Goal: Task Accomplishment & Management: Manage account settings

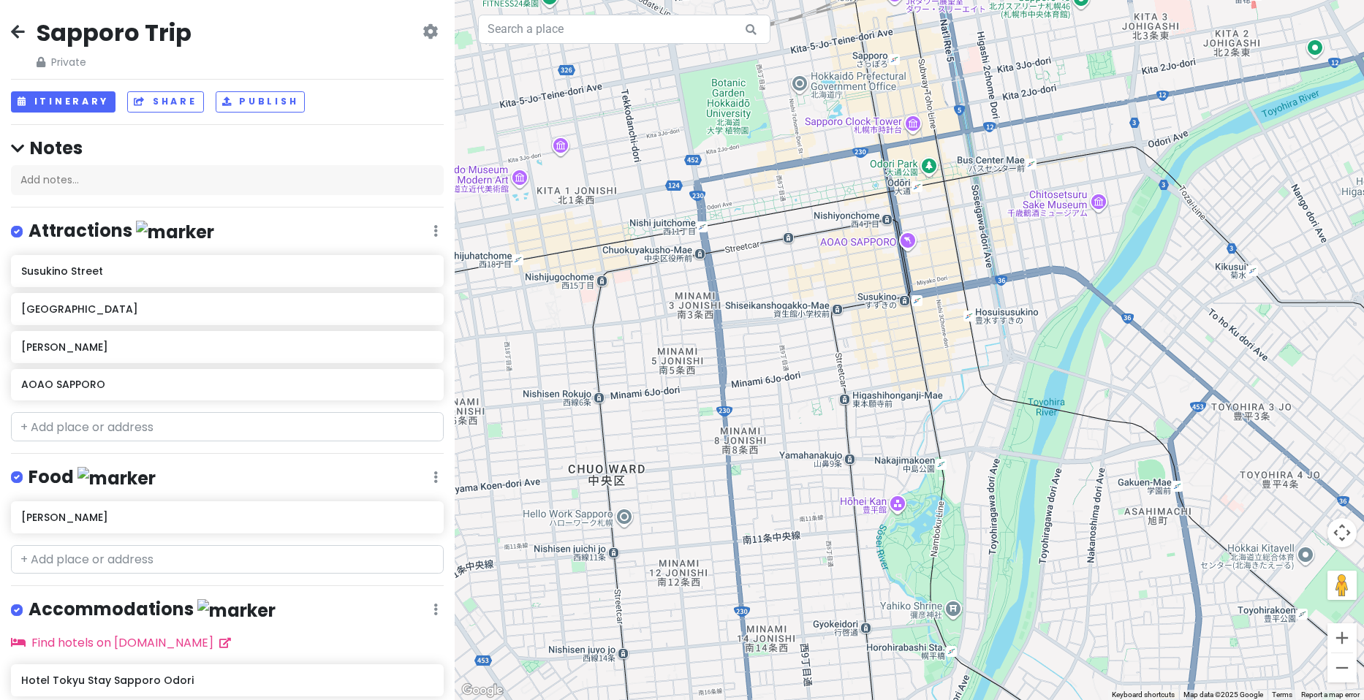
click at [15, 30] on icon at bounding box center [18, 32] width 14 height 12
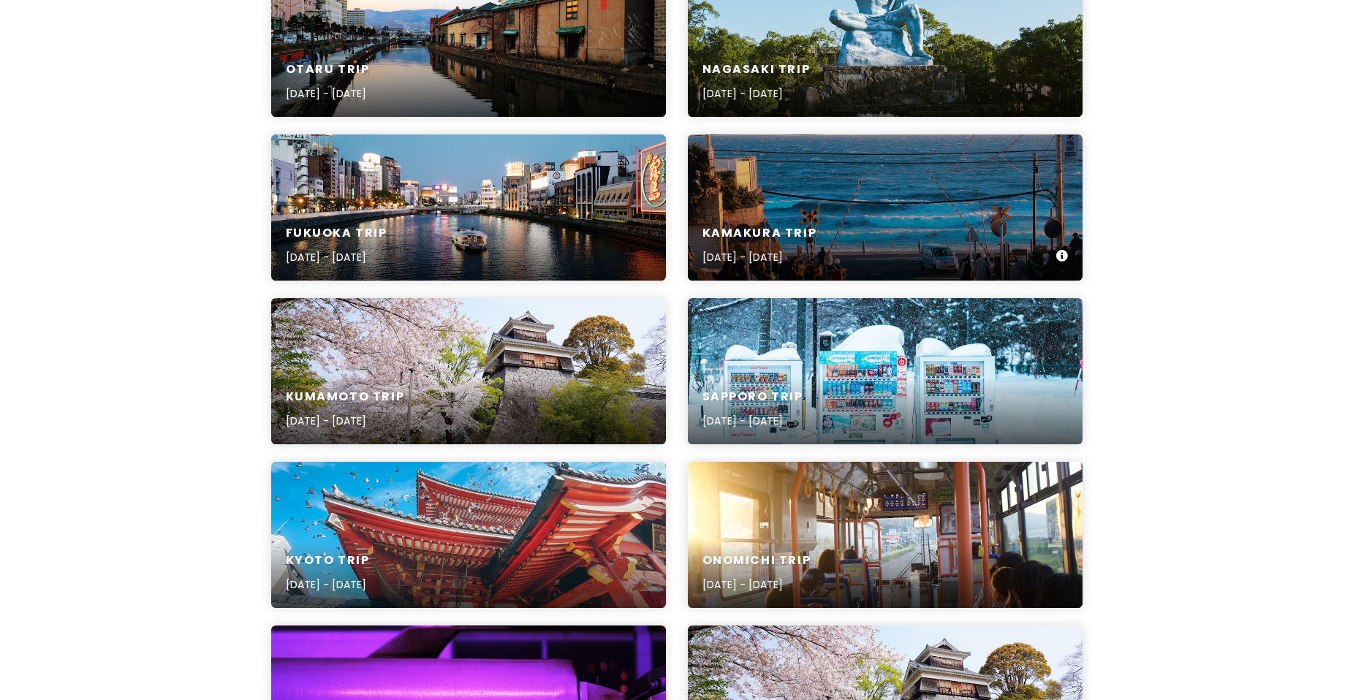
scroll to position [219, 0]
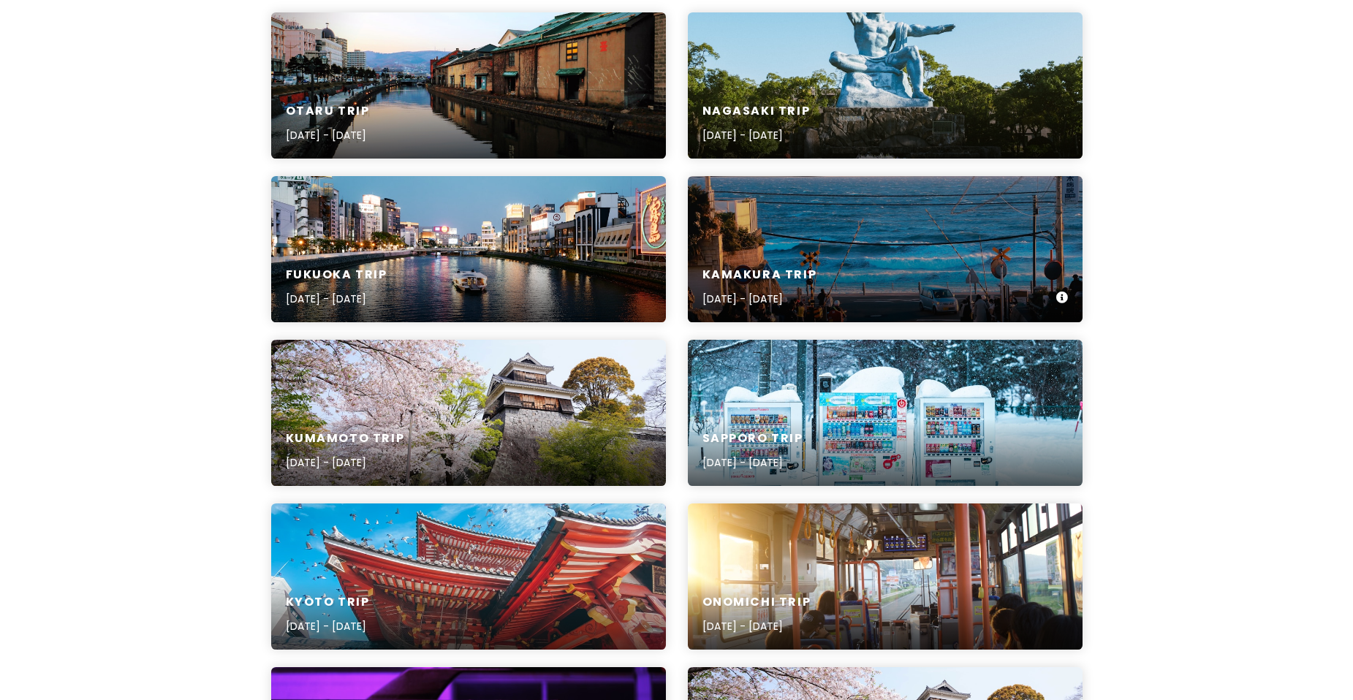
click at [911, 235] on div "Kamakura Trip [DATE] - [DATE]" at bounding box center [885, 249] width 395 height 146
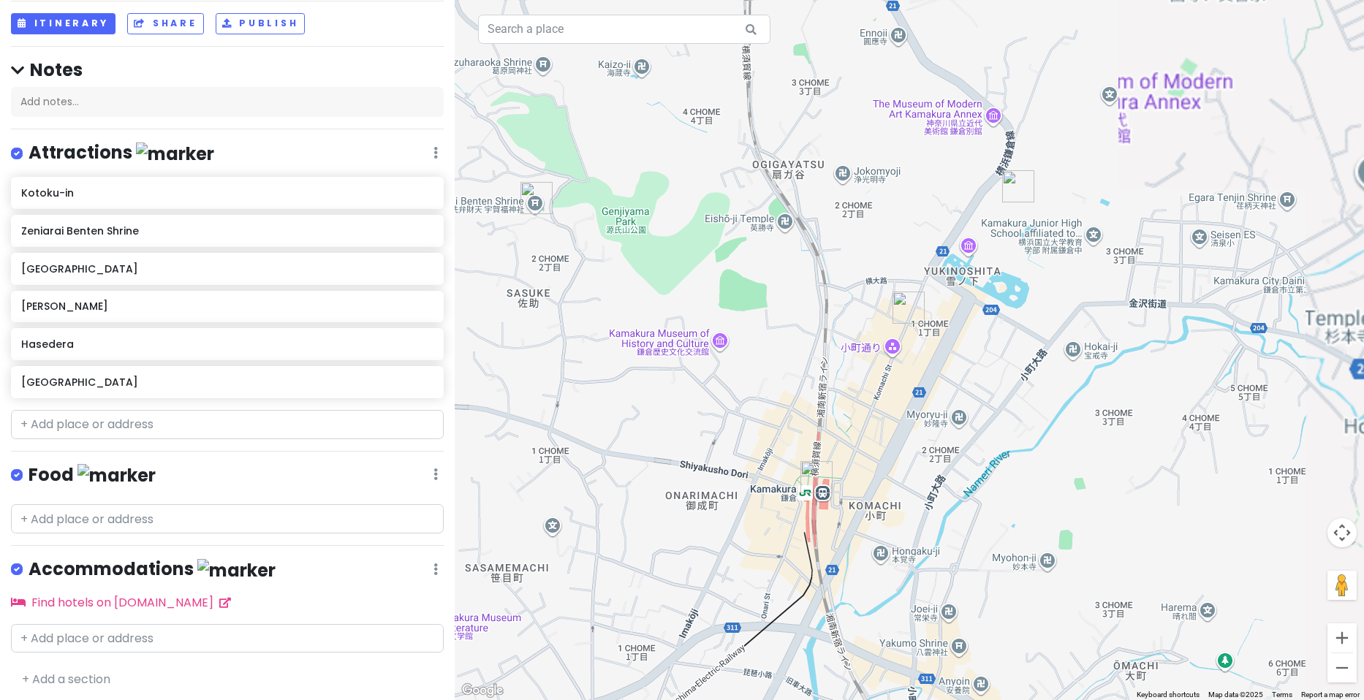
scroll to position [81, 0]
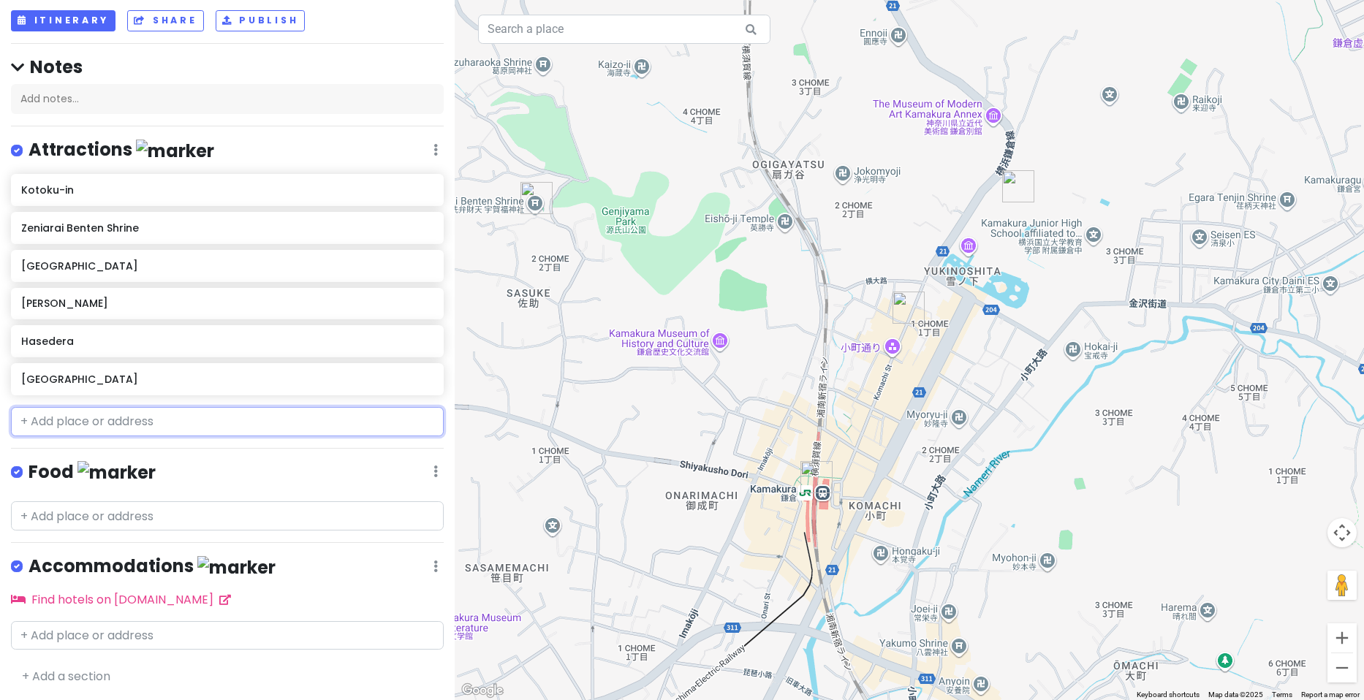
paste input "[DEMOGRAPHIC_DATA]"
type input "[DEMOGRAPHIC_DATA]"
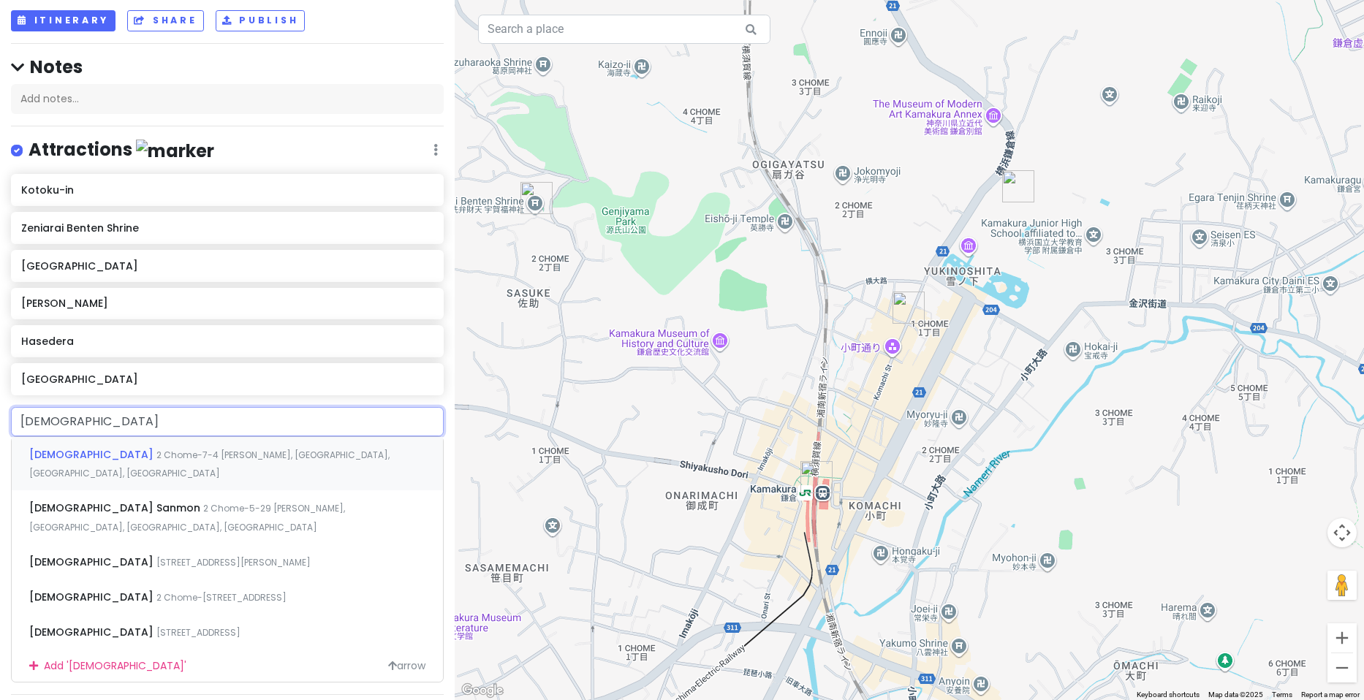
click at [183, 454] on span "2 Chome-7-4 [PERSON_NAME], [GEOGRAPHIC_DATA], [GEOGRAPHIC_DATA], [GEOGRAPHIC_DA…" at bounding box center [209, 464] width 360 height 31
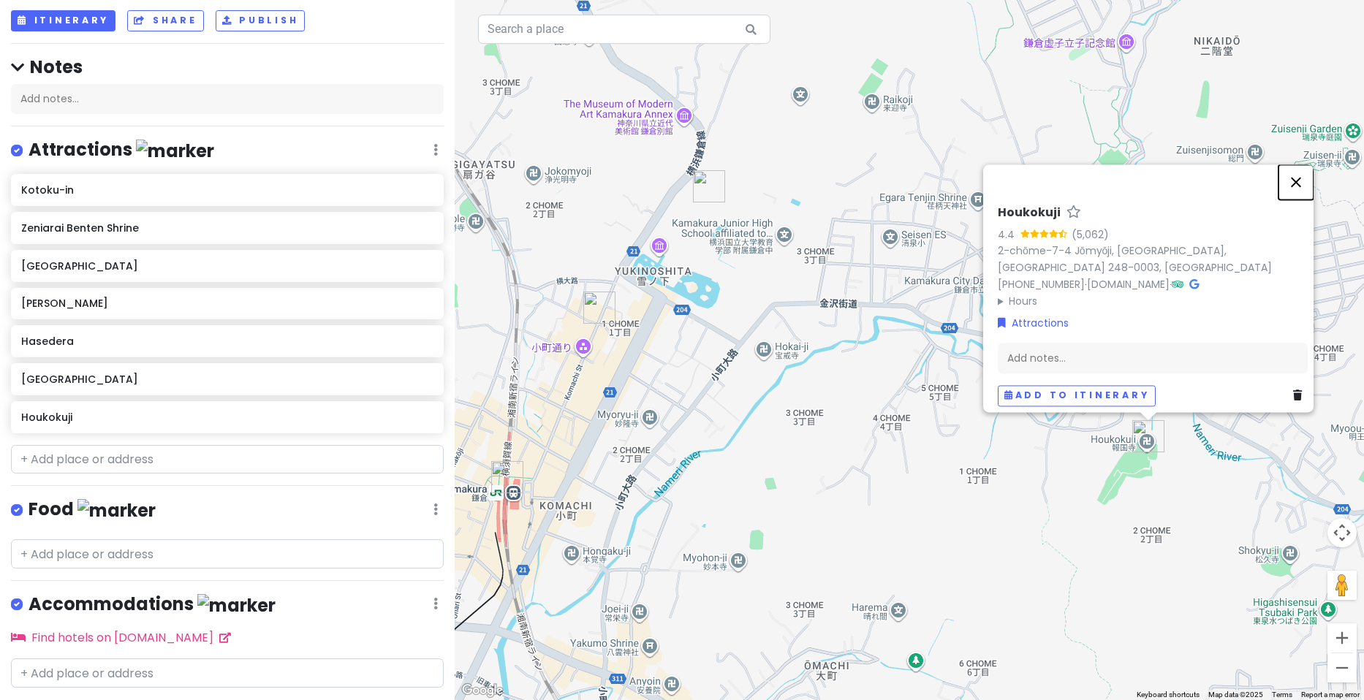
click at [1299, 172] on button "Close" at bounding box center [1295, 181] width 35 height 35
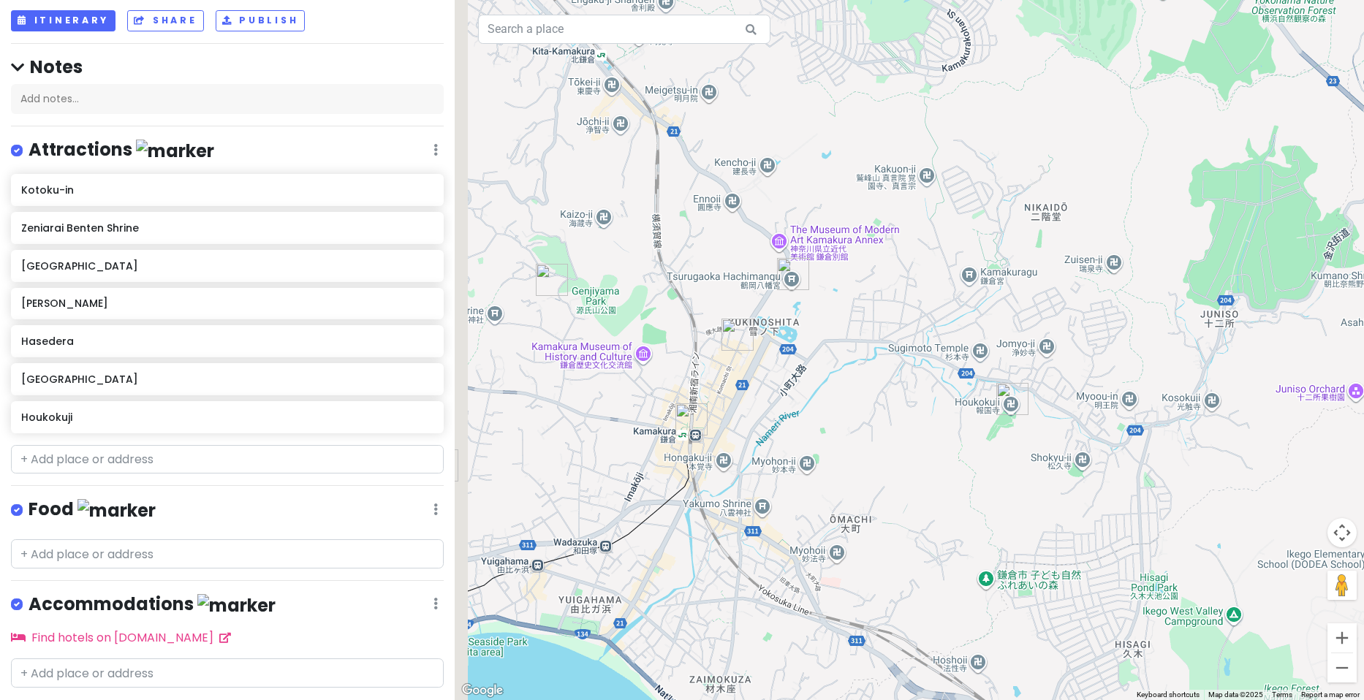
drag, startPoint x: 763, startPoint y: 376, endPoint x: 857, endPoint y: 348, distance: 97.6
click at [857, 348] on div at bounding box center [909, 350] width 909 height 700
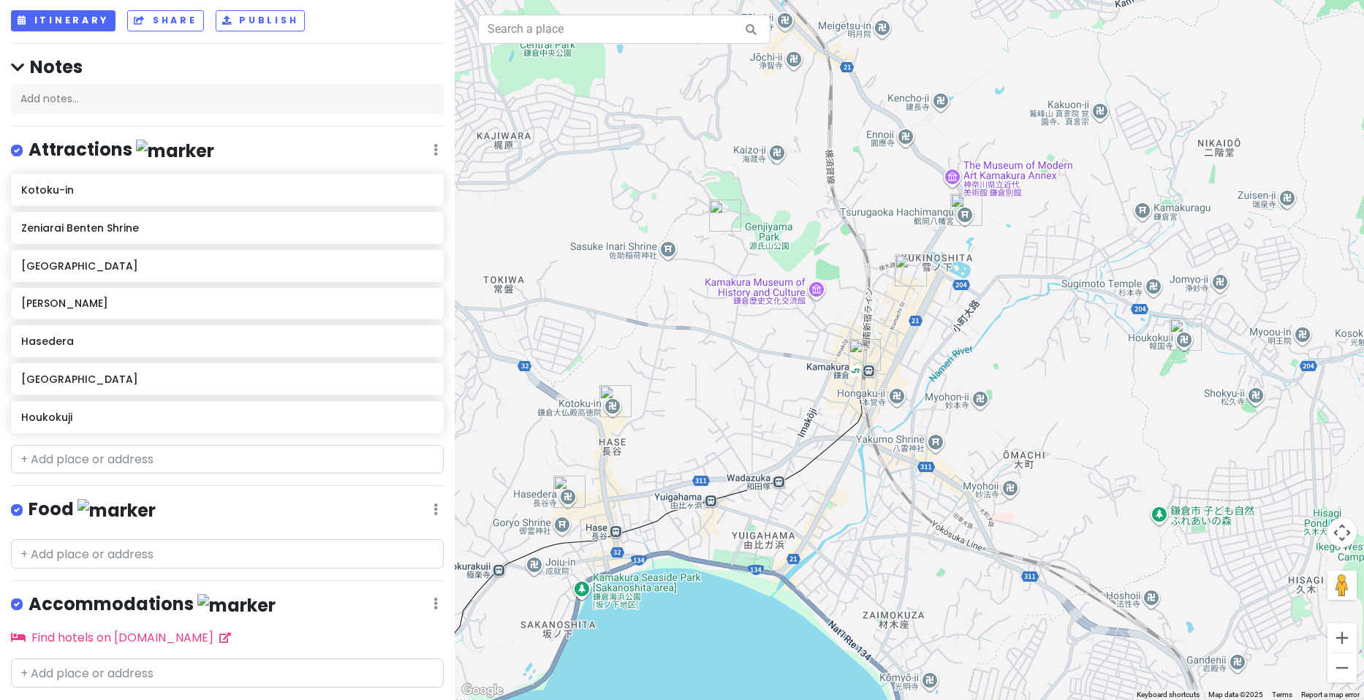
drag, startPoint x: 604, startPoint y: 413, endPoint x: 725, endPoint y: 358, distance: 133.1
click at [725, 358] on div at bounding box center [909, 350] width 909 height 700
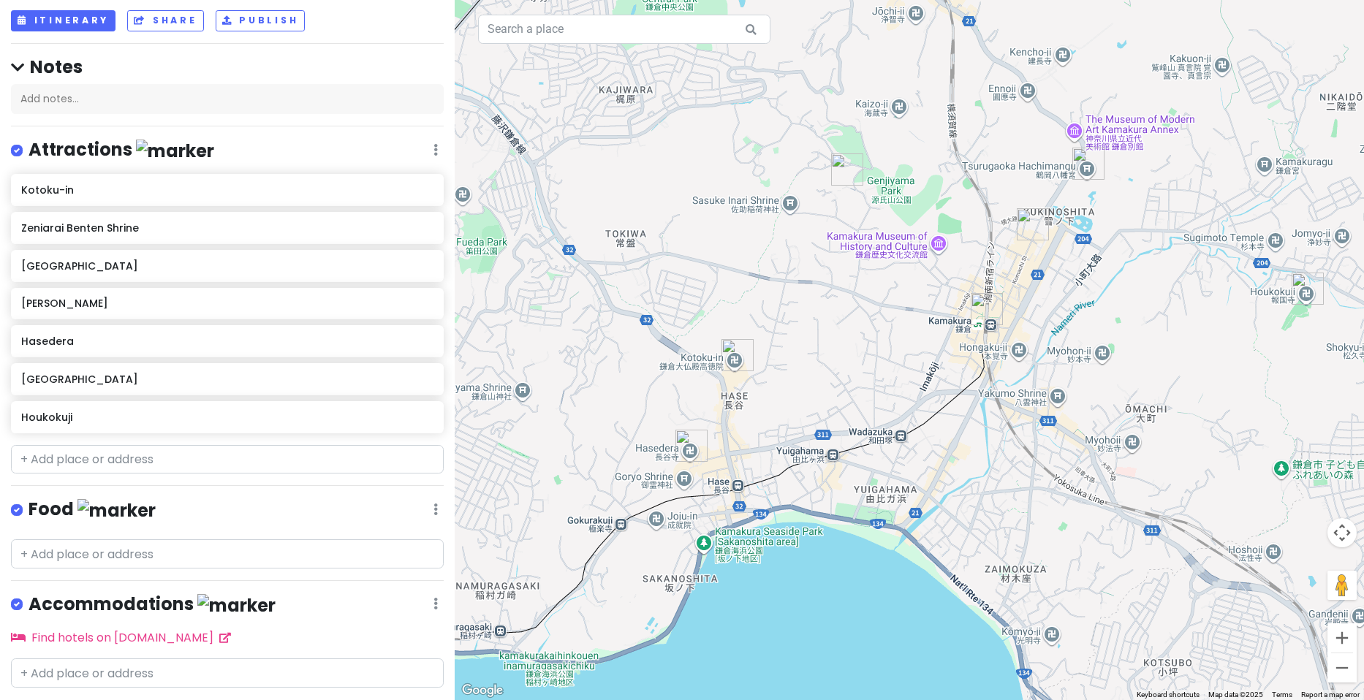
drag, startPoint x: 794, startPoint y: 321, endPoint x: 911, endPoint y: 281, distance: 123.7
click at [911, 281] on div at bounding box center [909, 350] width 909 height 700
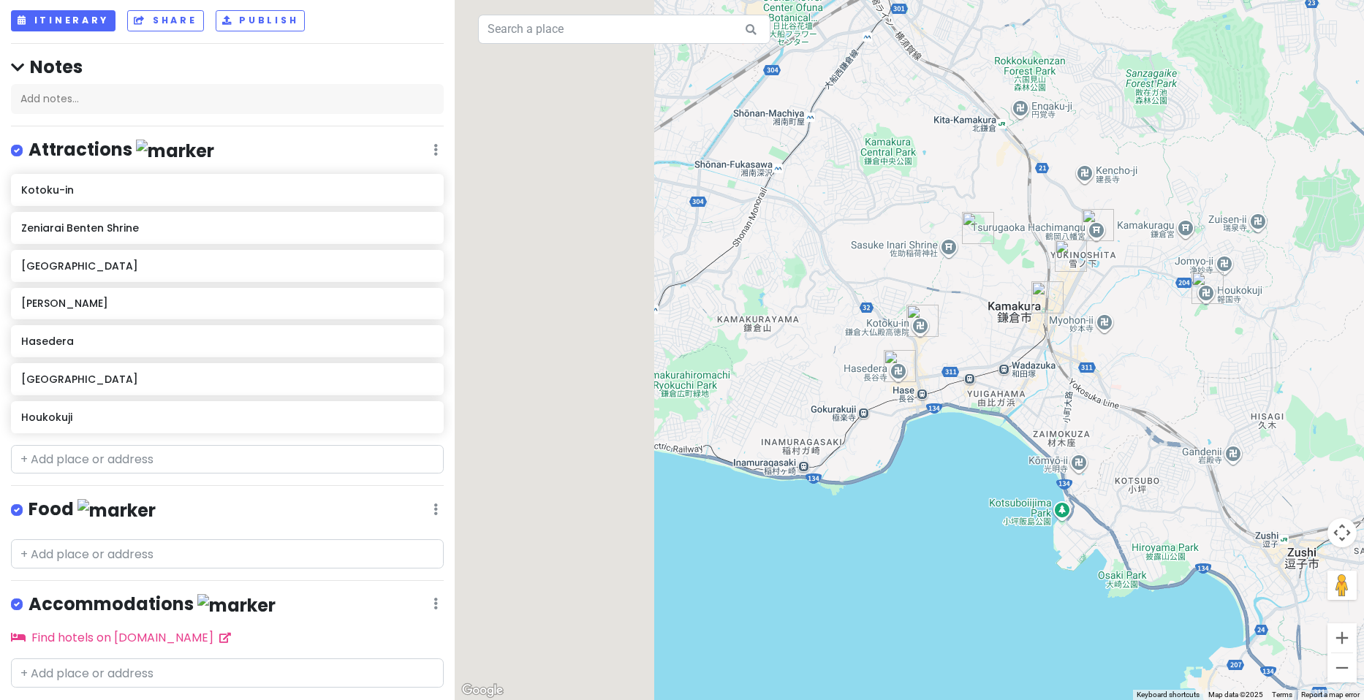
drag, startPoint x: 902, startPoint y: 389, endPoint x: 973, endPoint y: 360, distance: 76.4
click at [973, 360] on div at bounding box center [909, 350] width 909 height 700
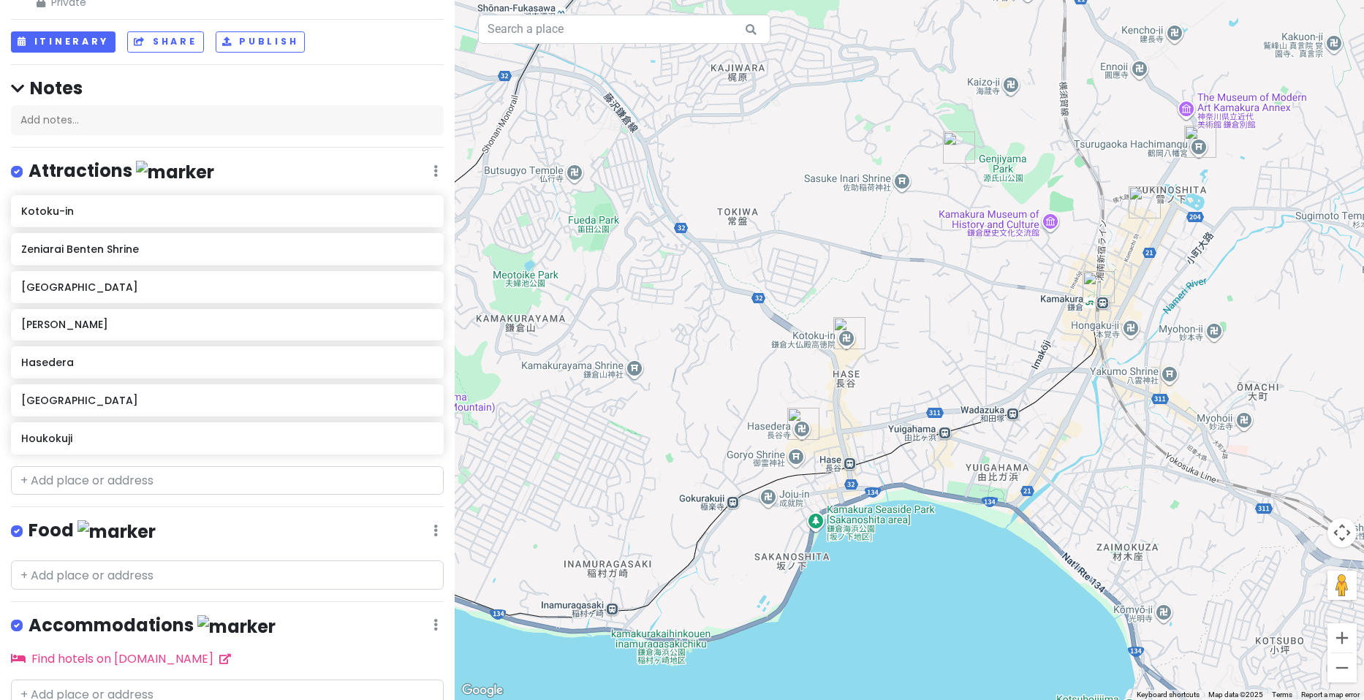
scroll to position [0, 0]
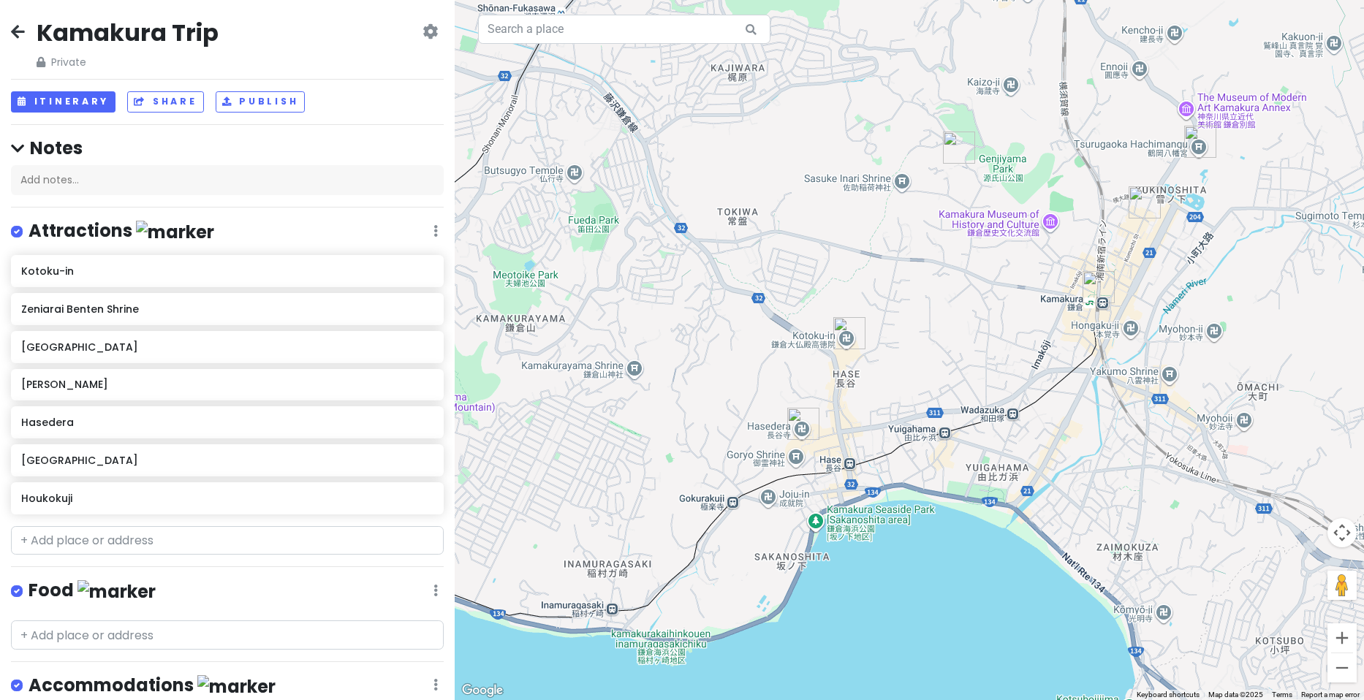
click at [10, 20] on div "Kamakura Trip Private Change Dates Make a Copy Delete Trip Go Pro ⚡️ Give Feedb…" at bounding box center [227, 350] width 455 height 700
click at [16, 21] on div "Kamakura Trip Private Change Dates Make a Copy Delete Trip Go Pro ⚡️ Give Feedb…" at bounding box center [227, 44] width 433 height 53
click at [14, 23] on div "Kamakura Trip Private Change Dates Make a Copy Delete Trip Go Pro ⚡️ Give Feedb…" at bounding box center [227, 44] width 433 height 53
click at [12, 26] on icon at bounding box center [18, 32] width 14 height 12
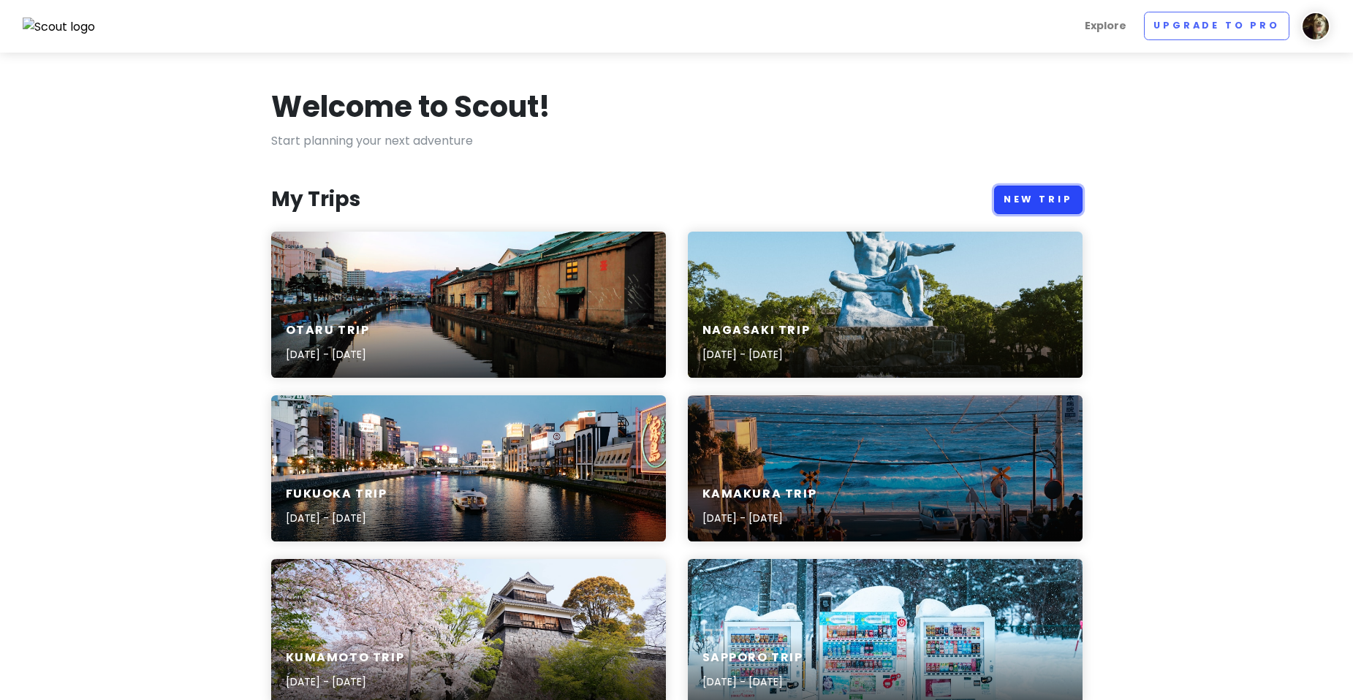
click at [1042, 187] on link "New Trip" at bounding box center [1038, 200] width 88 height 29
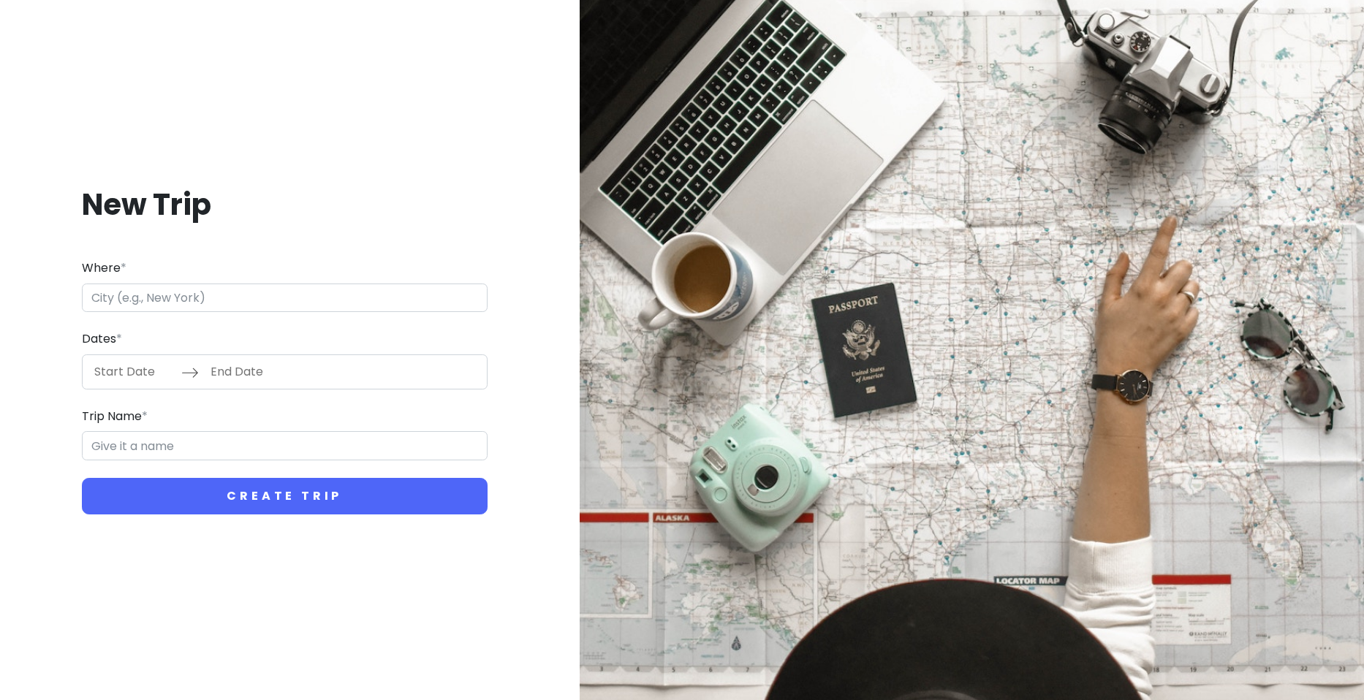
click at [245, 292] on input "Where *" at bounding box center [285, 298] width 406 height 29
click at [246, 289] on input "Where *" at bounding box center [285, 298] width 406 height 29
click at [273, 297] on input "Where *" at bounding box center [285, 298] width 406 height 29
type input "[GEOGRAPHIC_DATA], [GEOGRAPHIC_DATA], [GEOGRAPHIC_DATA]"
type input "Meguro City Trip"
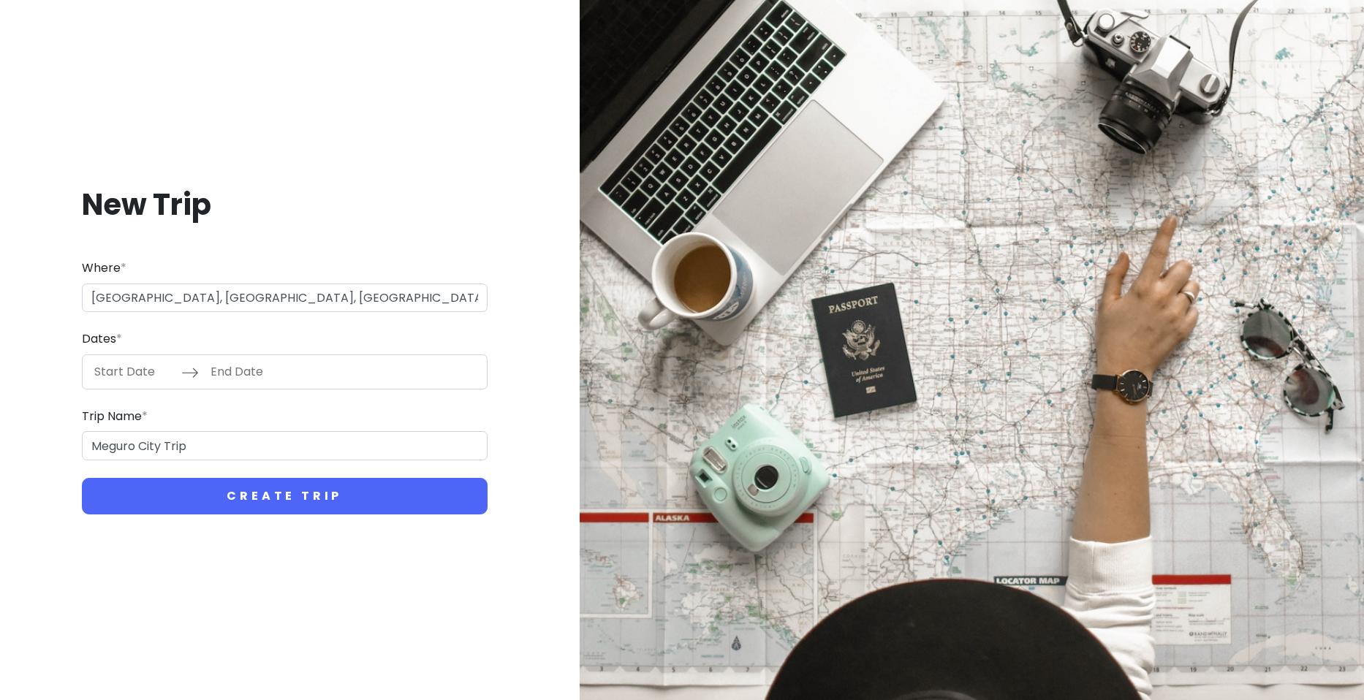
click at [110, 379] on input "Start Date" at bounding box center [133, 372] width 95 height 34
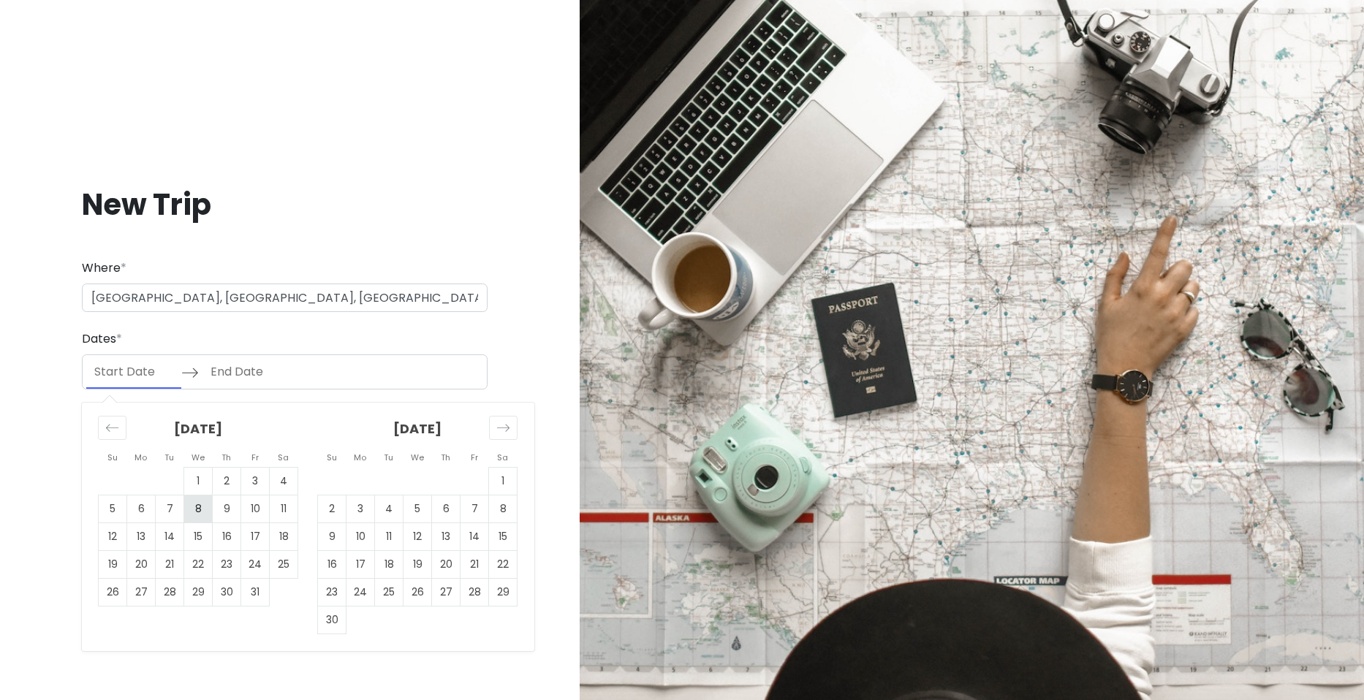
click at [208, 511] on td "8" at bounding box center [198, 509] width 29 height 28
type input "[DATE]"
click at [261, 512] on td "10" at bounding box center [255, 509] width 29 height 28
type input "[DATE]"
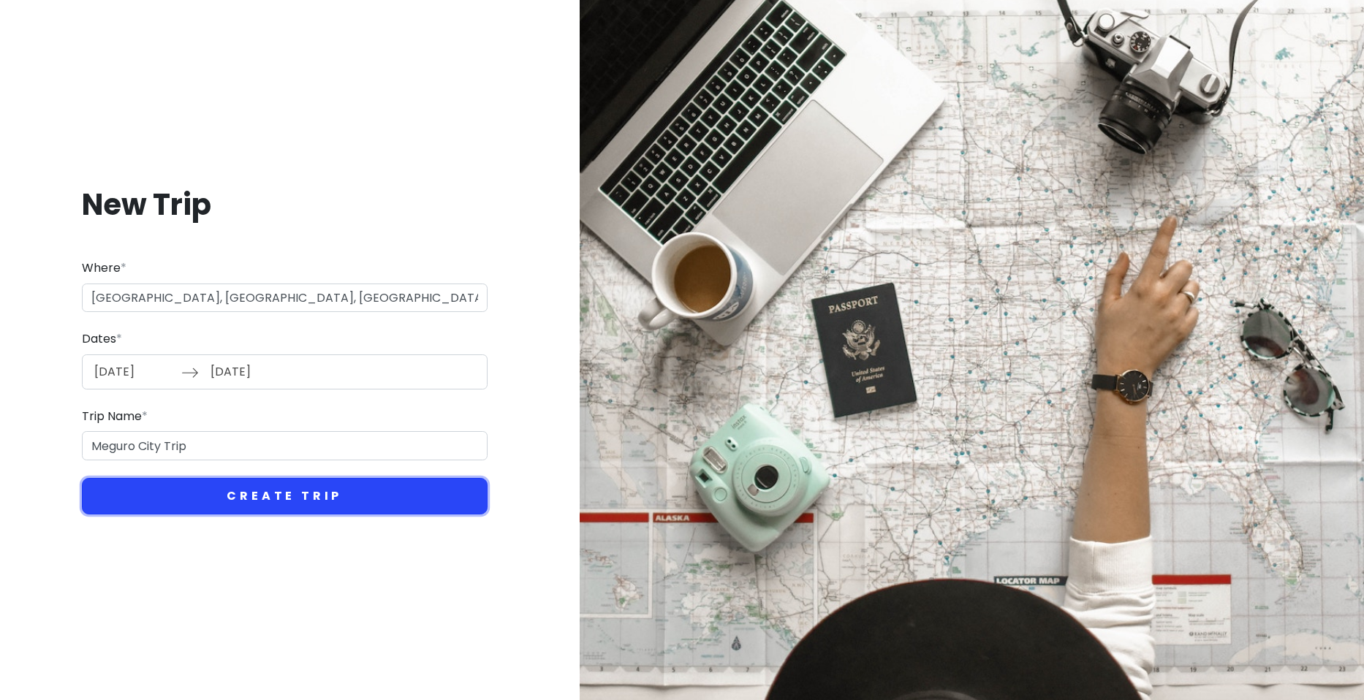
click at [205, 487] on button "Create Trip" at bounding box center [285, 496] width 406 height 37
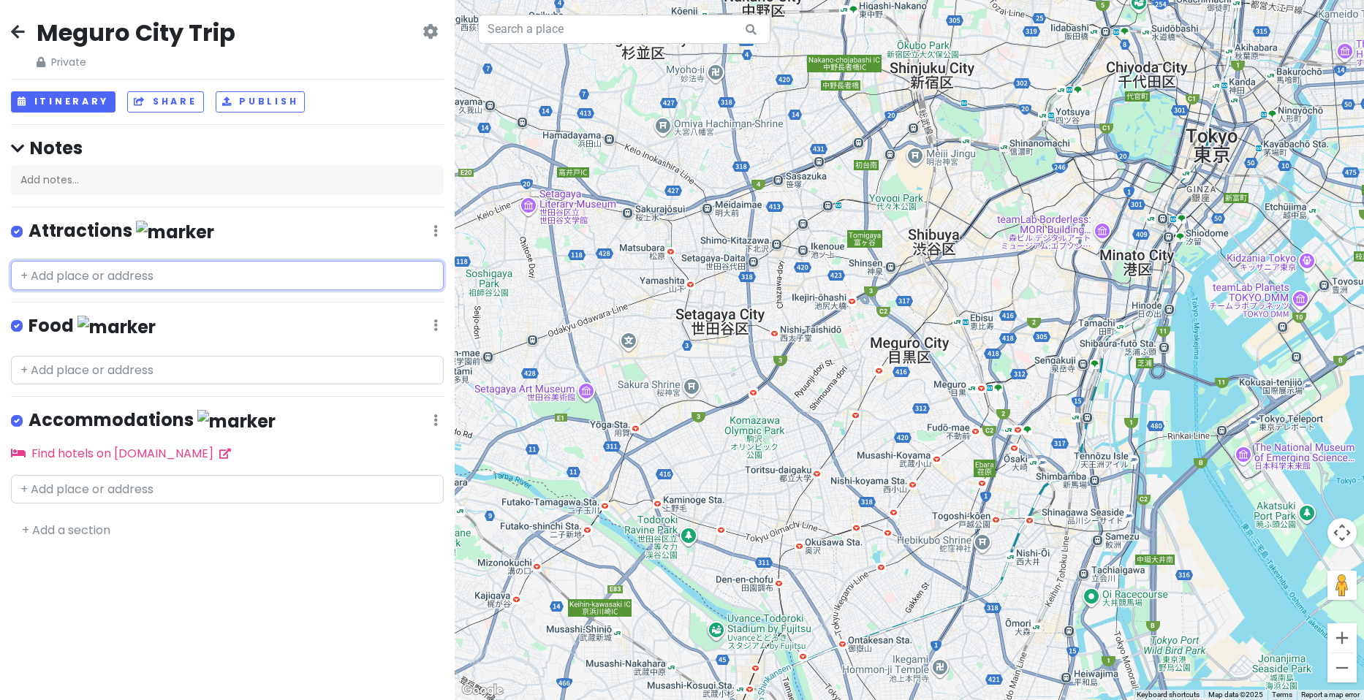
click at [124, 282] on input "text" at bounding box center [227, 275] width 433 height 29
paste input "Starbucks Reserve Roastery"
type input "Starbucks Reserve Roastery"
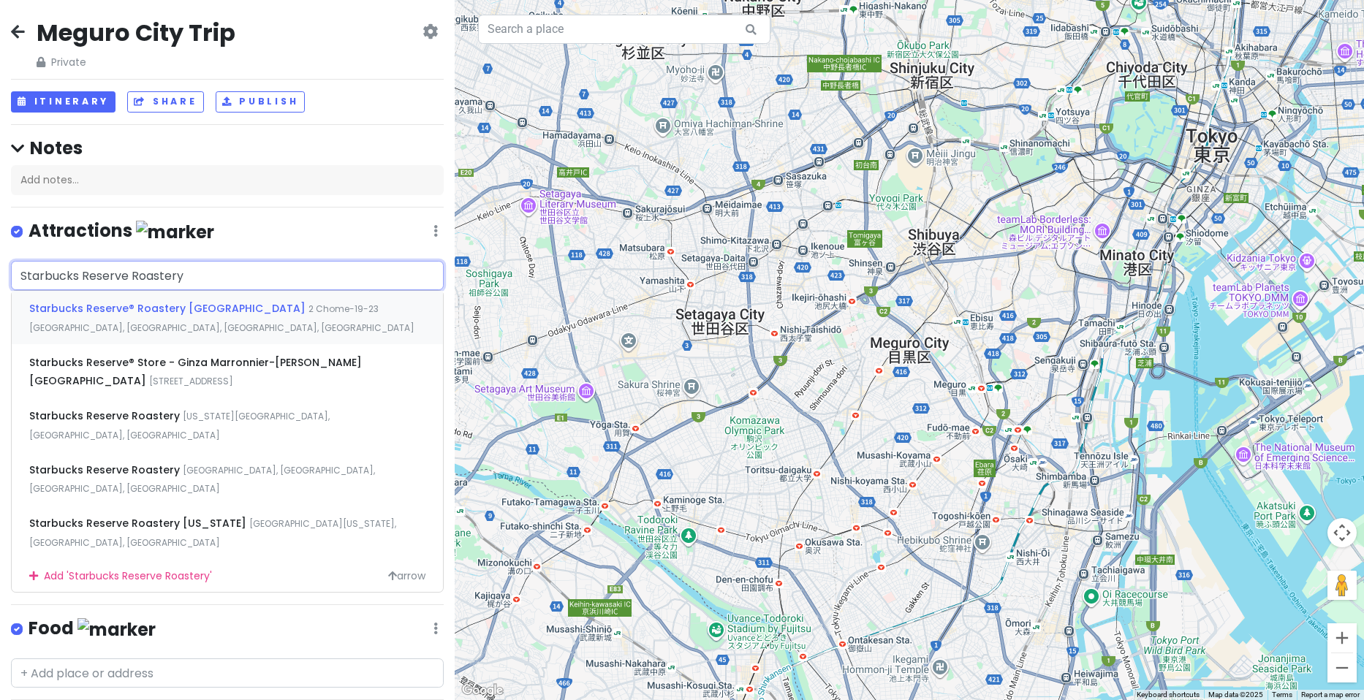
click at [192, 303] on span "Starbucks Reserve® Roastery [GEOGRAPHIC_DATA]" at bounding box center [168, 308] width 279 height 15
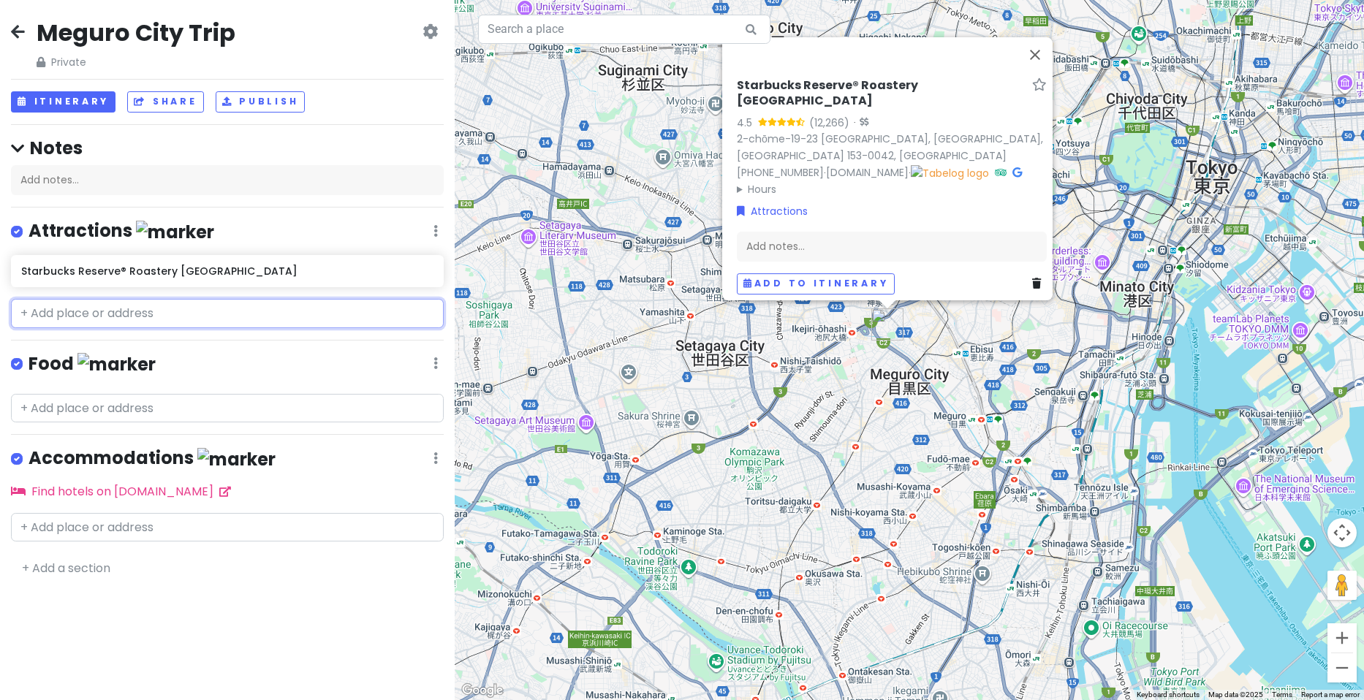
paste input "[PERSON_NAME]"
type input "[PERSON_NAME]"
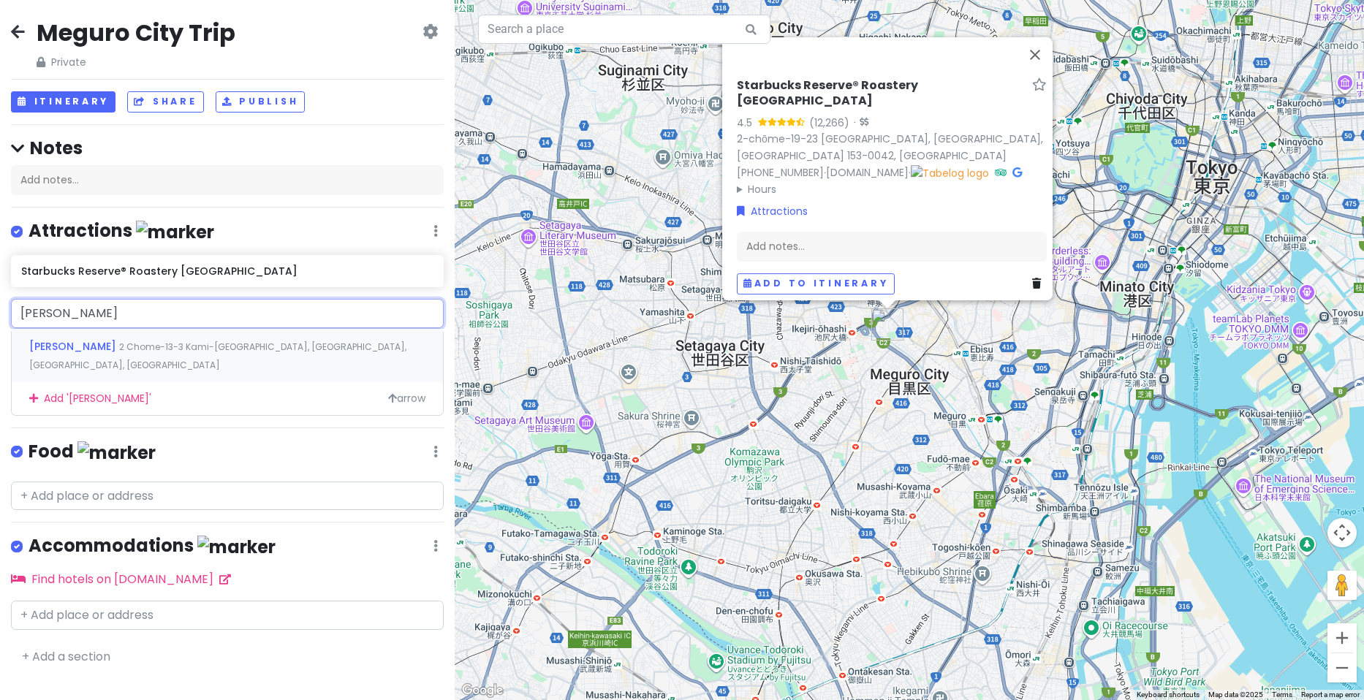
click at [140, 338] on div "[PERSON_NAME] 2 Chome-13-3 Kami-[GEOGRAPHIC_DATA], [GEOGRAPHIC_DATA], [GEOGRAPH…" at bounding box center [227, 356] width 431 height 54
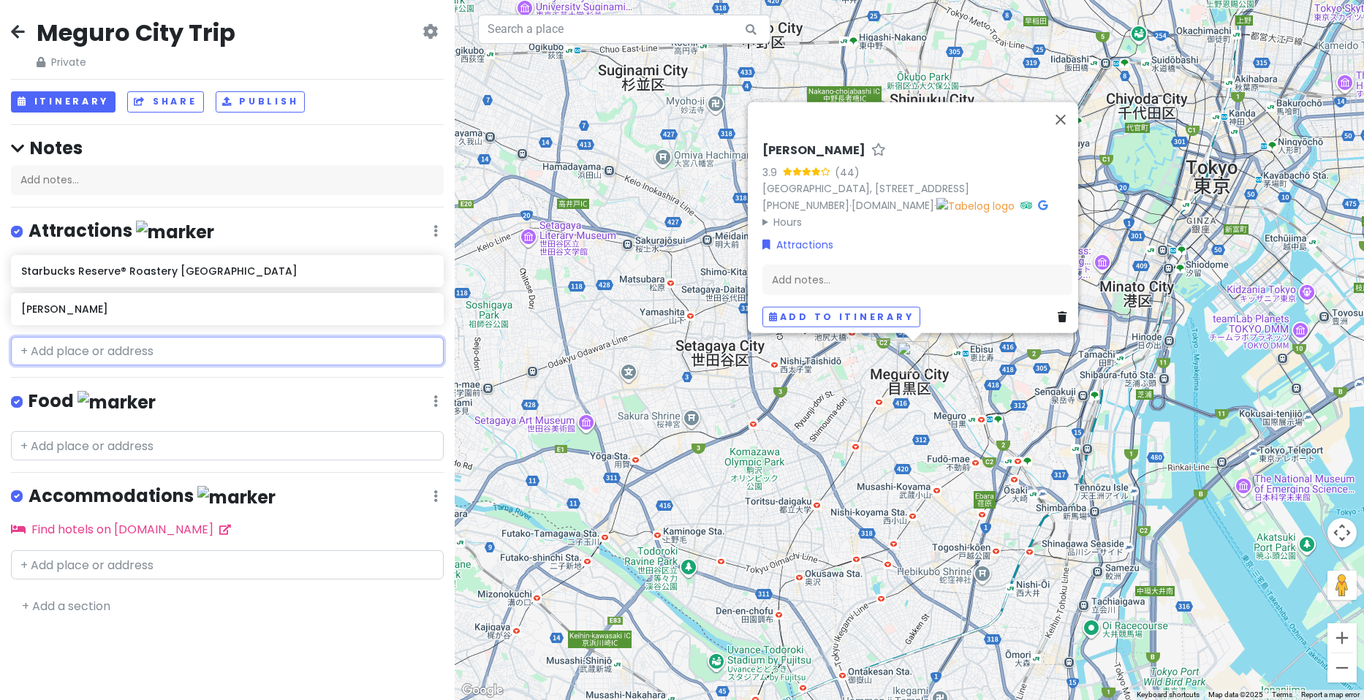
click at [150, 347] on input "text" at bounding box center [227, 351] width 433 height 29
paste input "Epulor bar meguro city"
type input "Epulor bar meguro city"
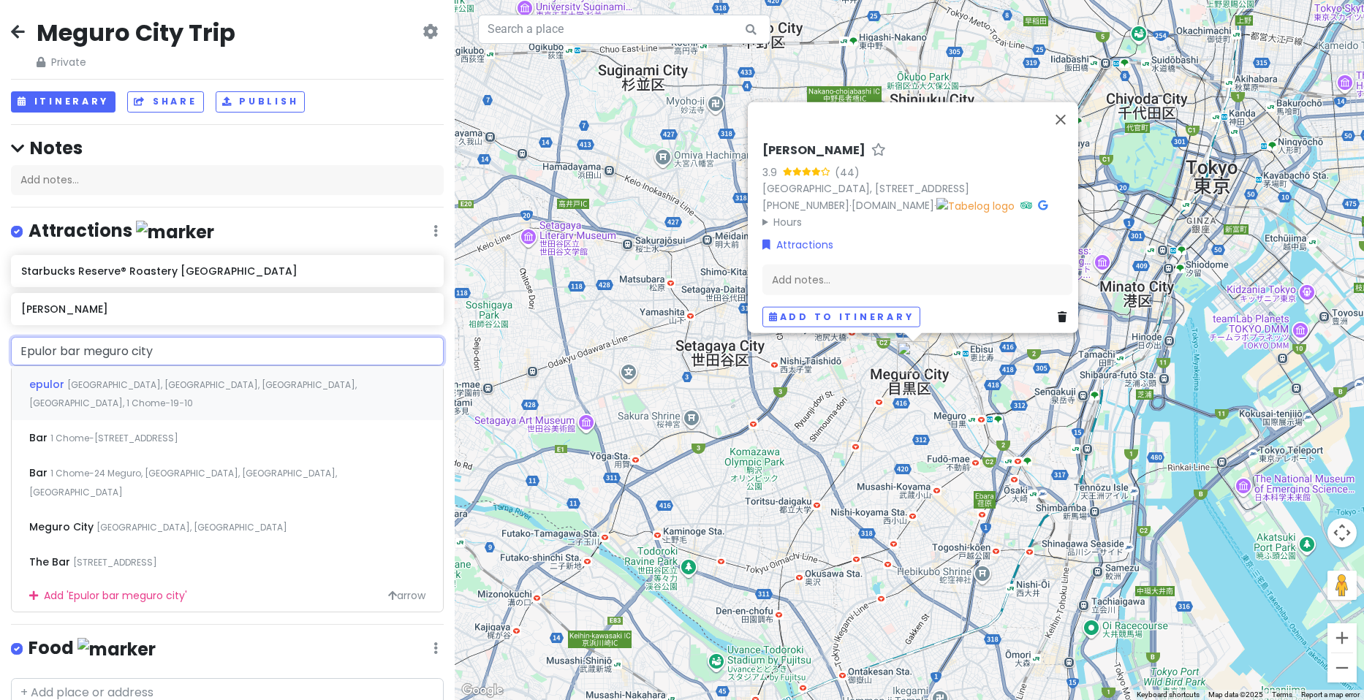
click at [145, 384] on span "[GEOGRAPHIC_DATA], [GEOGRAPHIC_DATA], [GEOGRAPHIC_DATA], [GEOGRAPHIC_DATA], 1 C…" at bounding box center [192, 394] width 327 height 31
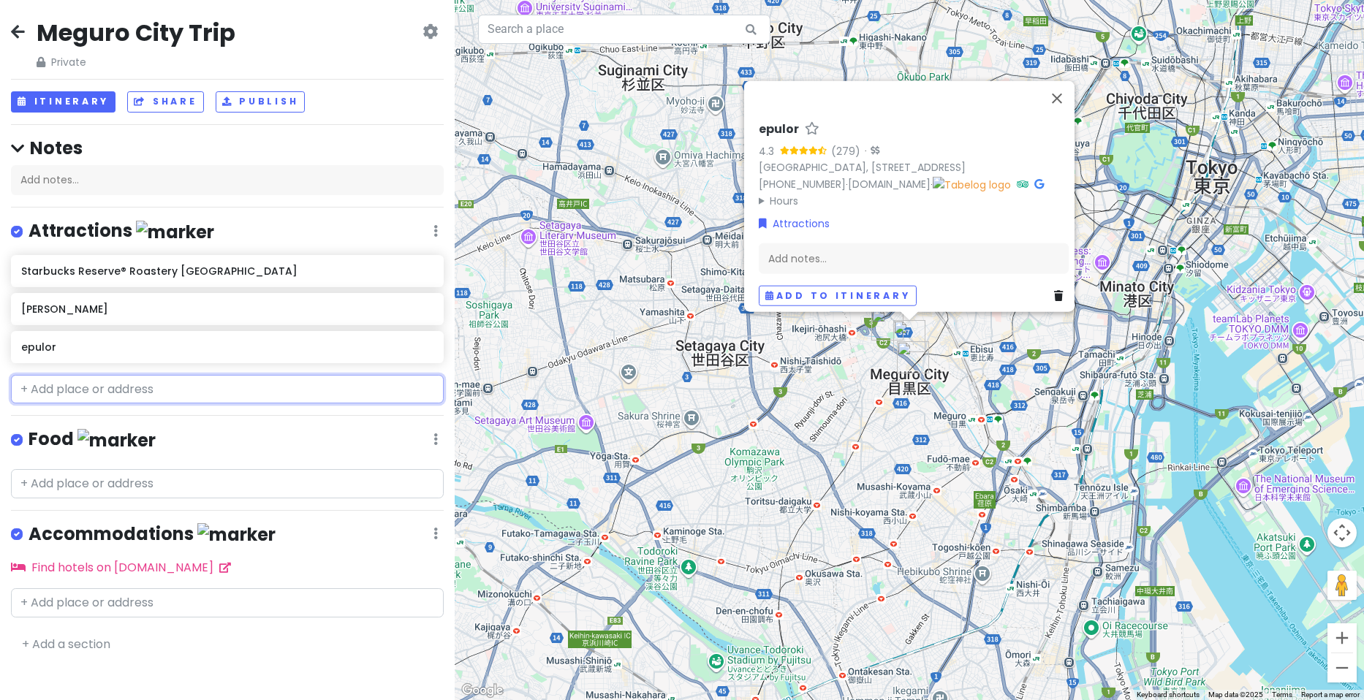
click at [130, 401] on input "text" at bounding box center [227, 389] width 433 height 29
paste input "Meguro sky garden"
type input "Meguro sky garden"
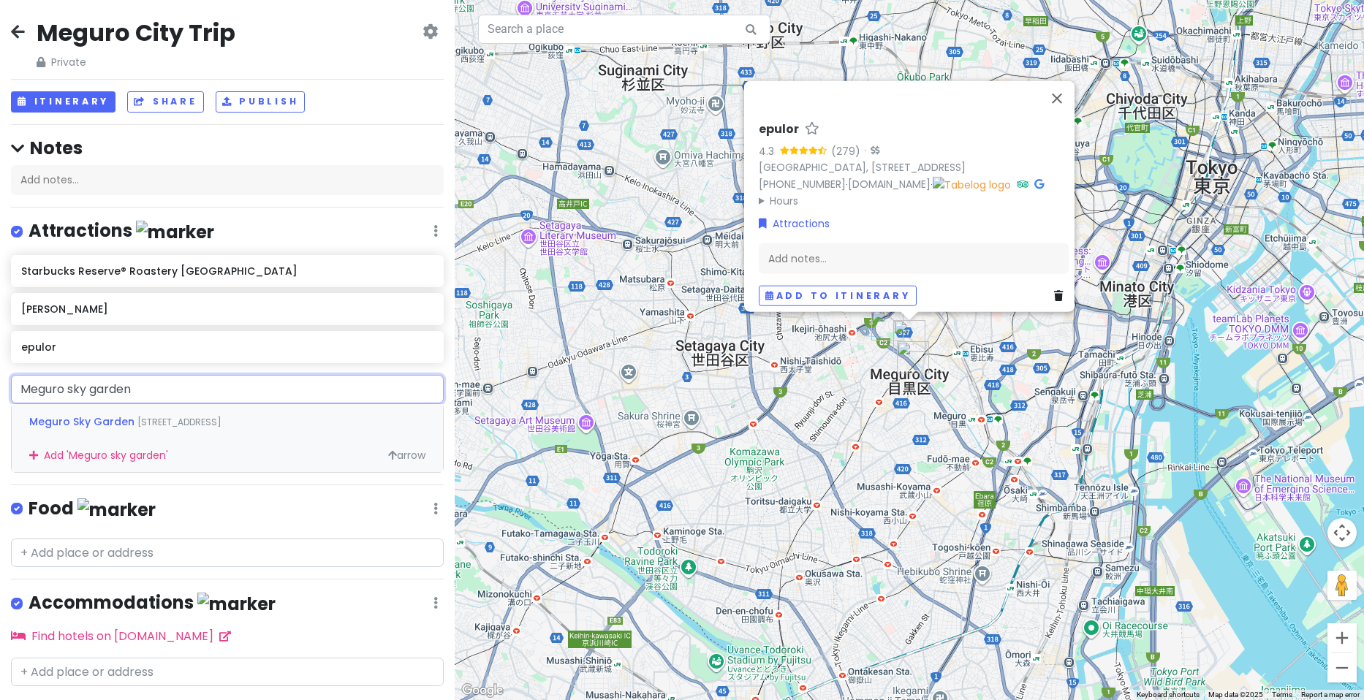
click at [170, 422] on span "[STREET_ADDRESS]" at bounding box center [179, 422] width 84 height 12
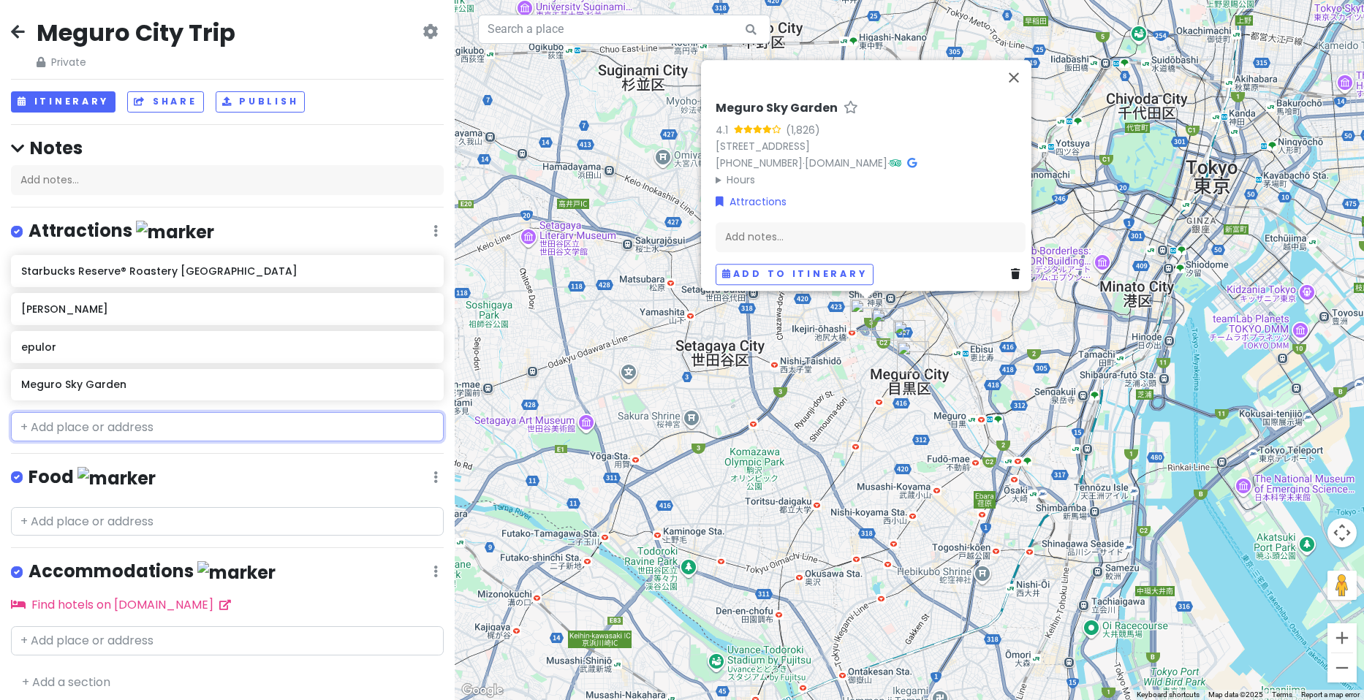
paste input "Traveller factory ("
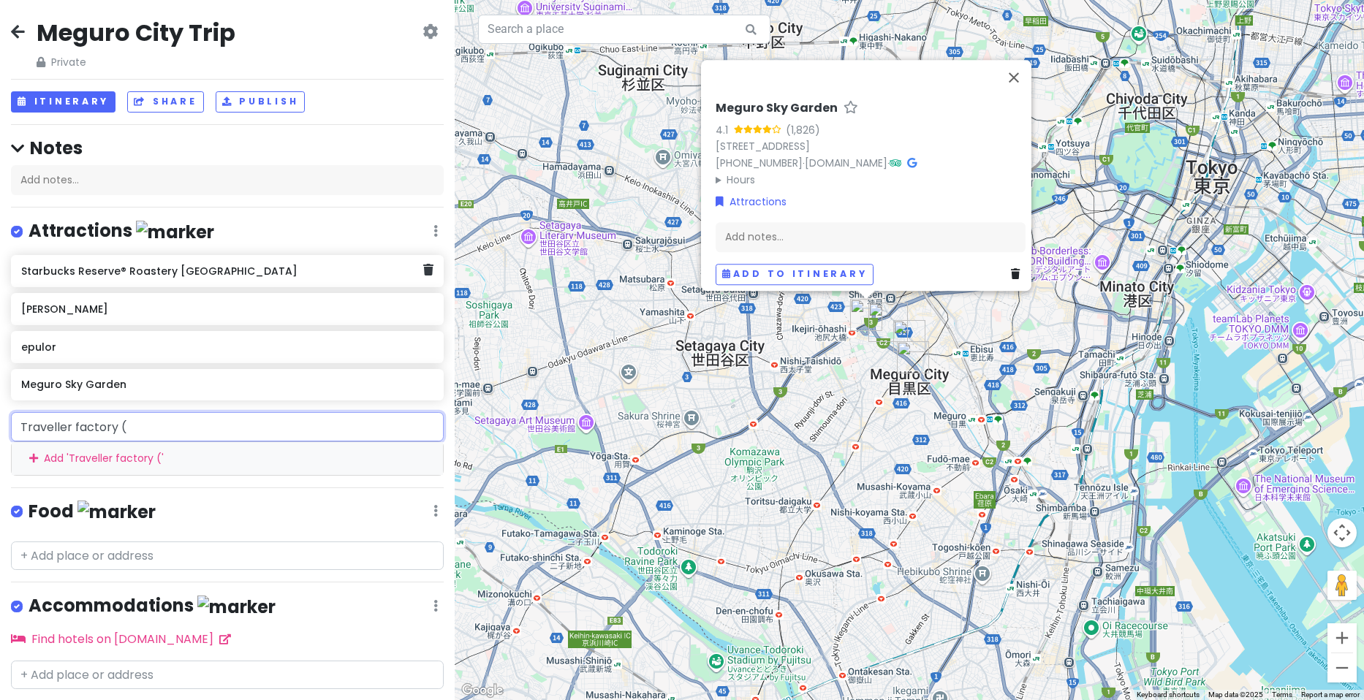
type input "Traveller factory ("
click at [228, 291] on div "Starbucks Reserve® Roastery Tokyo [PERSON_NAME] Meguro Sky Garden" at bounding box center [227, 330] width 455 height 151
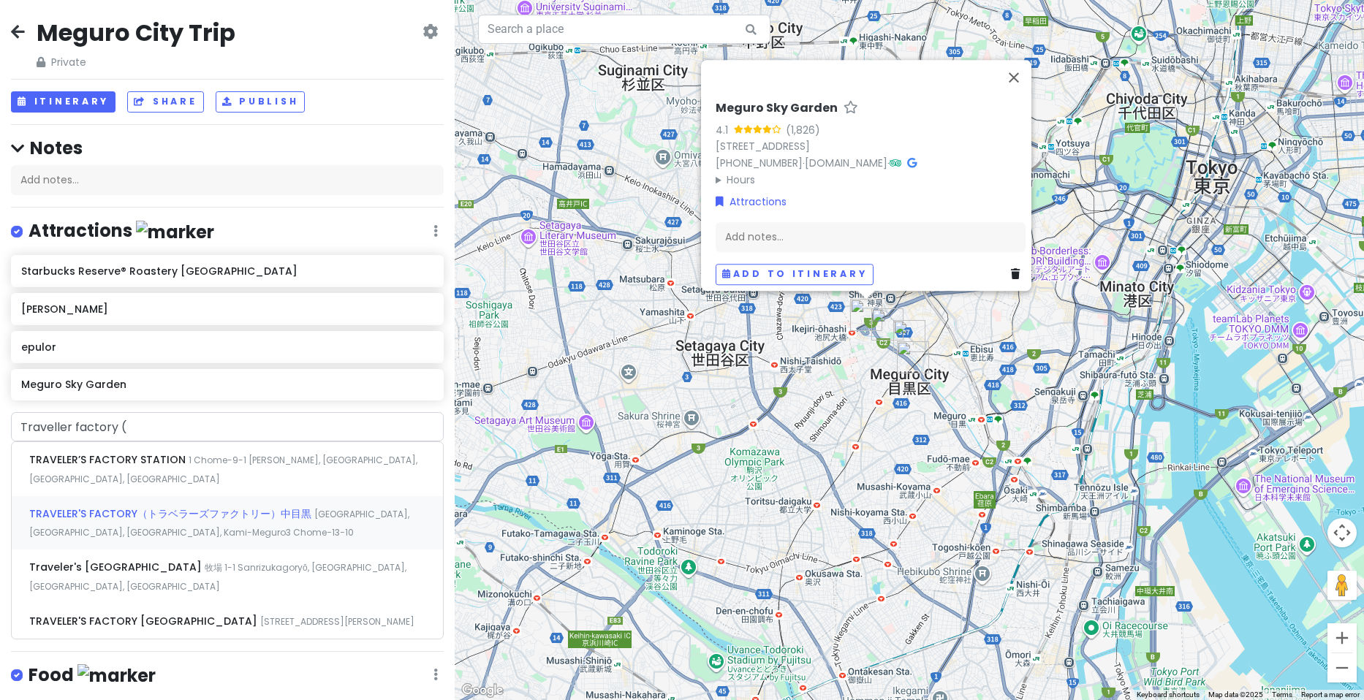
click at [167, 523] on div "TRAVELER'S FACTORY（トラベラーズファクトリー）[GEOGRAPHIC_DATA], [GEOGRAPHIC_DATA], [GEOGRAPH…" at bounding box center [227, 523] width 431 height 54
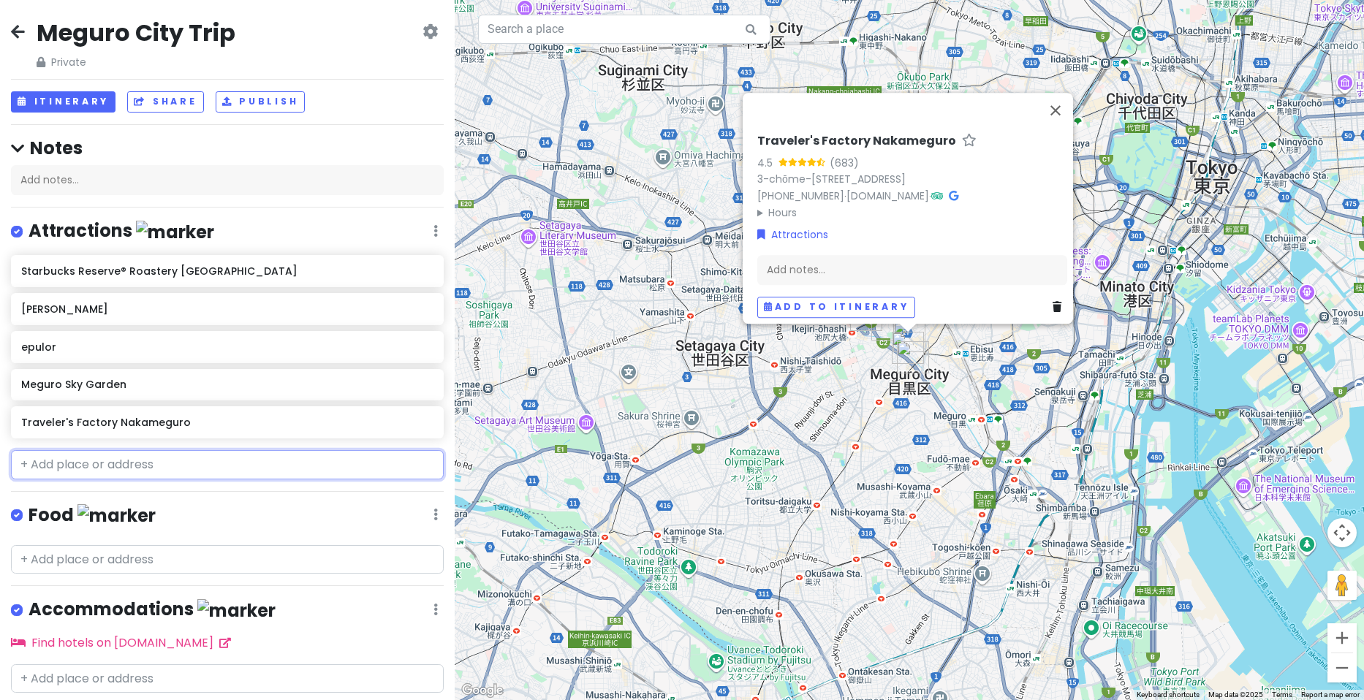
paste input "Yebisu brewery"
type input "Yebisu brewery"
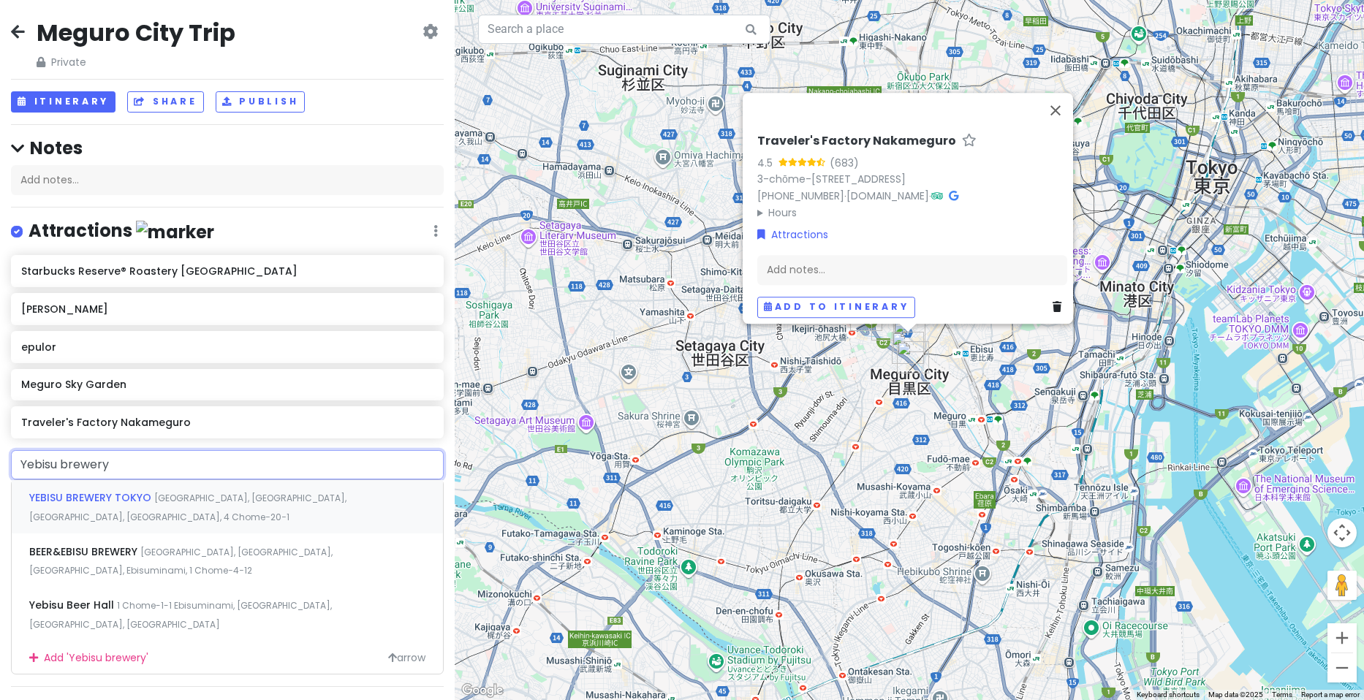
click at [153, 499] on span "[GEOGRAPHIC_DATA], [GEOGRAPHIC_DATA], [GEOGRAPHIC_DATA], [GEOGRAPHIC_DATA], 4 C…" at bounding box center [187, 507] width 317 height 31
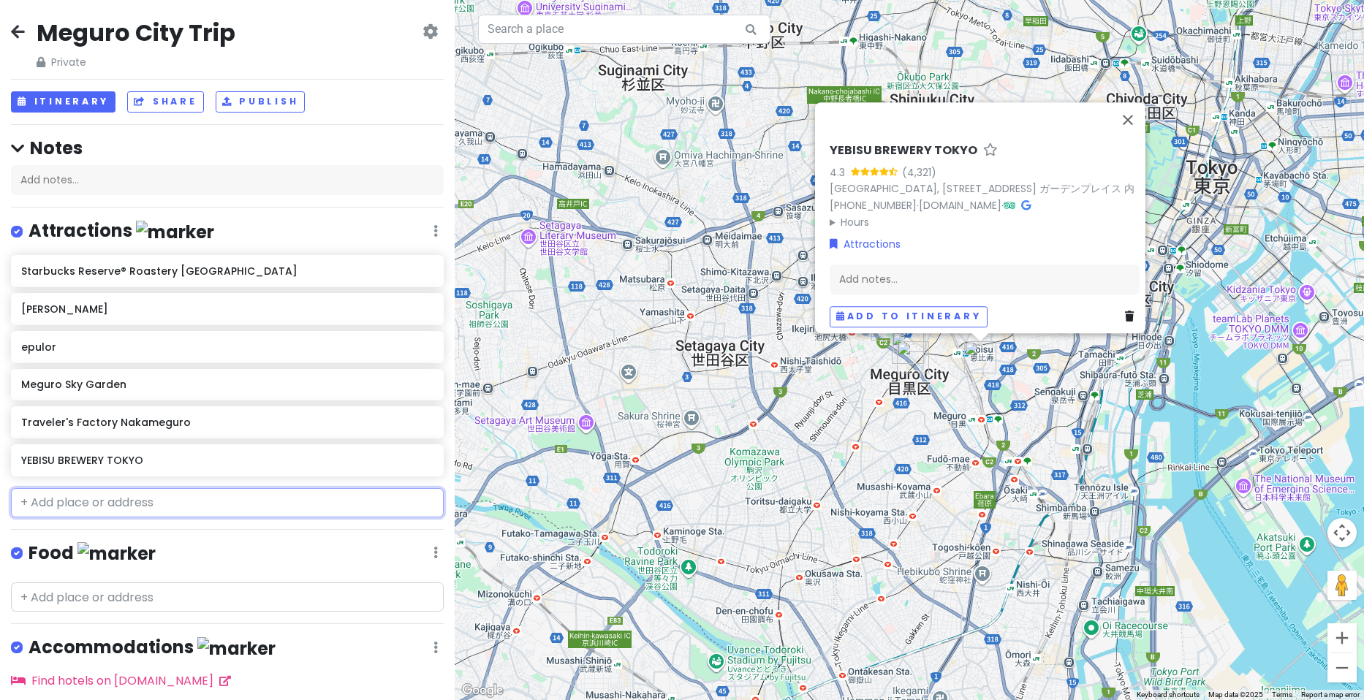
click at [210, 515] on input "text" at bounding box center [227, 502] width 433 height 29
paste input "[GEOGRAPHIC_DATA]"
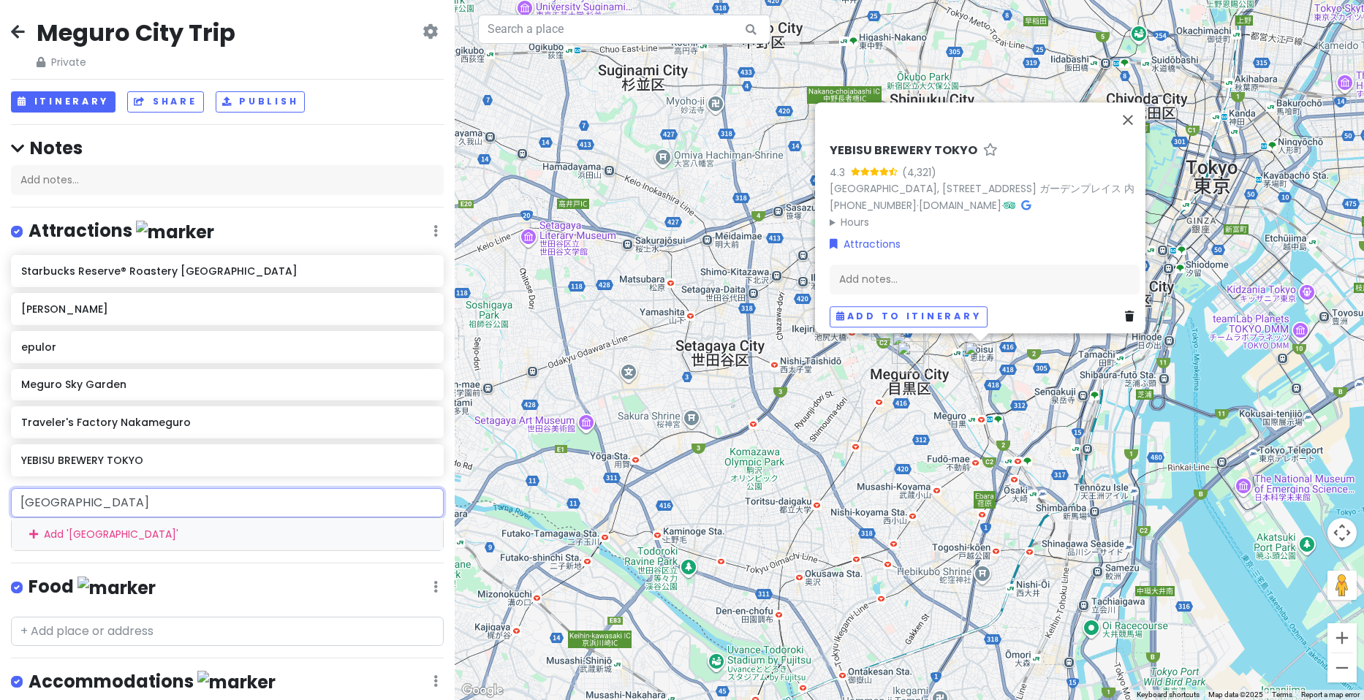
type input "[GEOGRAPHIC_DATA]"
drag, startPoint x: 171, startPoint y: 498, endPoint x: 119, endPoint y: 498, distance: 51.9
click at [119, 498] on input "[GEOGRAPHIC_DATA]" at bounding box center [227, 502] width 433 height 29
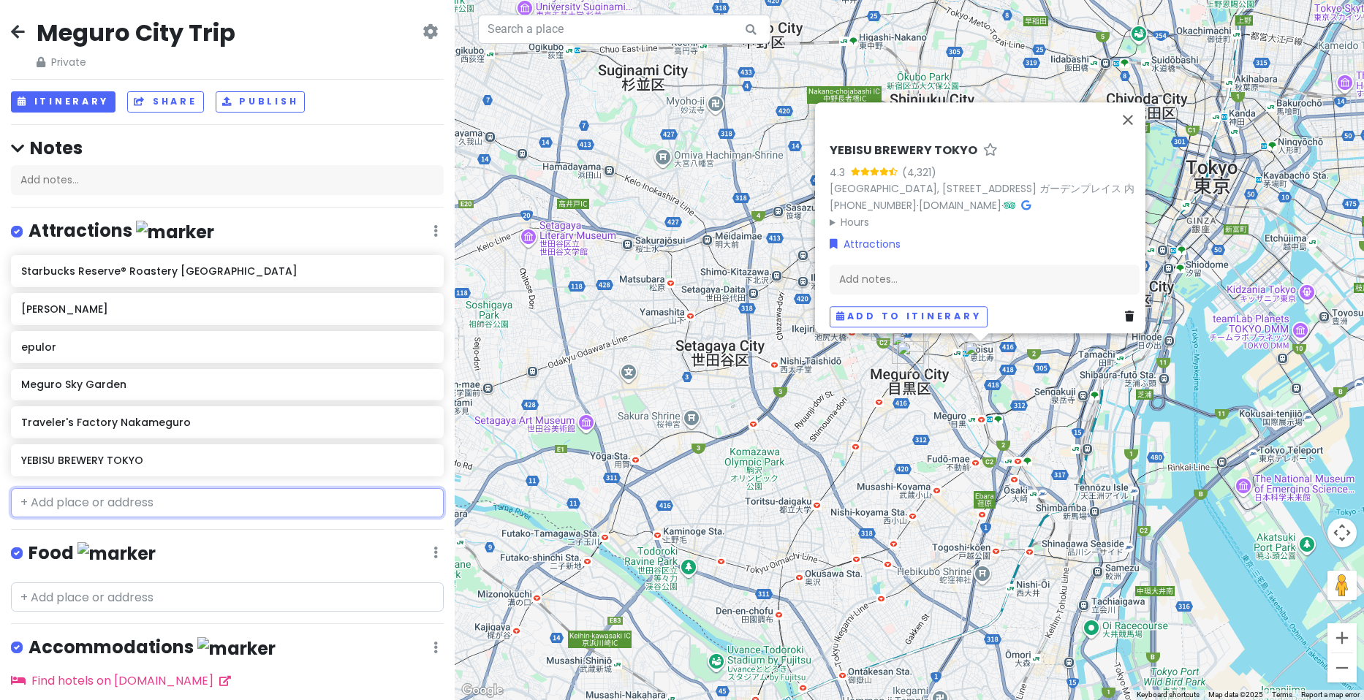
paste input "One Hundred Steps Staircase /"
type input "One Hundred Steps Staircase /"
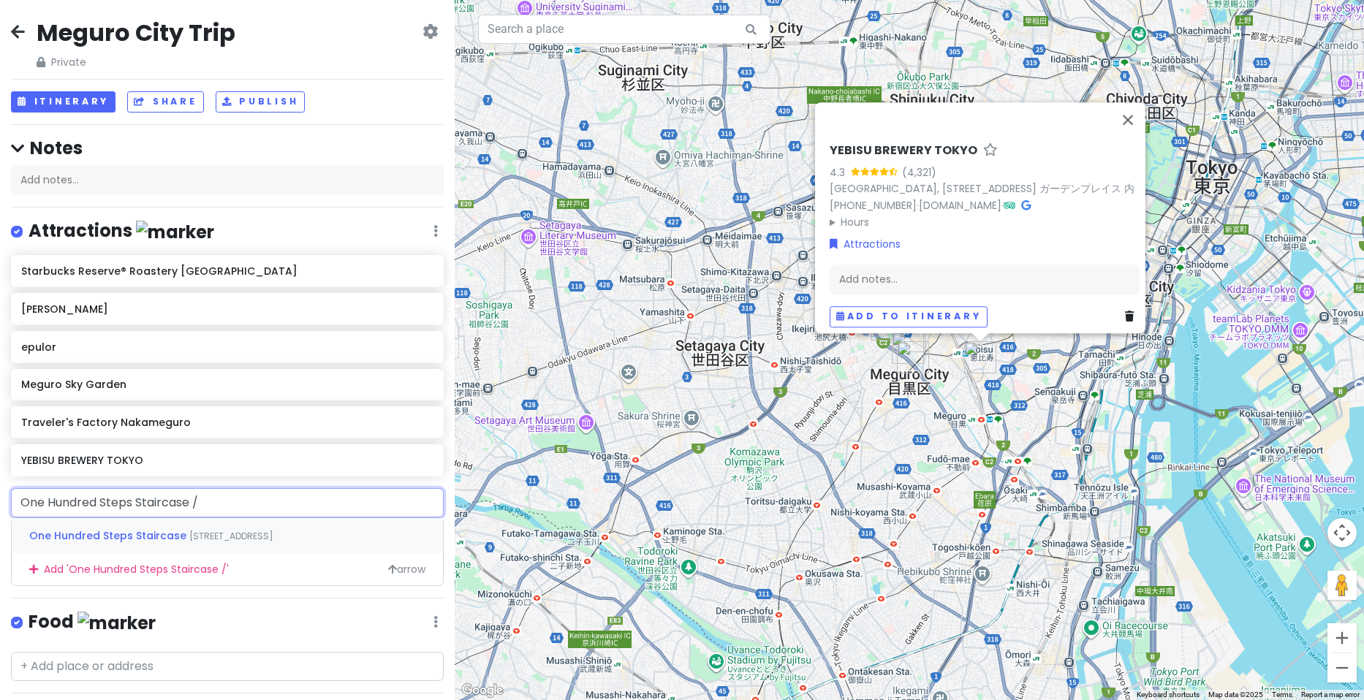
click at [120, 534] on span "One Hundred Steps Staircase" at bounding box center [109, 535] width 160 height 15
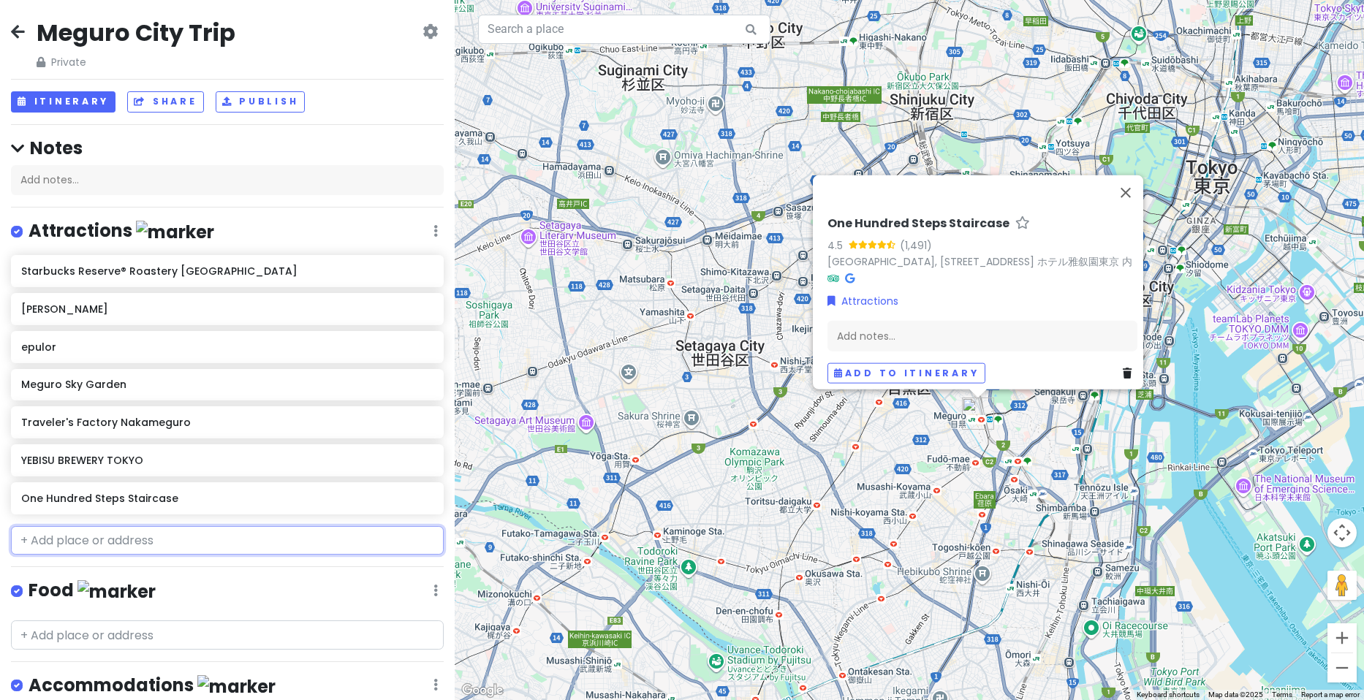
click at [152, 543] on input "text" at bounding box center [227, 540] width 433 height 29
paste input "[GEOGRAPHIC_DATA]"
type input "[GEOGRAPHIC_DATA]"
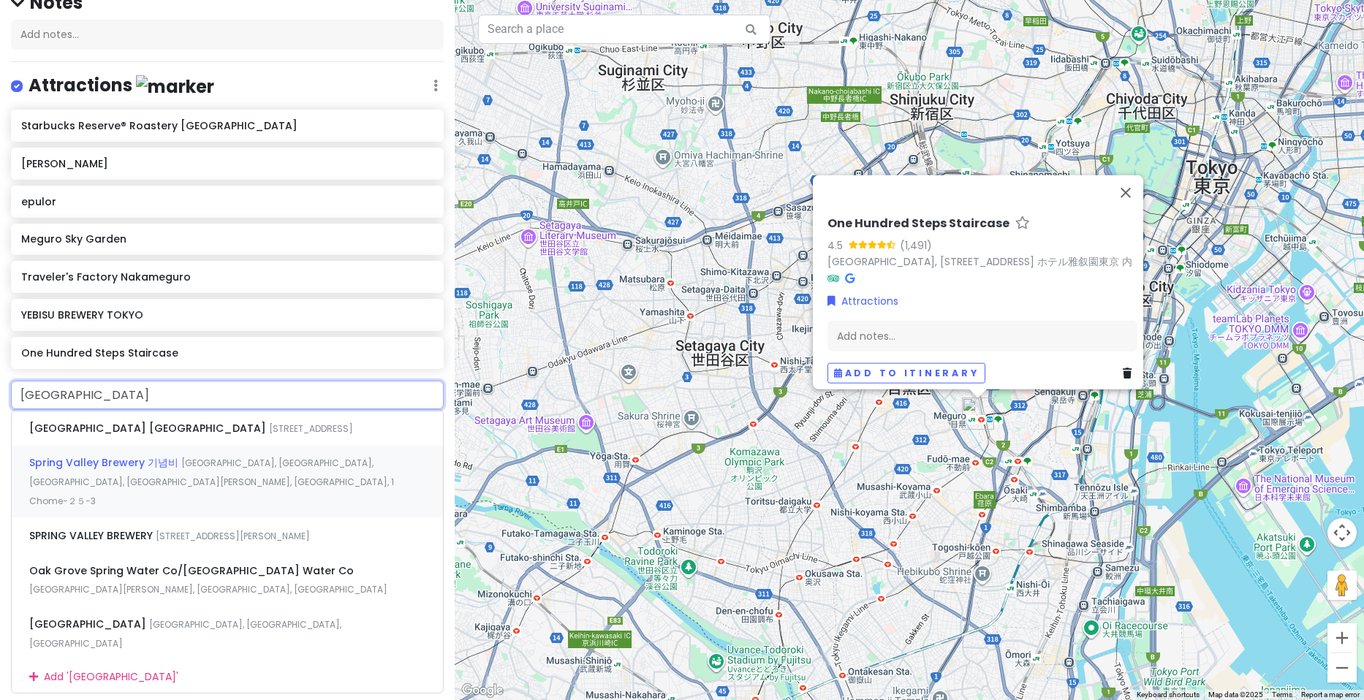
scroll to position [146, 0]
click at [269, 426] on span "[STREET_ADDRESS]" at bounding box center [311, 428] width 84 height 12
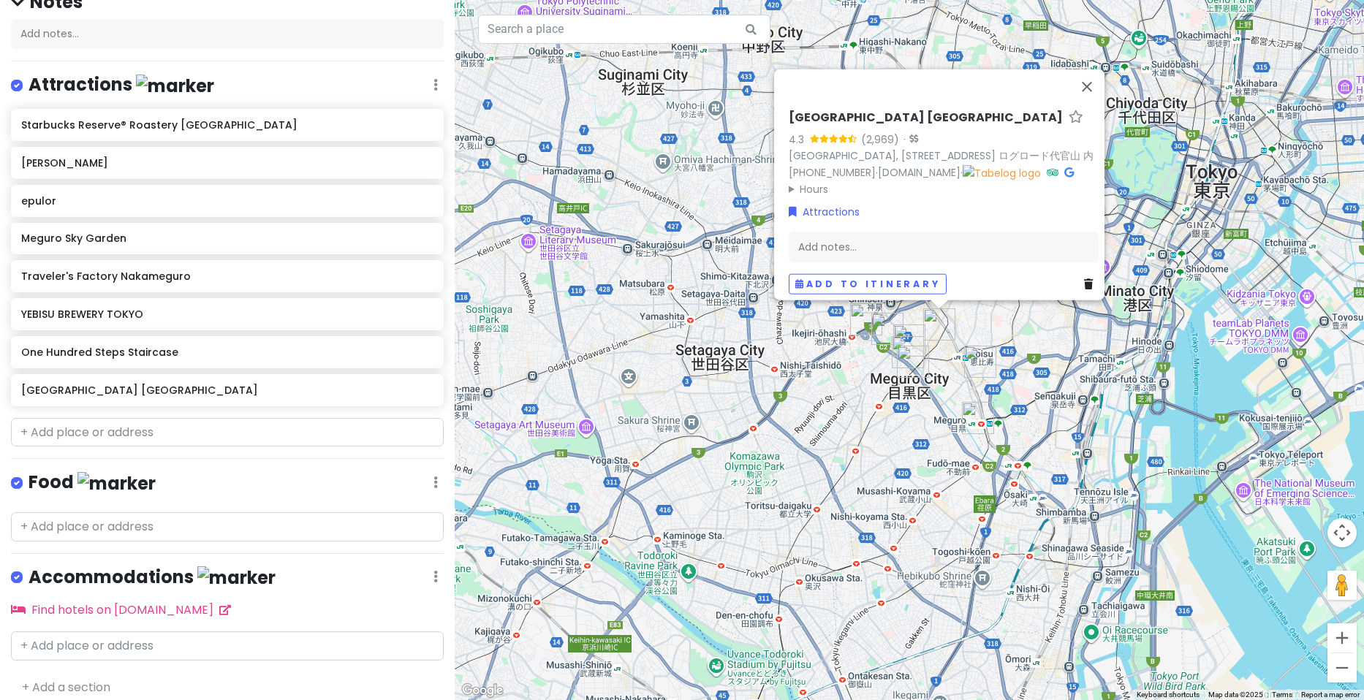
click at [873, 435] on div "[GEOGRAPHIC_DATA] 4.3 (2,969) · [GEOGRAPHIC_DATA], [STREET_ADDRESS]代官山 内 [PHONE…" at bounding box center [909, 350] width 909 height 700
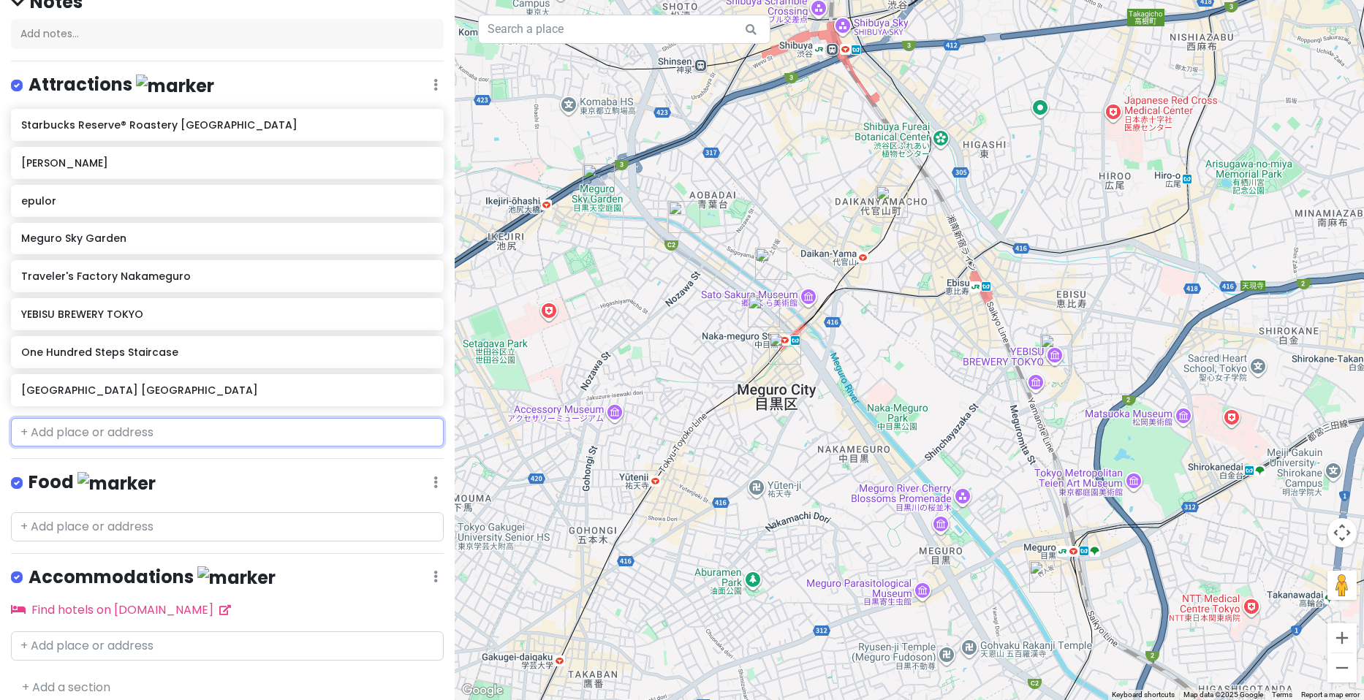
click at [187, 428] on input "text" at bounding box center [227, 432] width 433 height 29
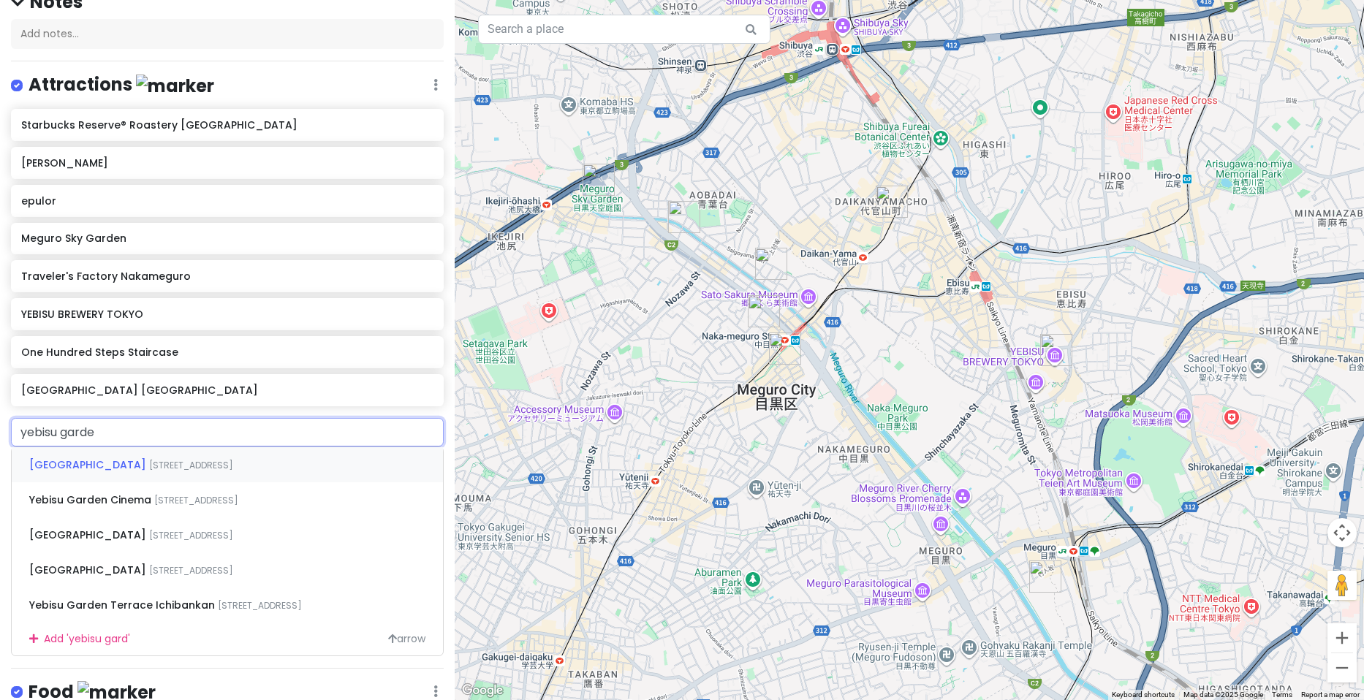
type input "yebisu garden"
click at [189, 529] on span "[STREET_ADDRESS]" at bounding box center [191, 535] width 84 height 12
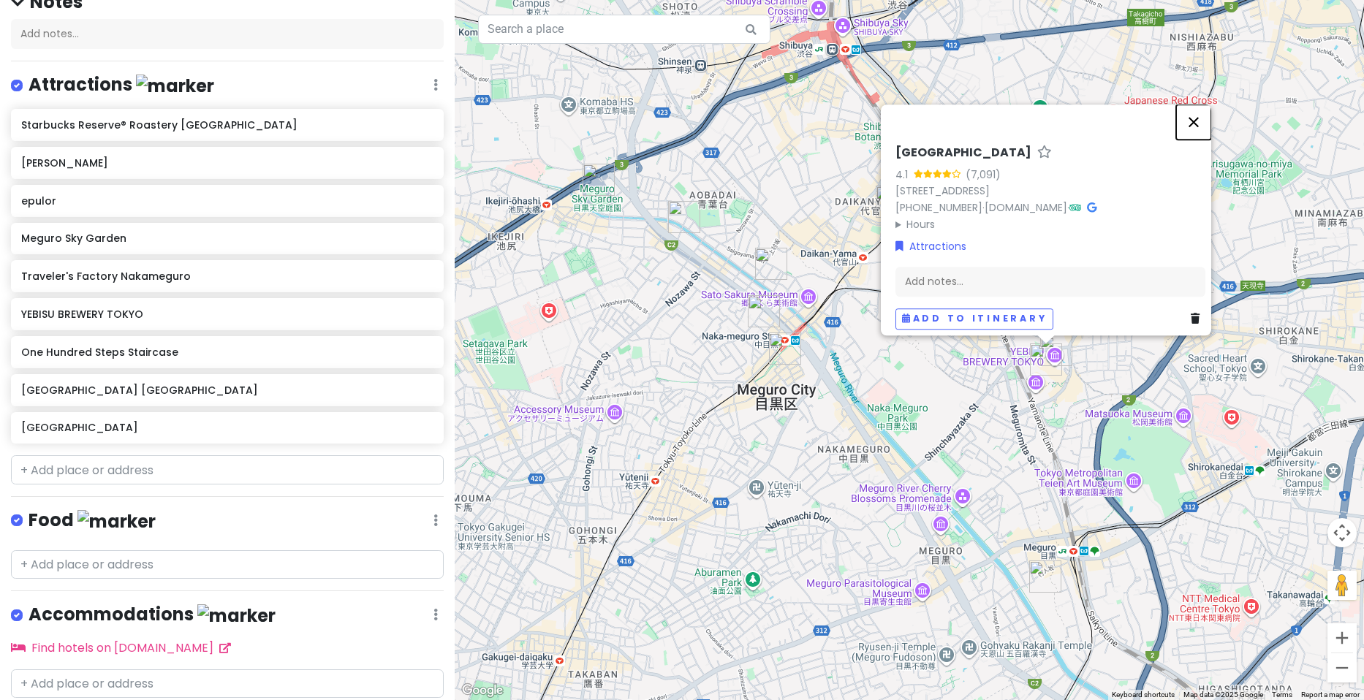
click at [1203, 113] on button "Close" at bounding box center [1193, 122] width 35 height 35
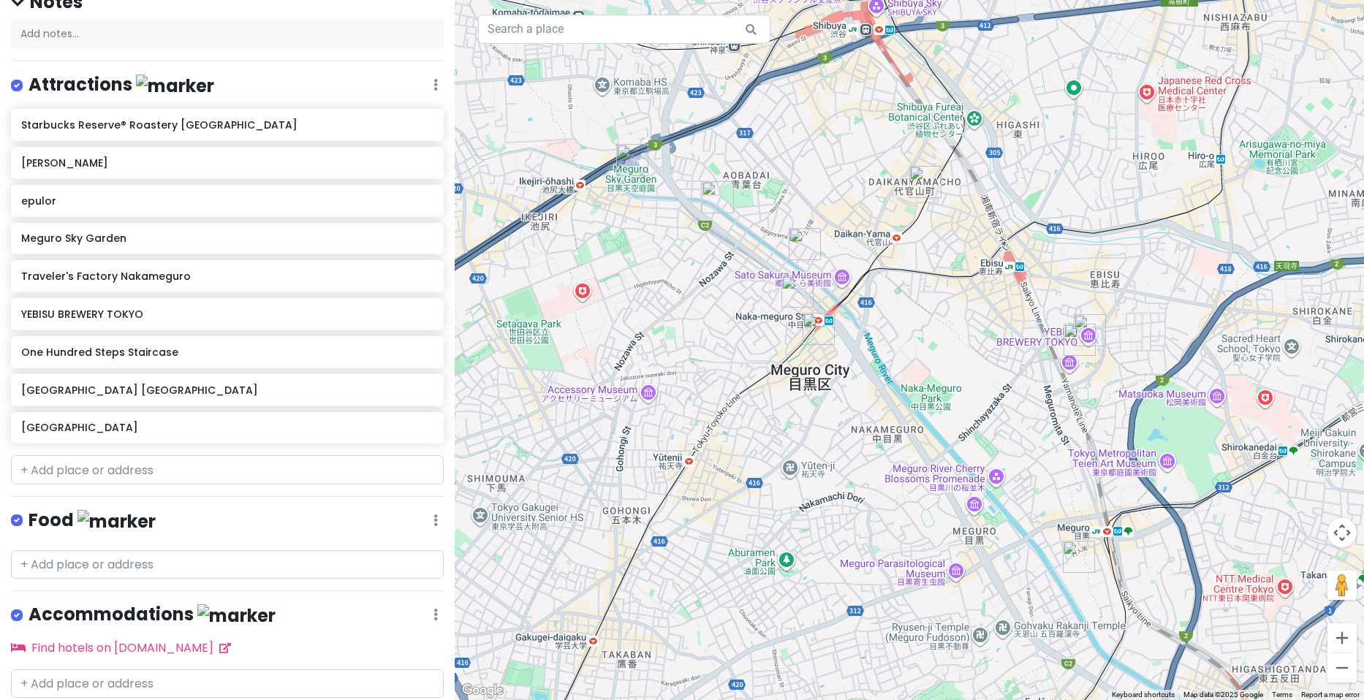
drag, startPoint x: 702, startPoint y: 264, endPoint x: 853, endPoint y: 444, distance: 234.5
click at [853, 444] on div at bounding box center [909, 350] width 909 height 700
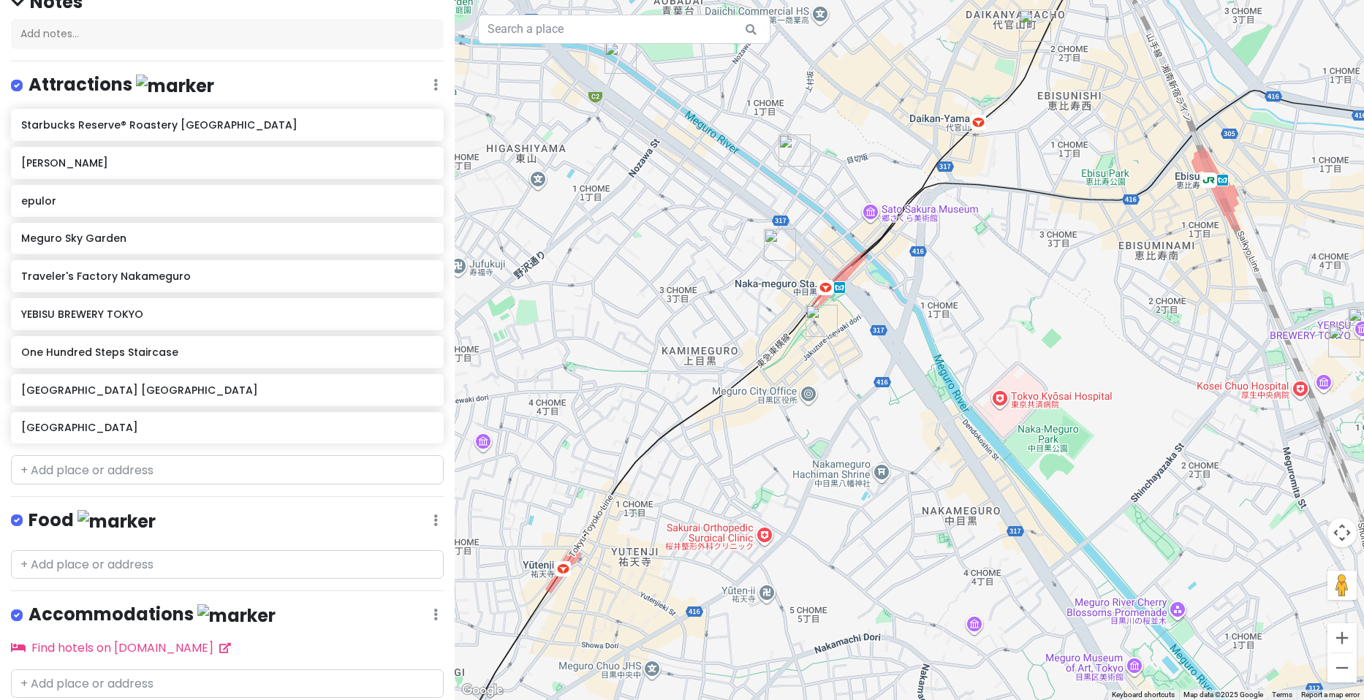
drag, startPoint x: 805, startPoint y: 306, endPoint x: 904, endPoint y: 513, distance: 230.1
click at [904, 513] on div at bounding box center [909, 350] width 909 height 700
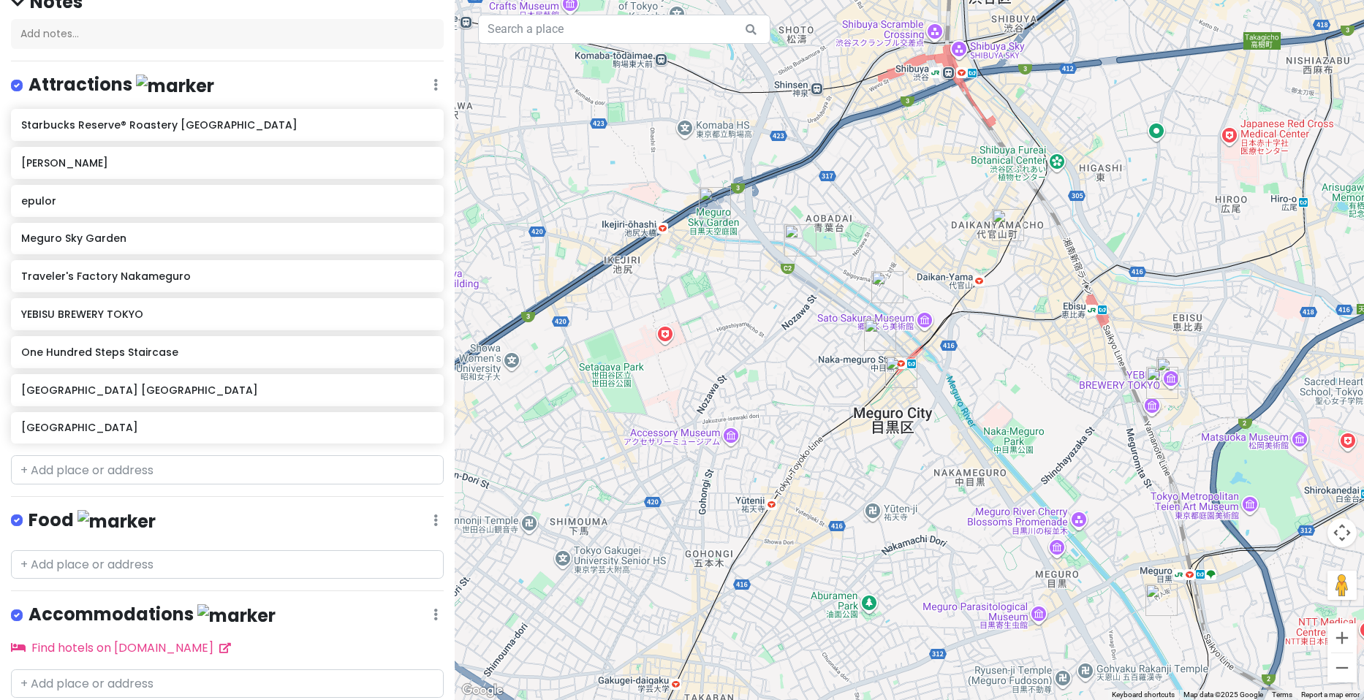
click at [707, 200] on img "Meguro Sky Garden" at bounding box center [715, 203] width 32 height 32
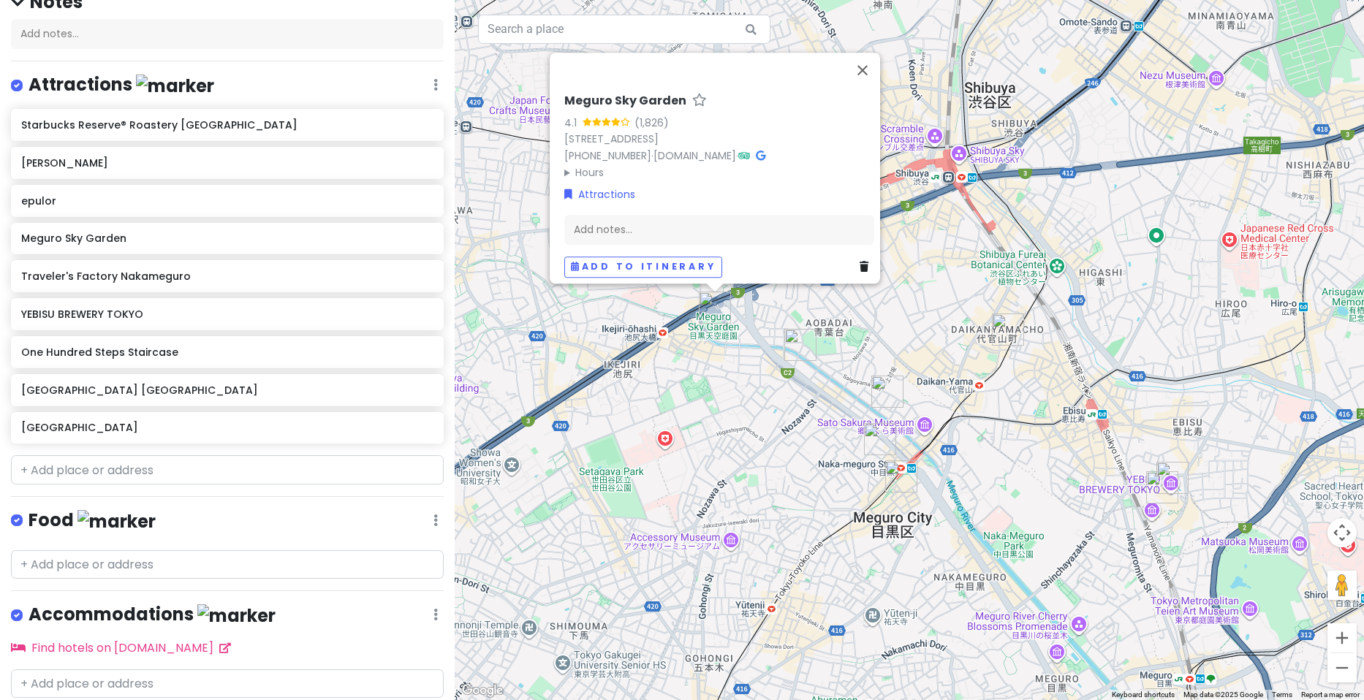
click at [798, 343] on img "Starbucks Reserve® Roastery Tokyo" at bounding box center [800, 345] width 32 height 32
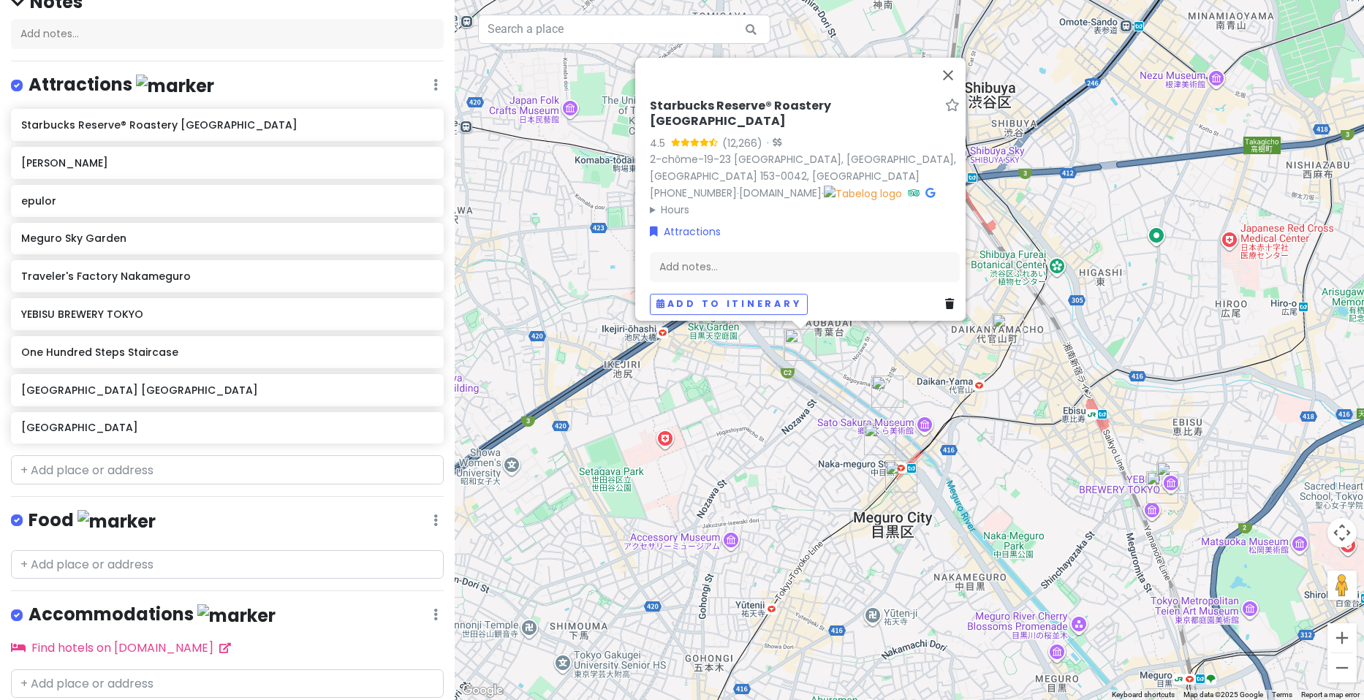
click at [887, 383] on img "epulor" at bounding box center [887, 392] width 32 height 32
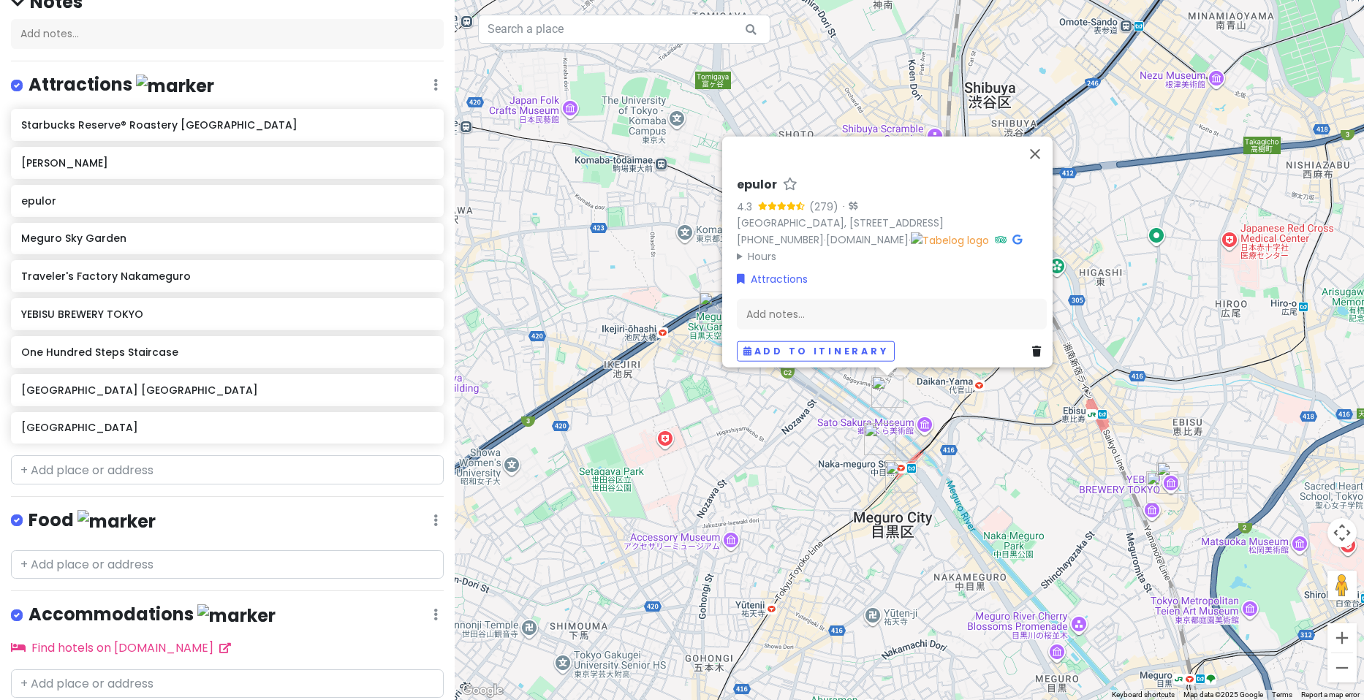
click at [871, 440] on img "Traveler's Factory Nakameguro" at bounding box center [880, 439] width 32 height 32
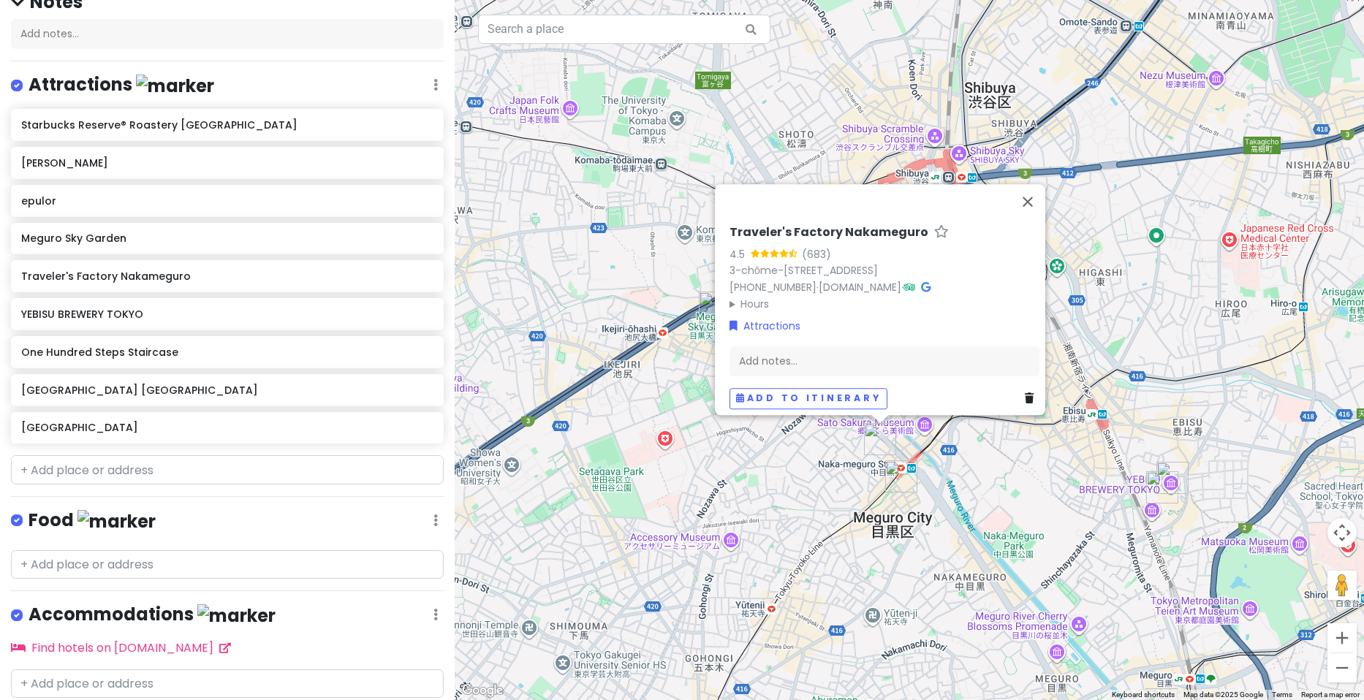
click at [906, 483] on img "Heidi" at bounding box center [901, 476] width 32 height 32
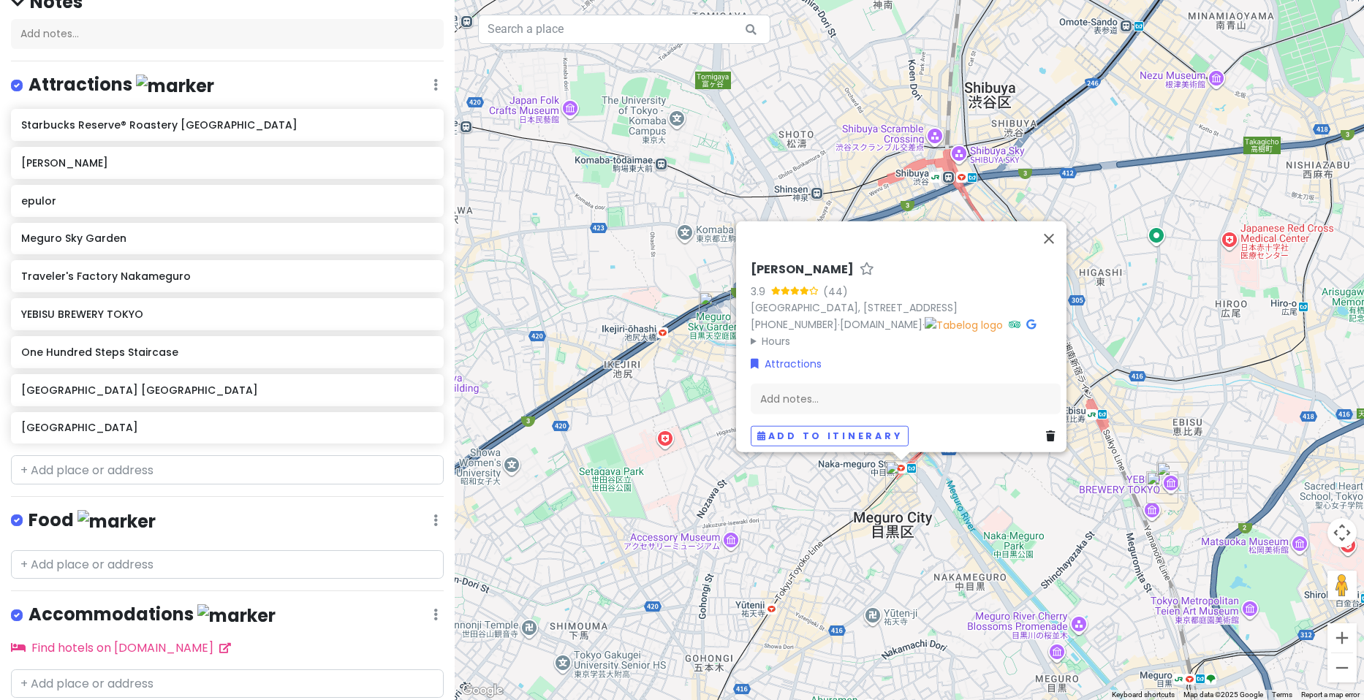
click at [1002, 512] on div "[PERSON_NAME] 3.9 (44) [GEOGRAPHIC_DATA], [STREET_ADDRESS] [PHONE_NUMBER] · [PE…" at bounding box center [909, 350] width 909 height 700
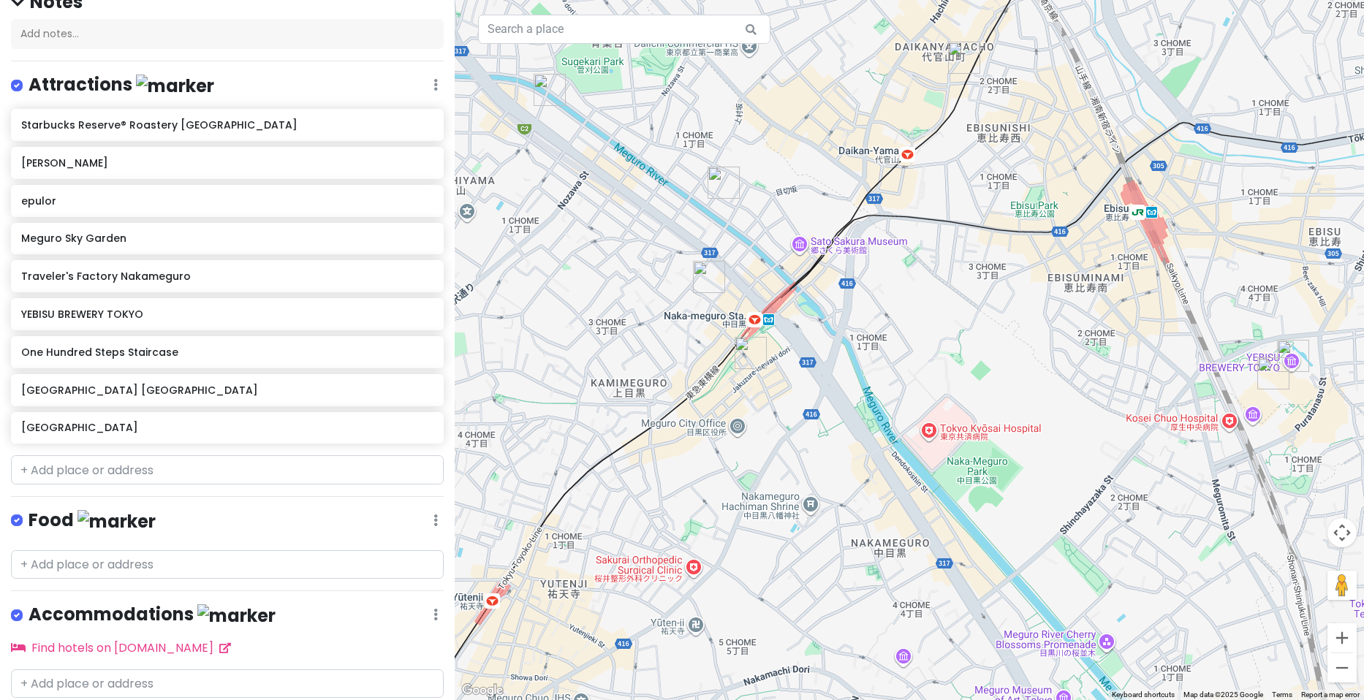
drag, startPoint x: 1037, startPoint y: 506, endPoint x: 868, endPoint y: 338, distance: 238.8
click at [863, 333] on div at bounding box center [909, 350] width 909 height 700
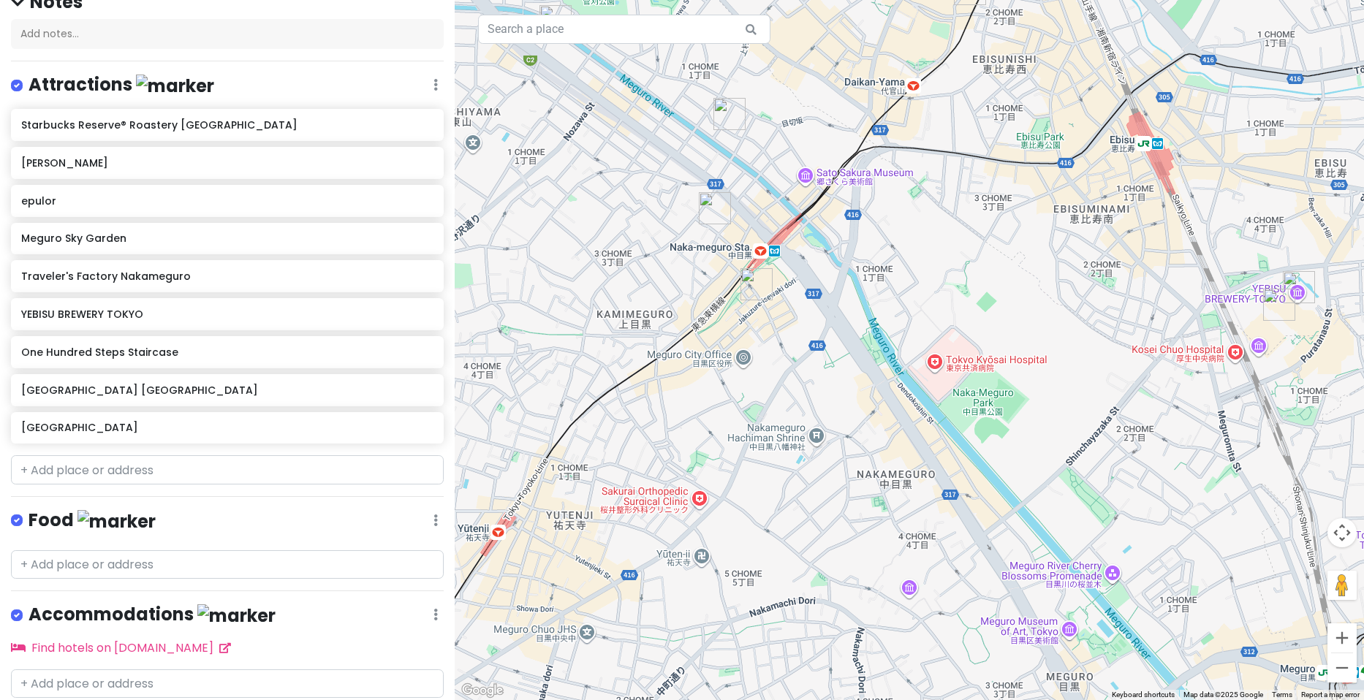
drag, startPoint x: 1073, startPoint y: 422, endPoint x: 792, endPoint y: 198, distance: 359.9
click at [798, 200] on div at bounding box center [909, 350] width 909 height 700
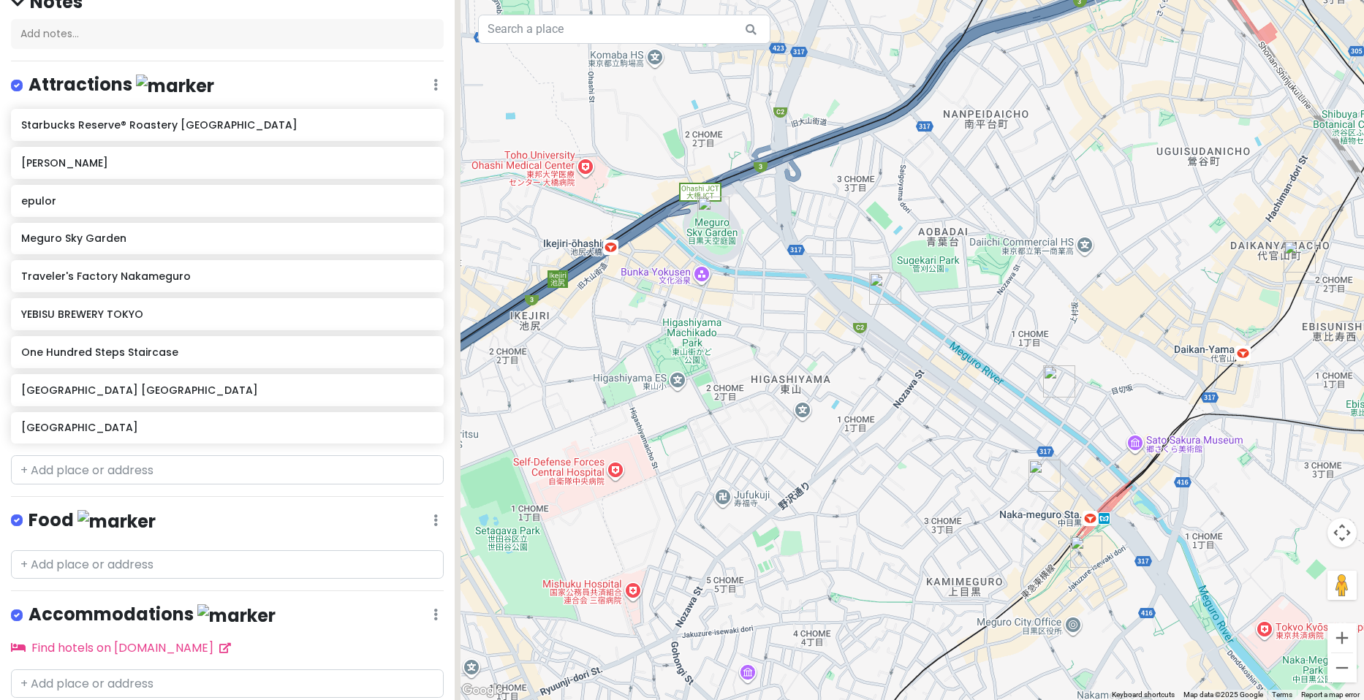
drag, startPoint x: 636, startPoint y: 137, endPoint x: 736, endPoint y: 322, distance: 210.9
click at [740, 324] on div at bounding box center [909, 350] width 909 height 700
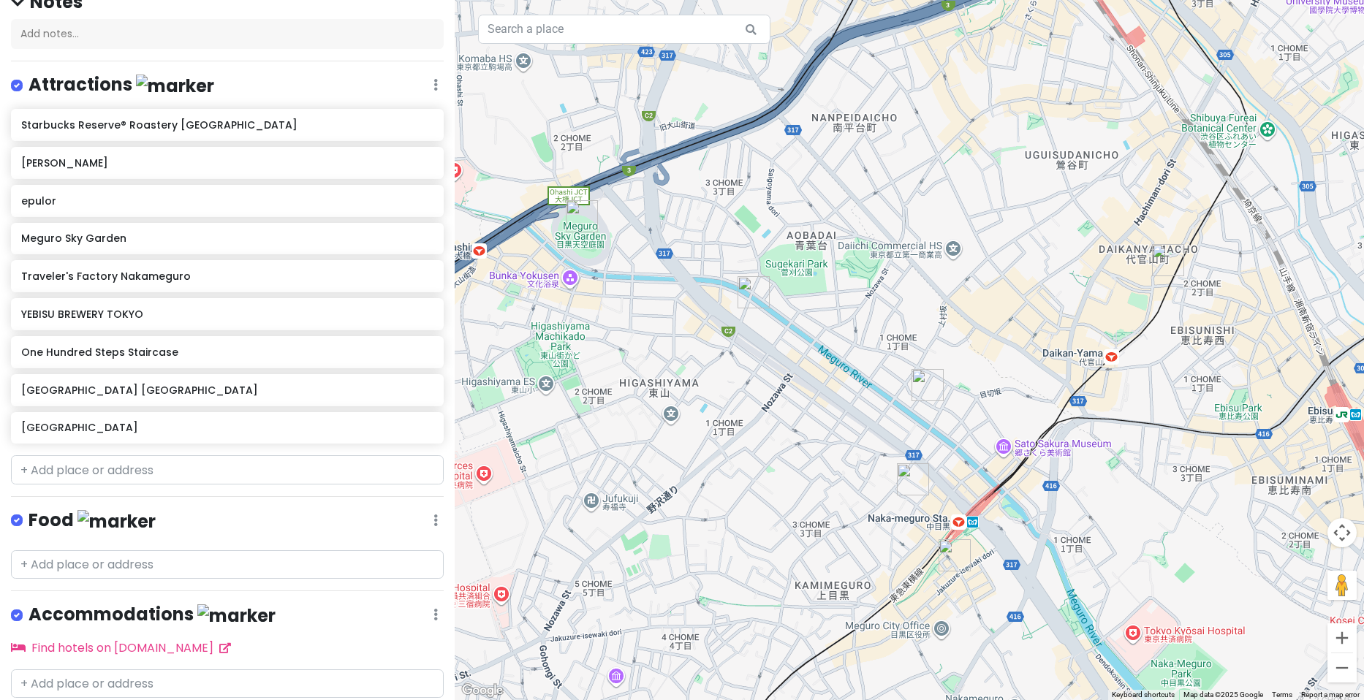
drag, startPoint x: 1122, startPoint y: 425, endPoint x: 990, endPoint y: 425, distance: 131.6
click at [990, 425] on div at bounding box center [909, 350] width 909 height 700
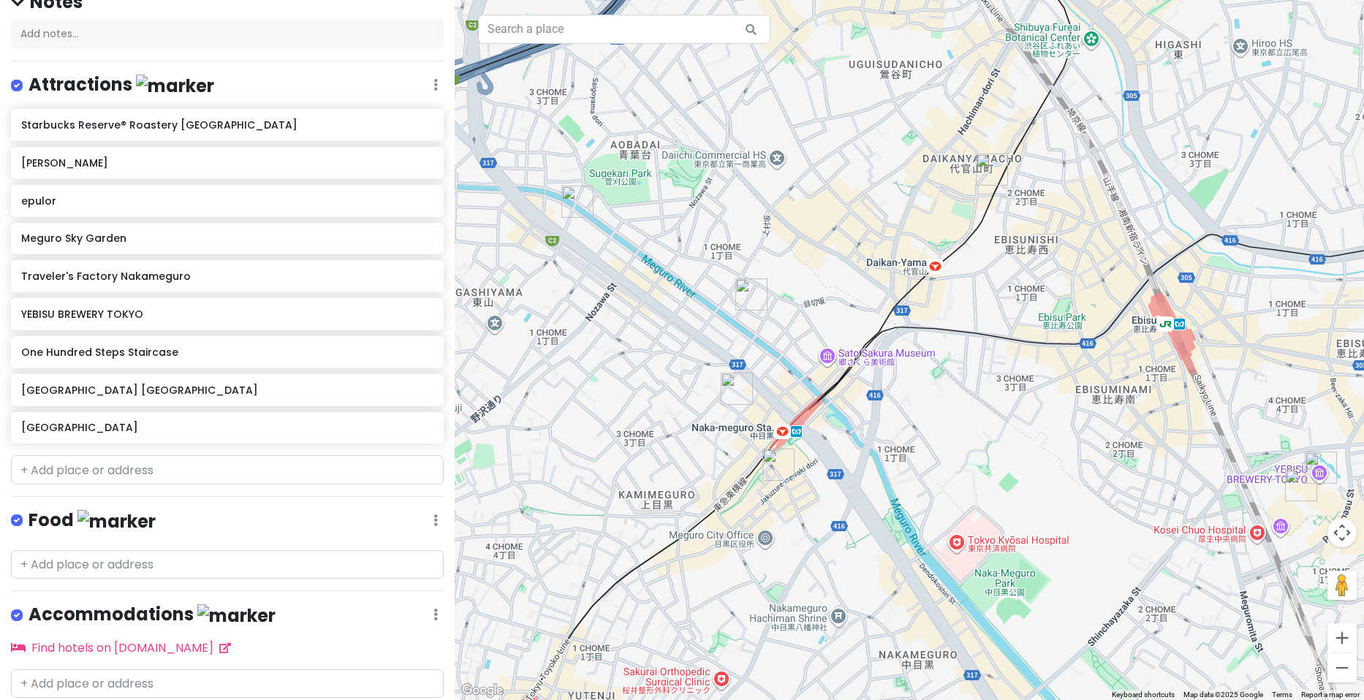
drag, startPoint x: 939, startPoint y: 307, endPoint x: 855, endPoint y: 258, distance: 97.3
click at [855, 258] on div at bounding box center [909, 350] width 909 height 700
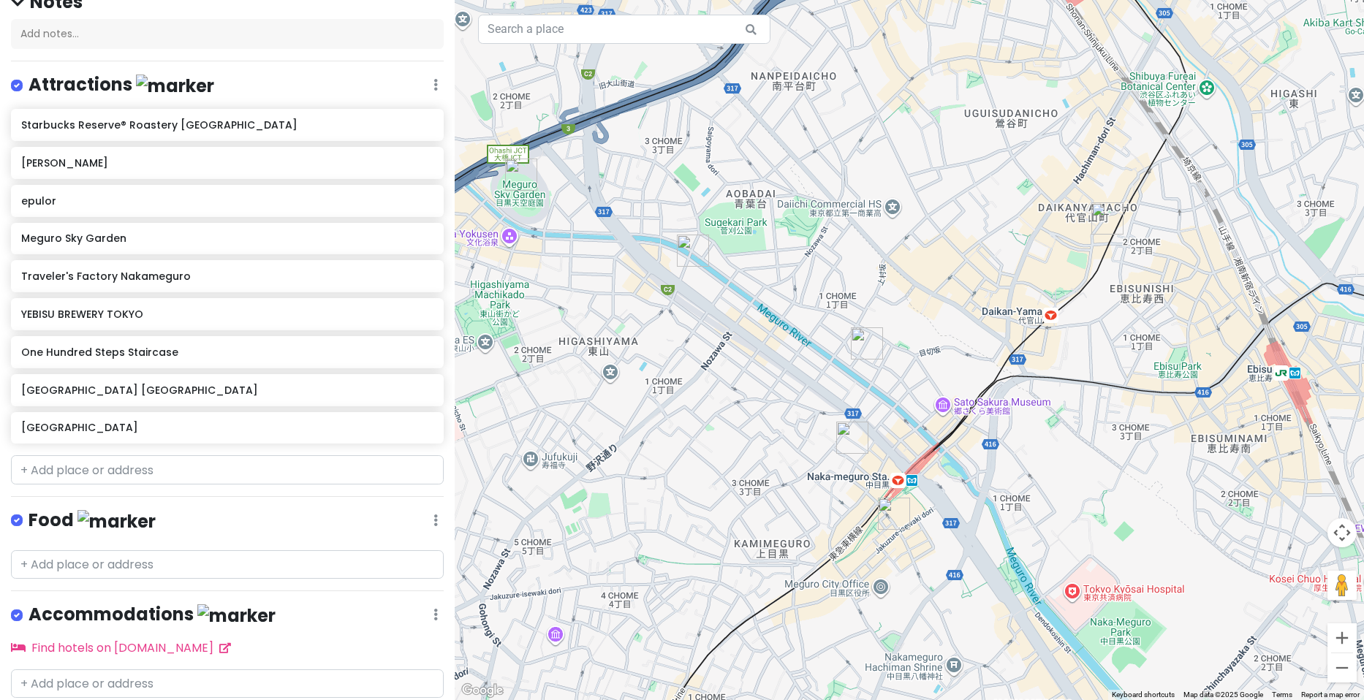
drag, startPoint x: 694, startPoint y: 294, endPoint x: 839, endPoint y: 375, distance: 165.9
click at [839, 375] on div at bounding box center [909, 350] width 909 height 700
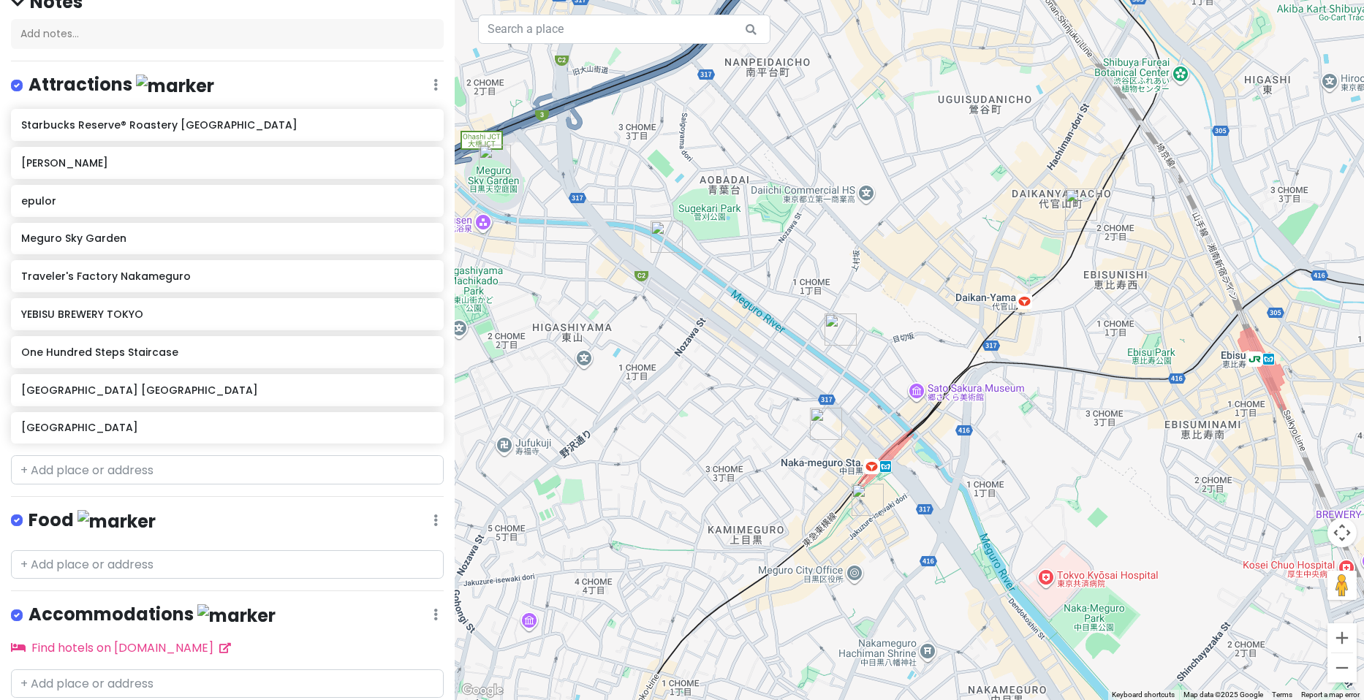
click at [1076, 201] on img "Spring Valley Brewery Tokyo" at bounding box center [1081, 205] width 32 height 32
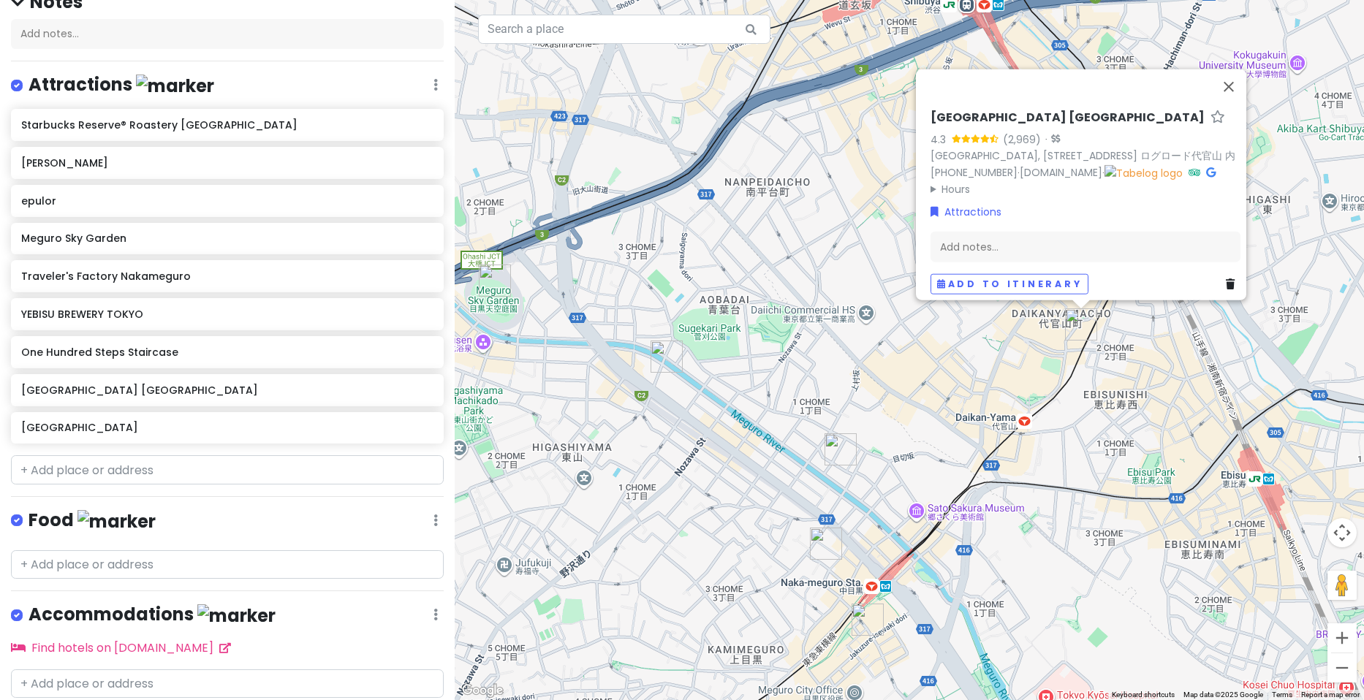
click at [1003, 110] on h6 "[GEOGRAPHIC_DATA] [GEOGRAPHIC_DATA]" at bounding box center [1067, 117] width 274 height 15
click at [1003, 103] on input "[GEOGRAPHIC_DATA] [GEOGRAPHIC_DATA]" at bounding box center [1085, 114] width 310 height 23
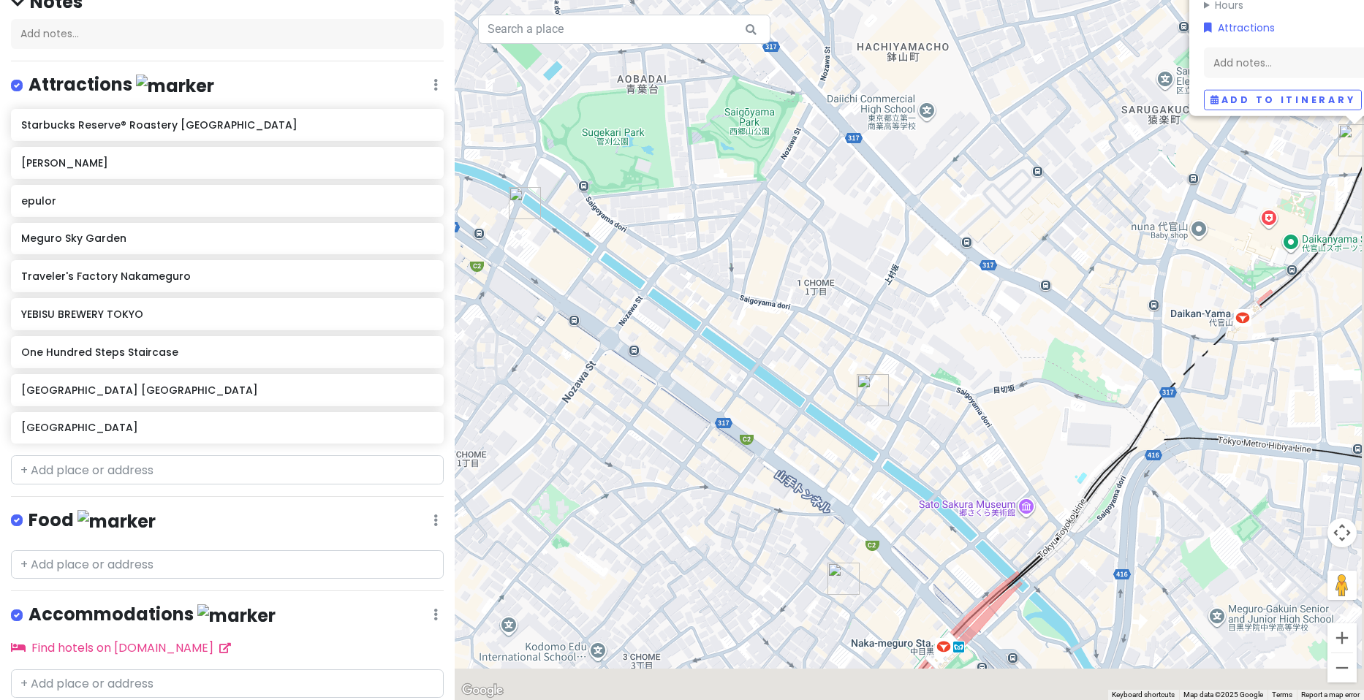
drag, startPoint x: 765, startPoint y: 523, endPoint x: 678, endPoint y: 294, distance: 244.7
click at [678, 294] on div "[GEOGRAPHIC_DATA] 4.3 (2,969) · [GEOGRAPHIC_DATA], [STREET_ADDRESS]代官山 内 [PHONE…" at bounding box center [909, 350] width 909 height 700
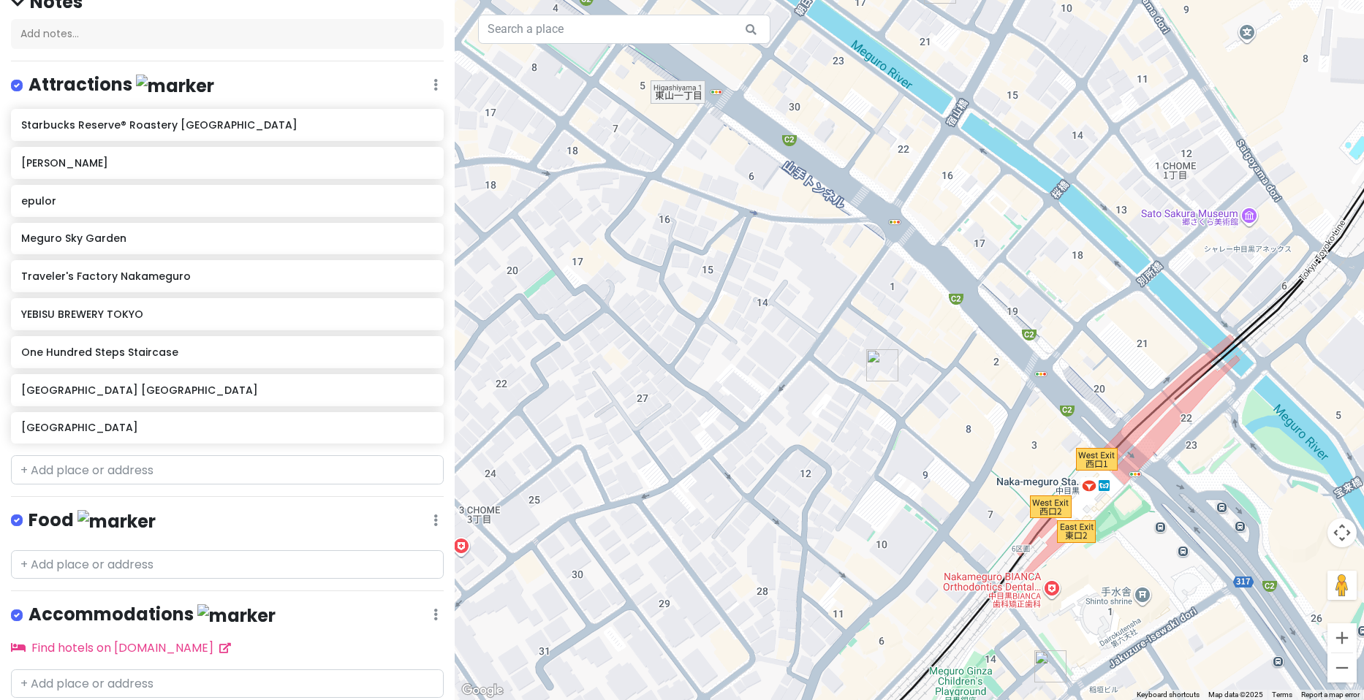
drag, startPoint x: 903, startPoint y: 467, endPoint x: 1002, endPoint y: 329, distance: 170.2
click at [1001, 330] on div "[GEOGRAPHIC_DATA] 4.3 (2,969) · [GEOGRAPHIC_DATA], [STREET_ADDRESS]代官山 内 [PHONE…" at bounding box center [909, 350] width 909 height 700
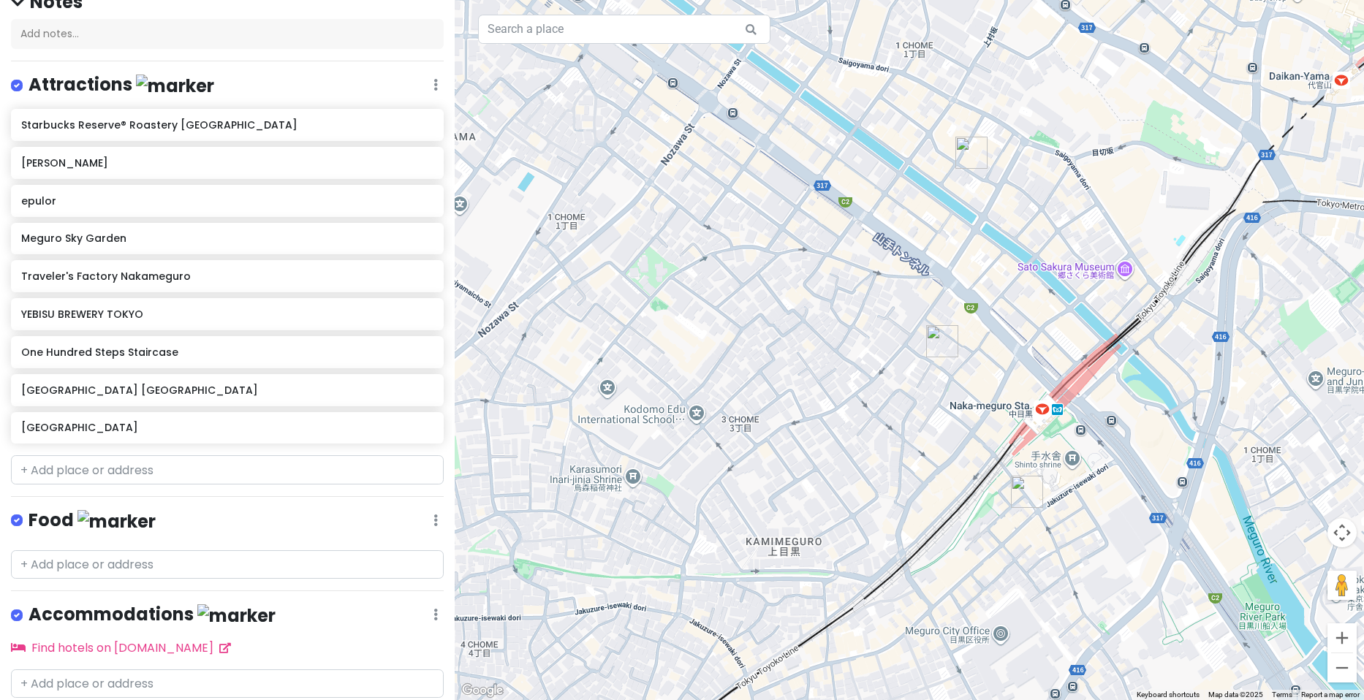
click at [968, 148] on img "epulor" at bounding box center [971, 153] width 32 height 32
click at [933, 337] on img "Traveler's Factory Nakameguro" at bounding box center [942, 341] width 32 height 32
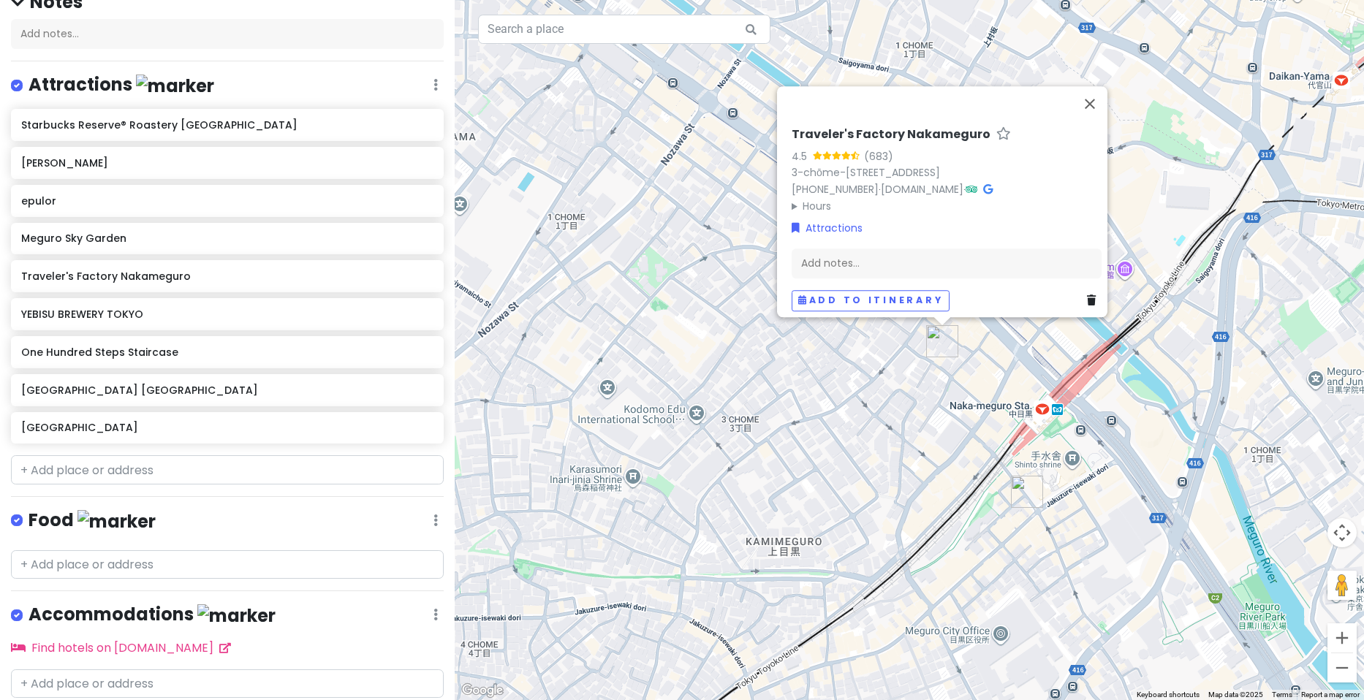
drag, startPoint x: 944, startPoint y: 405, endPoint x: 872, endPoint y: 510, distance: 127.7
click at [872, 510] on div "Traveler's Factory Nakameguro 4.5 (683) 3-chōme-13-10 [GEOGRAPHIC_DATA], [GEOGR…" at bounding box center [909, 350] width 909 height 700
click at [878, 436] on div "Traveler's Factory Nakameguro 4.5 (683) 3-chōme-13-10 [GEOGRAPHIC_DATA], [GEOGR…" at bounding box center [909, 350] width 909 height 700
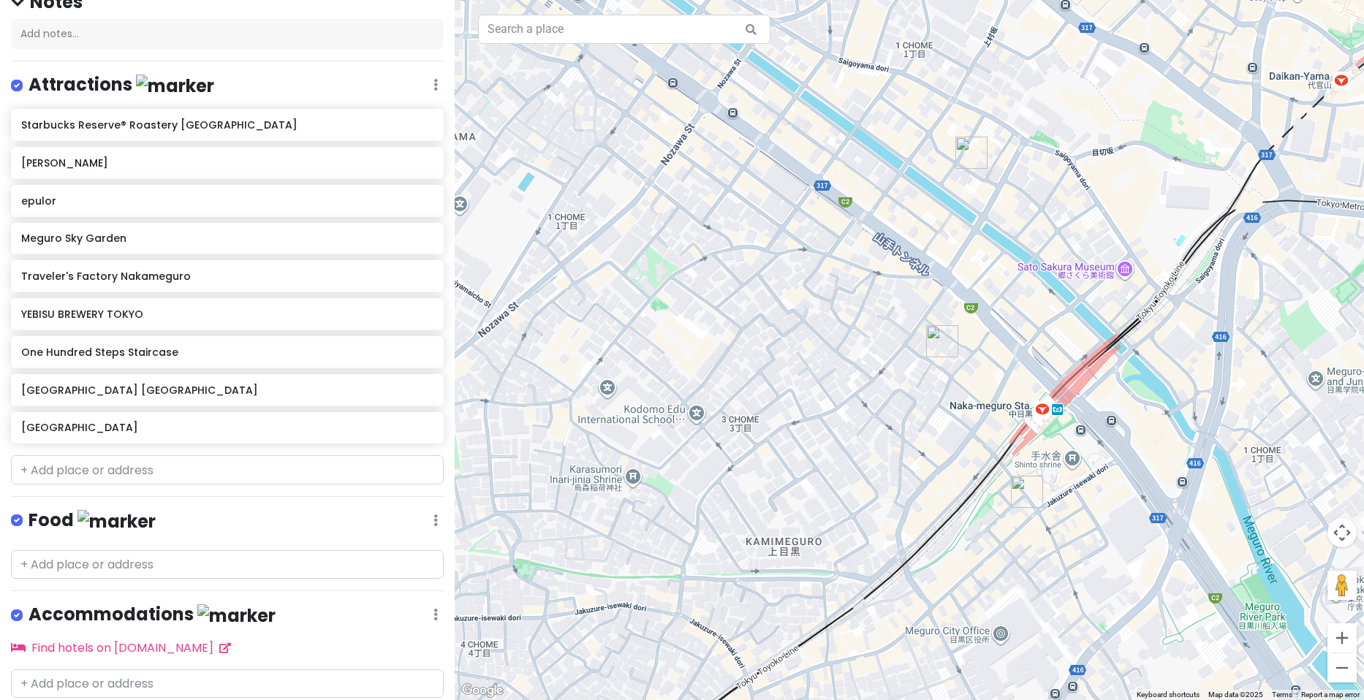
drag, startPoint x: 866, startPoint y: 368, endPoint x: 839, endPoint y: 468, distance: 103.7
click at [839, 468] on div at bounding box center [909, 350] width 909 height 700
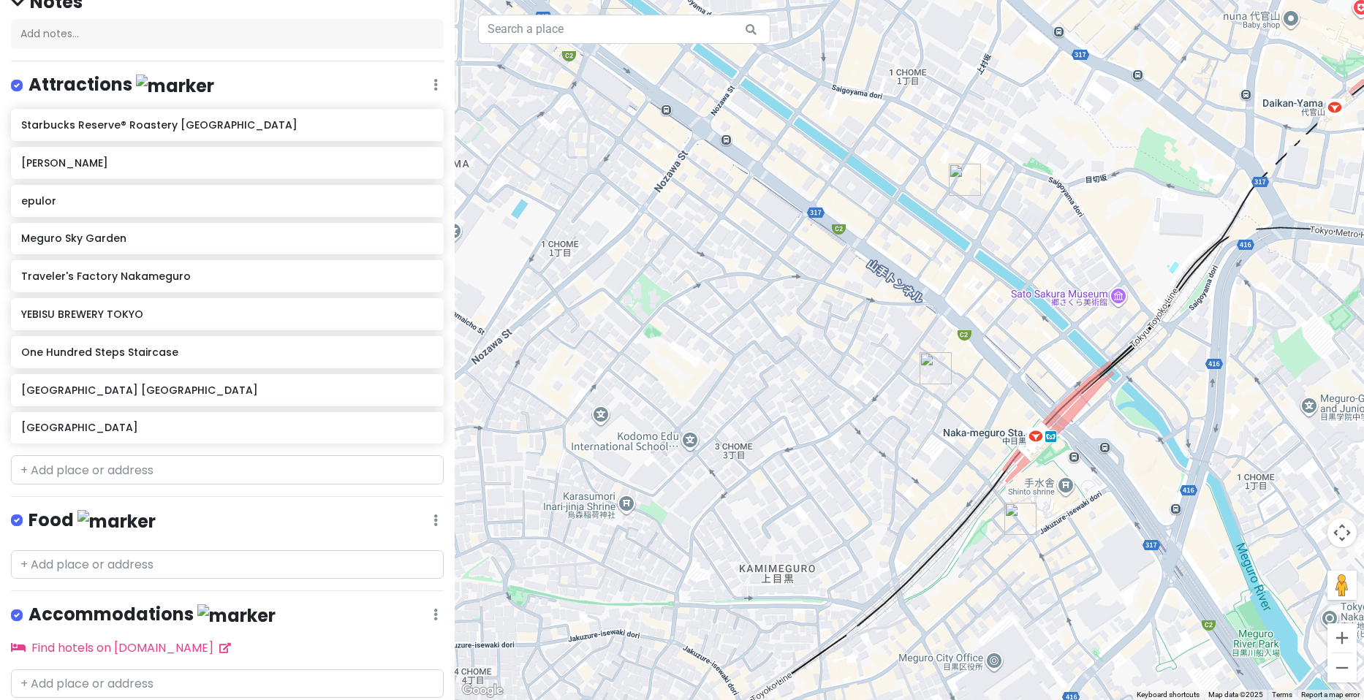
drag, startPoint x: 865, startPoint y: 234, endPoint x: 846, endPoint y: 311, distance: 79.8
click at [846, 311] on div at bounding box center [909, 350] width 909 height 700
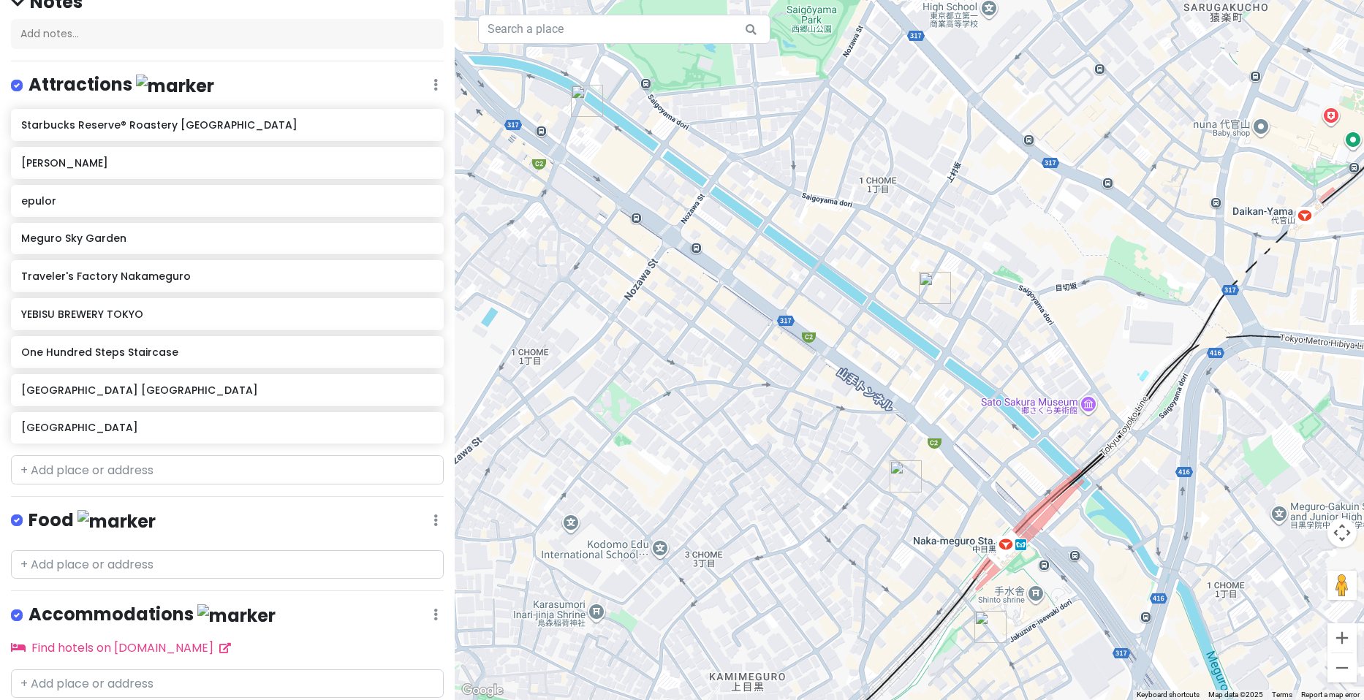
drag, startPoint x: 930, startPoint y: 281, endPoint x: 922, endPoint y: 282, distance: 8.1
click at [930, 282] on img "epulor" at bounding box center [935, 288] width 32 height 32
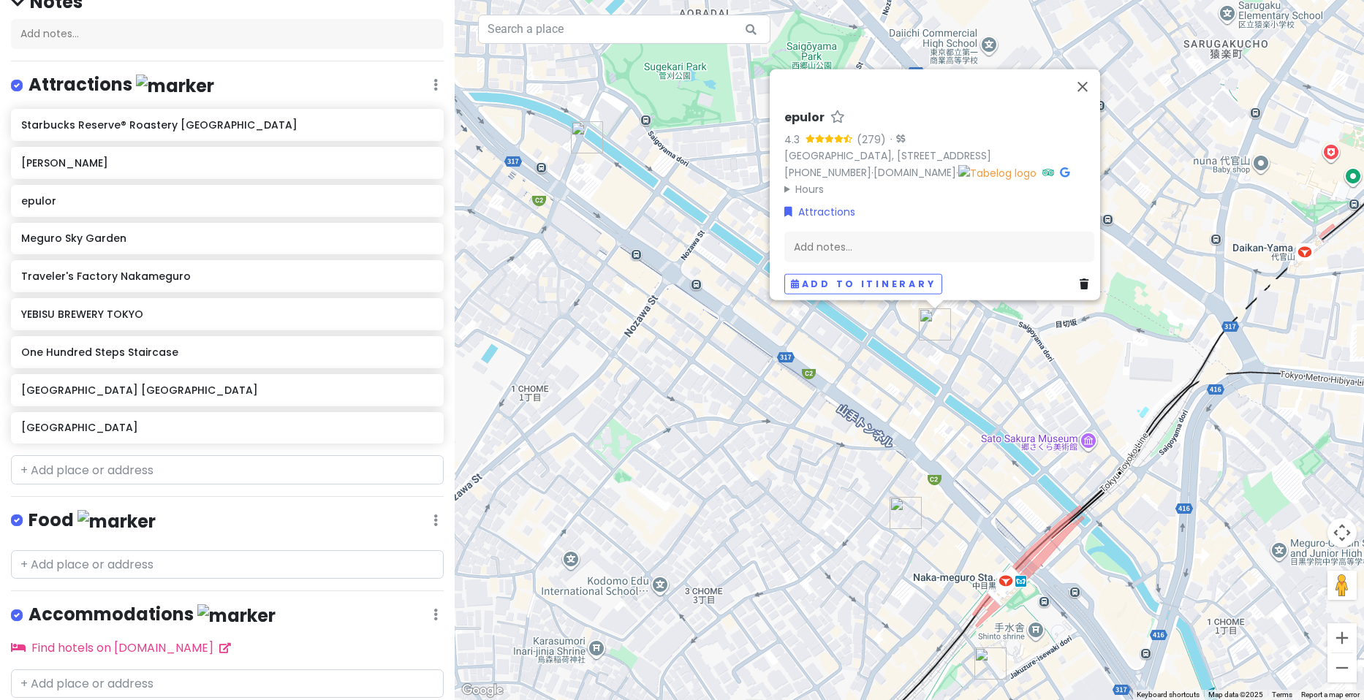
click at [732, 394] on div "epulor 4.3 (279) · [GEOGRAPHIC_DATA], [STREET_ADDRESS] [PHONE_NUMBER] · [DOMAIN…" at bounding box center [909, 350] width 909 height 700
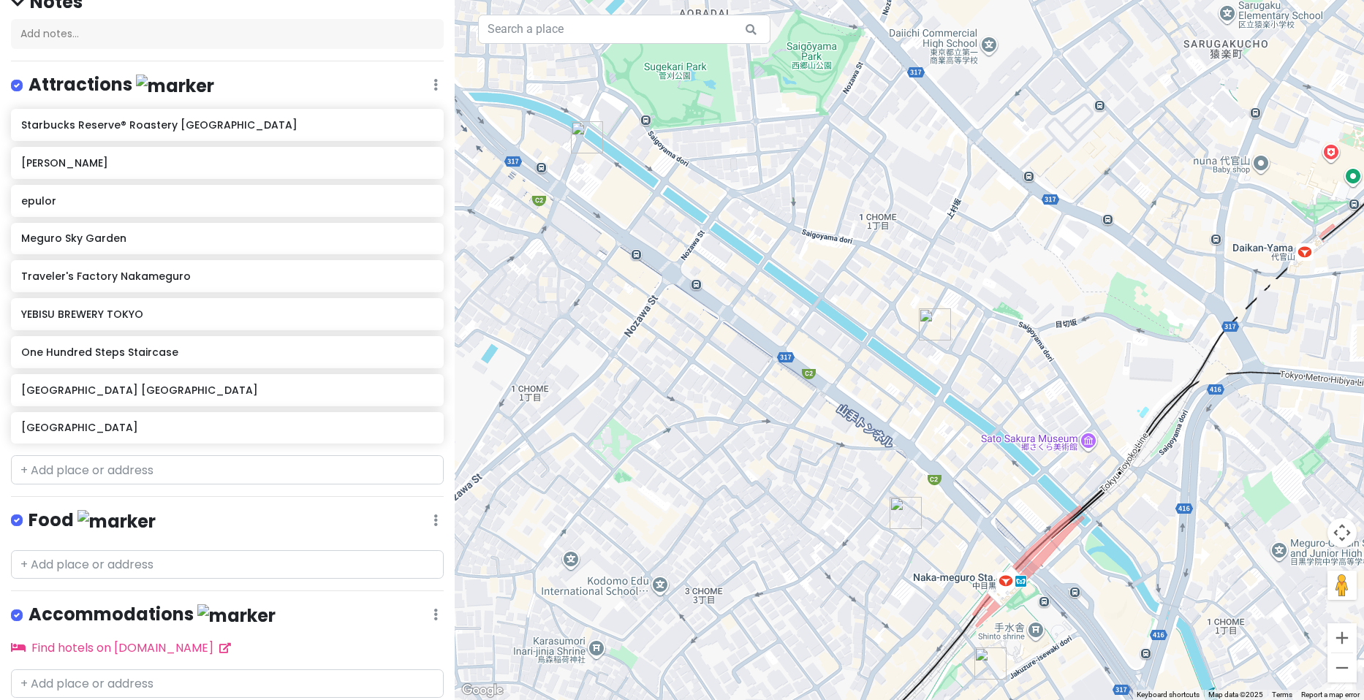
click at [583, 143] on img "Starbucks Reserve® Roastery Tokyo" at bounding box center [587, 137] width 32 height 32
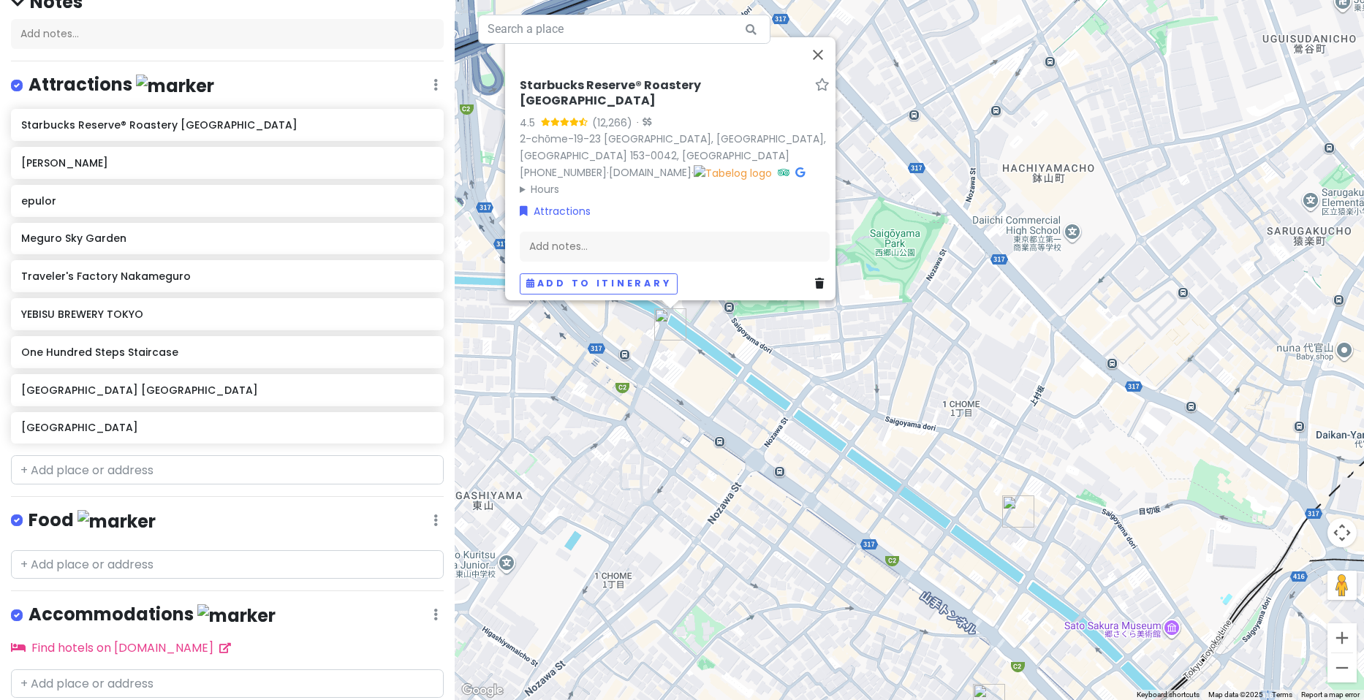
click at [764, 444] on div "Starbucks Reserve® Roastery Tokyo 4.5 (12,266) · 2-chōme-19-23 [GEOGRAPHIC_DATA…" at bounding box center [909, 350] width 909 height 700
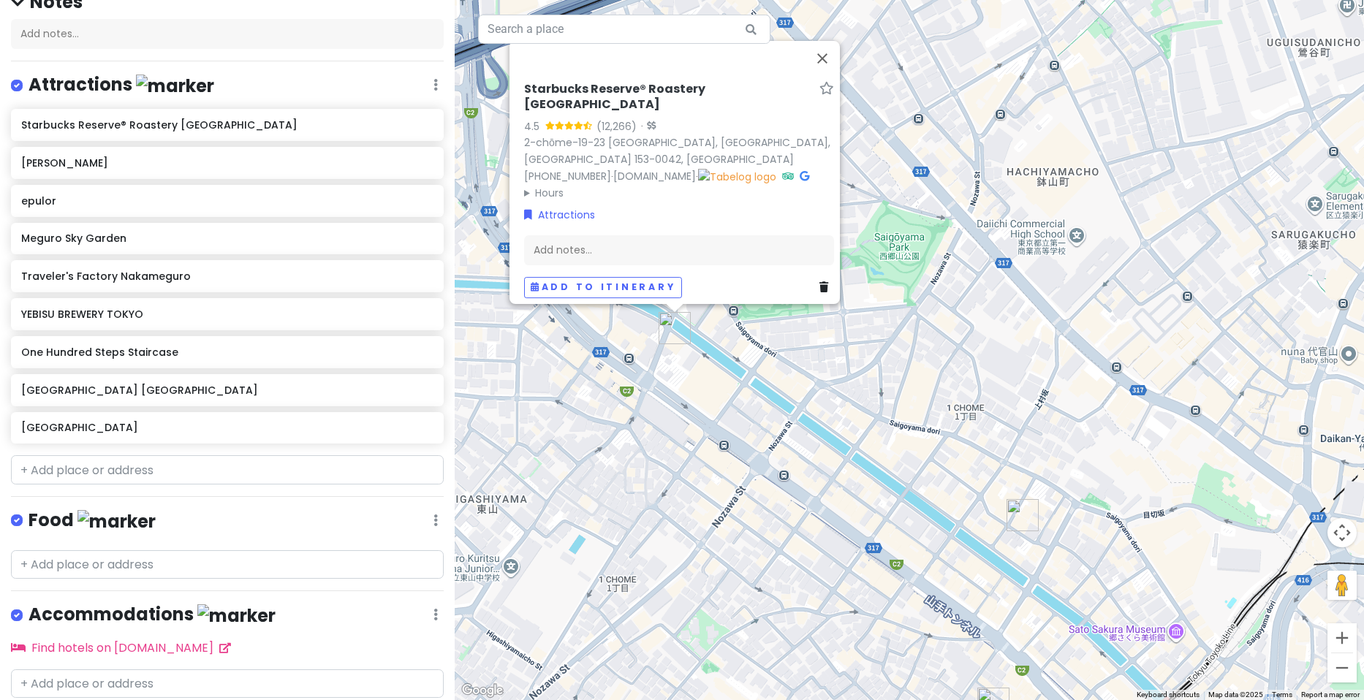
drag, startPoint x: 702, startPoint y: 417, endPoint x: 739, endPoint y: 433, distance: 40.6
click at [739, 433] on div "Starbucks Reserve® Roastery Tokyo 4.5 (12,266) · 2-chōme-19-23 [GEOGRAPHIC_DATA…" at bounding box center [909, 350] width 909 height 700
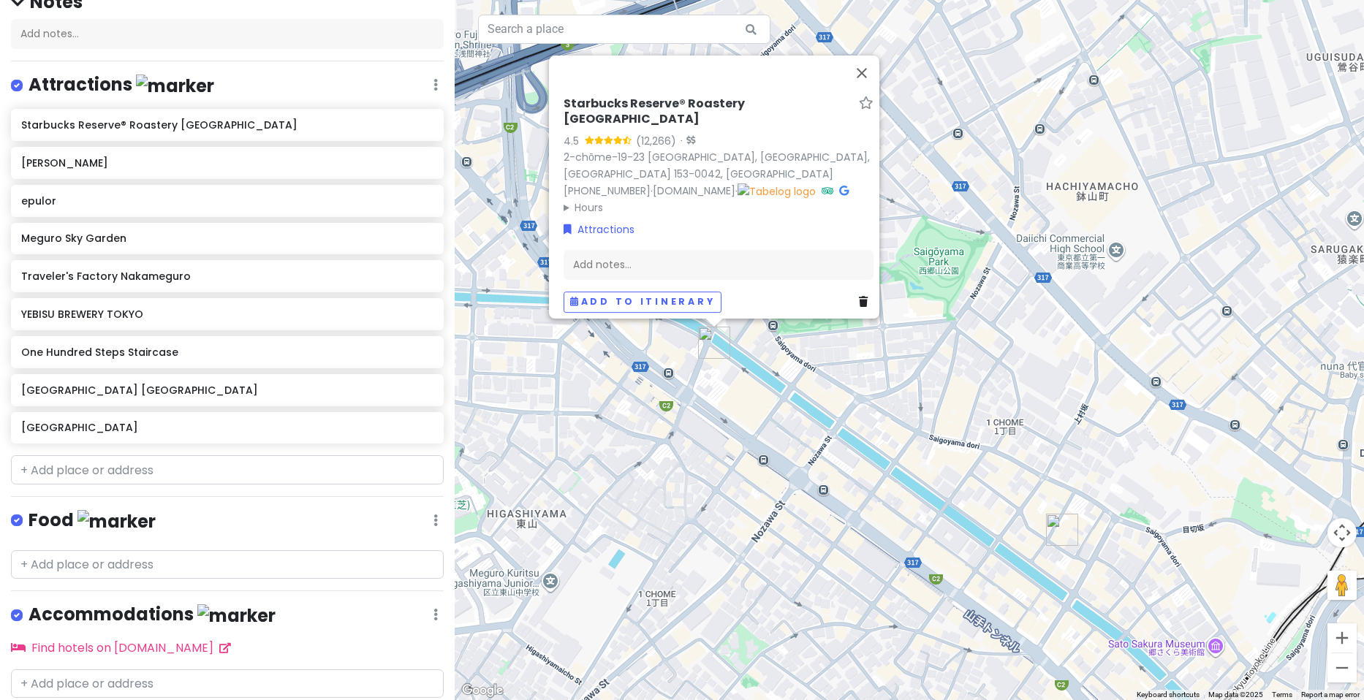
click at [761, 444] on div "Starbucks Reserve® Roastery Tokyo 4.5 (12,266) · 2-chōme-19-23 [GEOGRAPHIC_DATA…" at bounding box center [909, 350] width 909 height 700
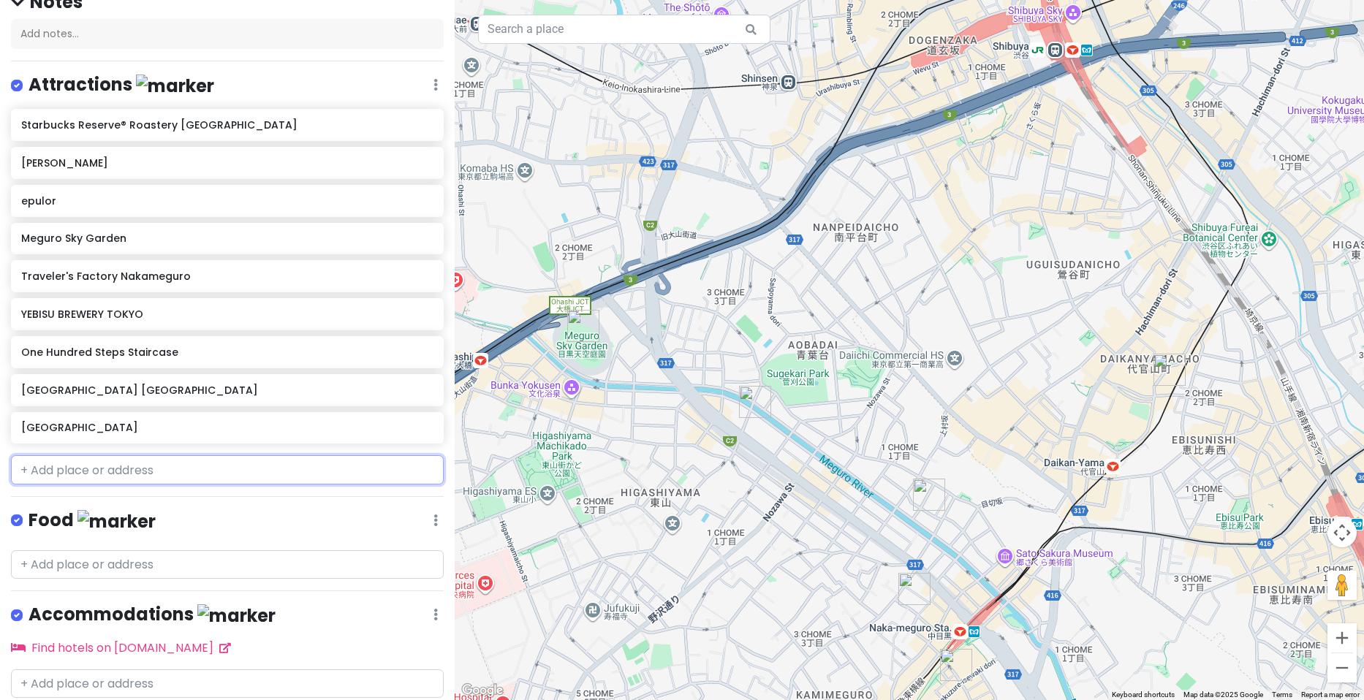
click at [189, 463] on input "text" at bounding box center [227, 469] width 433 height 29
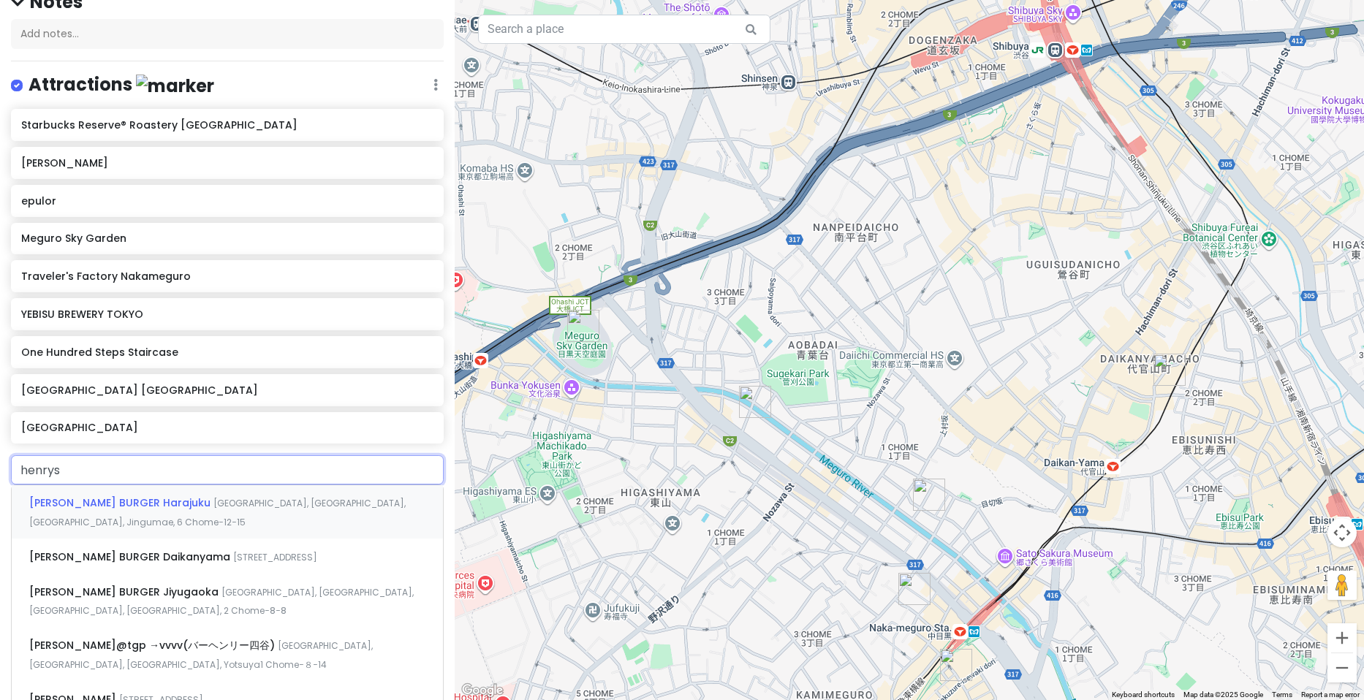
type input "henrys"
click at [152, 550] on span "[PERSON_NAME] BURGER Daikanyama" at bounding box center [131, 557] width 204 height 15
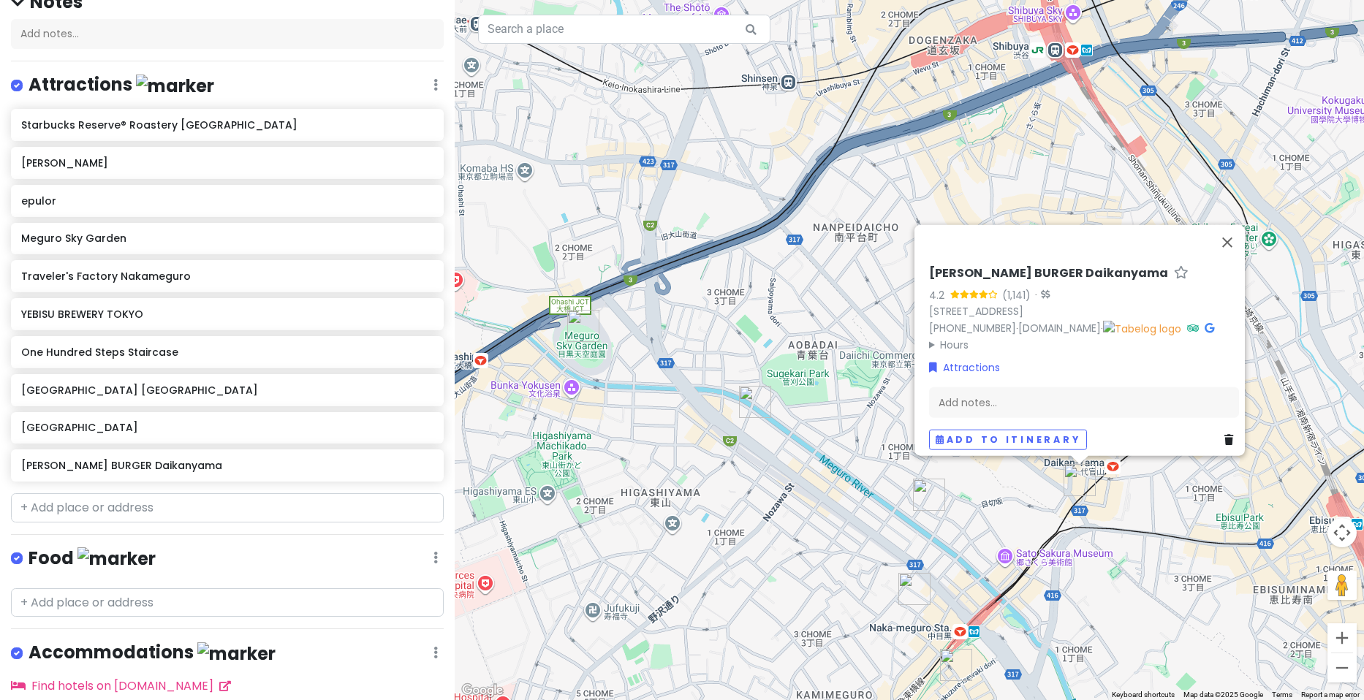
click at [1124, 518] on div "[PERSON_NAME] BURGER Daikanyama 4.2 (1,141) · 1-chōme-36-6 [GEOGRAPHIC_DATA] 15…" at bounding box center [909, 350] width 909 height 700
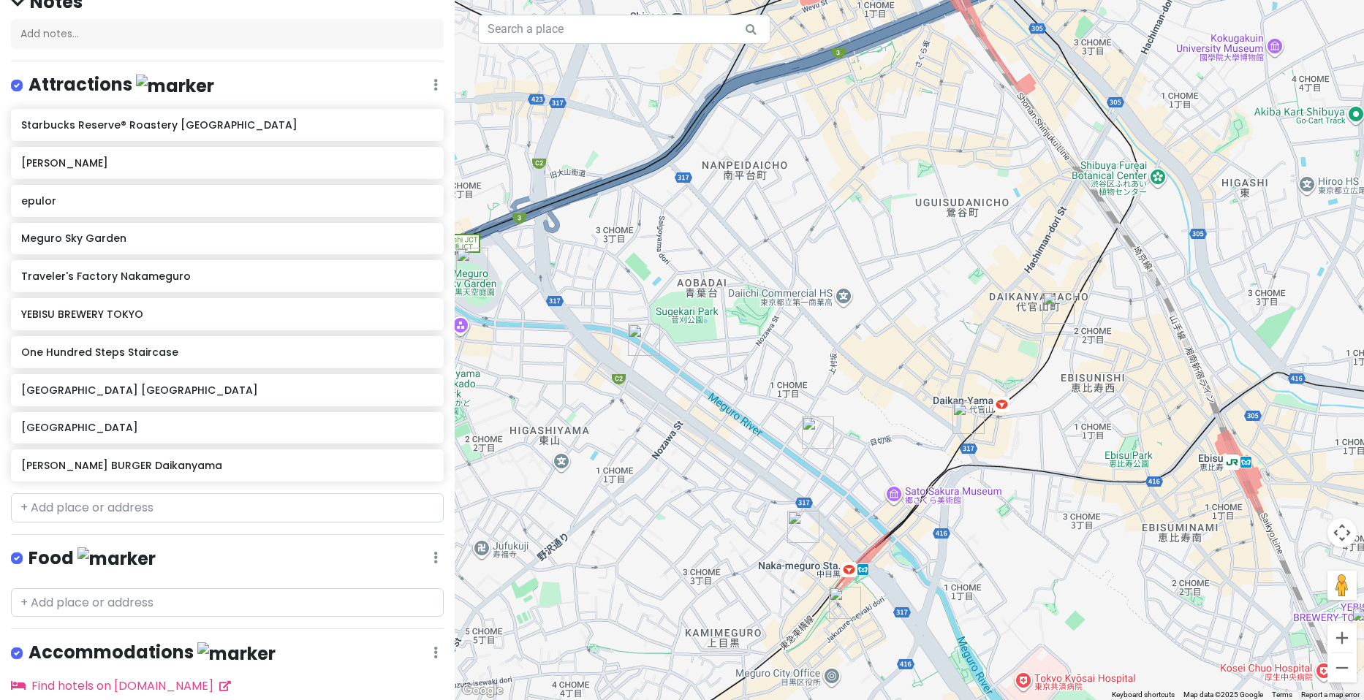
drag, startPoint x: 1198, startPoint y: 517, endPoint x: 1087, endPoint y: 453, distance: 128.4
click at [1087, 453] on div at bounding box center [909, 350] width 909 height 700
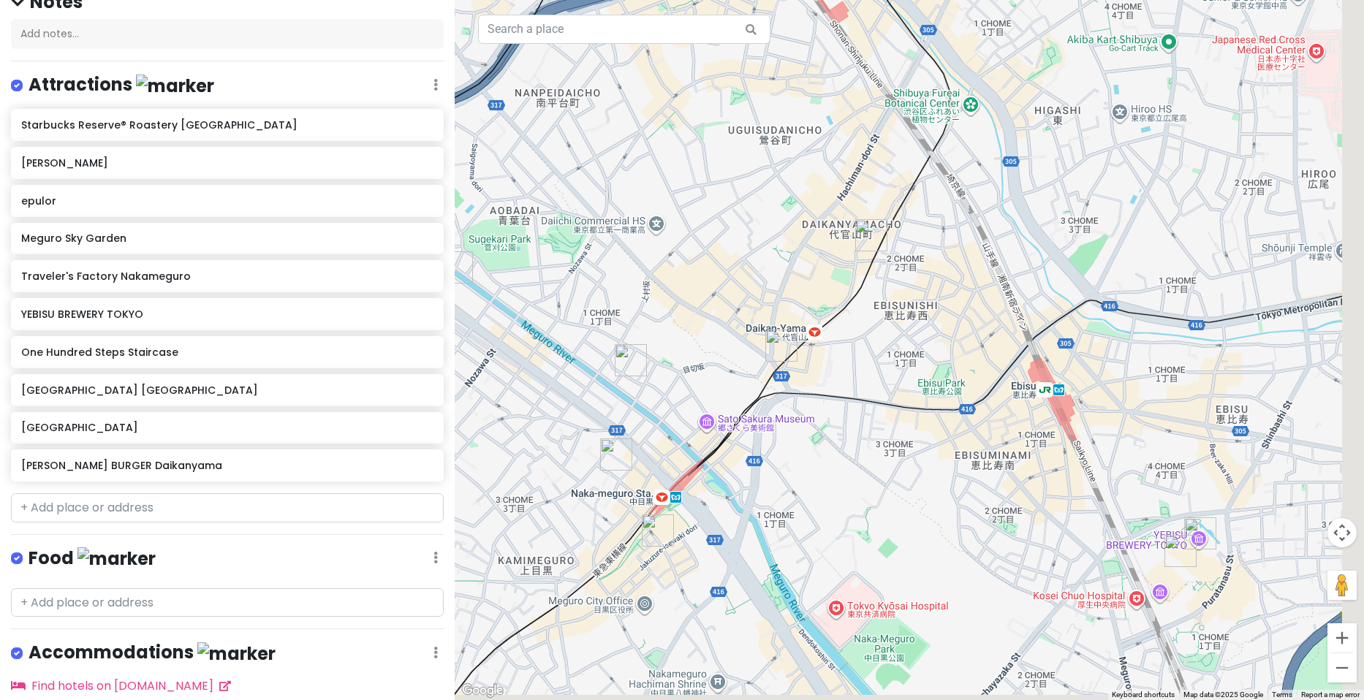
drag, startPoint x: 1191, startPoint y: 405, endPoint x: 949, endPoint y: 306, distance: 261.9
click at [949, 306] on div at bounding box center [909, 350] width 909 height 700
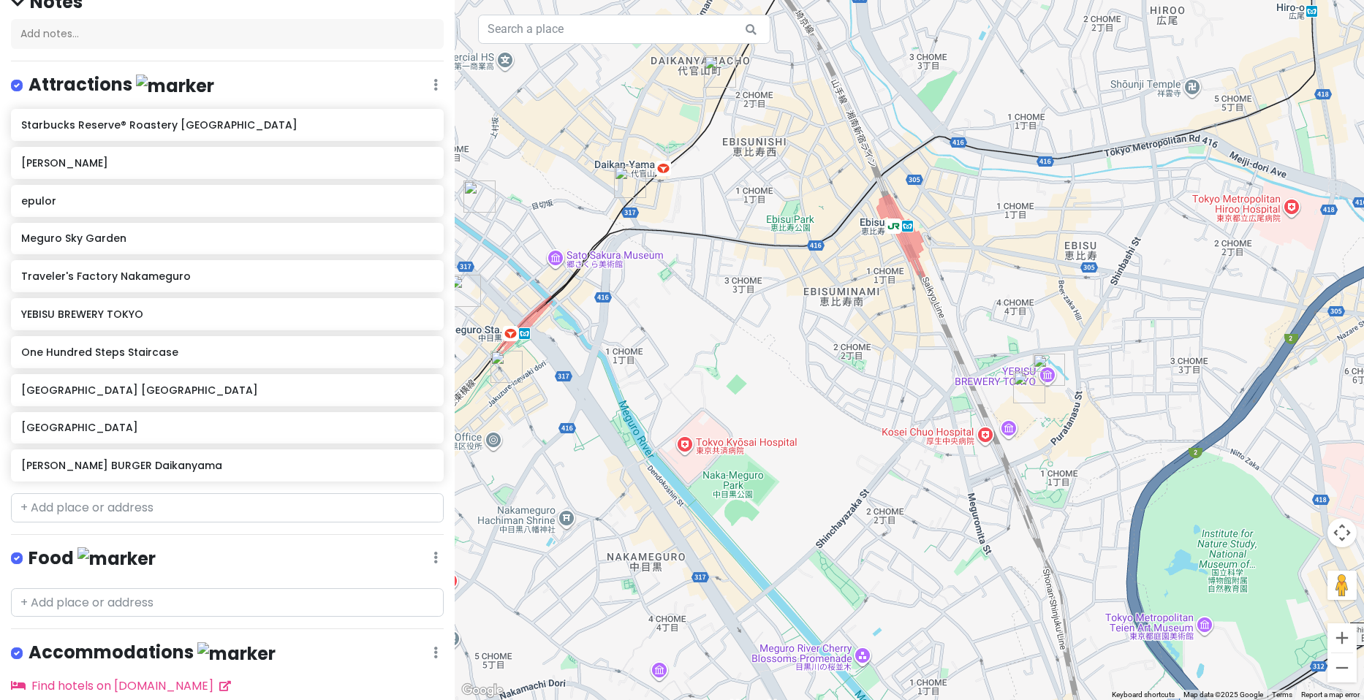
drag, startPoint x: 1084, startPoint y: 545, endPoint x: 998, endPoint y: 428, distance: 145.5
click at [998, 428] on div at bounding box center [909, 350] width 909 height 700
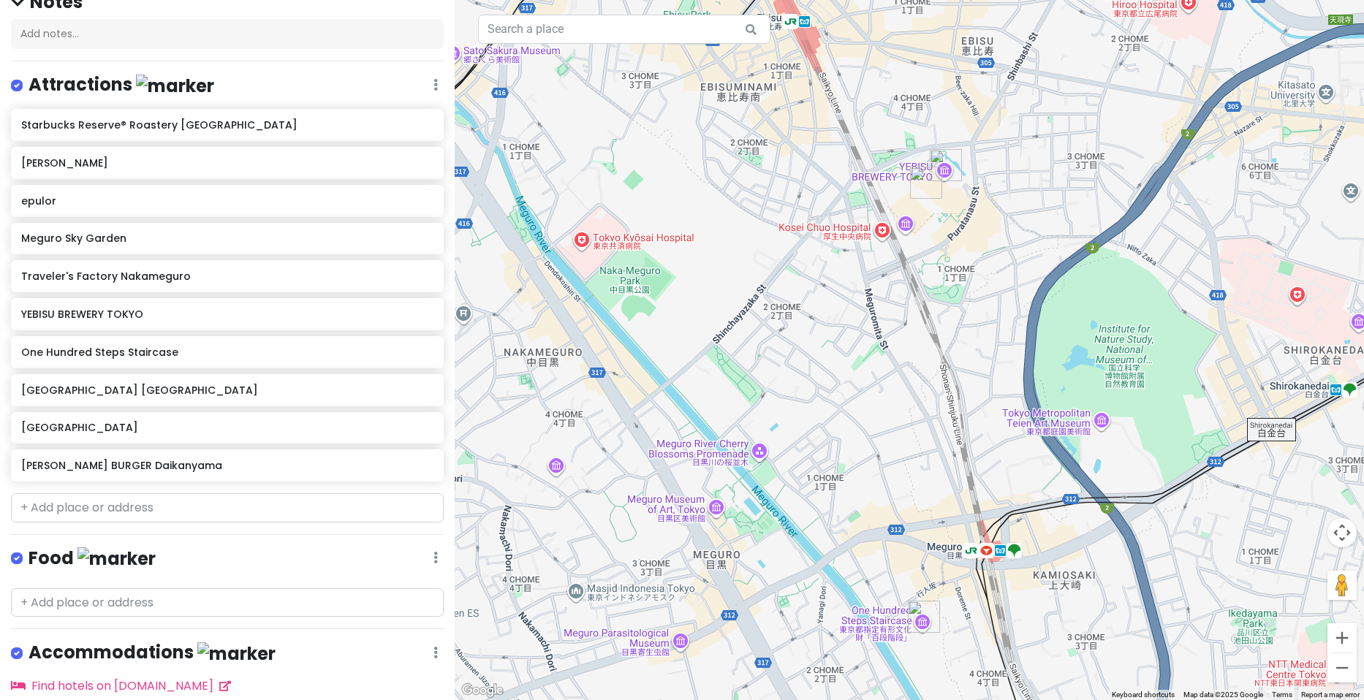
drag, startPoint x: 1036, startPoint y: 460, endPoint x: 959, endPoint y: 290, distance: 186.1
click at [959, 290] on div at bounding box center [909, 350] width 909 height 700
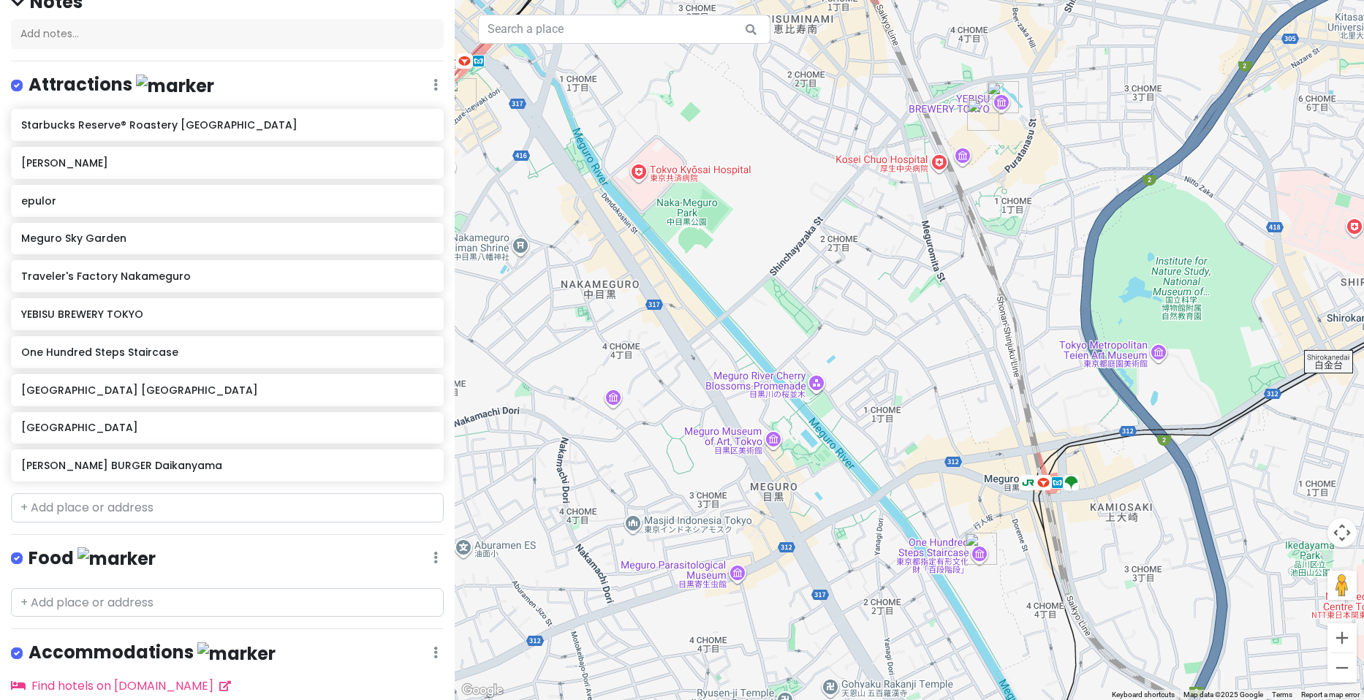
drag, startPoint x: 951, startPoint y: 336, endPoint x: 1003, endPoint y: 295, distance: 66.1
click at [1003, 295] on div at bounding box center [909, 350] width 909 height 700
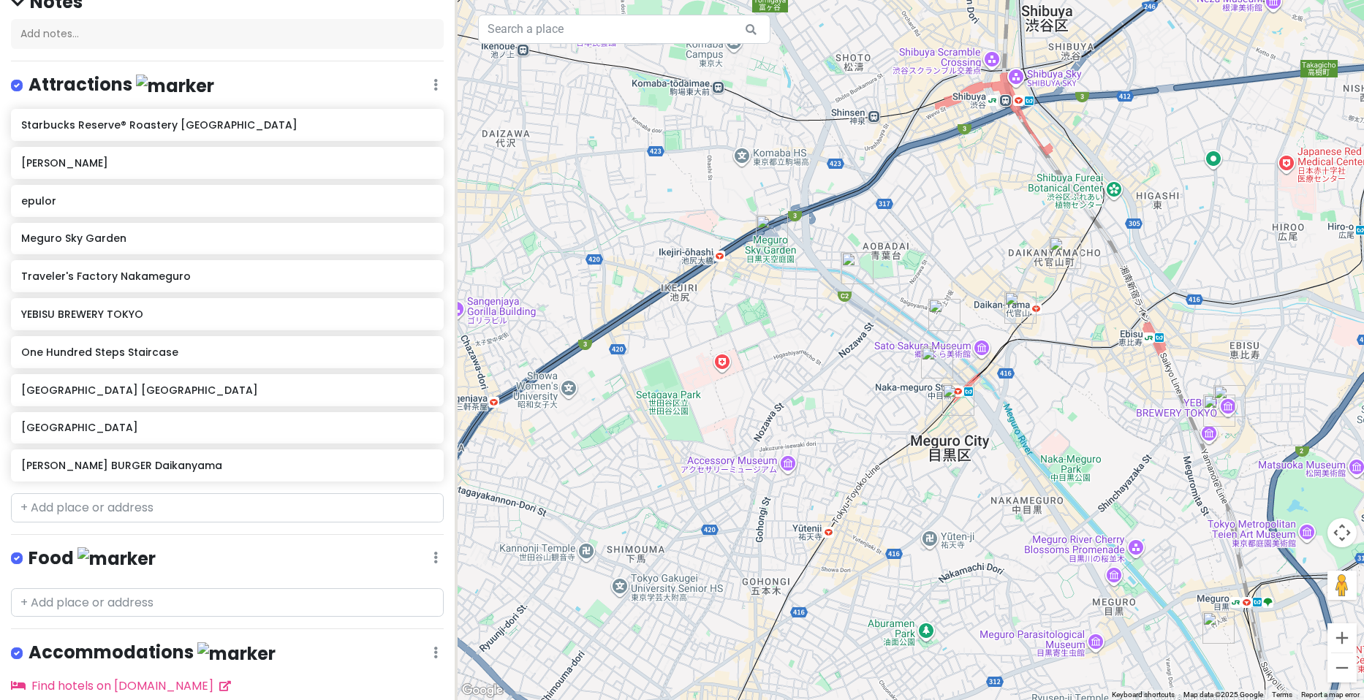
drag, startPoint x: 857, startPoint y: 260, endPoint x: 1076, endPoint y: 417, distance: 269.3
click at [1076, 417] on div at bounding box center [909, 350] width 909 height 700
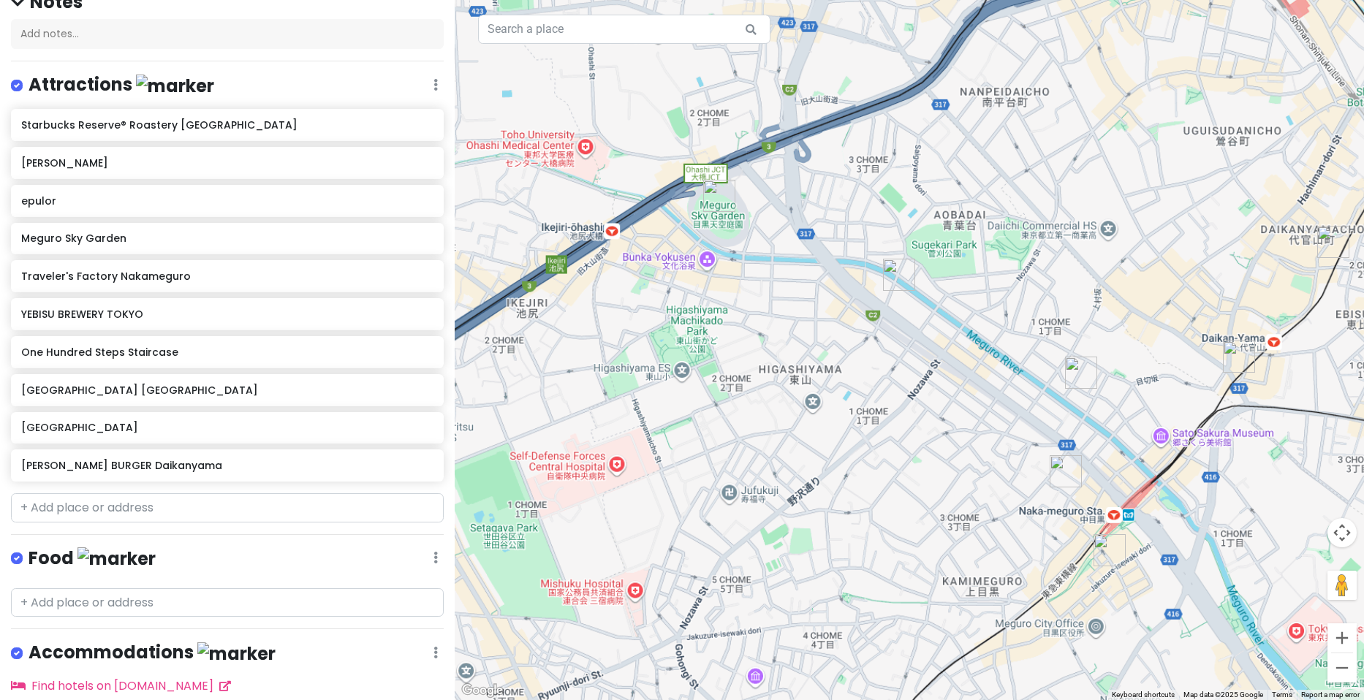
drag, startPoint x: 660, startPoint y: 202, endPoint x: 918, endPoint y: 363, distance: 304.4
click at [918, 363] on div at bounding box center [909, 350] width 909 height 700
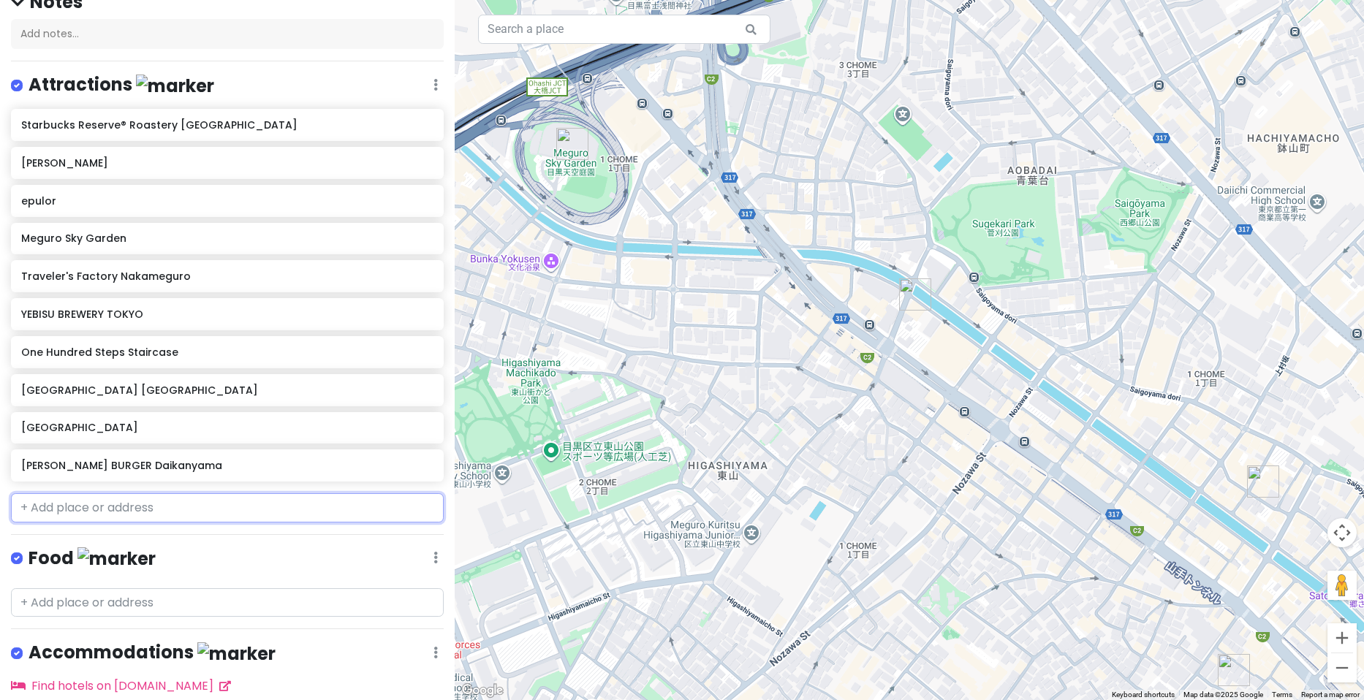
paste input "flour＋water Nakameguro"
type input "flour＋water Nakameguro"
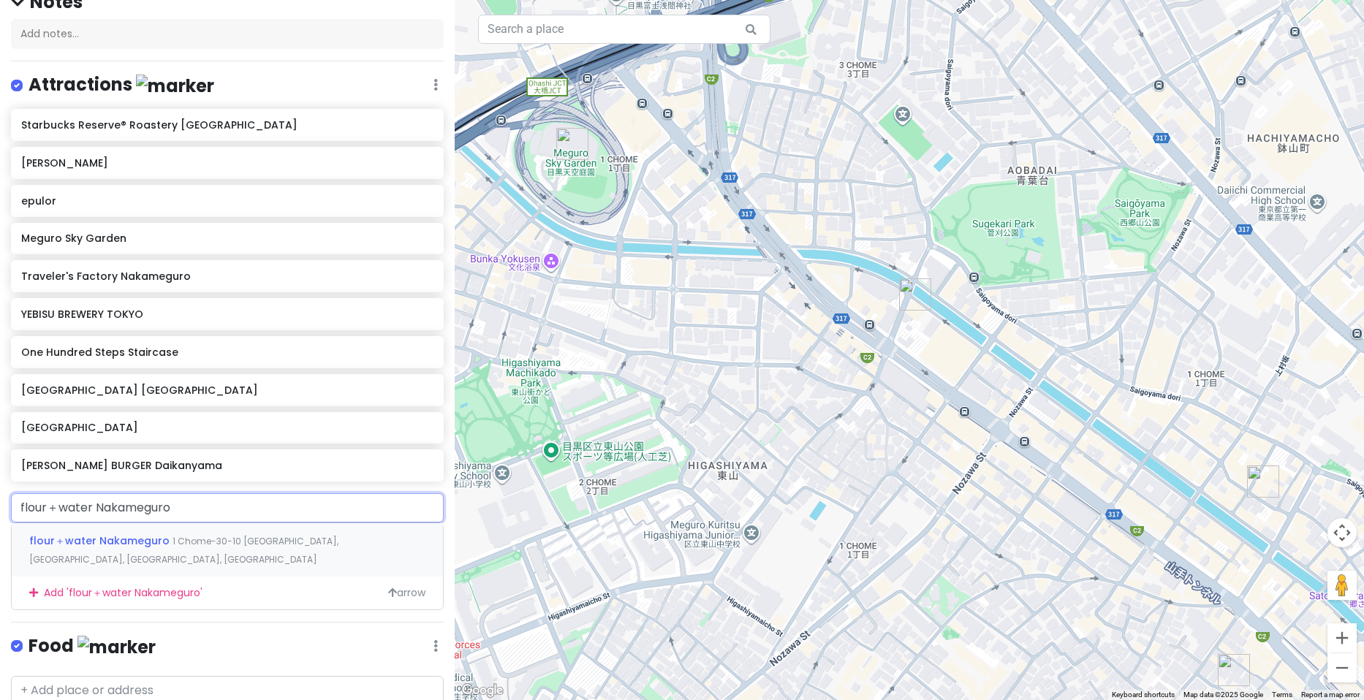
click at [200, 539] on span "1 Chome-30-10 [GEOGRAPHIC_DATA], [GEOGRAPHIC_DATA], [GEOGRAPHIC_DATA], [GEOGRAP…" at bounding box center [183, 550] width 309 height 31
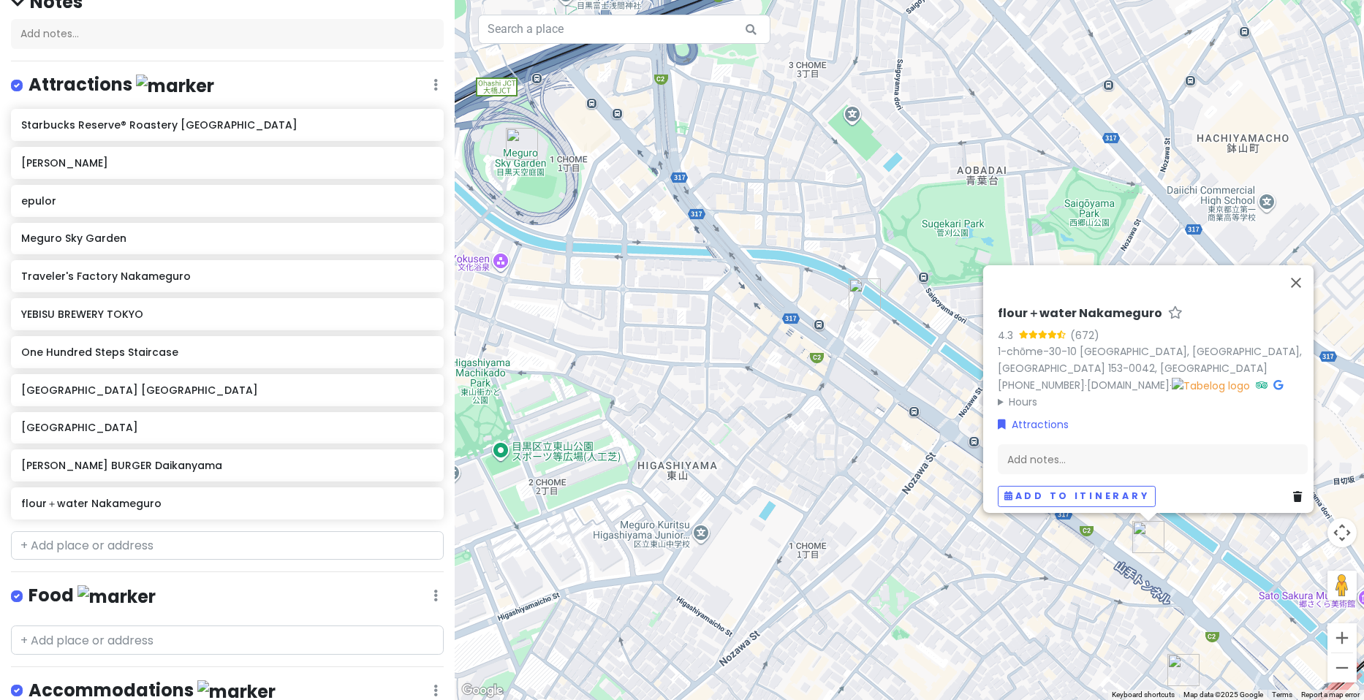
click at [879, 337] on div "flour＋water Nakameguro 4.3 (672) 1-chōme-30-10 [GEOGRAPHIC_DATA], [GEOGRAPHIC_D…" at bounding box center [909, 350] width 909 height 700
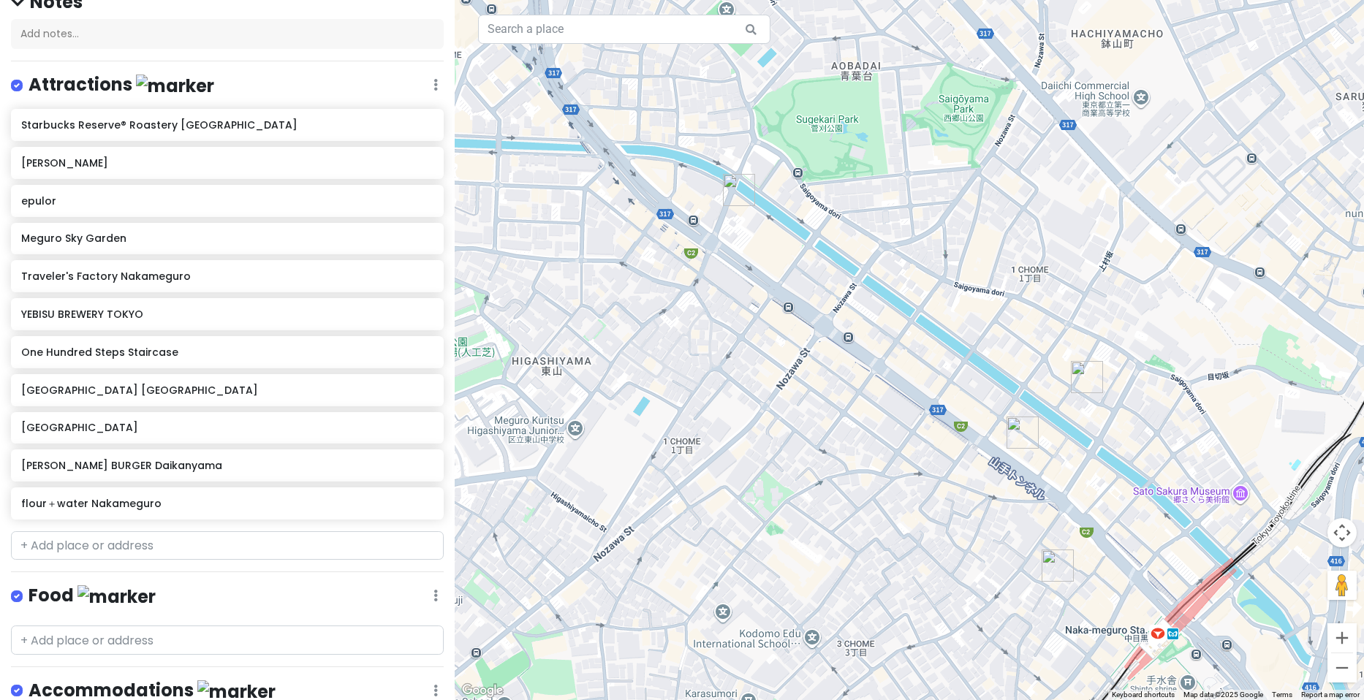
drag, startPoint x: 1014, startPoint y: 431, endPoint x: 885, endPoint y: 322, distance: 169.1
click at [885, 322] on div at bounding box center [909, 350] width 909 height 700
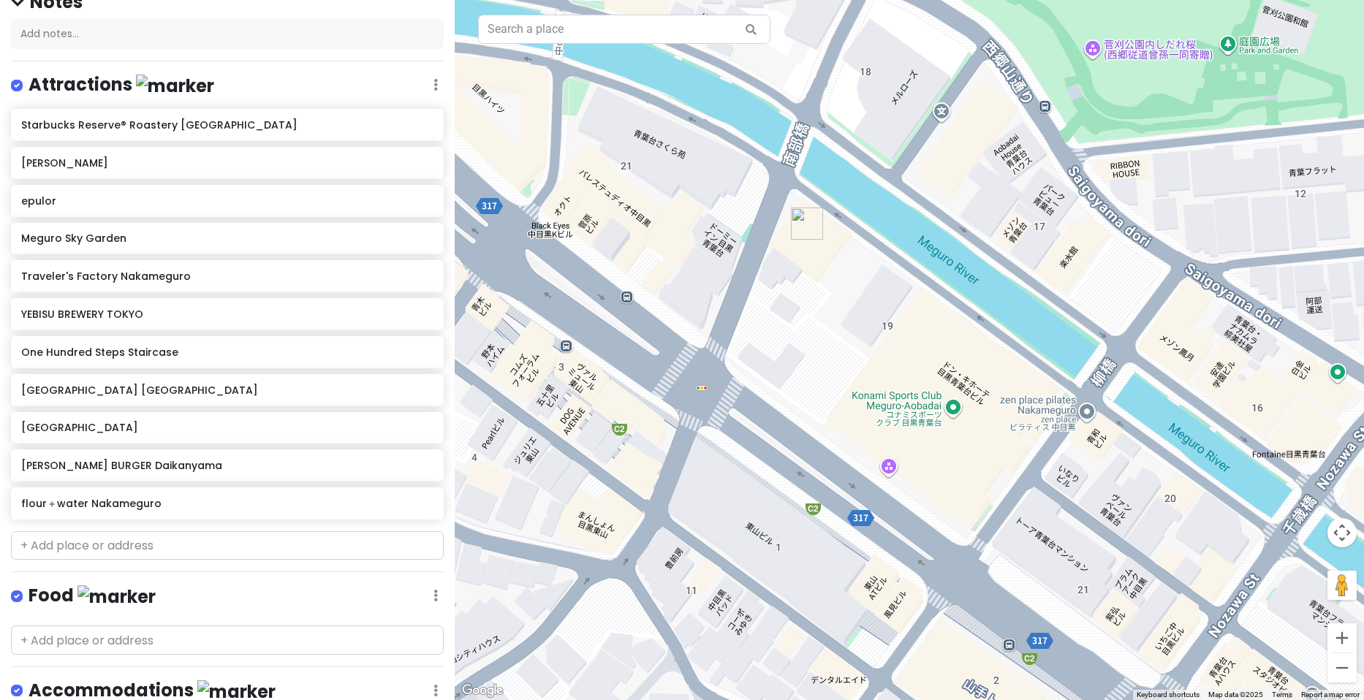
drag, startPoint x: 793, startPoint y: 184, endPoint x: 898, endPoint y: 265, distance: 132.4
click at [898, 265] on div at bounding box center [909, 350] width 909 height 700
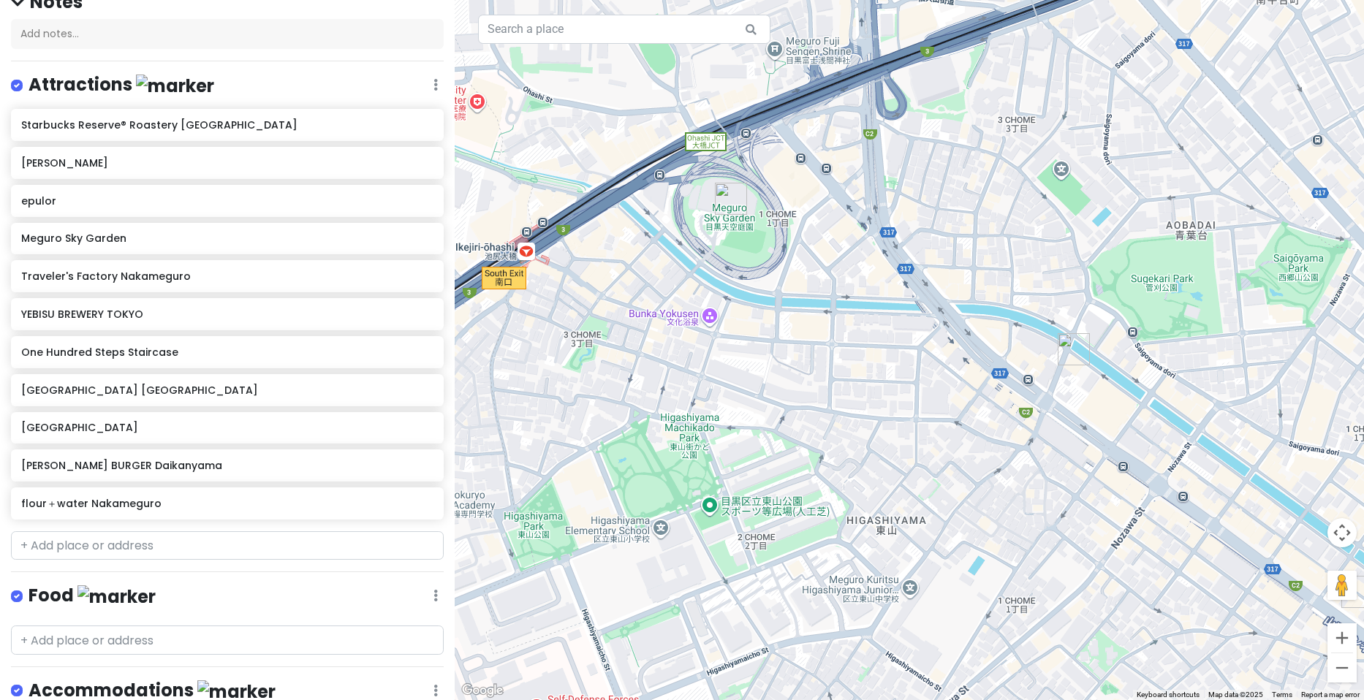
drag, startPoint x: 885, startPoint y: 191, endPoint x: 1169, endPoint y: 268, distance: 293.8
click at [1150, 282] on div at bounding box center [909, 350] width 909 height 700
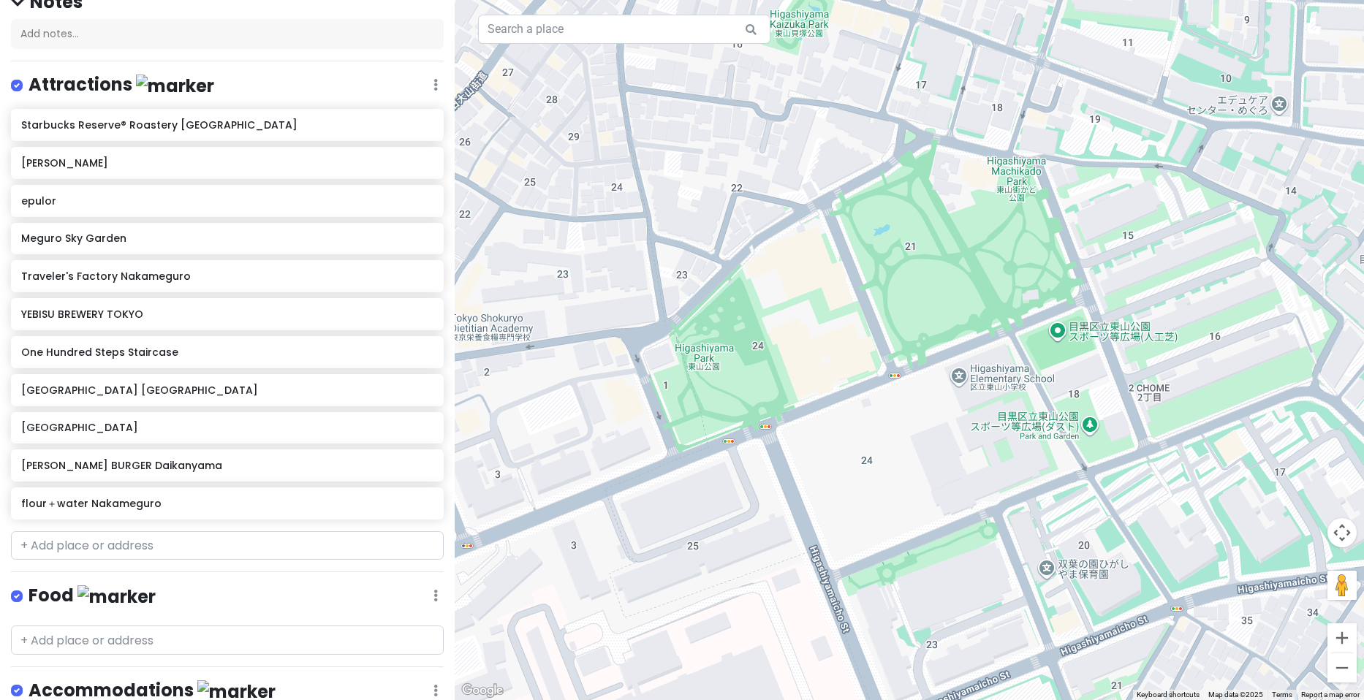
drag, startPoint x: 690, startPoint y: 498, endPoint x: 625, endPoint y: 382, distance: 132.5
click at [625, 382] on div at bounding box center [909, 350] width 909 height 700
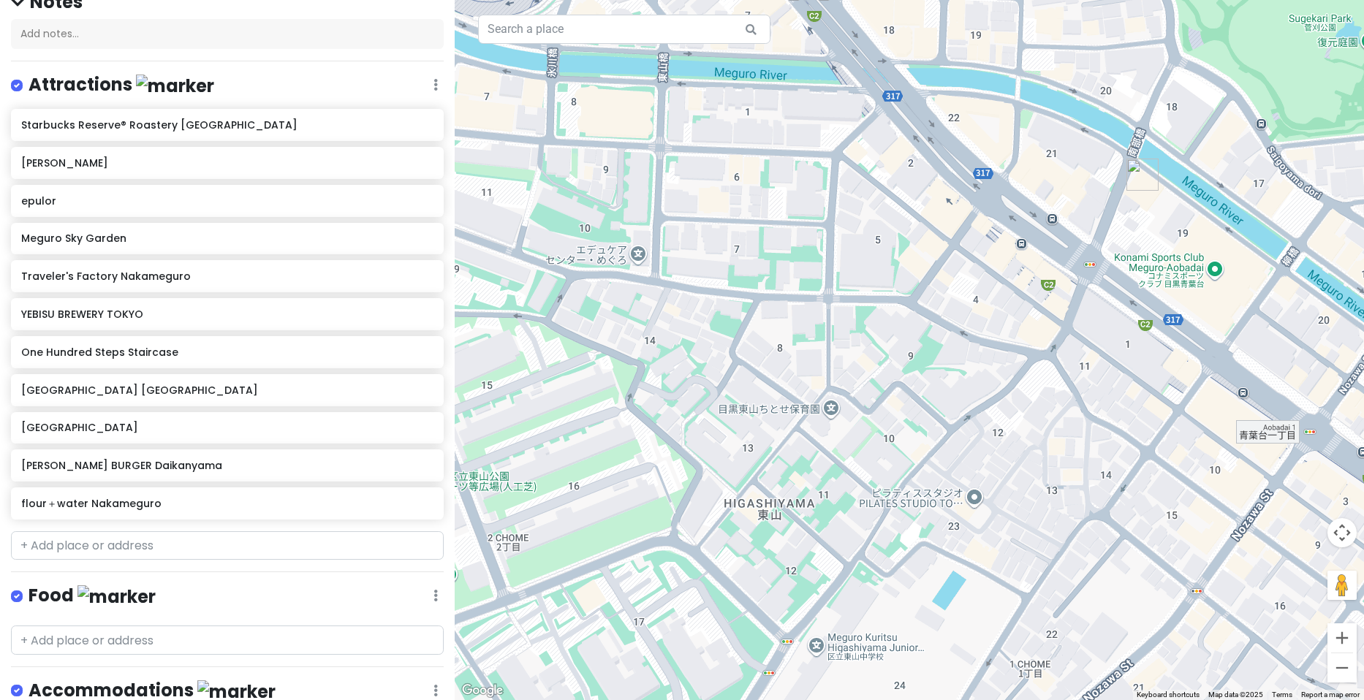
drag, startPoint x: 1059, startPoint y: 226, endPoint x: 748, endPoint y: 317, distance: 324.5
click at [748, 317] on div at bounding box center [909, 350] width 909 height 700
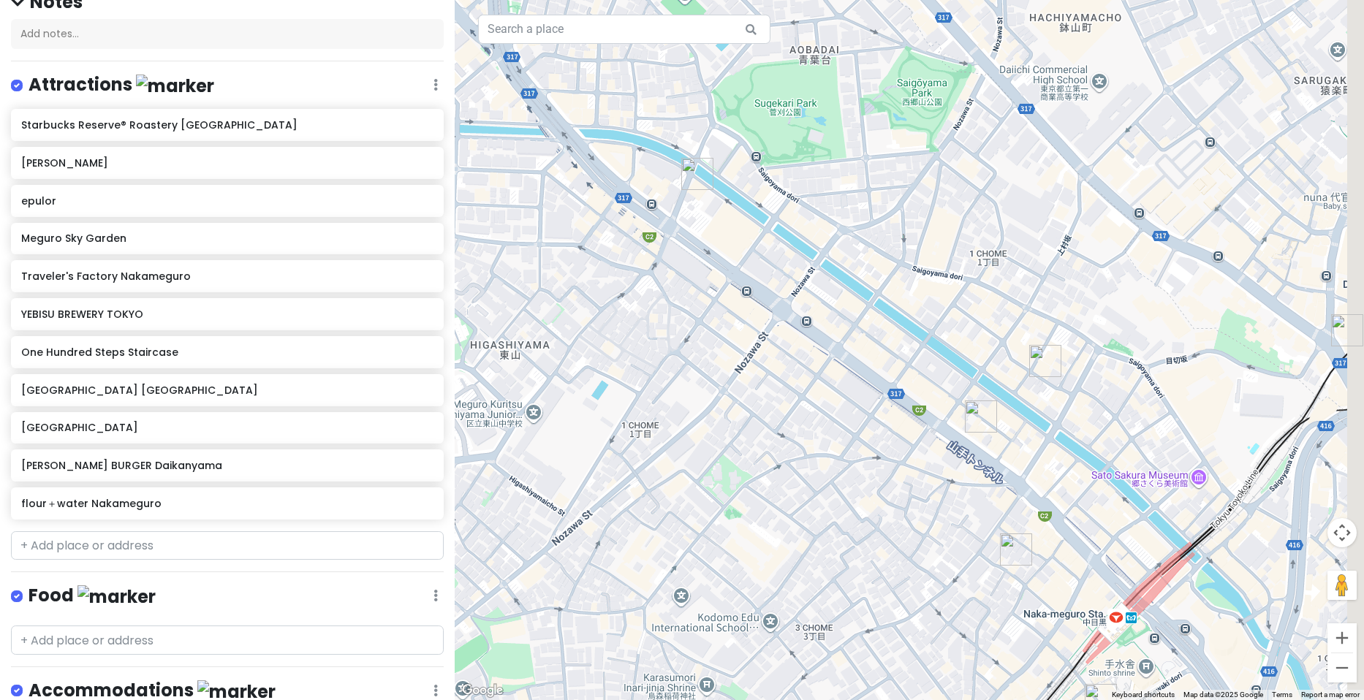
drag, startPoint x: 926, startPoint y: 411, endPoint x: 849, endPoint y: 273, distance: 159.0
click at [849, 273] on div at bounding box center [909, 350] width 909 height 700
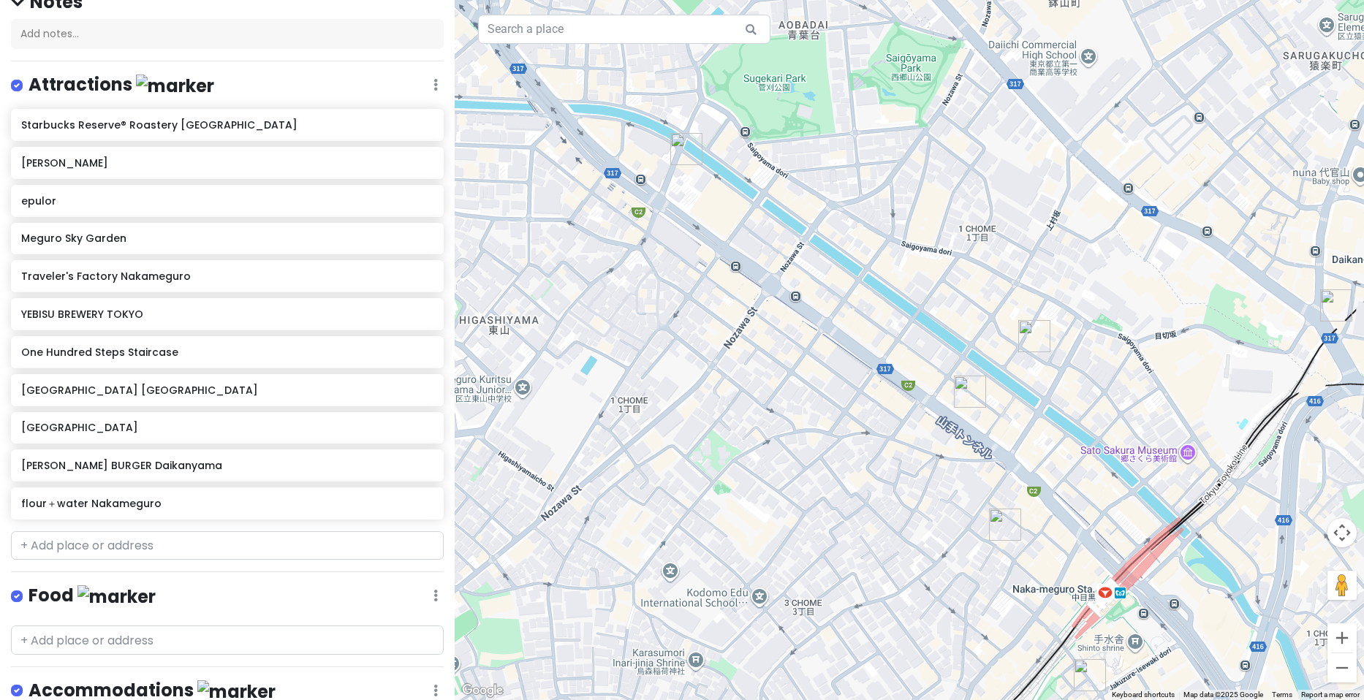
click at [1028, 333] on img "epulor" at bounding box center [1034, 336] width 32 height 32
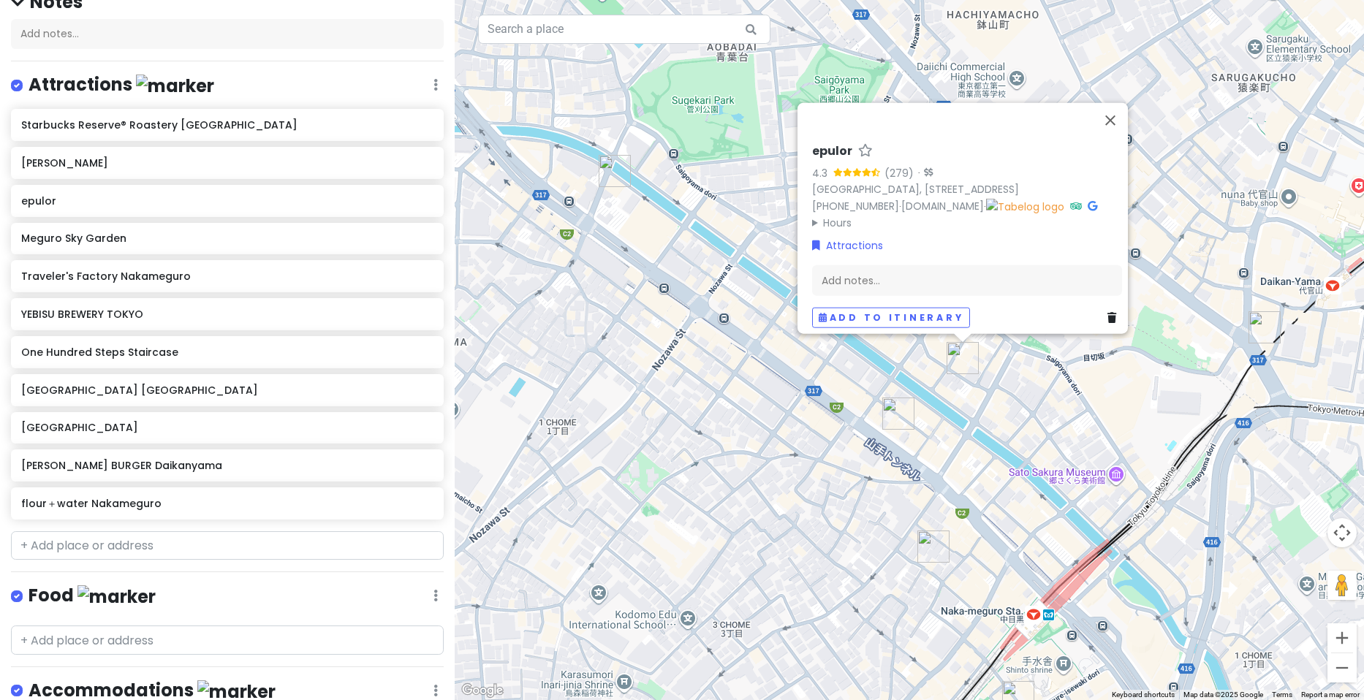
drag, startPoint x: 1082, startPoint y: 373, endPoint x: 1004, endPoint y: 400, distance: 82.7
click at [1004, 400] on div "epulor 4.3 (279) · [GEOGRAPHIC_DATA], [STREET_ADDRESS] [PHONE_NUMBER] · [DOMAIN…" at bounding box center [909, 350] width 909 height 700
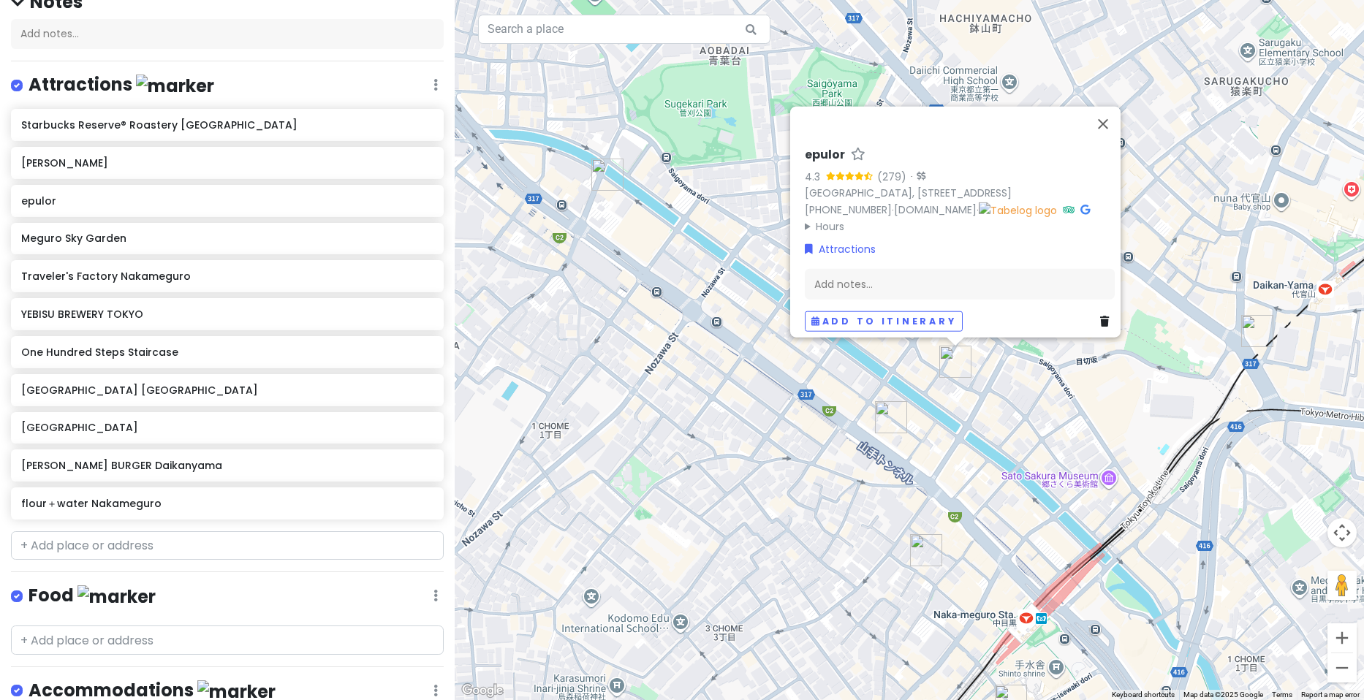
click at [1075, 396] on div "epulor 4.3 (279) · [GEOGRAPHIC_DATA], [STREET_ADDRESS] [PHONE_NUMBER] · [DOMAIN…" at bounding box center [909, 350] width 909 height 700
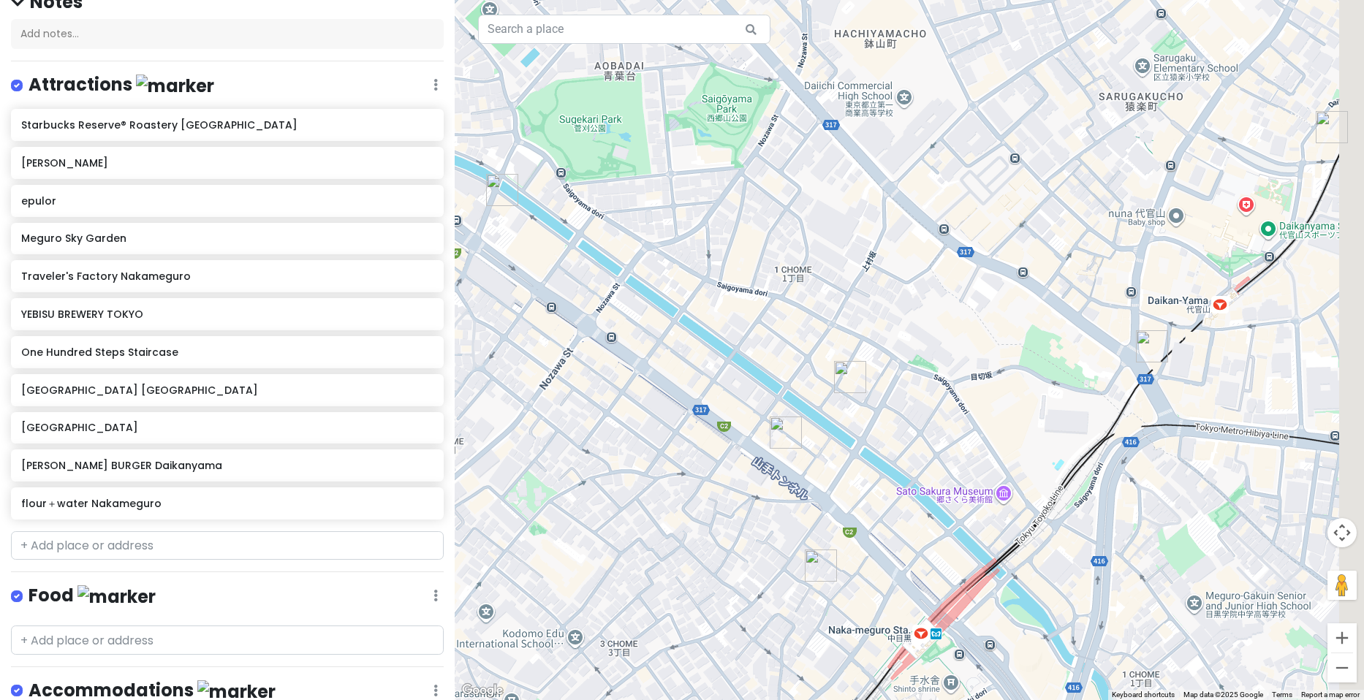
drag, startPoint x: 1077, startPoint y: 395, endPoint x: 968, endPoint y: 411, distance: 110.2
click at [968, 411] on div at bounding box center [909, 350] width 909 height 700
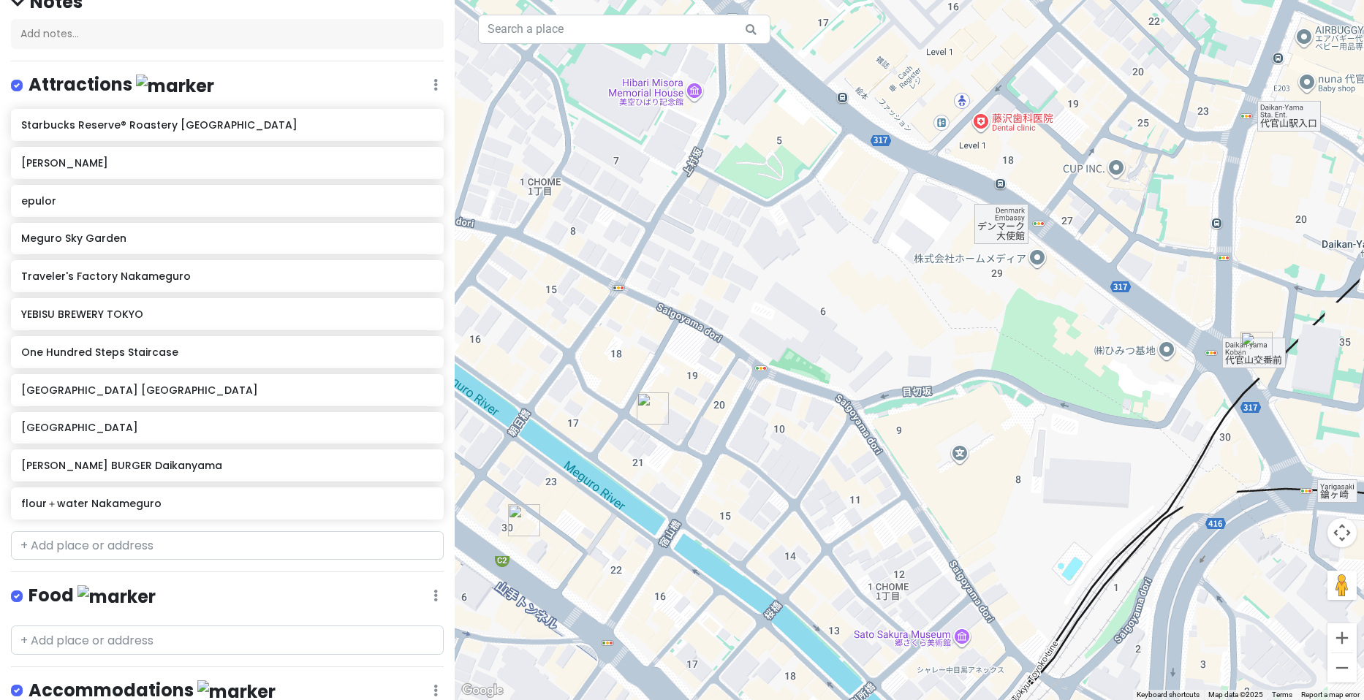
click at [963, 647] on div at bounding box center [909, 350] width 909 height 700
click at [931, 642] on div at bounding box center [909, 350] width 909 height 700
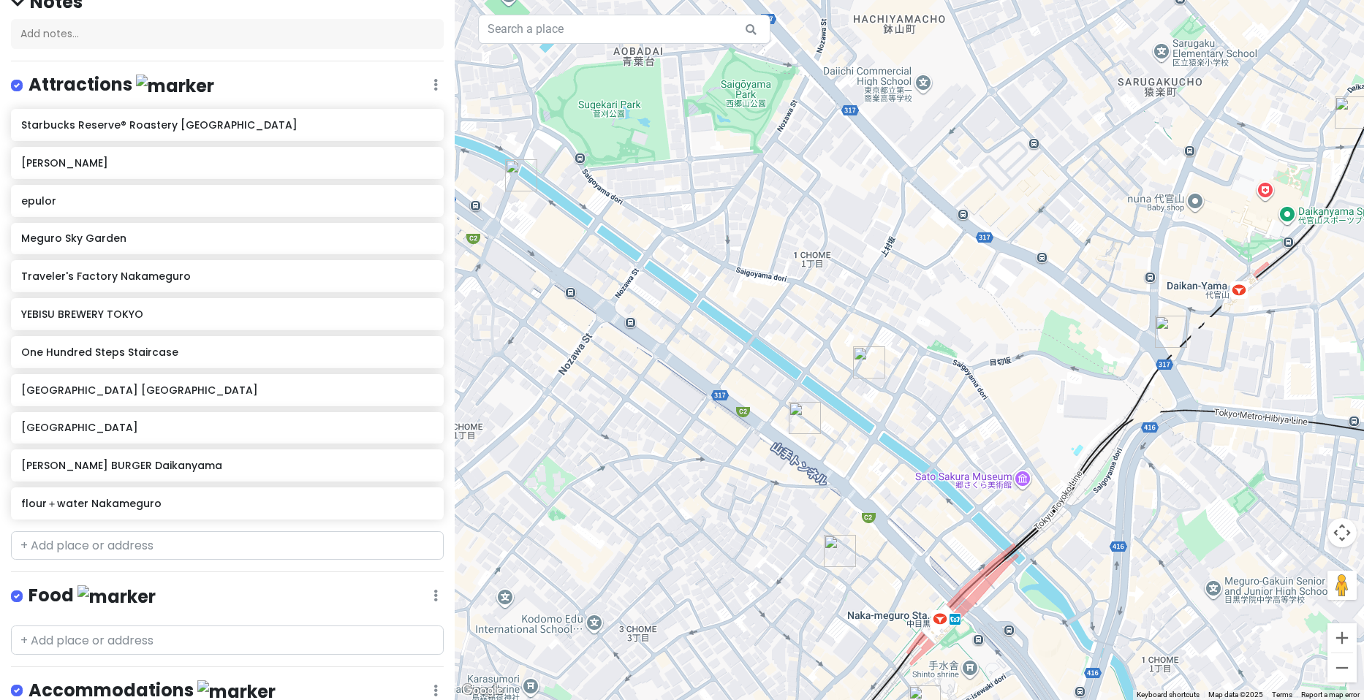
drag, startPoint x: 827, startPoint y: 382, endPoint x: 930, endPoint y: 387, distance: 103.2
click at [930, 387] on div at bounding box center [909, 350] width 909 height 700
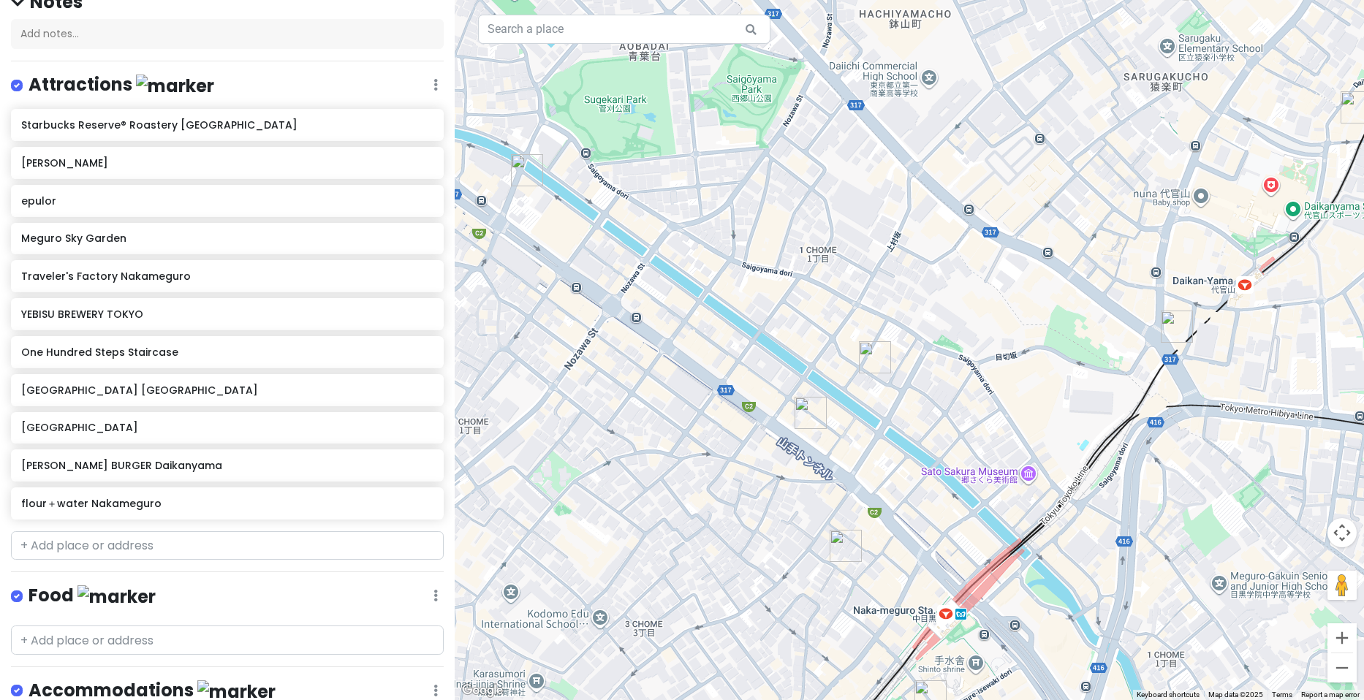
click at [1174, 327] on img "HENRY'S BURGER Daikanyama" at bounding box center [1177, 327] width 32 height 32
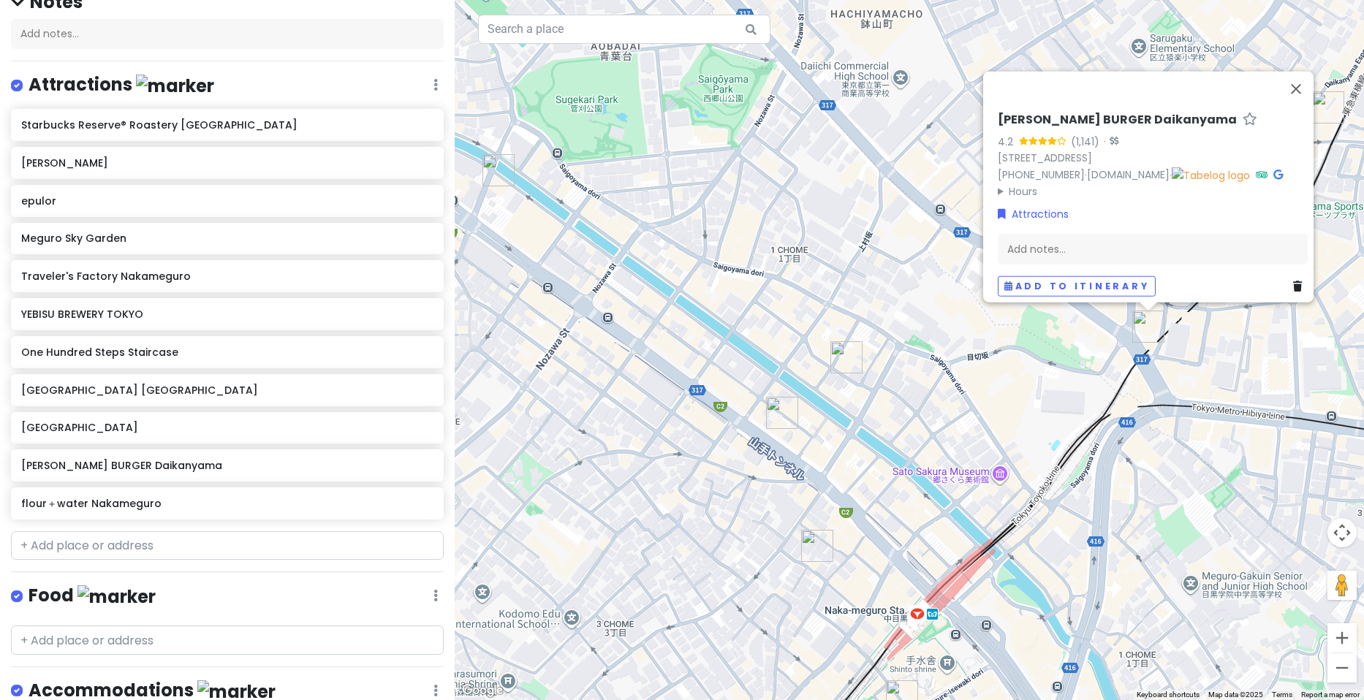
click at [1020, 183] on summary "Hours" at bounding box center [1153, 191] width 310 height 16
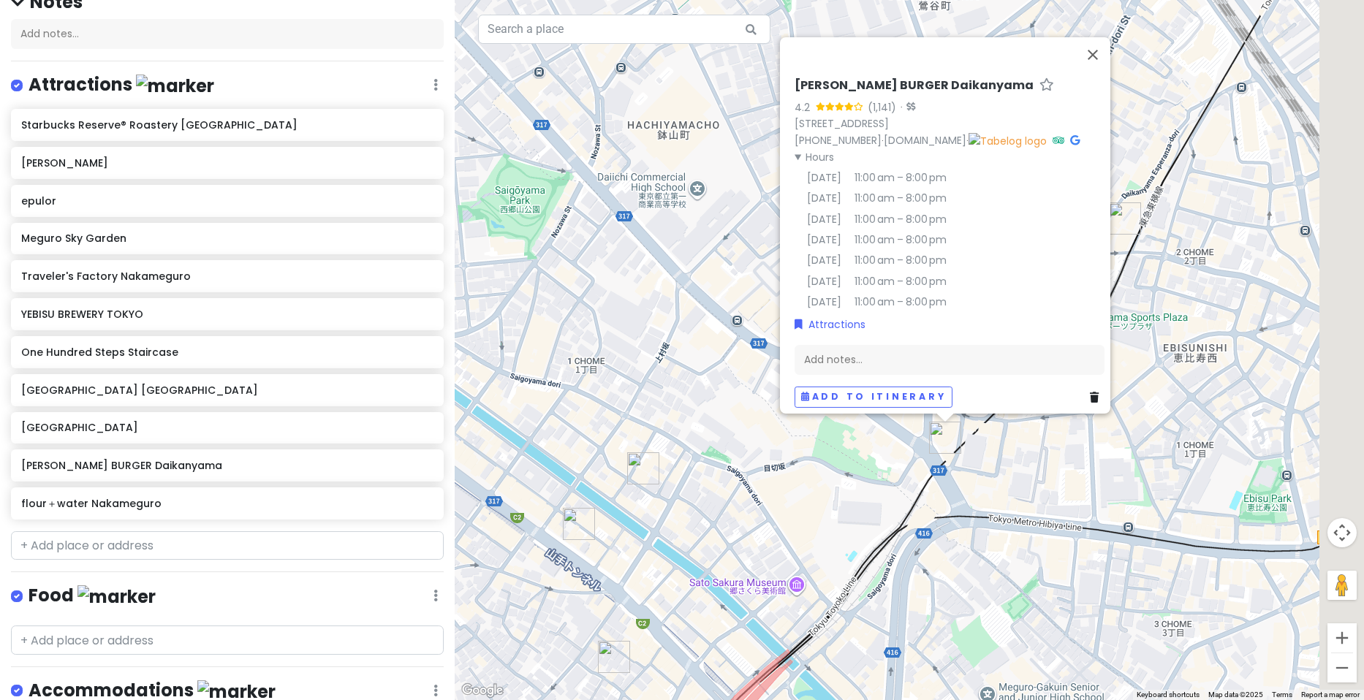
drag, startPoint x: 1223, startPoint y: 375, endPoint x: 1019, endPoint y: 487, distance: 233.2
click at [1019, 487] on div "[PERSON_NAME] BURGER Daikanyama 4.2 (1,141) · 1-chōme-36-6 [GEOGRAPHIC_DATA] 15…" at bounding box center [909, 350] width 909 height 700
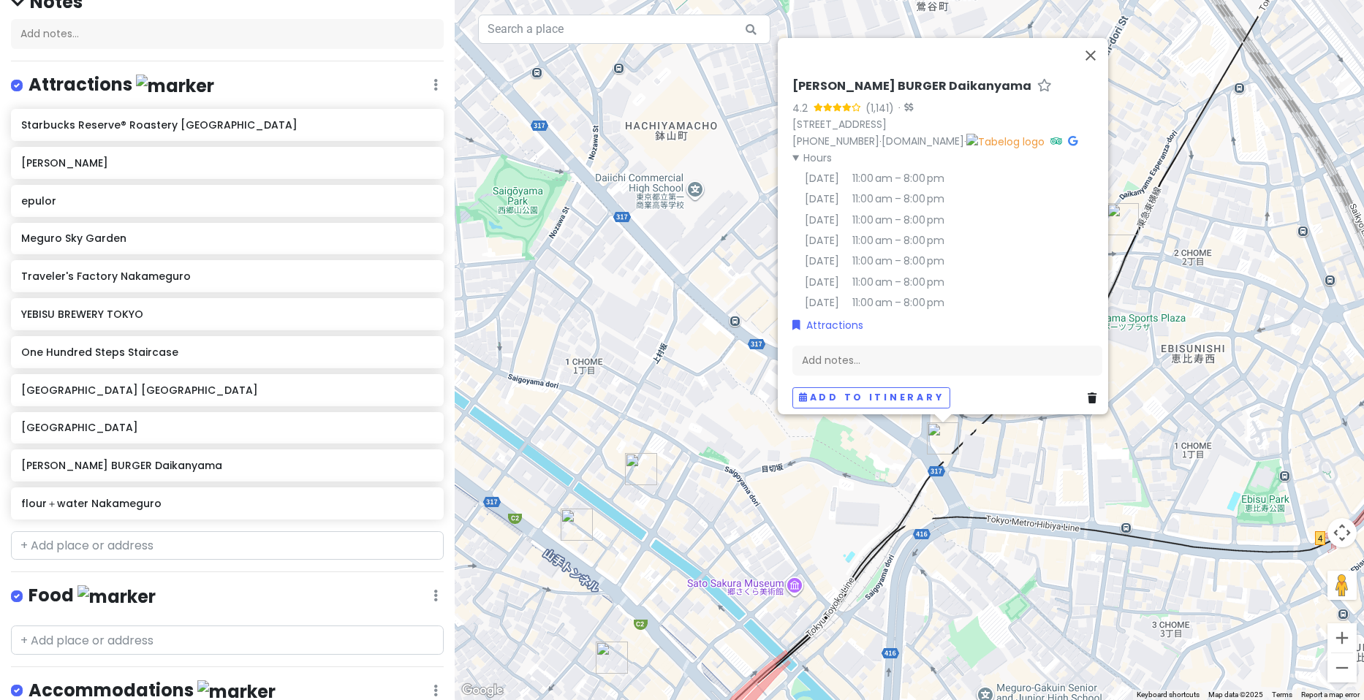
click at [1160, 243] on div "[PERSON_NAME] BURGER Daikanyama 4.2 (1,141) · 1-chōme-36-6 [GEOGRAPHIC_DATA] 15…" at bounding box center [909, 350] width 909 height 700
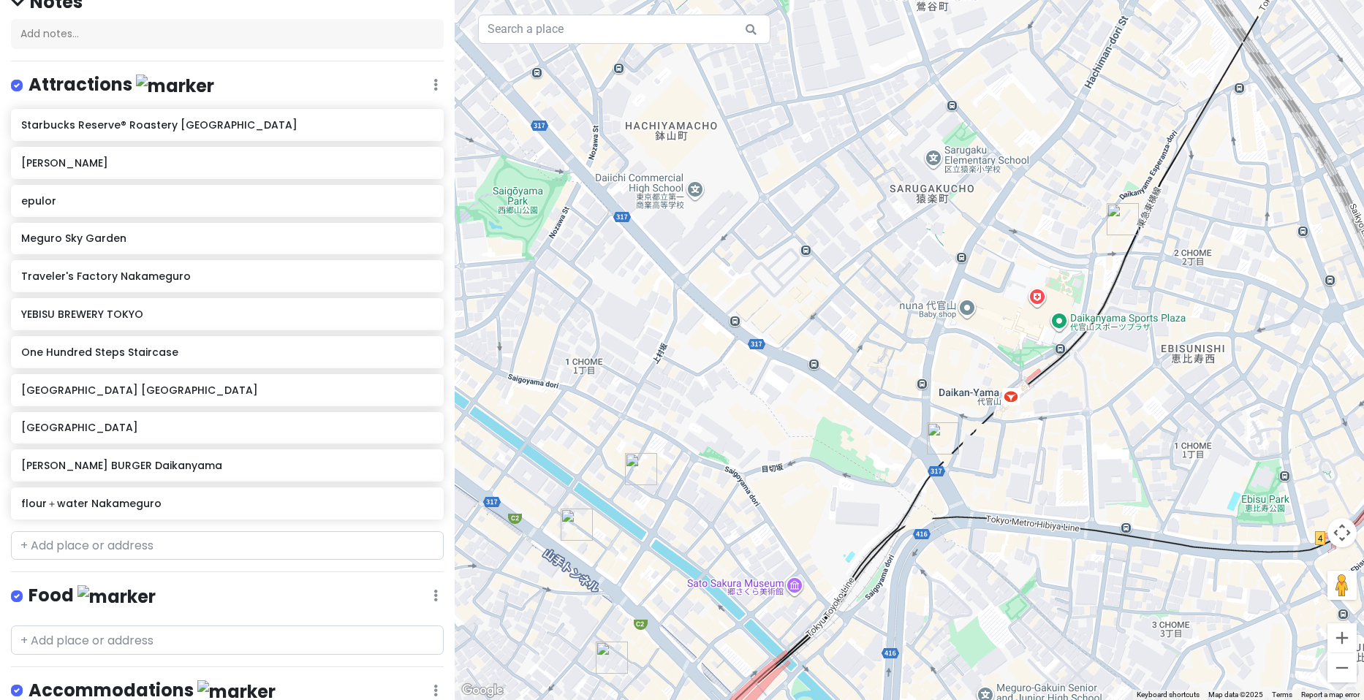
click at [1120, 216] on img "Spring Valley Brewery Tokyo" at bounding box center [1123, 219] width 32 height 32
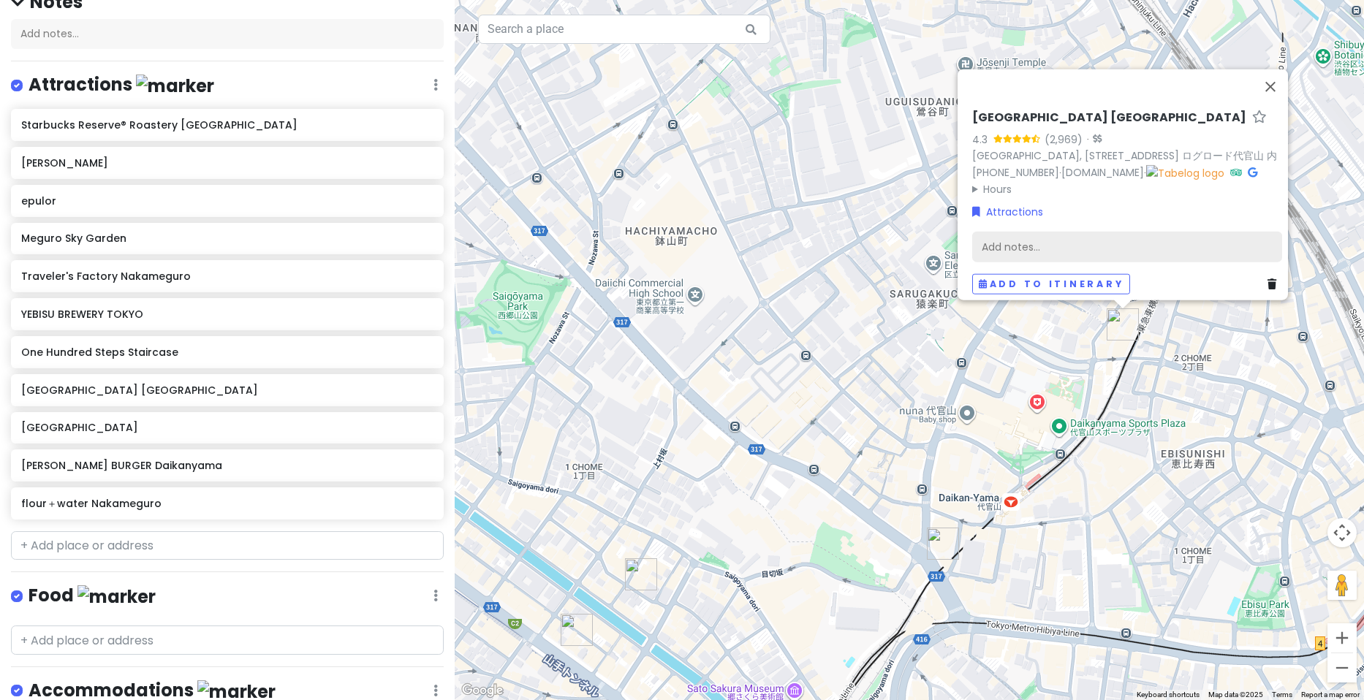
click at [1004, 238] on div "Add notes..." at bounding box center [1127, 247] width 310 height 31
click at [1279, 21] on div "[GEOGRAPHIC_DATA] 4.3 (2,969) · [GEOGRAPHIC_DATA], [STREET_ADDRESS]代官山 内 [PHONE…" at bounding box center [909, 350] width 909 height 700
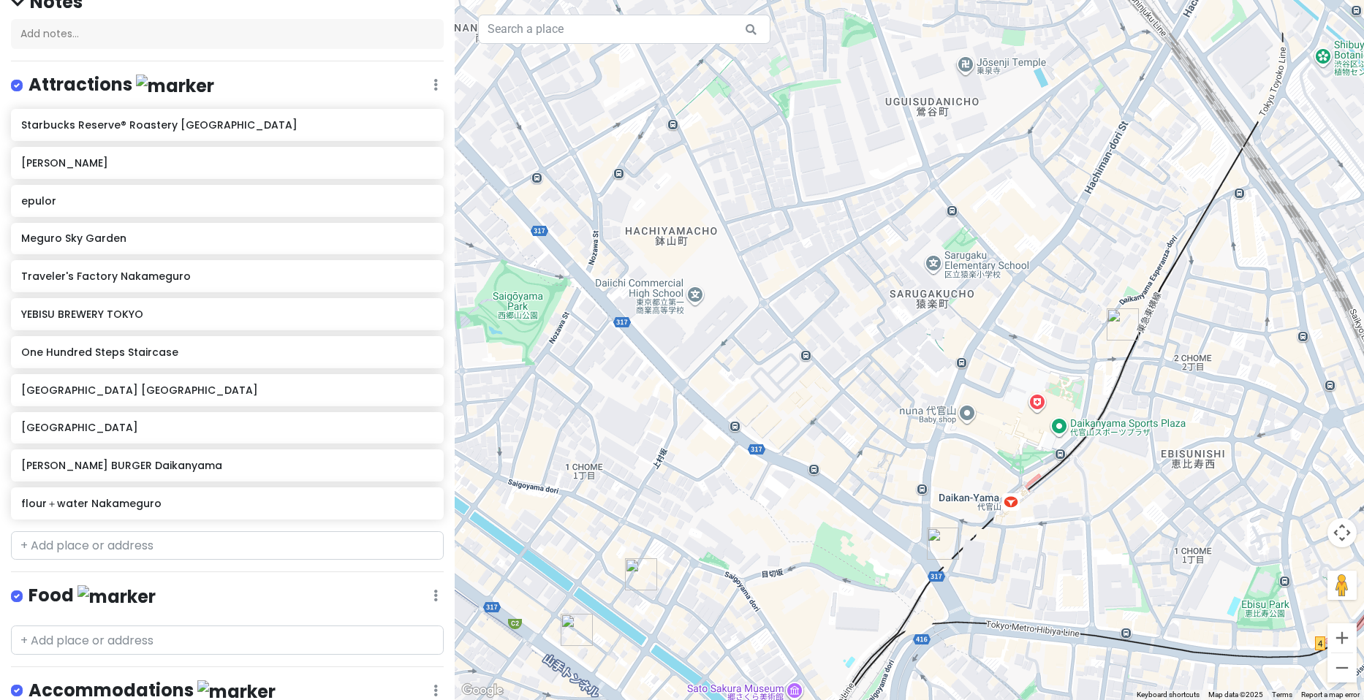
click at [1107, 338] on div "To navigate, press the arrow keys." at bounding box center [909, 350] width 909 height 700
click at [1123, 326] on img "Spring Valley Brewery Tokyo" at bounding box center [1123, 324] width 32 height 32
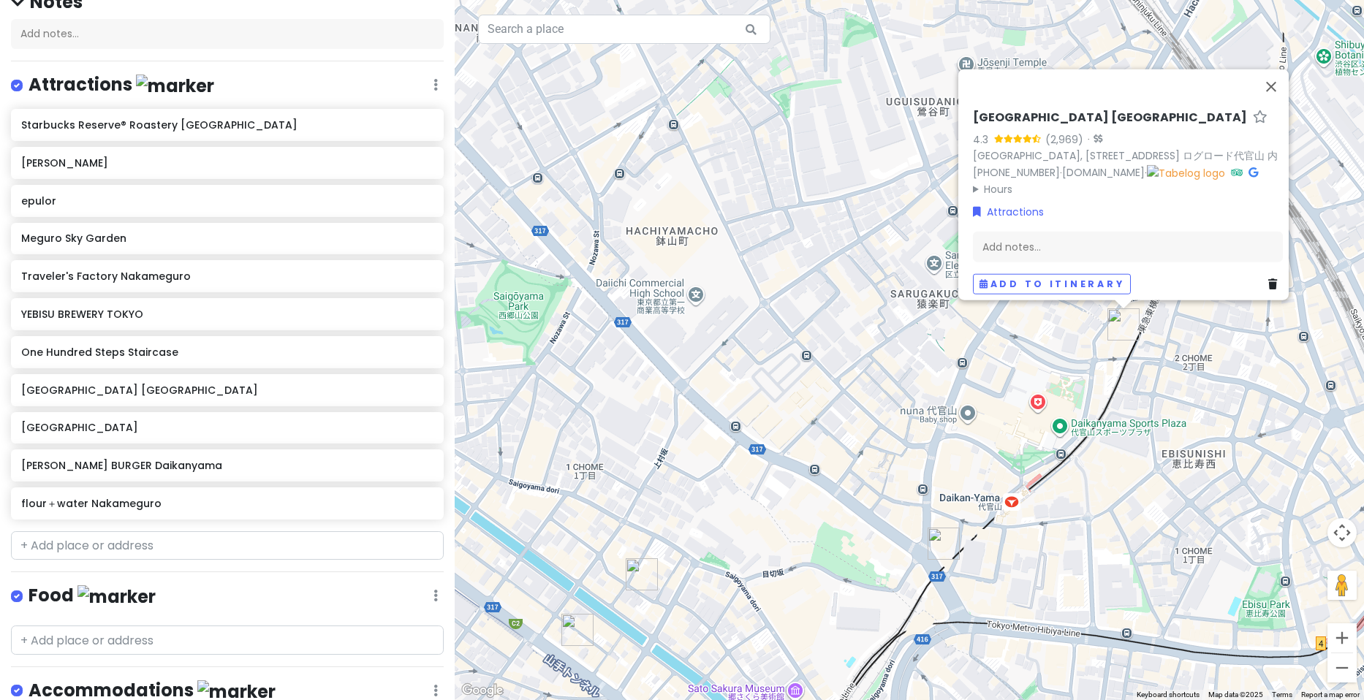
click at [996, 181] on summary "Hours" at bounding box center [1128, 189] width 310 height 16
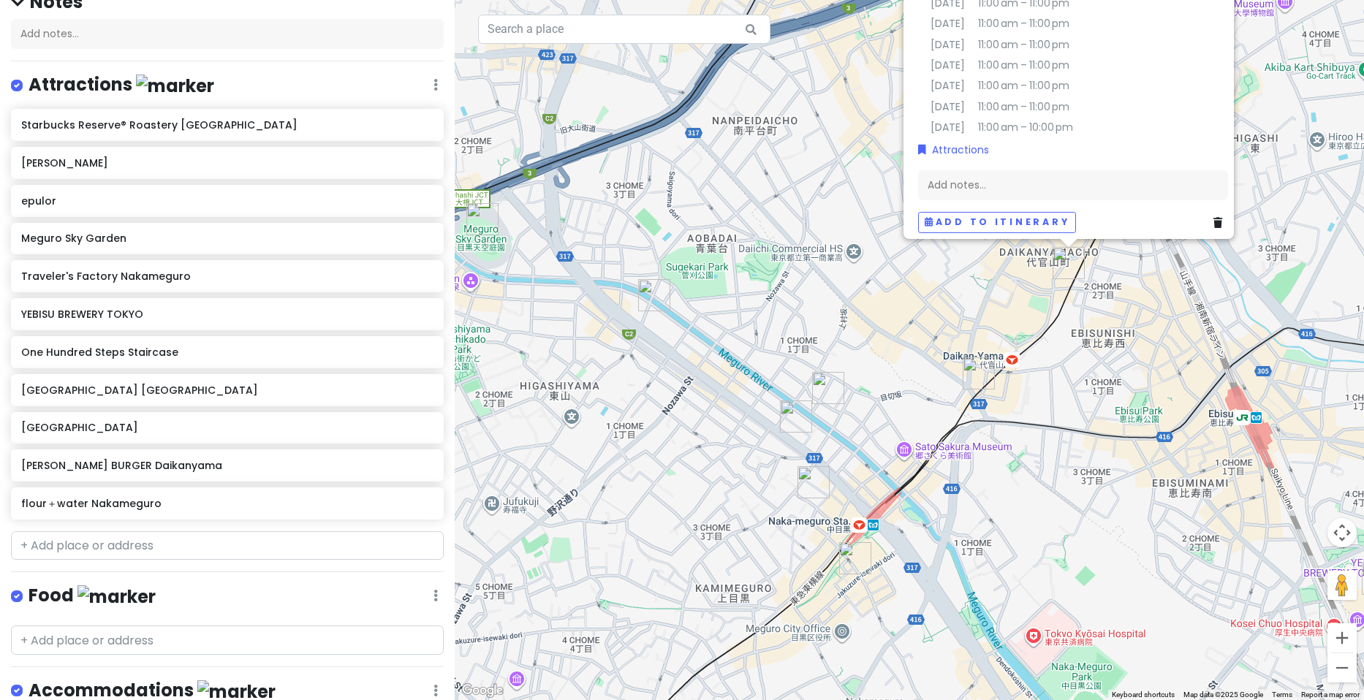
drag, startPoint x: 813, startPoint y: 471, endPoint x: 882, endPoint y: 370, distance: 122.0
click at [882, 370] on div "[GEOGRAPHIC_DATA] 4.3 (2,969) · [GEOGRAPHIC_DATA], [STREET_ADDRESS]代官山 内 [PHONE…" at bounding box center [909, 350] width 909 height 700
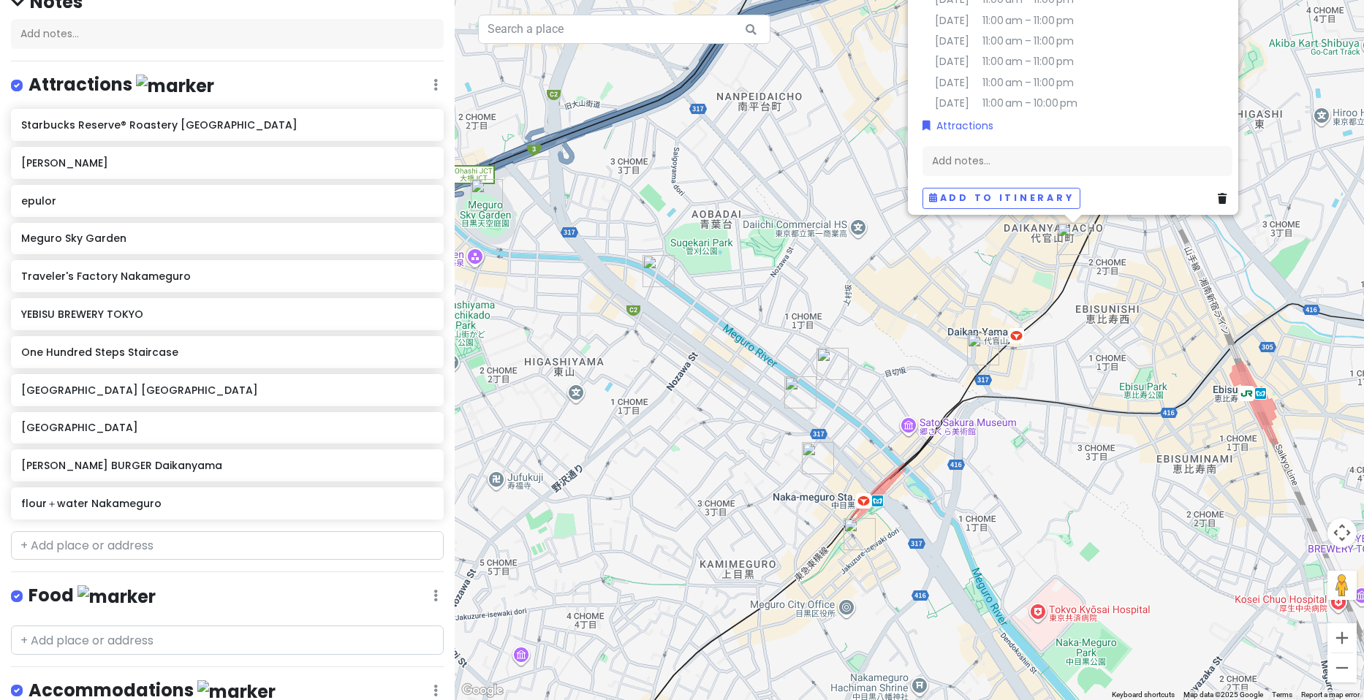
click at [859, 533] on img "Heidi" at bounding box center [859, 534] width 32 height 32
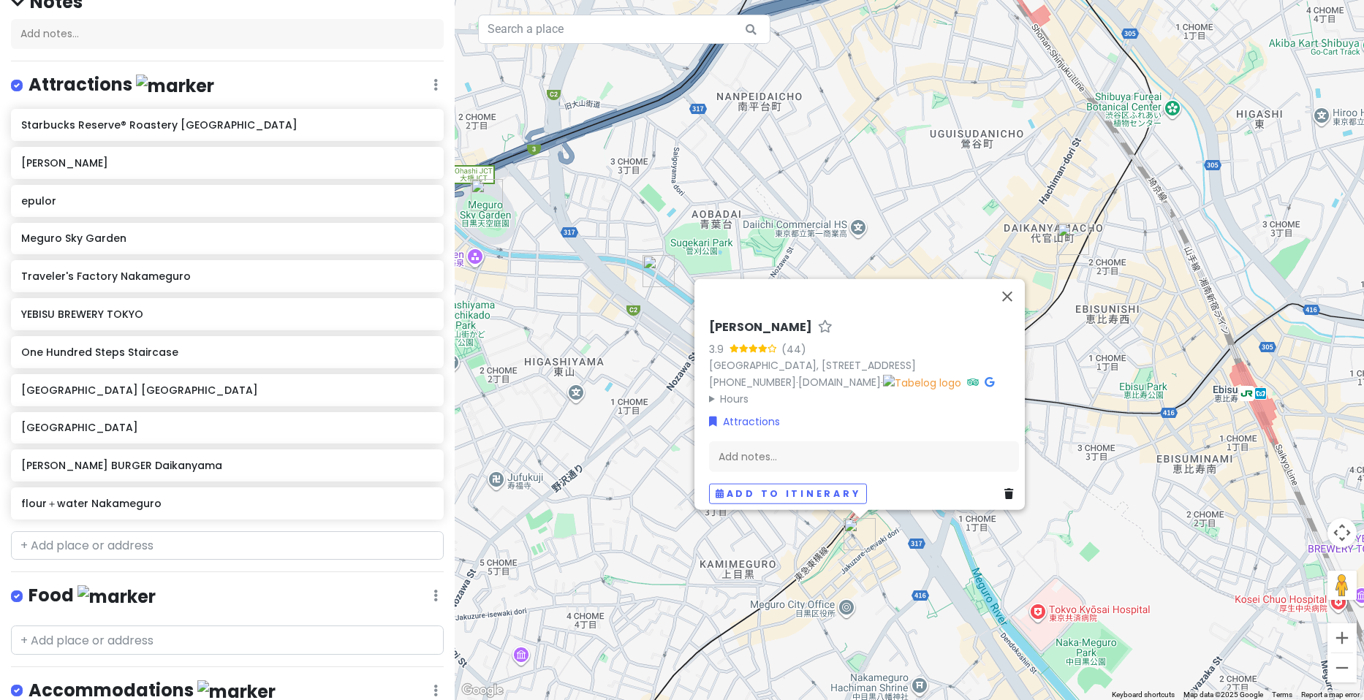
click at [1069, 424] on div "[PERSON_NAME] 3.9 (44) [GEOGRAPHIC_DATA], [STREET_ADDRESS] [PHONE_NUMBER] · [PE…" at bounding box center [909, 350] width 909 height 700
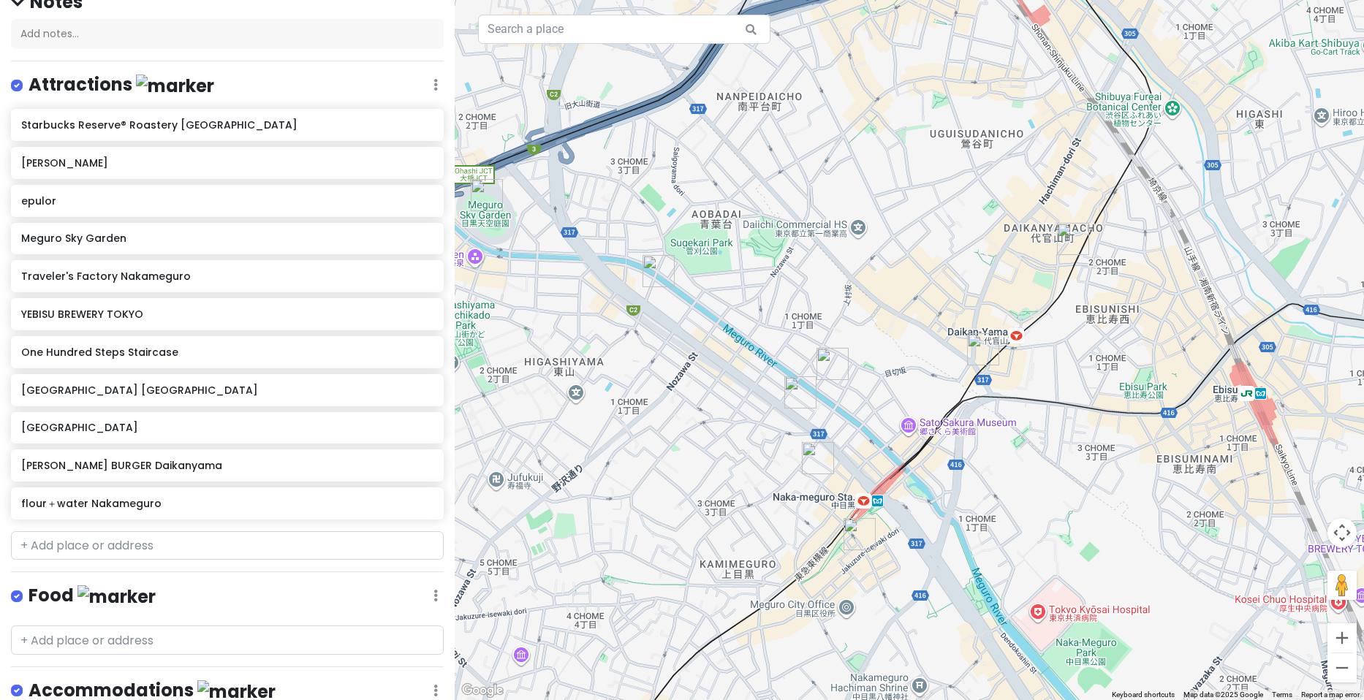
click at [815, 460] on img "Traveler's Factory Nakameguro" at bounding box center [818, 458] width 32 height 32
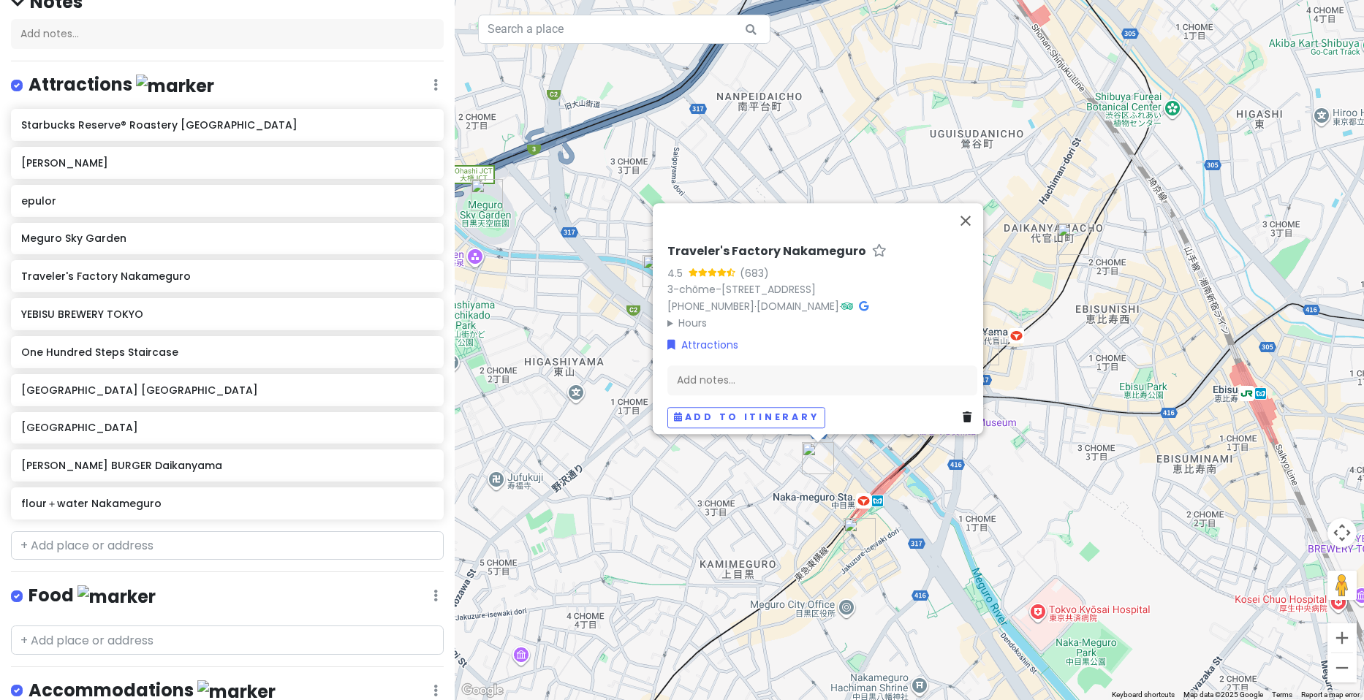
click at [691, 315] on summary "Hours" at bounding box center [822, 323] width 310 height 16
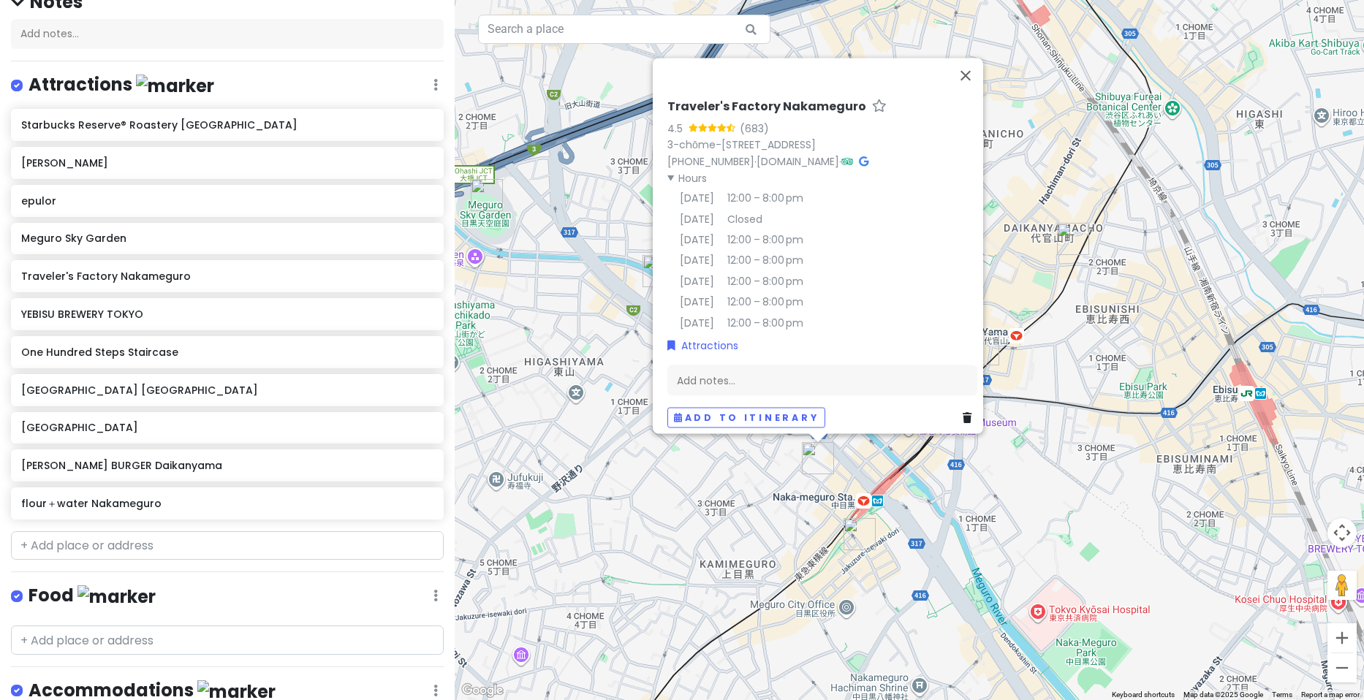
click at [1100, 363] on div "Traveler's Factory Nakameguro 4.5 (683) 3-chōme-13-10 [GEOGRAPHIC_DATA], [GEOGR…" at bounding box center [909, 350] width 909 height 700
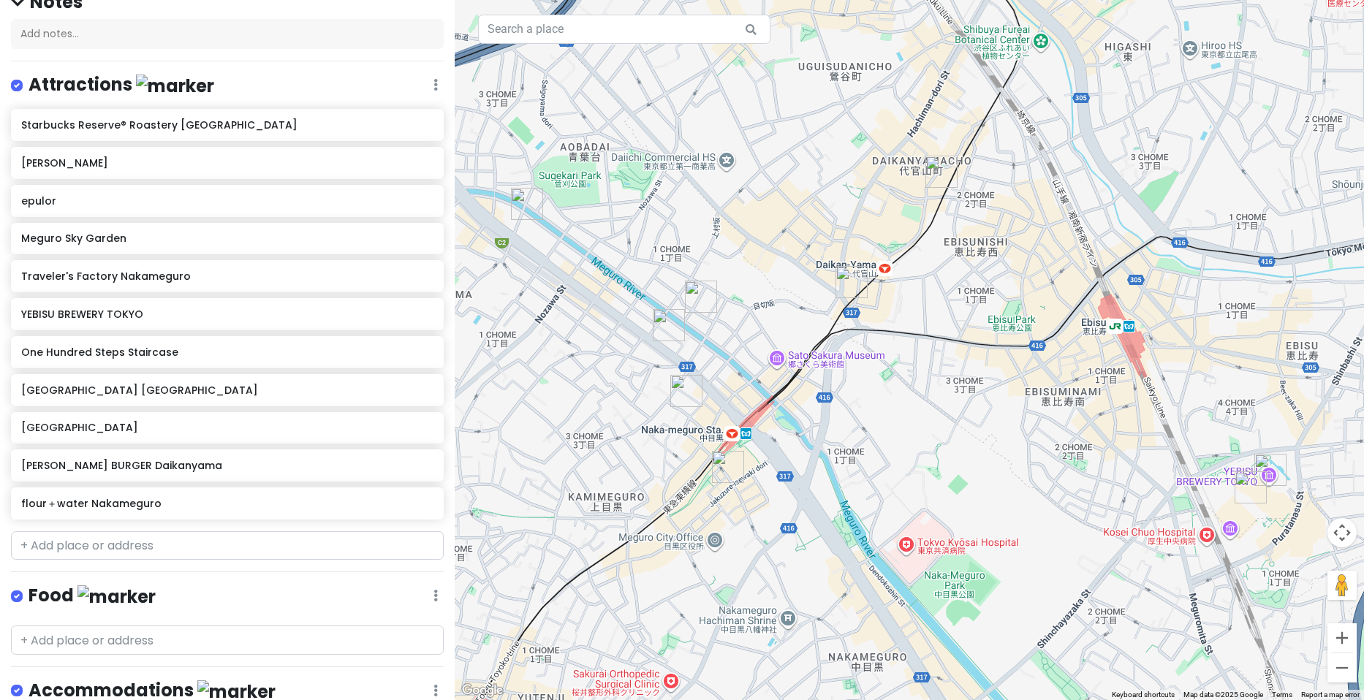
drag, startPoint x: 1074, startPoint y: 344, endPoint x: 940, endPoint y: 277, distance: 149.7
click at [940, 277] on div at bounding box center [909, 350] width 909 height 700
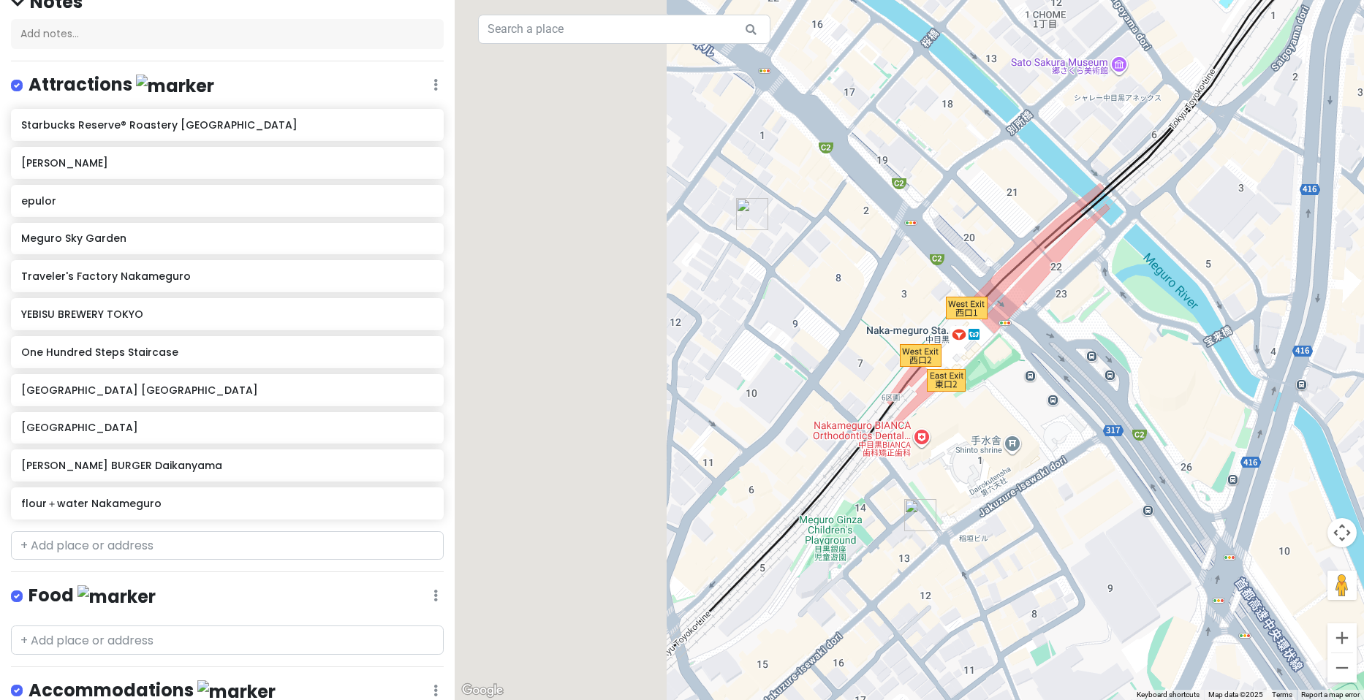
drag, startPoint x: 829, startPoint y: 301, endPoint x: 1115, endPoint y: 278, distance: 286.7
click at [1182, 291] on div at bounding box center [909, 350] width 909 height 700
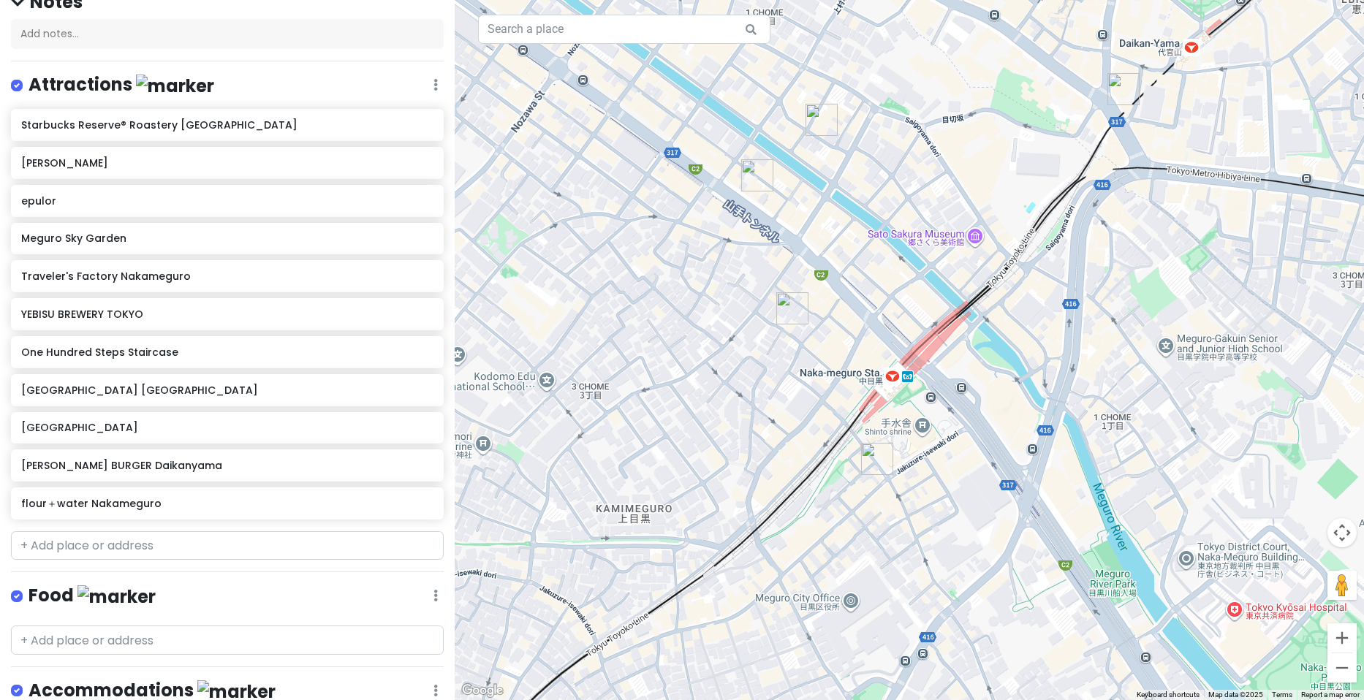
drag, startPoint x: 1035, startPoint y: 184, endPoint x: 862, endPoint y: 273, distance: 194.2
click at [863, 276] on div at bounding box center [909, 350] width 909 height 700
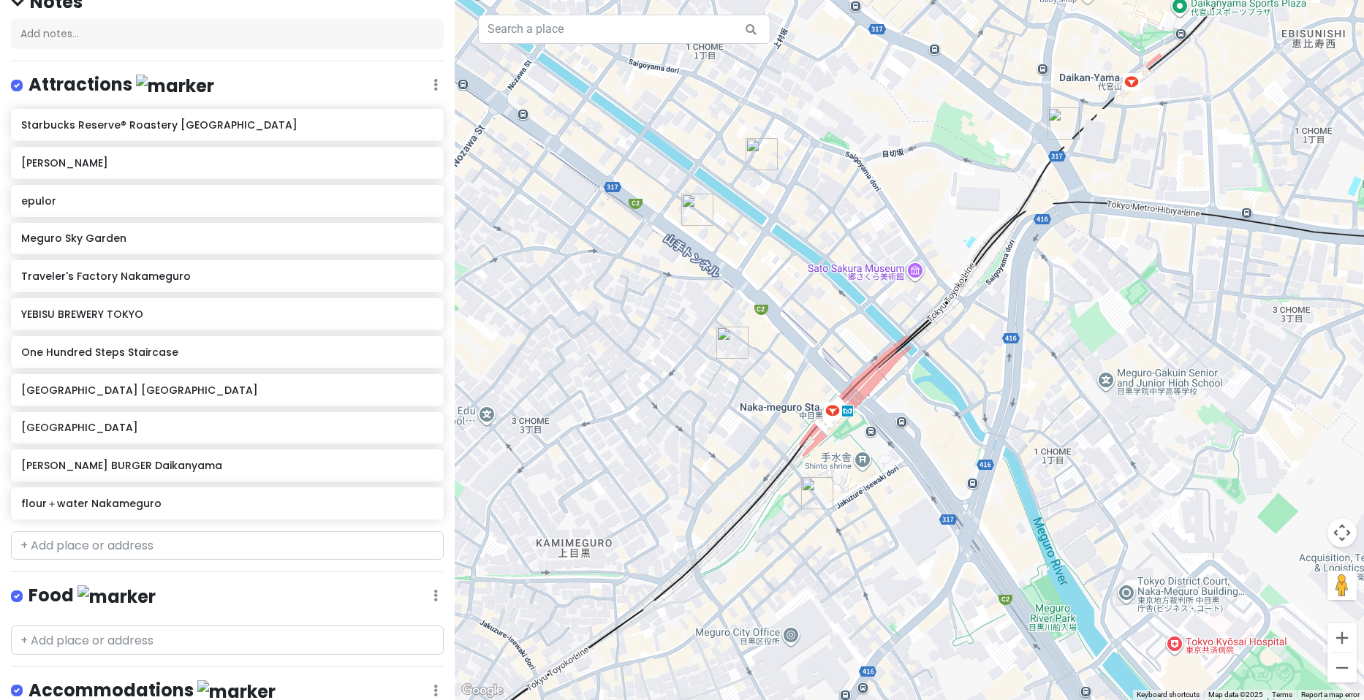
drag, startPoint x: 1092, startPoint y: 209, endPoint x: 1020, endPoint y: 259, distance: 87.8
click at [1020, 259] on div at bounding box center [909, 350] width 909 height 700
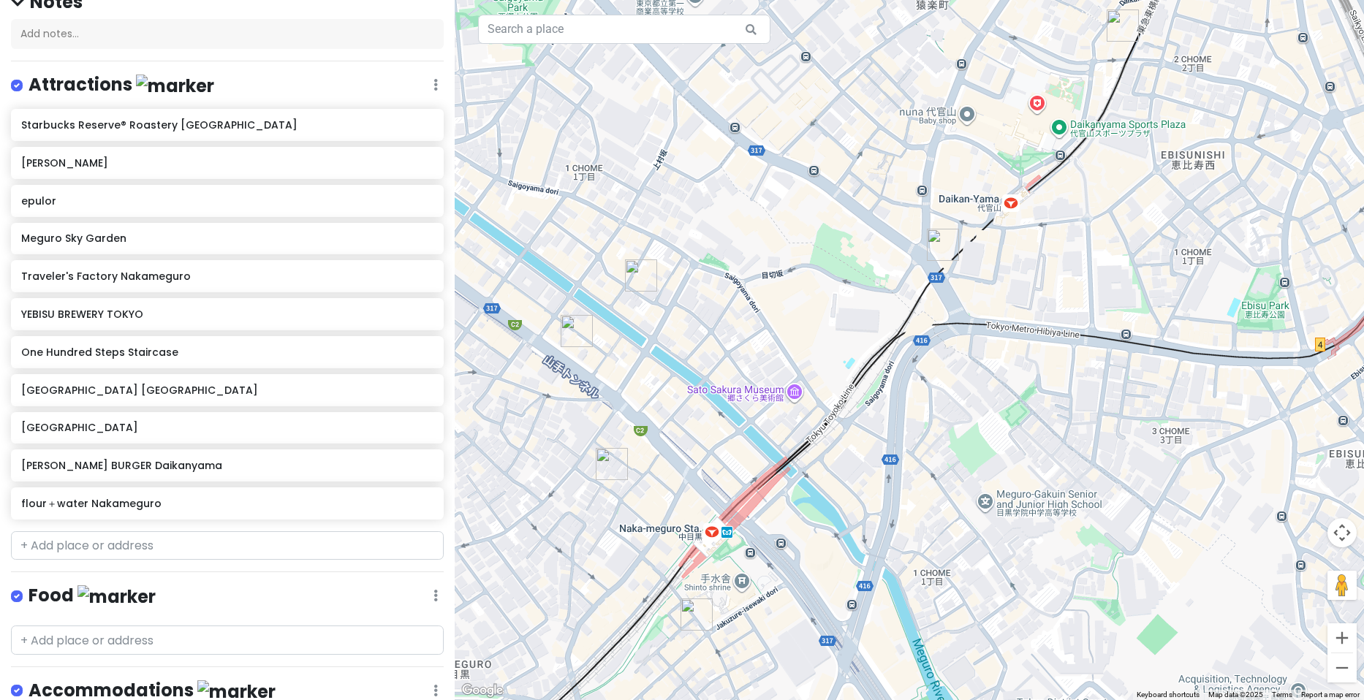
drag, startPoint x: 1235, startPoint y: 212, endPoint x: 1126, endPoint y: 326, distance: 157.7
click at [1128, 326] on div at bounding box center [909, 350] width 909 height 700
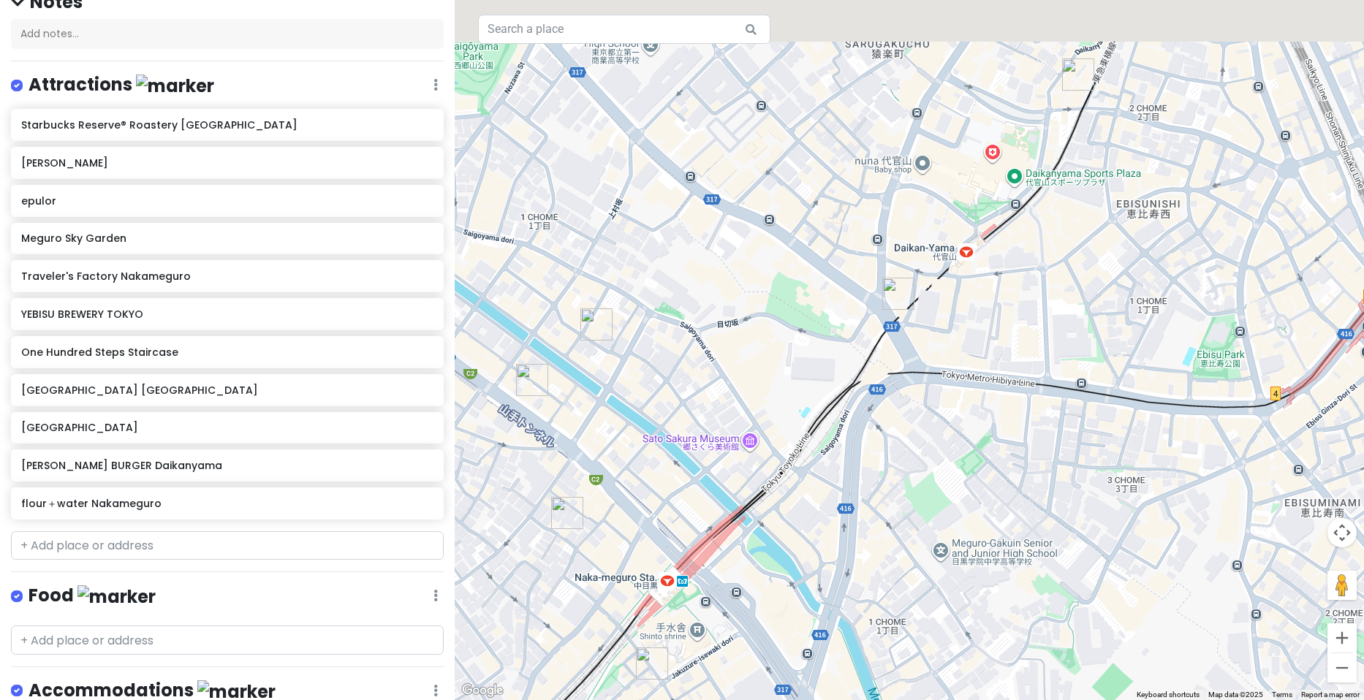
drag, startPoint x: 1152, startPoint y: 249, endPoint x: 1058, endPoint y: 328, distance: 123.0
click at [1060, 342] on div at bounding box center [909, 350] width 909 height 700
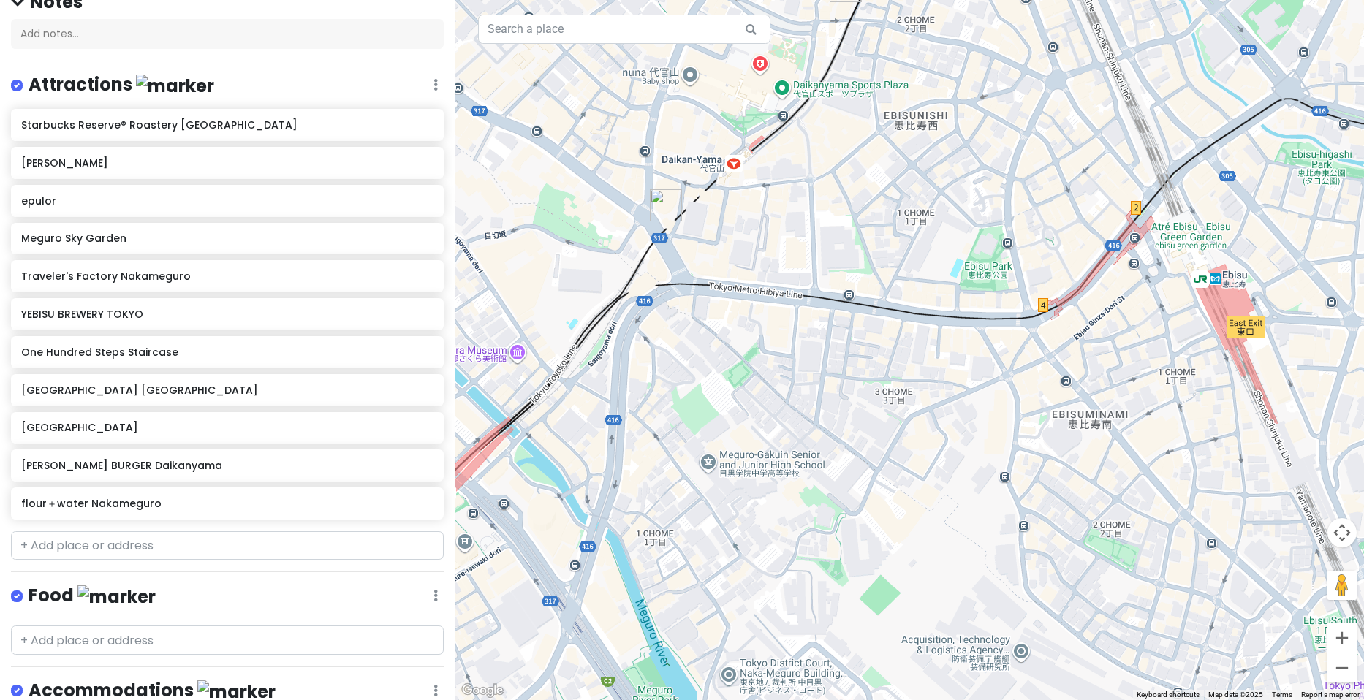
drag, startPoint x: 1115, startPoint y: 381, endPoint x: 935, endPoint y: 213, distance: 246.1
click at [935, 213] on div at bounding box center [909, 350] width 909 height 700
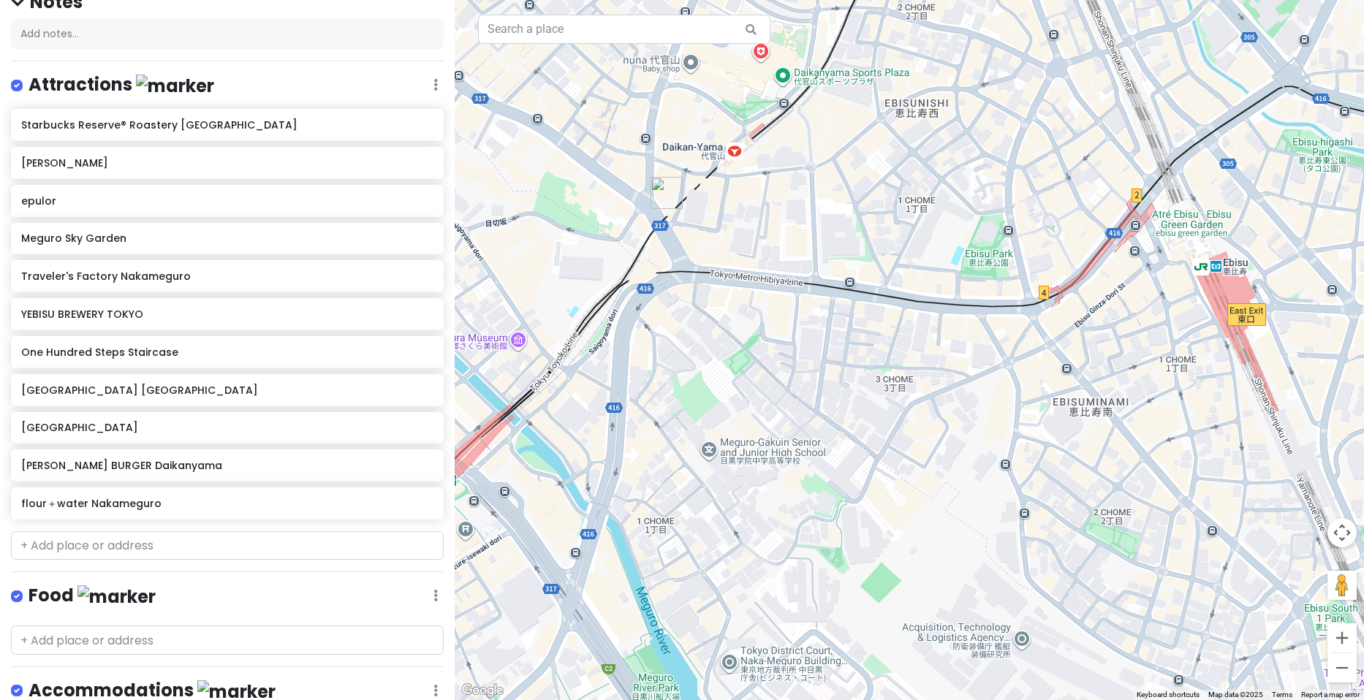
drag, startPoint x: 934, startPoint y: 212, endPoint x: 931, endPoint y: 188, distance: 24.3
click at [932, 188] on div at bounding box center [909, 350] width 909 height 700
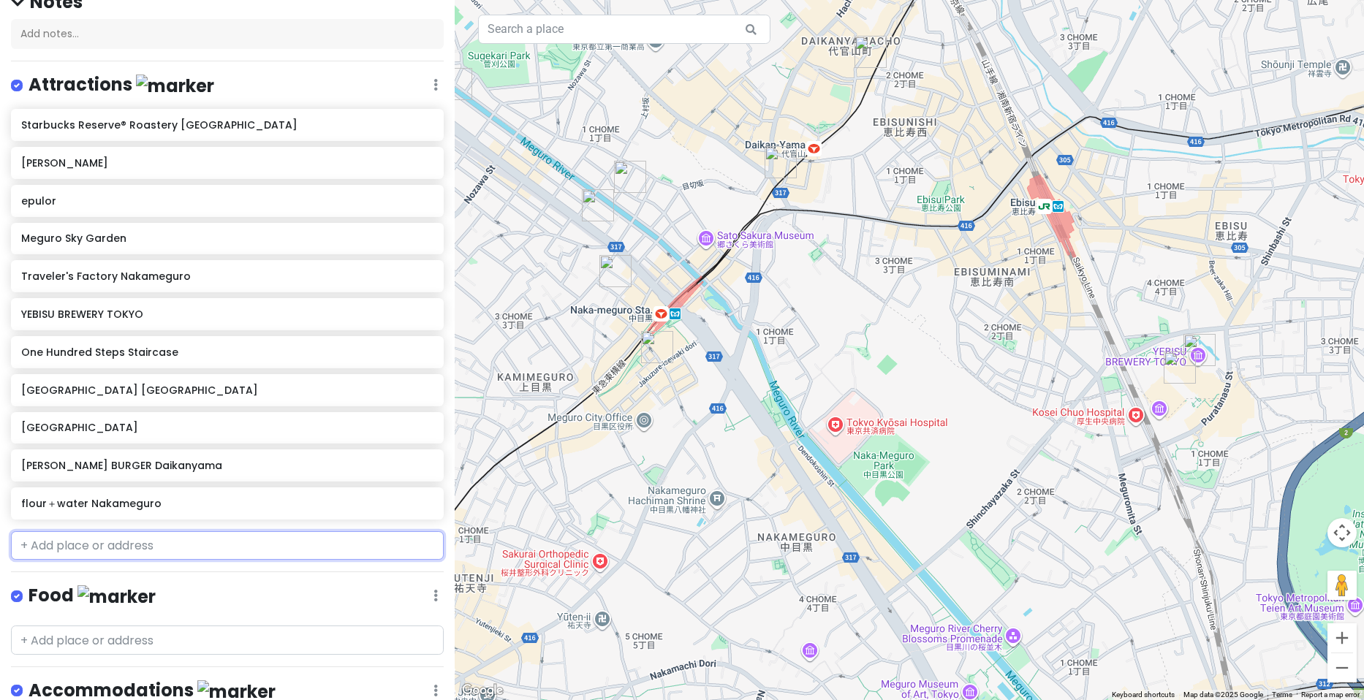
paste input "Tsutaya Books Daikanyama"
type input "Tsutaya Books Daikanyama"
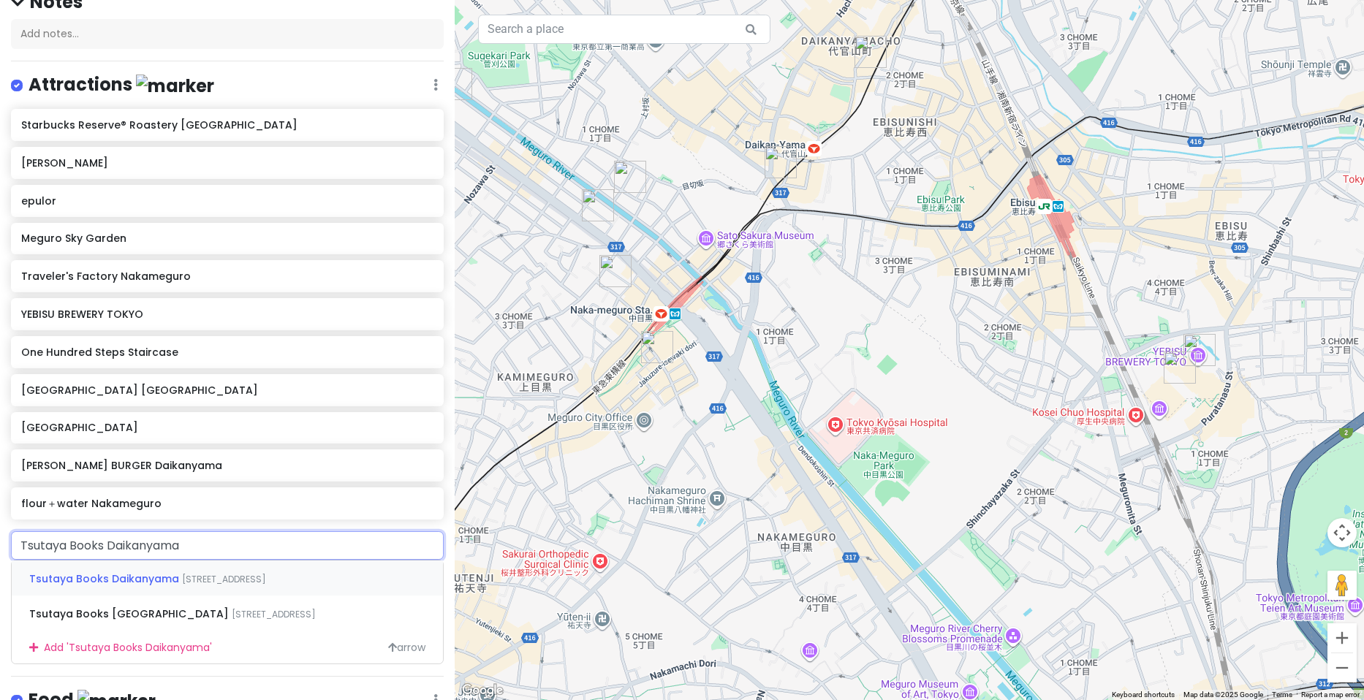
click at [191, 580] on span "[STREET_ADDRESS]" at bounding box center [224, 579] width 84 height 12
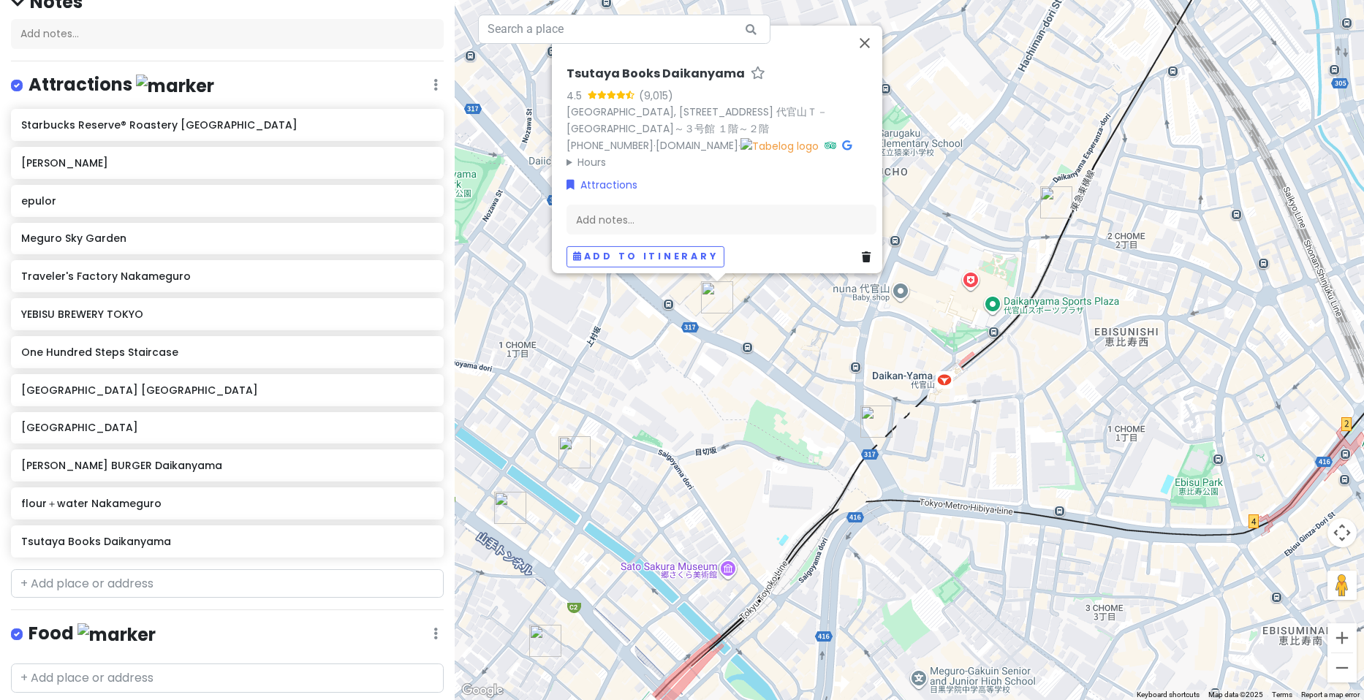
click at [982, 214] on div "Tsutaya Books Daikanyama 4.5 (9,015) [GEOGRAPHIC_DATA], [STREET_ADDRESS]～３号館 １階…" at bounding box center [909, 350] width 909 height 700
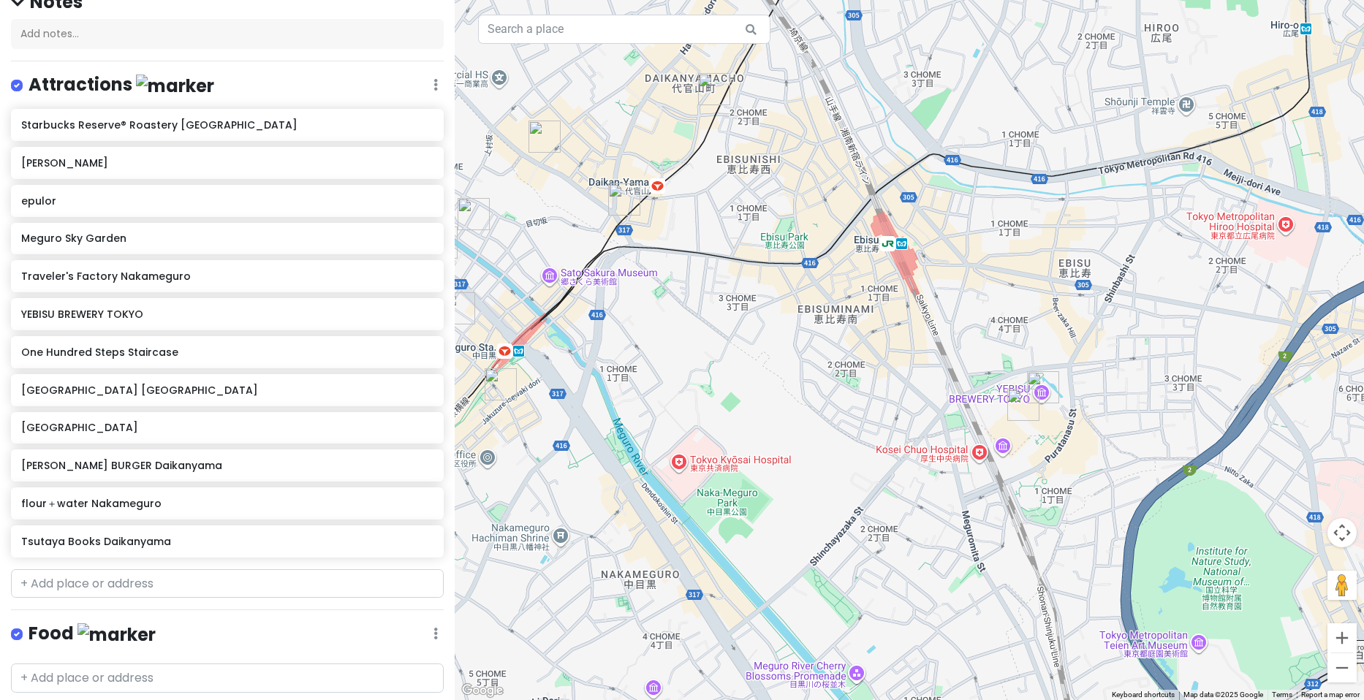
drag, startPoint x: 1059, startPoint y: 435, endPoint x: 800, endPoint y: 240, distance: 324.1
click at [800, 240] on div at bounding box center [909, 350] width 909 height 700
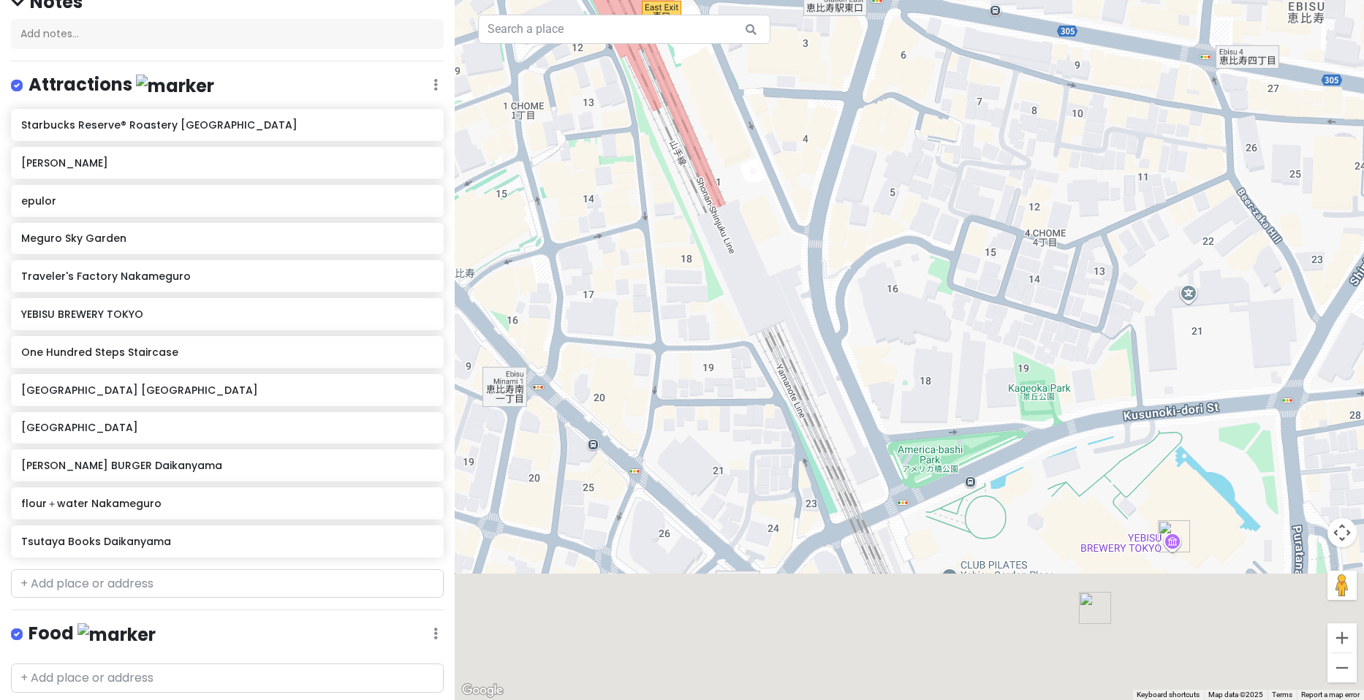
drag, startPoint x: 941, startPoint y: 332, endPoint x: 808, endPoint y: 219, distance: 174.8
click at [813, 224] on div at bounding box center [909, 350] width 909 height 700
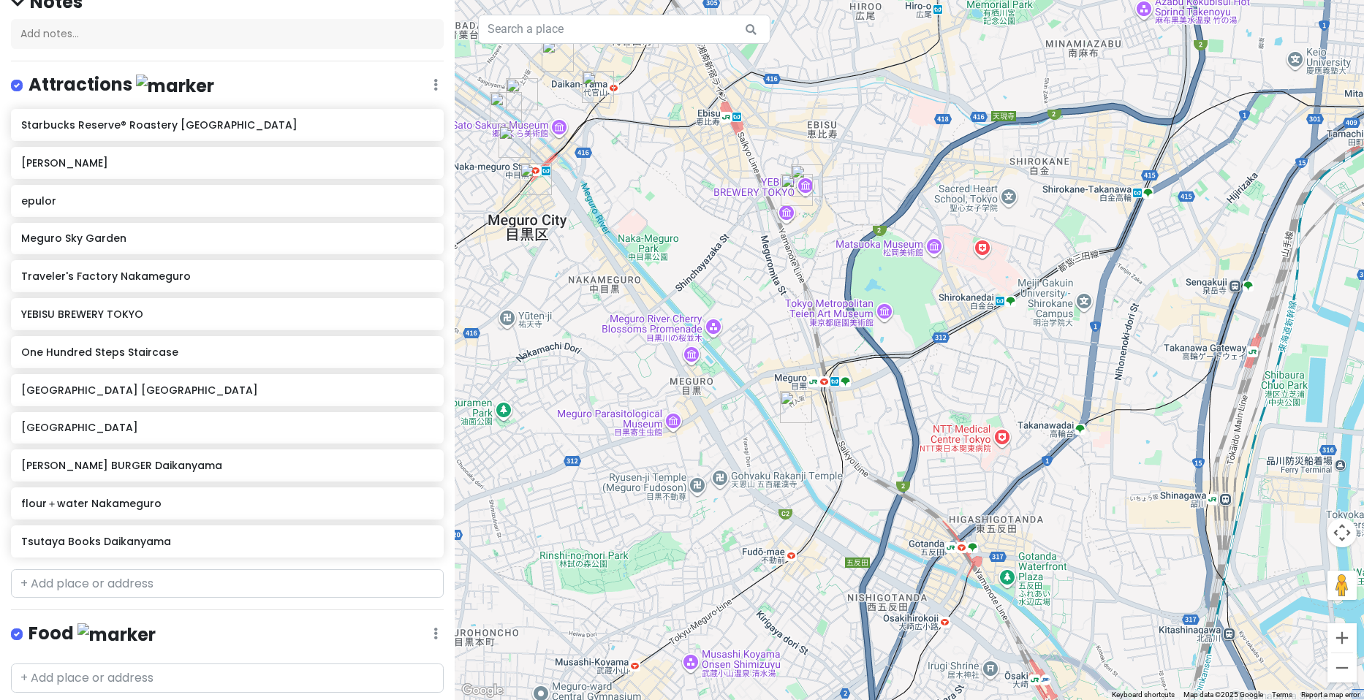
drag, startPoint x: 1076, startPoint y: 396, endPoint x: 887, endPoint y: 269, distance: 227.4
click at [887, 269] on div at bounding box center [909, 350] width 909 height 700
click at [643, 422] on div at bounding box center [909, 350] width 909 height 700
click at [681, 429] on div at bounding box center [909, 350] width 909 height 700
click at [627, 421] on div at bounding box center [909, 350] width 909 height 700
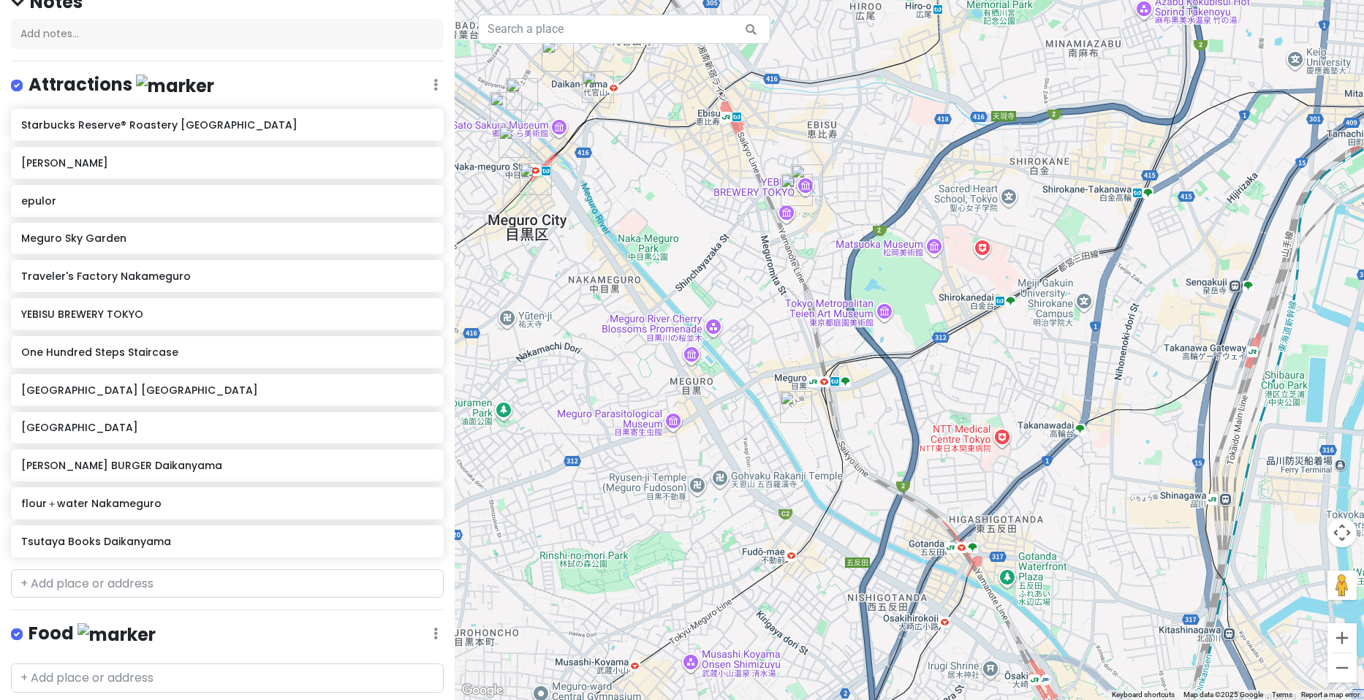
click at [627, 421] on div at bounding box center [909, 350] width 909 height 700
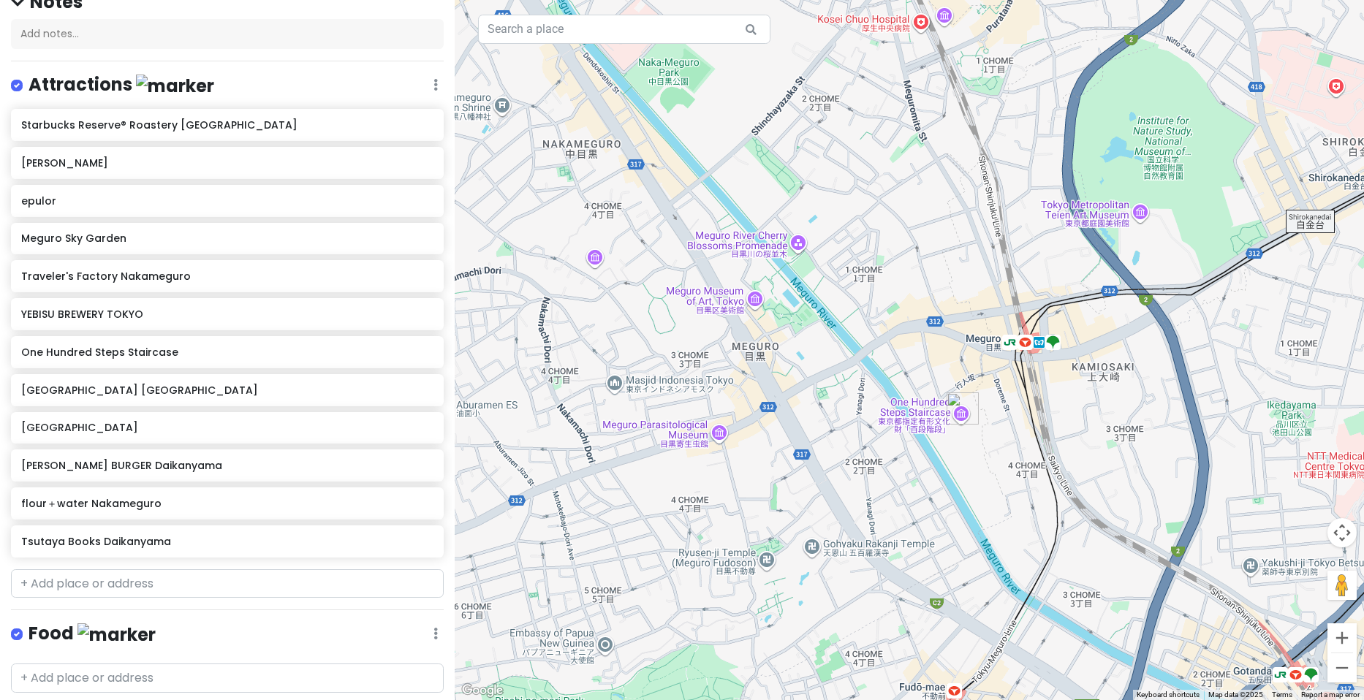
click at [722, 440] on div at bounding box center [909, 350] width 909 height 700
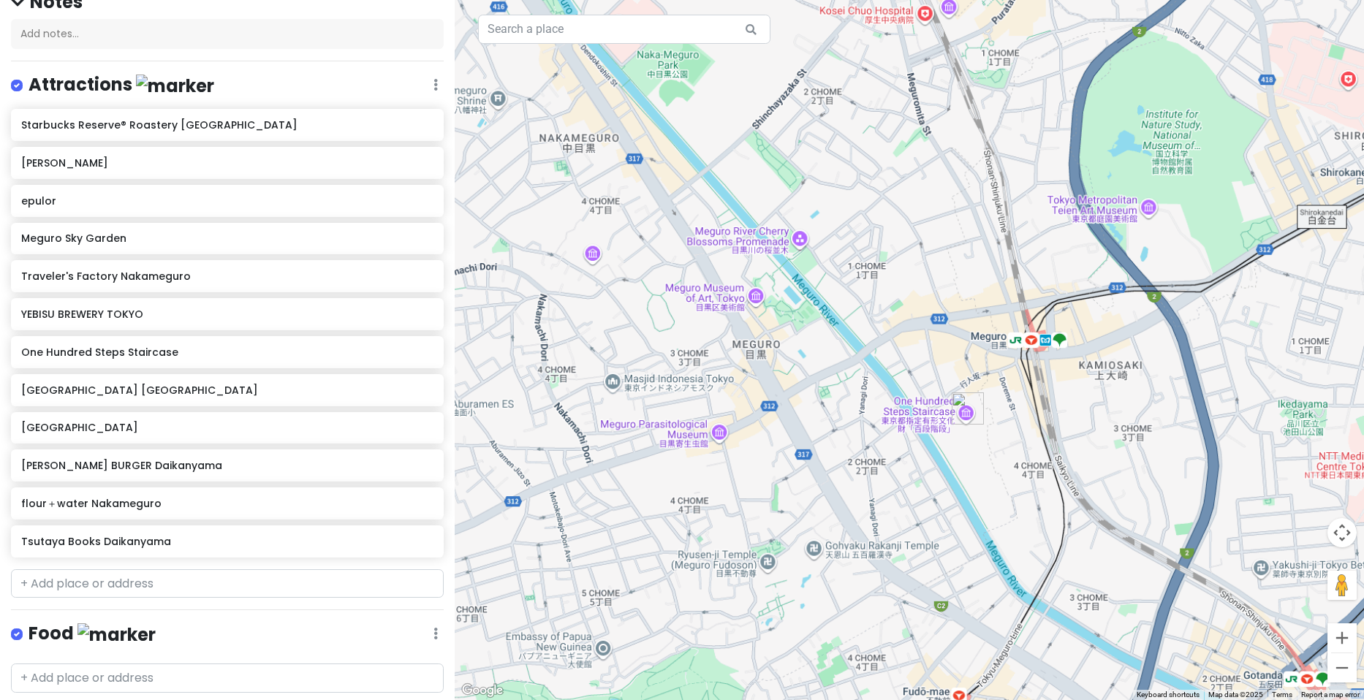
click at [722, 440] on div at bounding box center [909, 350] width 909 height 700
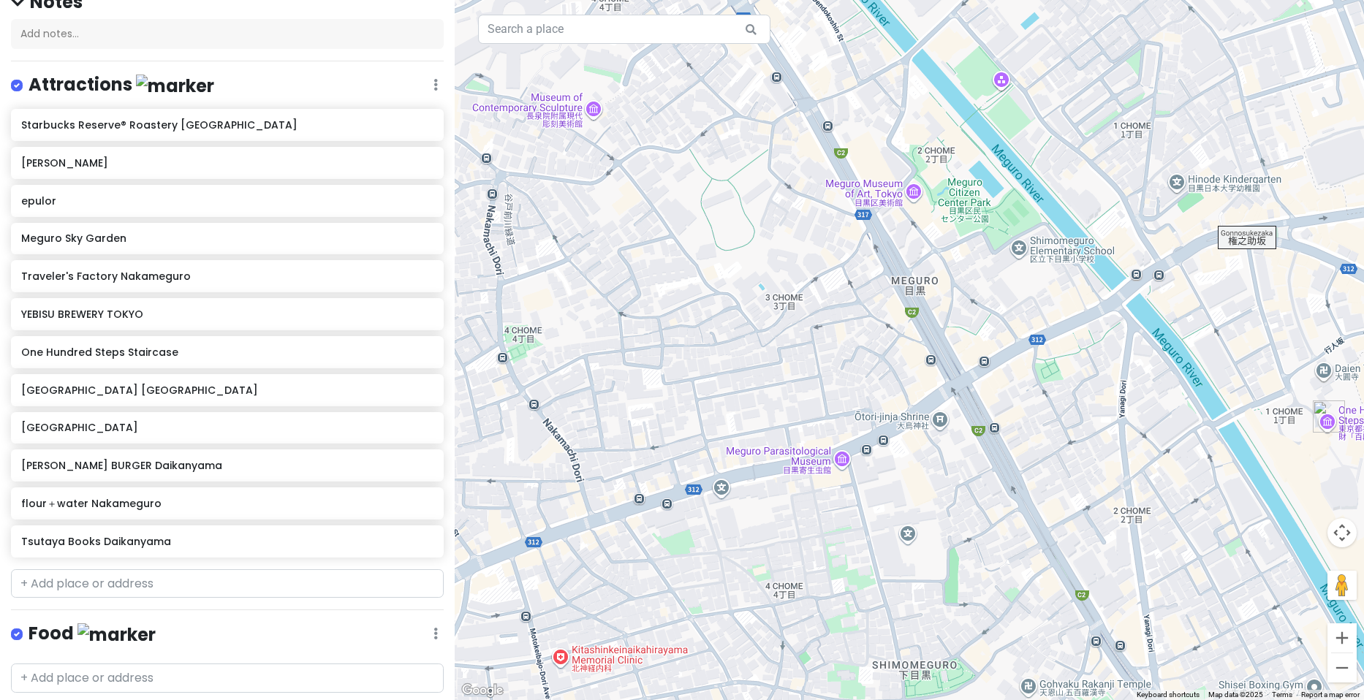
drag, startPoint x: 620, startPoint y: 416, endPoint x: 751, endPoint y: 436, distance: 133.0
click at [751, 436] on div at bounding box center [909, 350] width 909 height 700
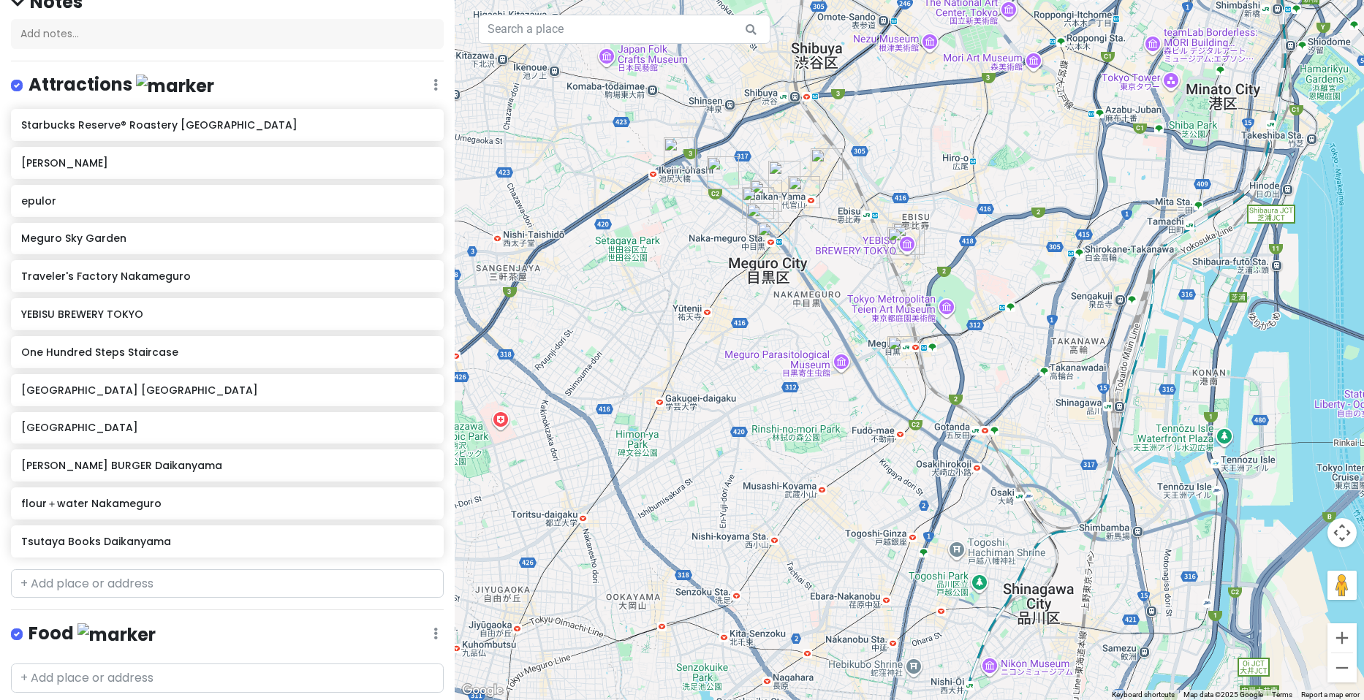
click at [898, 355] on img "One Hundred Steps Staircase" at bounding box center [903, 352] width 32 height 32
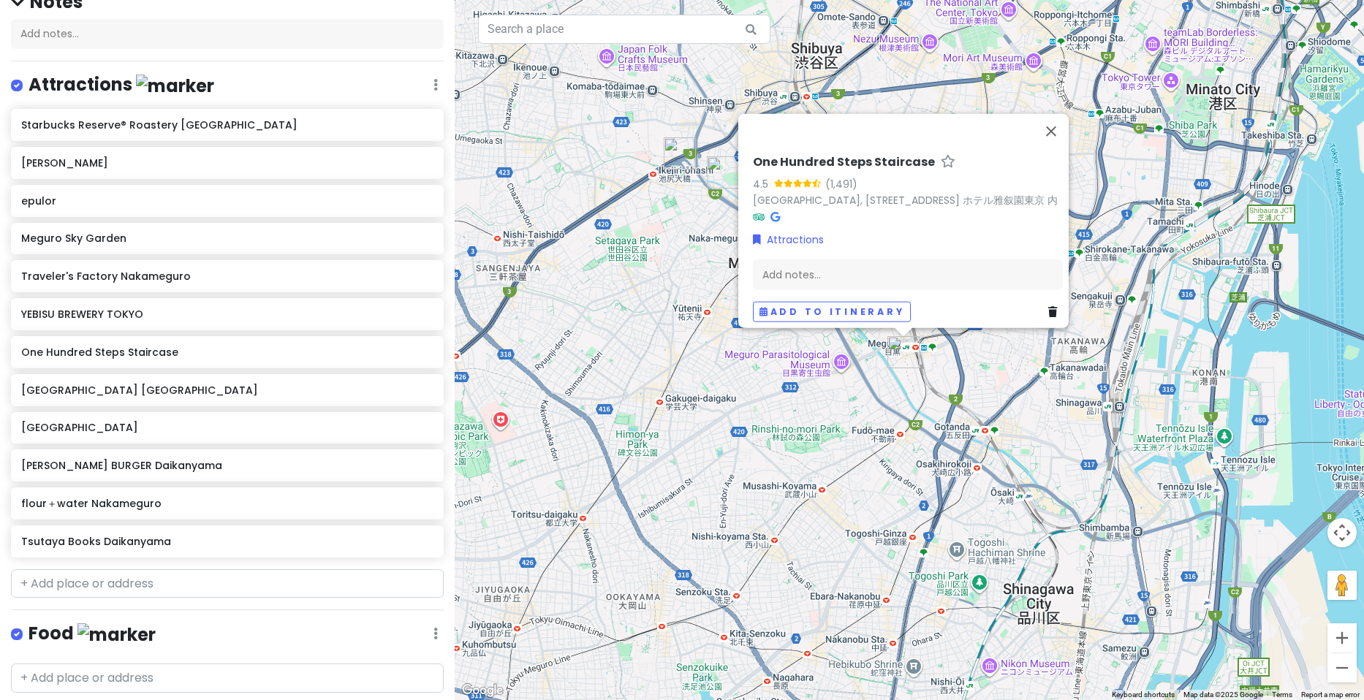
click at [1048, 307] on icon at bounding box center [1052, 312] width 9 height 10
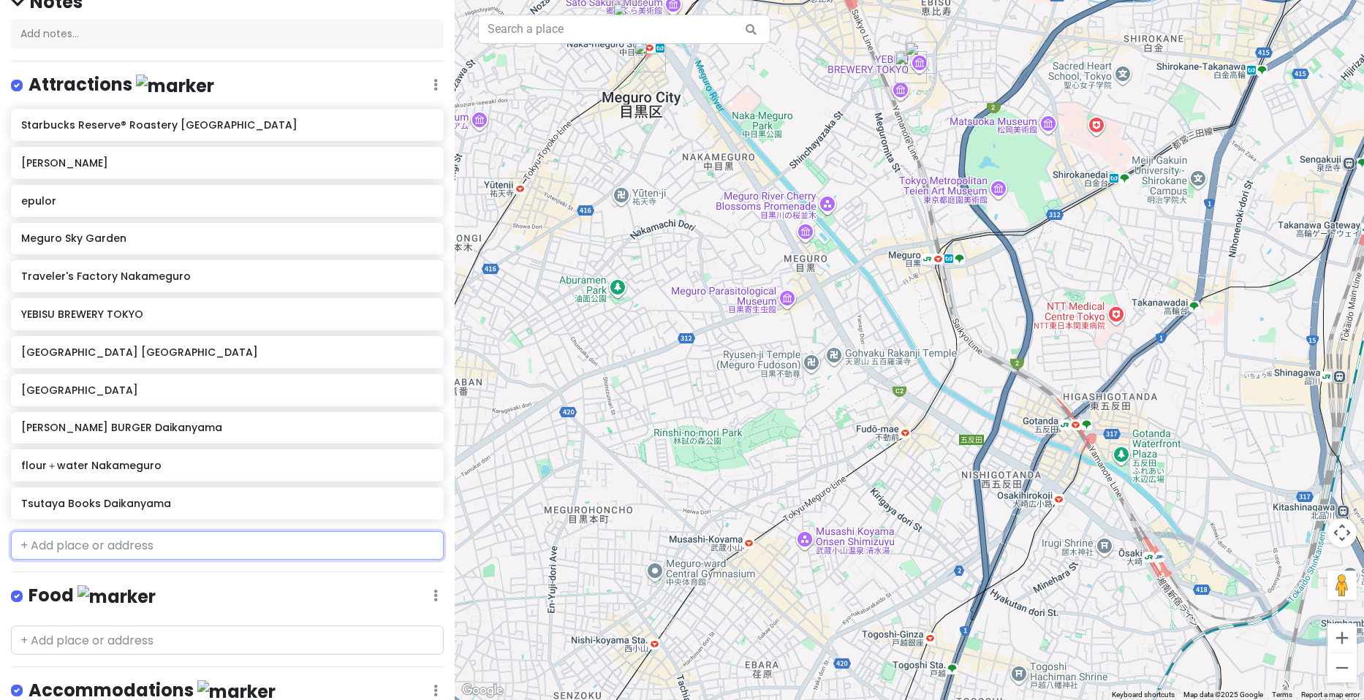
click at [130, 550] on input "text" at bounding box center [227, 545] width 433 height 29
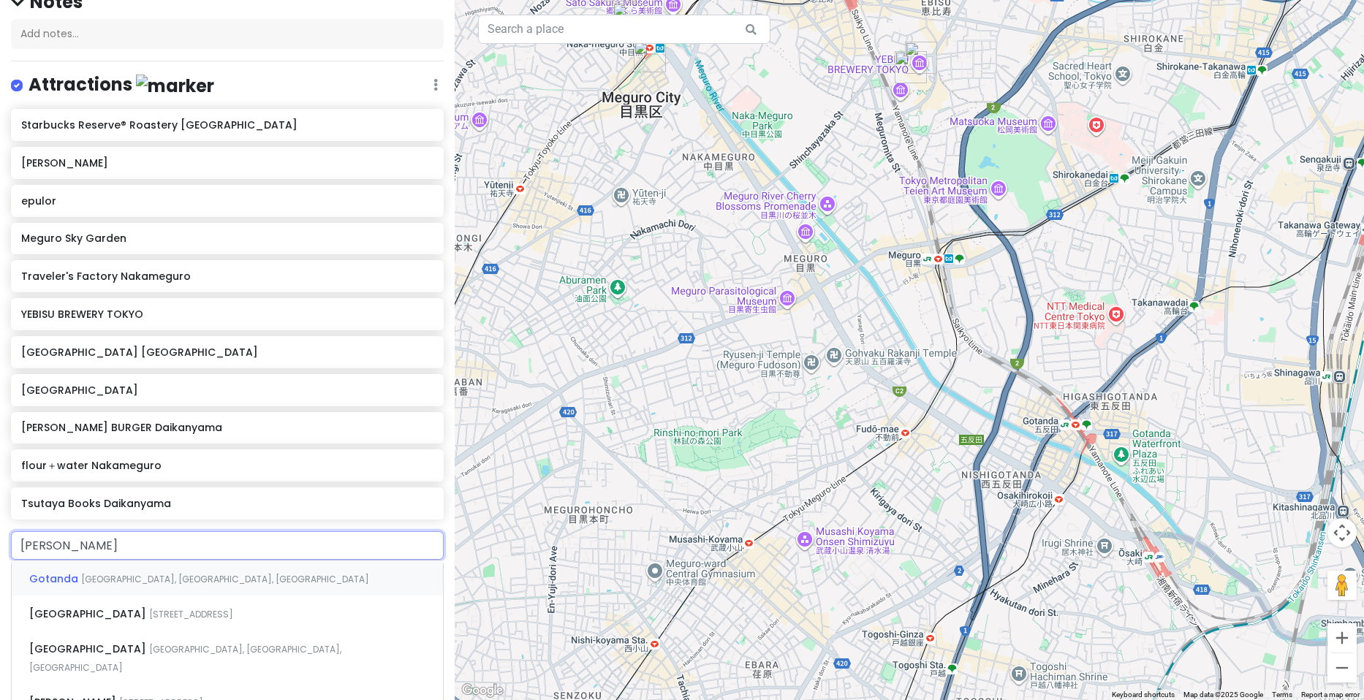
type input "gotanda stat"
click at [202, 582] on span "[STREET_ADDRESS]" at bounding box center [191, 579] width 84 height 12
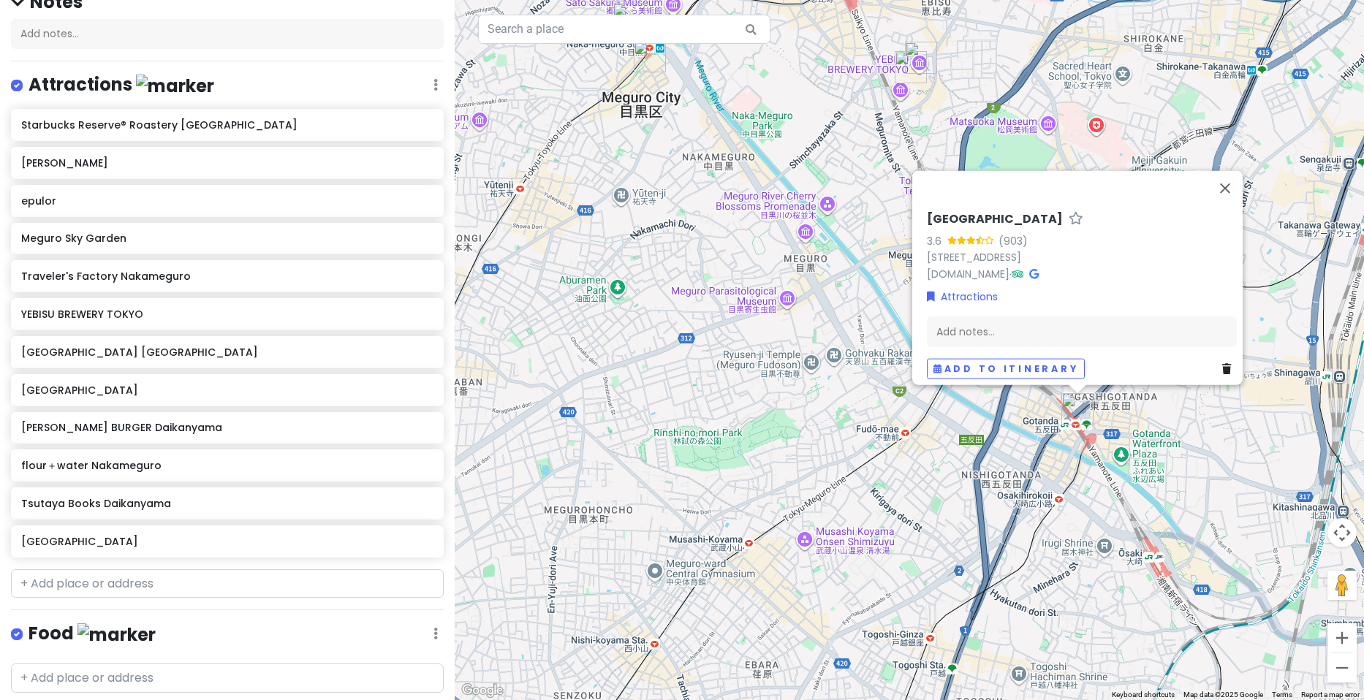
click at [800, 174] on div "[GEOGRAPHIC_DATA] 3.6 (903) [STREET_ADDRESS] [DOMAIN_NAME] · Attractions Add no…" at bounding box center [909, 350] width 909 height 700
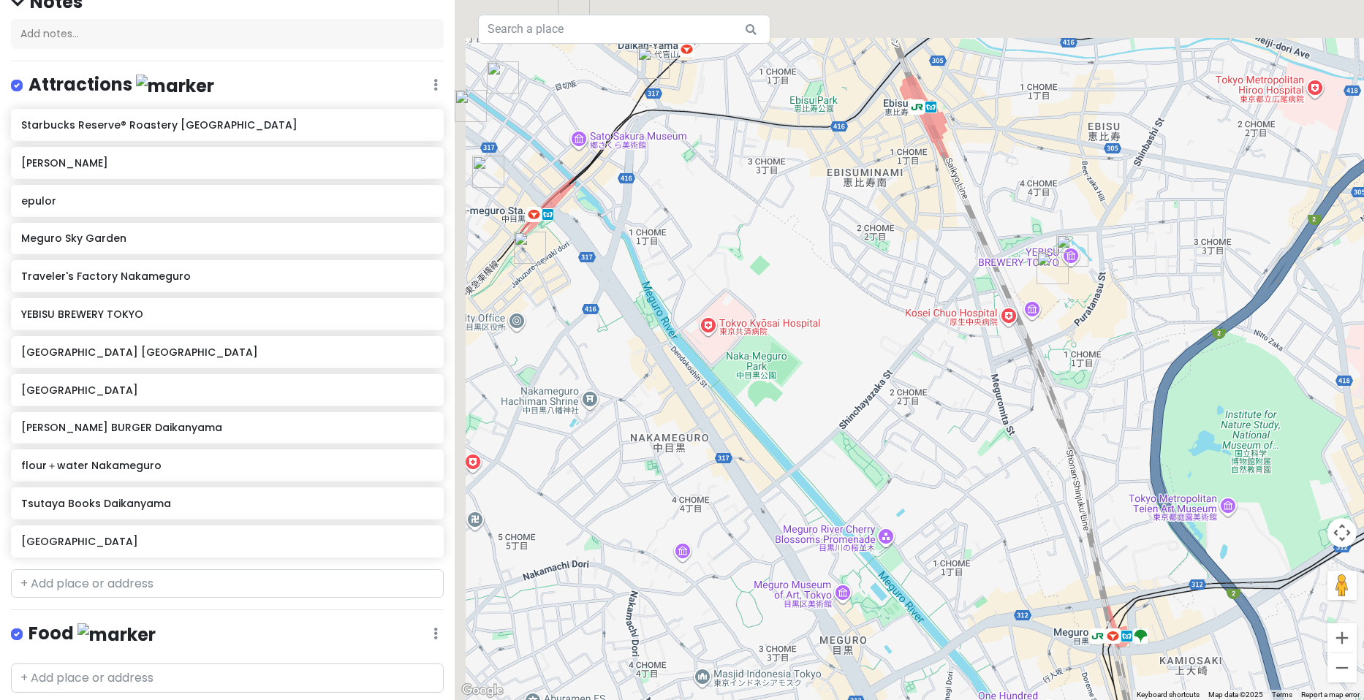
drag, startPoint x: 838, startPoint y: 184, endPoint x: 861, endPoint y: 455, distance: 272.2
click at [861, 455] on div "[GEOGRAPHIC_DATA] 3.6 (903) [STREET_ADDRESS] [DOMAIN_NAME] · Attractions Add no…" at bounding box center [909, 350] width 909 height 700
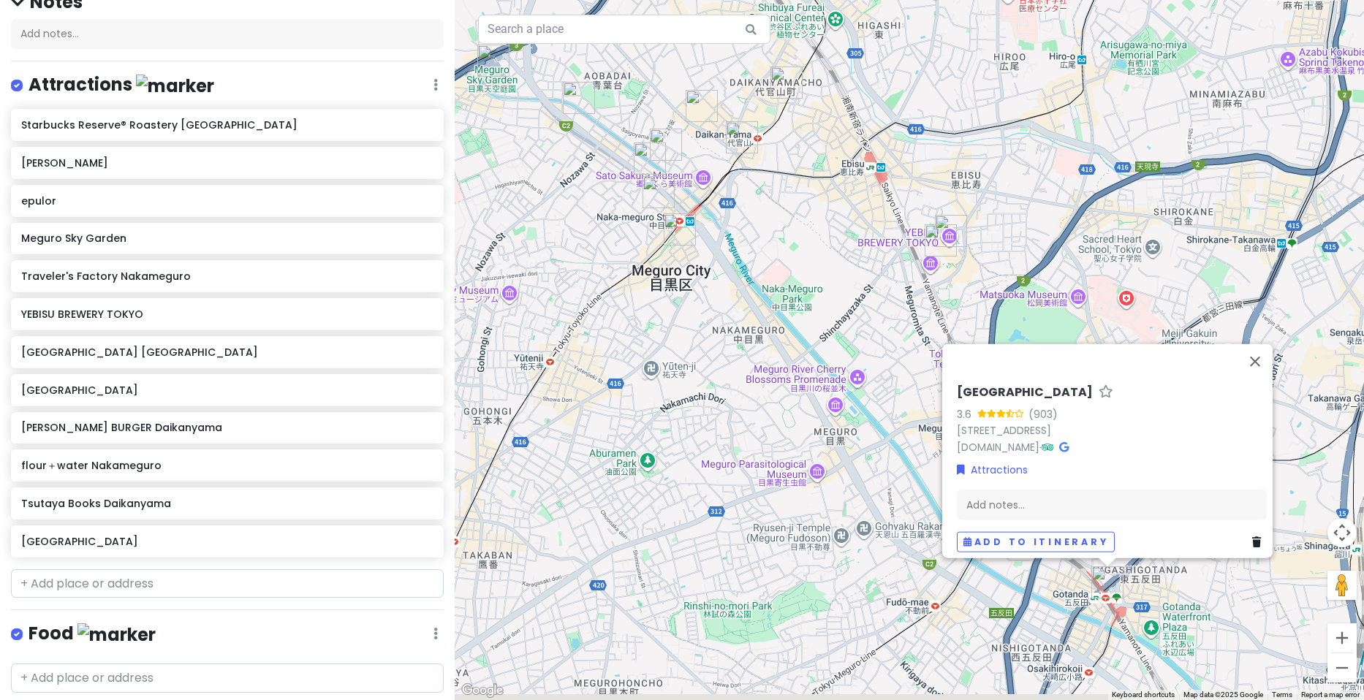
drag, startPoint x: 954, startPoint y: 403, endPoint x: 884, endPoint y: 282, distance: 139.5
click at [869, 268] on div "[GEOGRAPHIC_DATA] 3.6 (903) [STREET_ADDRESS] [DOMAIN_NAME] · Attractions Add no…" at bounding box center [909, 350] width 909 height 700
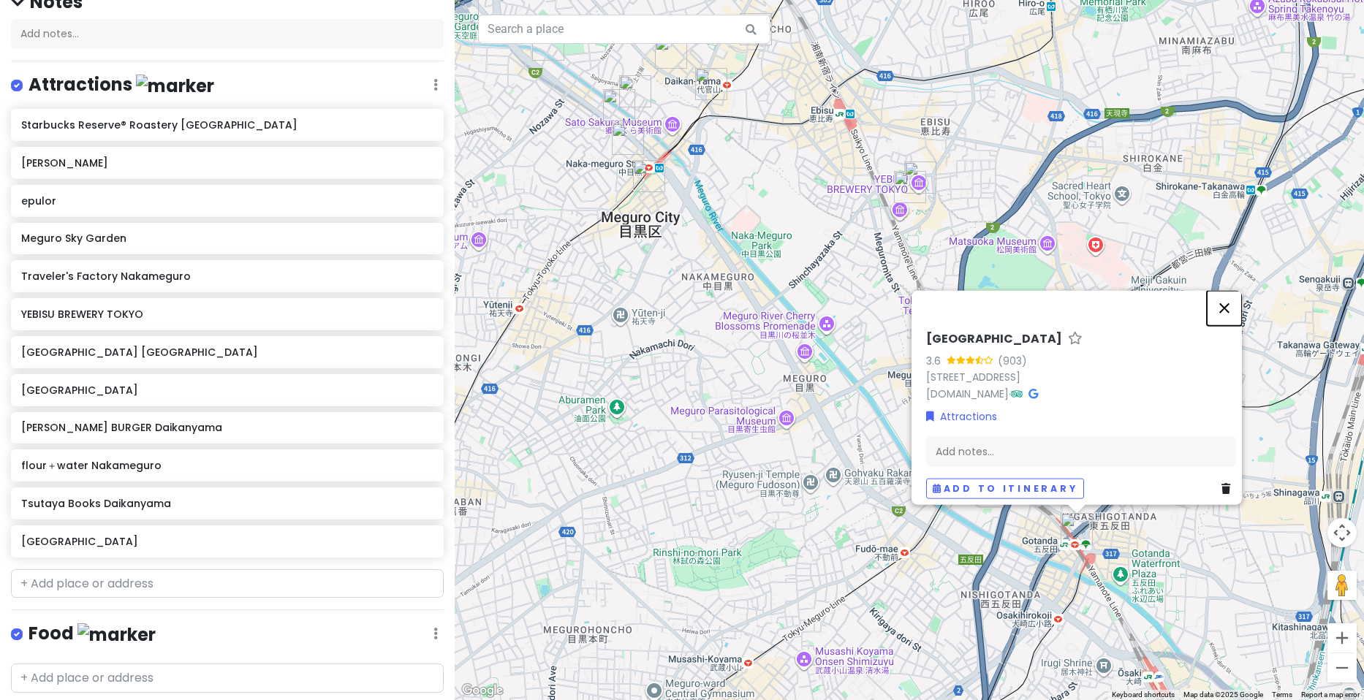
click at [1236, 291] on button "Close" at bounding box center [1224, 308] width 35 height 35
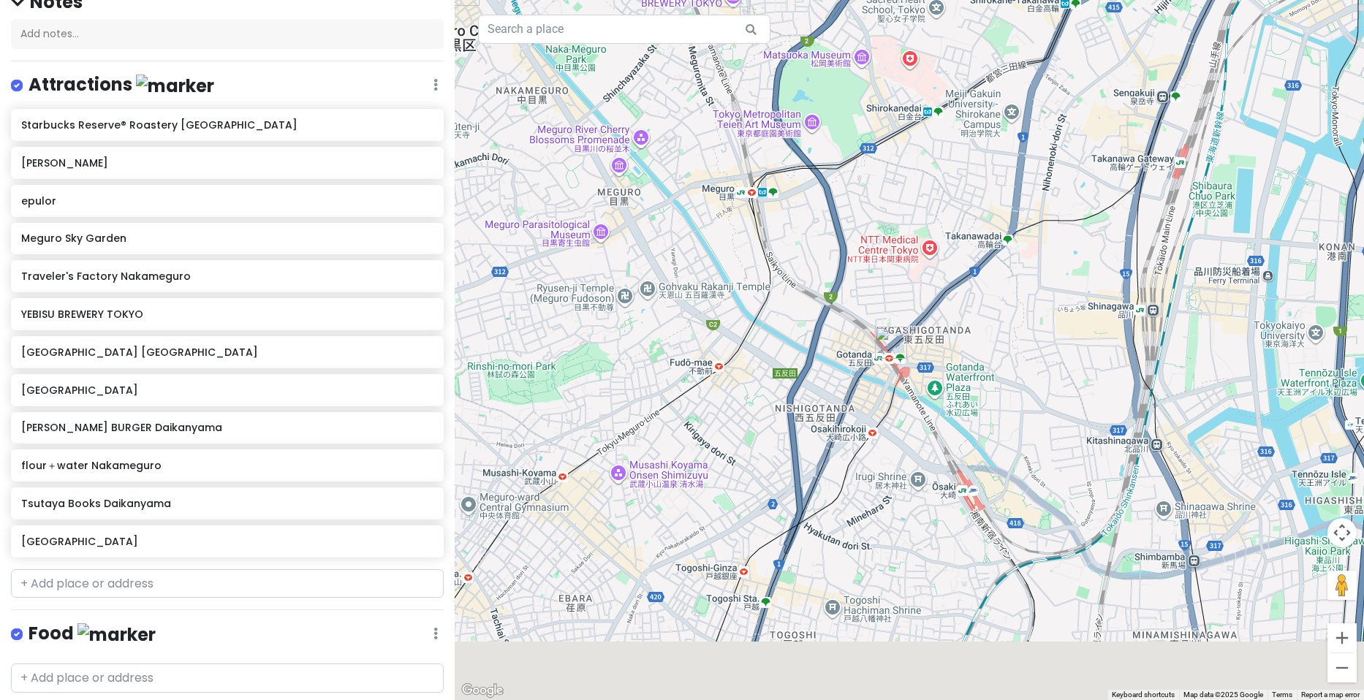
drag, startPoint x: 1090, startPoint y: 580, endPoint x: 892, endPoint y: 379, distance: 282.2
click at [892, 379] on div at bounding box center [909, 350] width 909 height 700
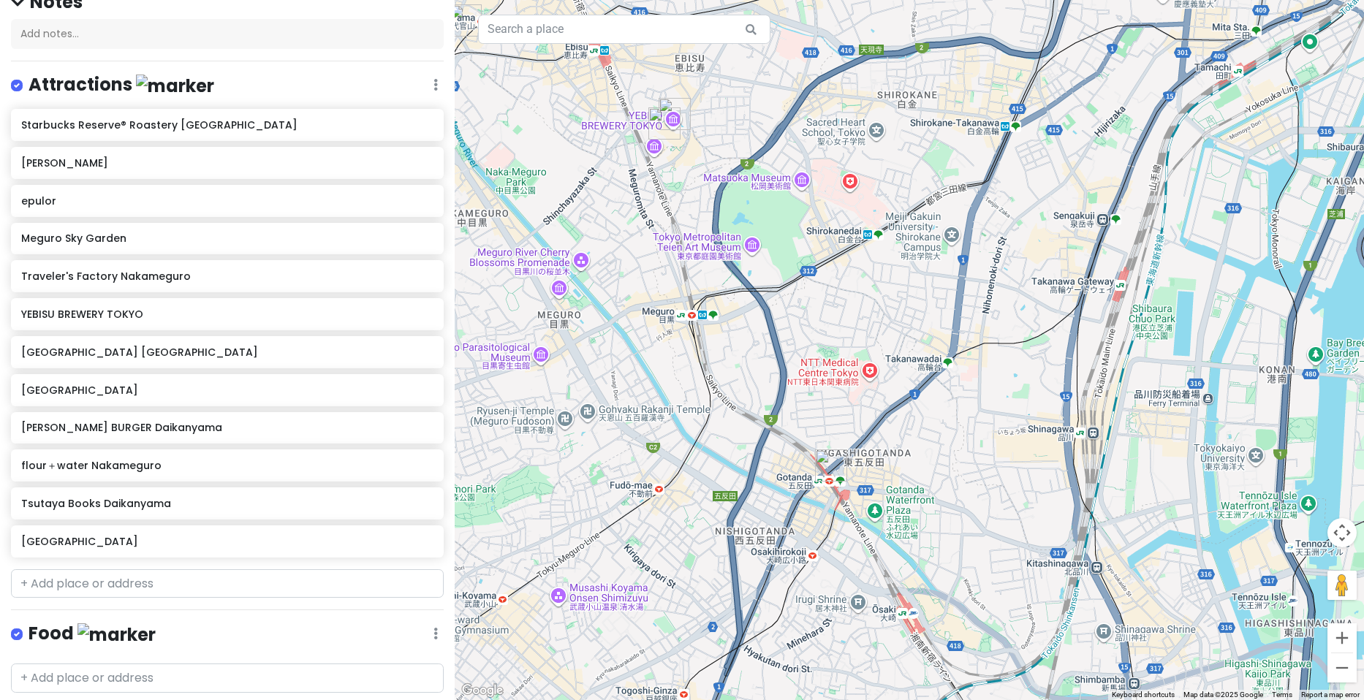
drag, startPoint x: 1123, startPoint y: 373, endPoint x: 1093, endPoint y: 479, distance: 110.1
click at [1082, 521] on div at bounding box center [909, 350] width 909 height 700
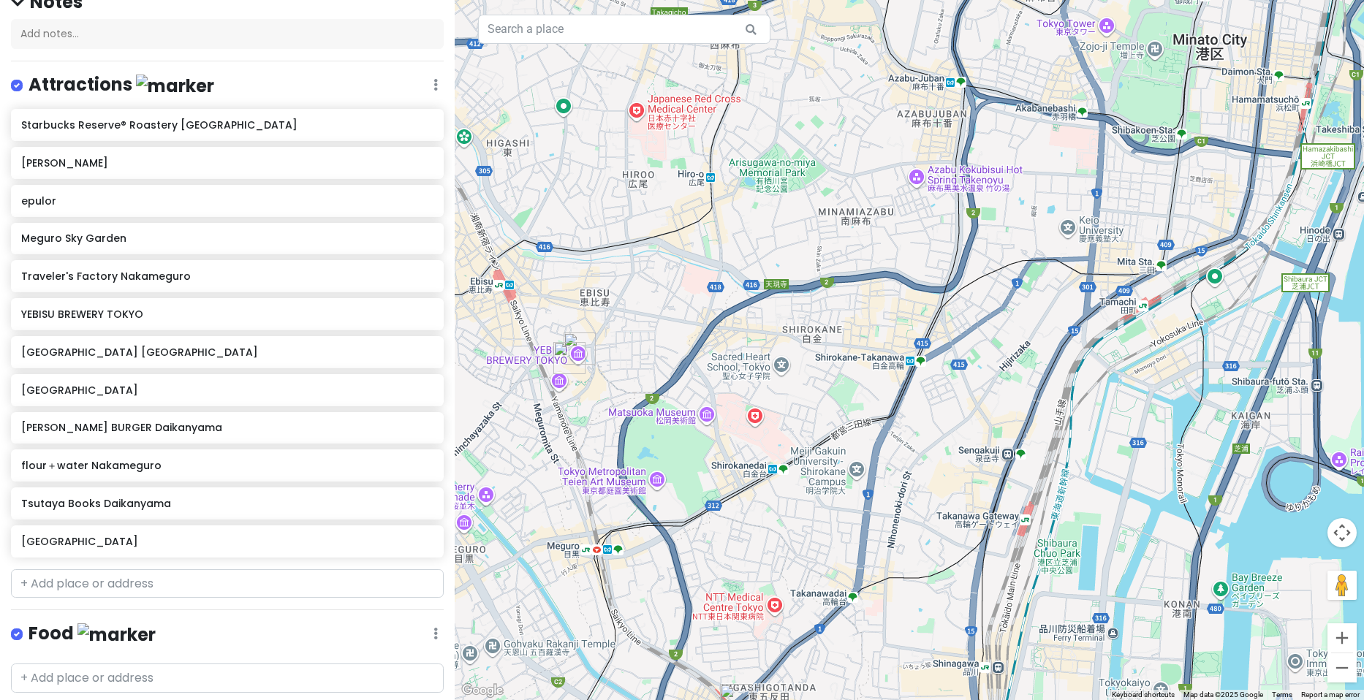
drag, startPoint x: 1121, startPoint y: 223, endPoint x: 1024, endPoint y: 460, distance: 256.0
click at [1024, 460] on div at bounding box center [909, 350] width 909 height 700
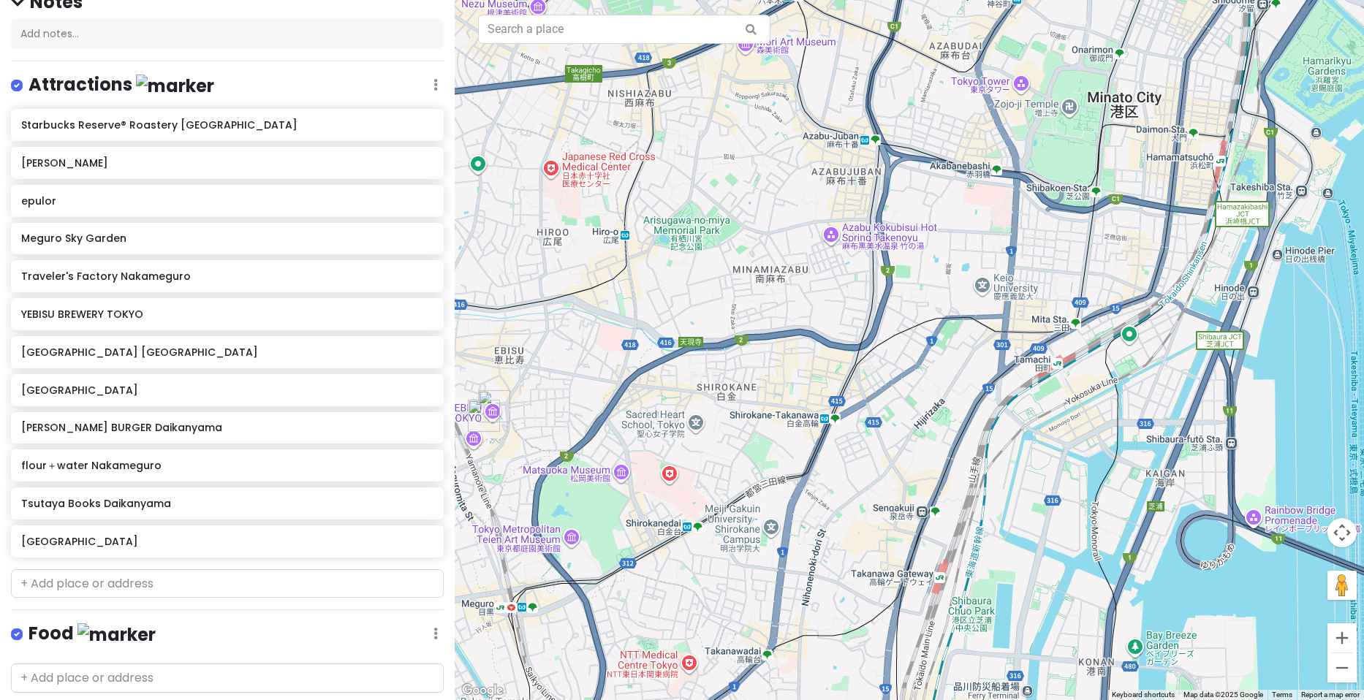
drag, startPoint x: 1169, startPoint y: 294, endPoint x: 941, endPoint y: 411, distance: 256.3
click at [941, 411] on div at bounding box center [909, 350] width 909 height 700
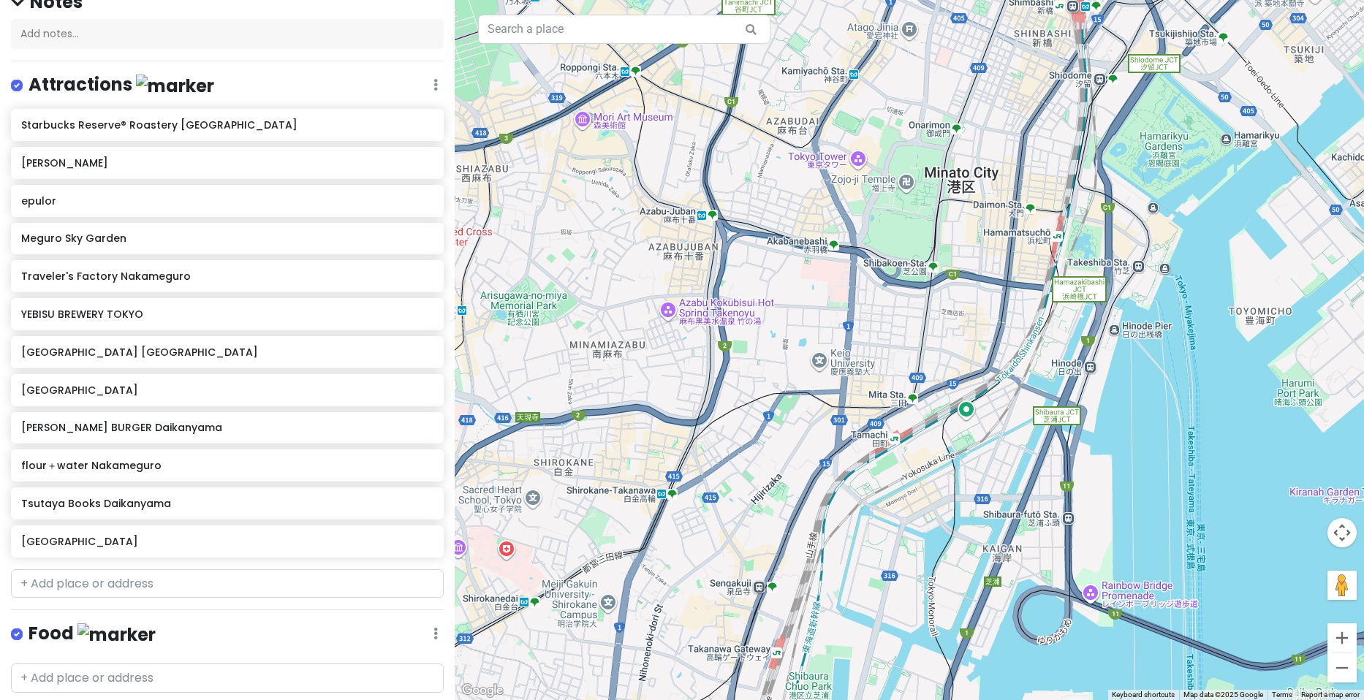
drag, startPoint x: 782, startPoint y: 373, endPoint x: 1167, endPoint y: 210, distance: 418.0
click at [1153, 219] on div at bounding box center [909, 350] width 909 height 700
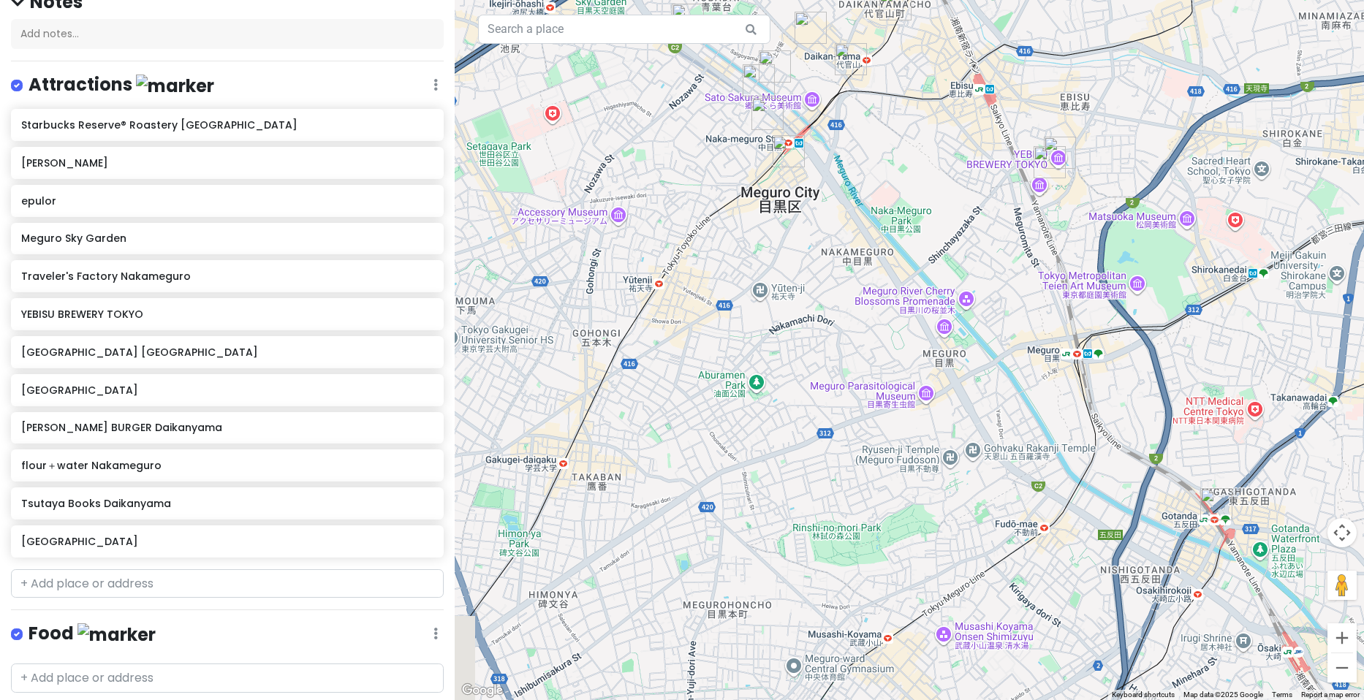
drag, startPoint x: 1238, startPoint y: 458, endPoint x: 1061, endPoint y: 227, distance: 291.4
click at [1071, 237] on div at bounding box center [909, 350] width 909 height 700
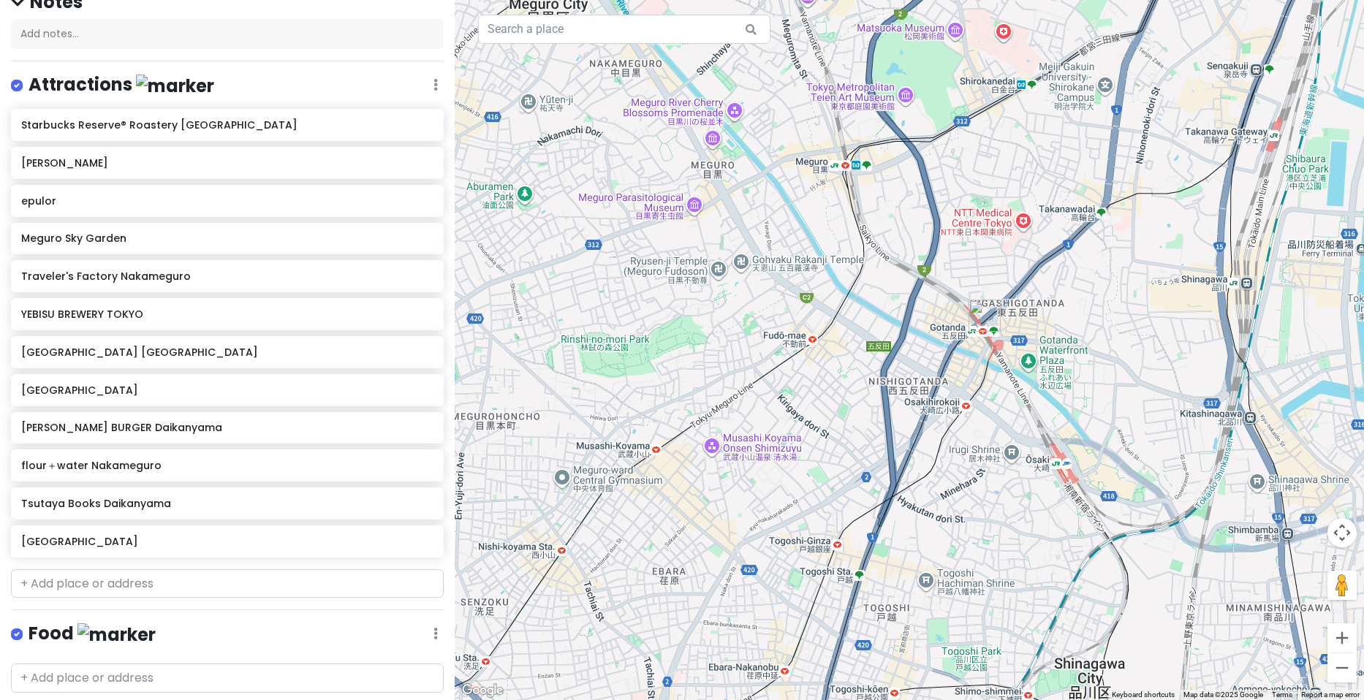
drag, startPoint x: 1166, startPoint y: 474, endPoint x: 993, endPoint y: 362, distance: 205.6
click at [1004, 366] on div at bounding box center [909, 350] width 909 height 700
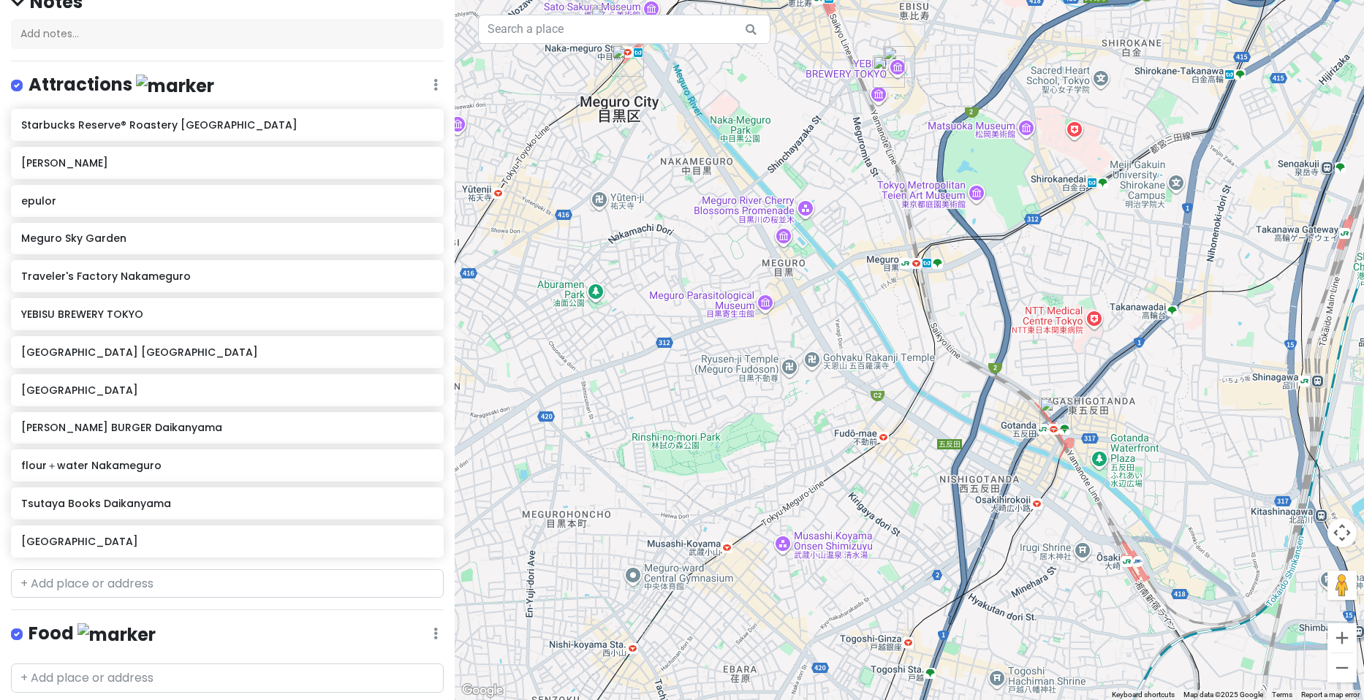
drag, startPoint x: 898, startPoint y: 390, endPoint x: 963, endPoint y: 446, distance: 86.0
click at [964, 449] on div at bounding box center [909, 350] width 909 height 700
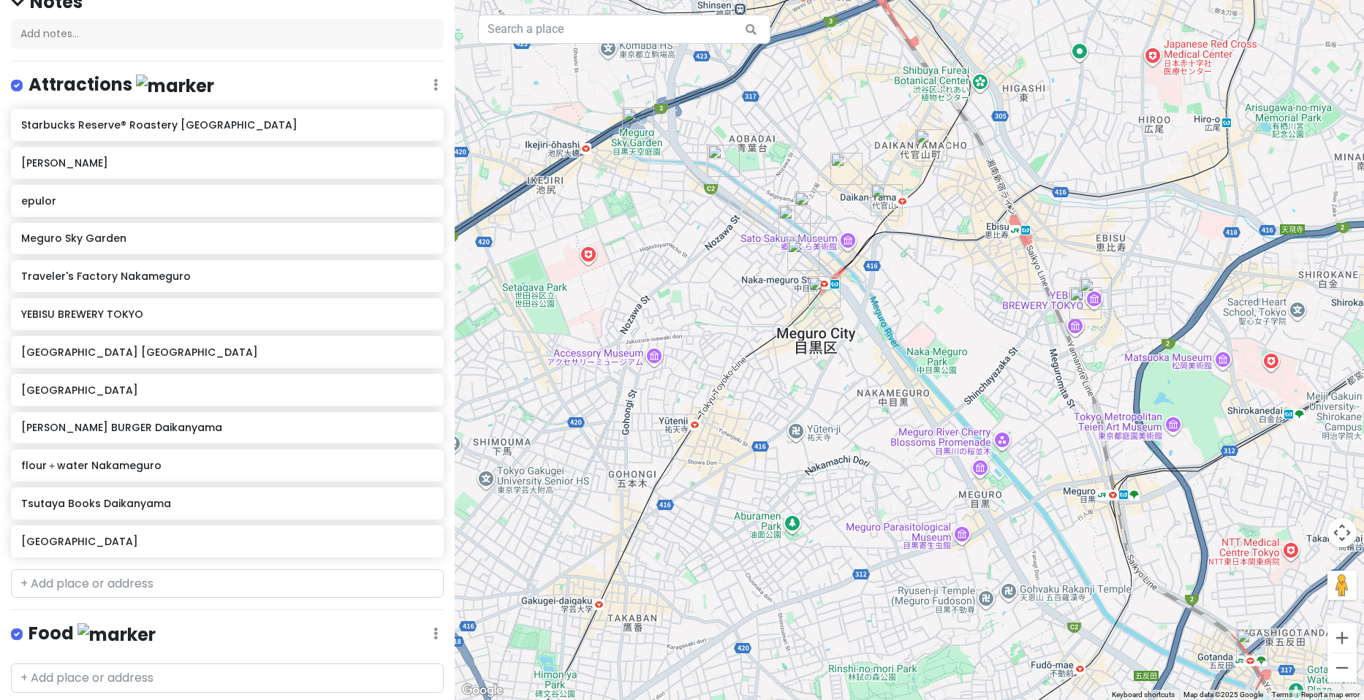
drag, startPoint x: 789, startPoint y: 263, endPoint x: 822, endPoint y: 337, distance: 81.1
click at [822, 337] on div at bounding box center [909, 350] width 909 height 700
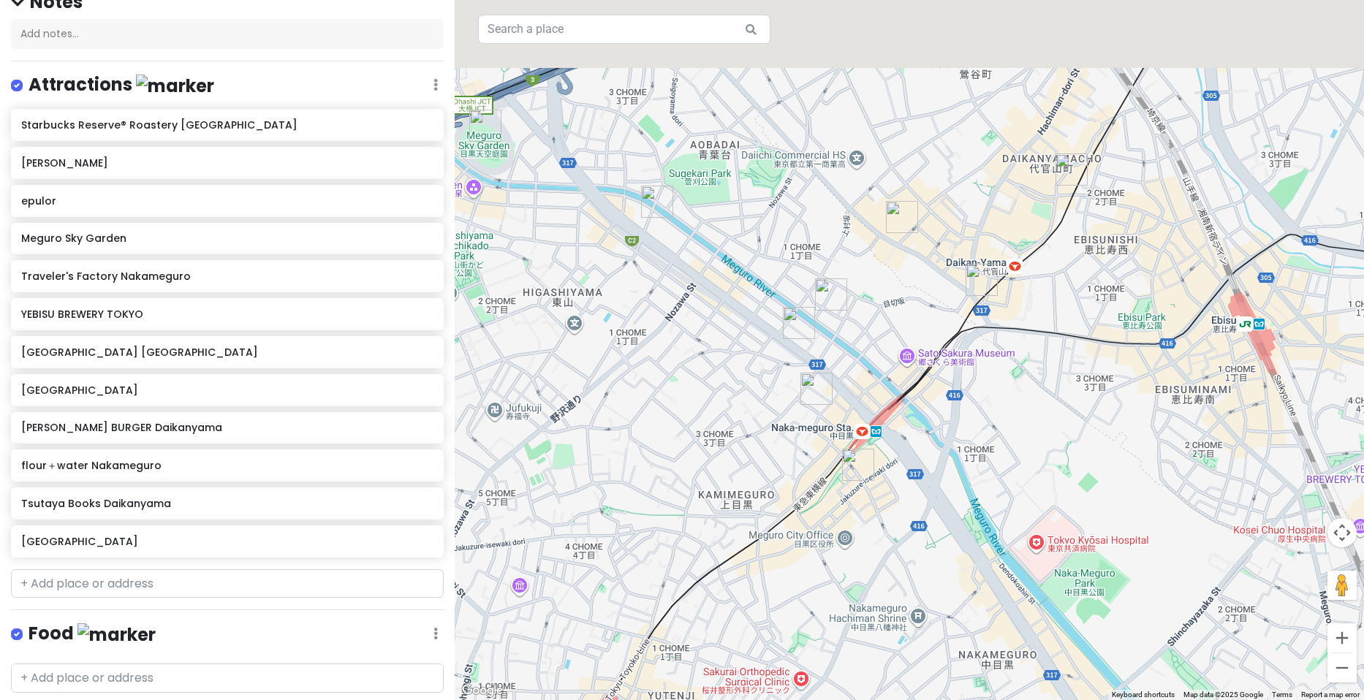
drag, startPoint x: 883, startPoint y: 240, endPoint x: 1050, endPoint y: 347, distance: 197.9
click at [1050, 347] on div at bounding box center [909, 350] width 909 height 700
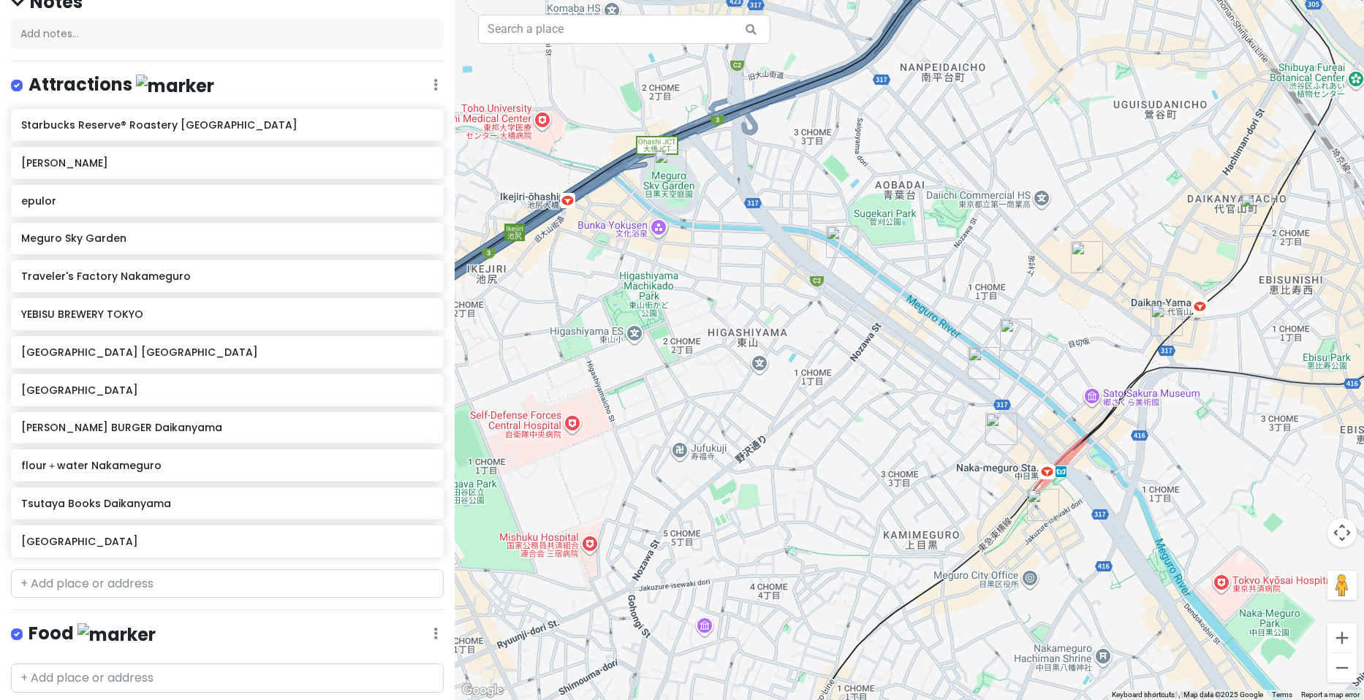
drag, startPoint x: 997, startPoint y: 341, endPoint x: 1134, endPoint y: 363, distance: 139.0
click at [1134, 363] on div at bounding box center [909, 350] width 909 height 700
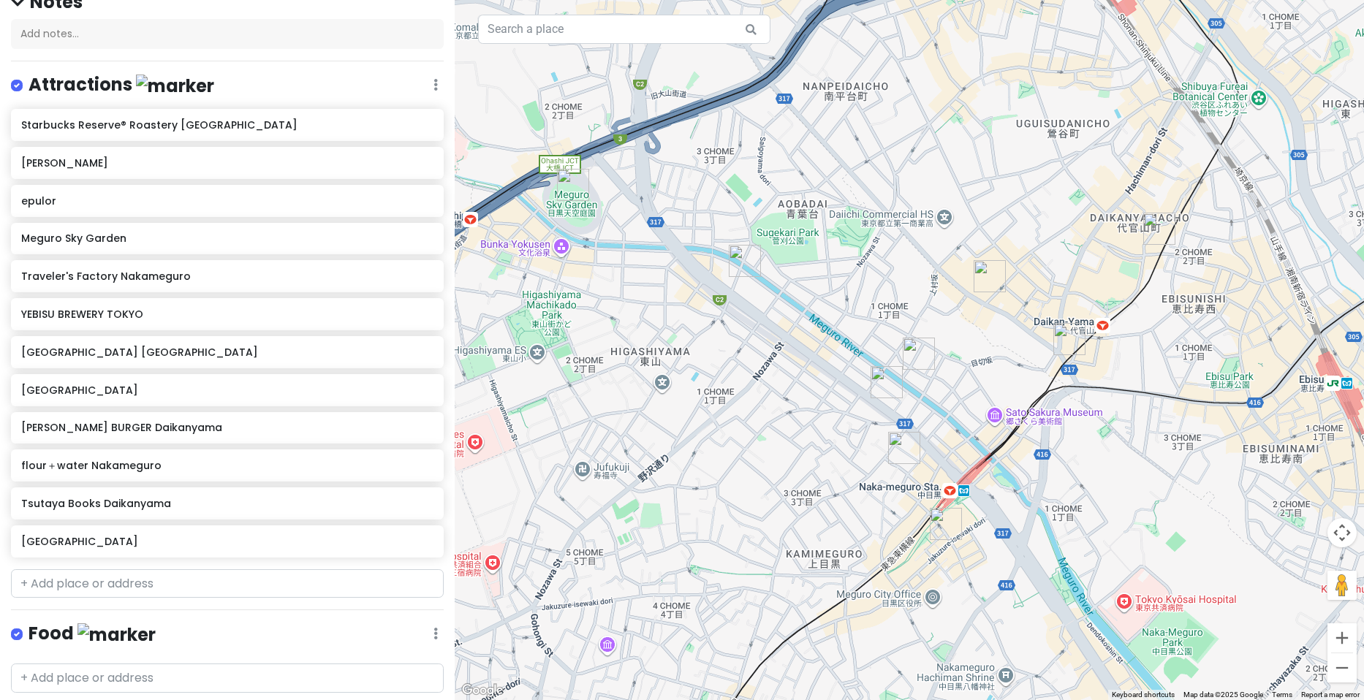
drag, startPoint x: 1129, startPoint y: 307, endPoint x: 995, endPoint y: 328, distance: 135.4
click at [995, 328] on div at bounding box center [909, 350] width 909 height 700
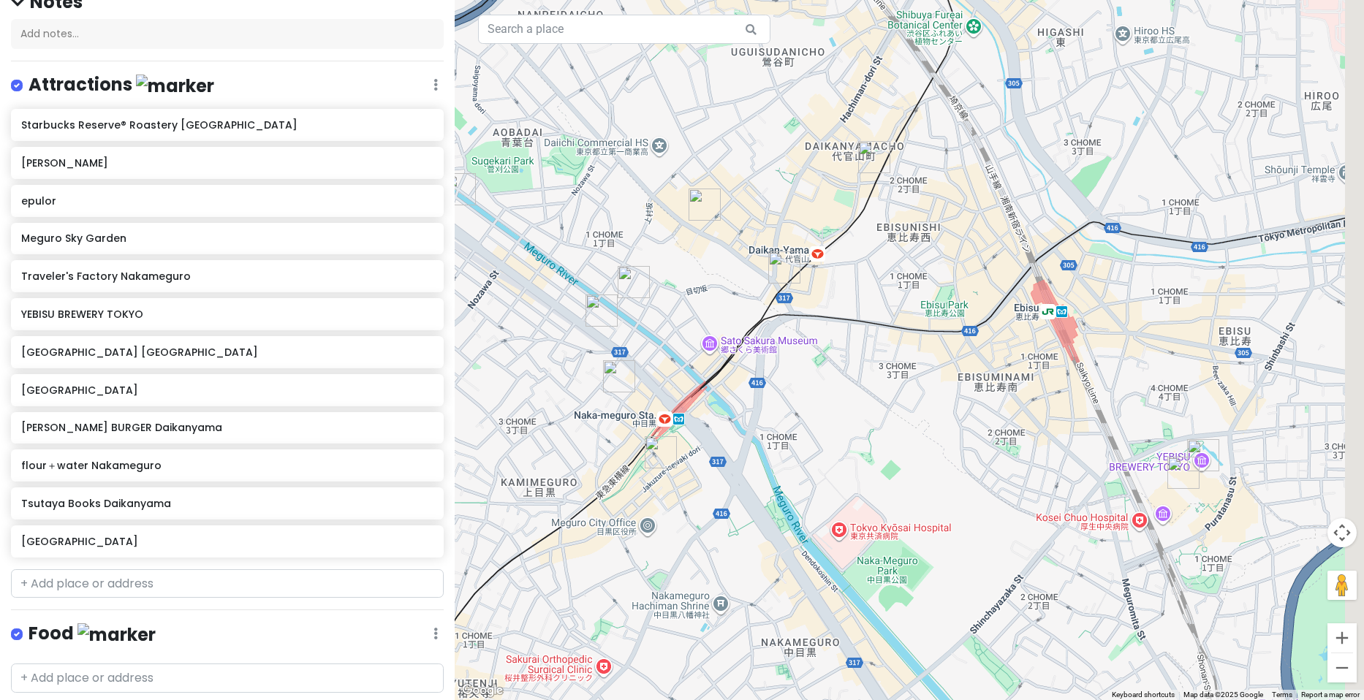
drag, startPoint x: 1127, startPoint y: 389, endPoint x: 837, endPoint y: 304, distance: 302.3
click at [837, 304] on div at bounding box center [909, 350] width 909 height 700
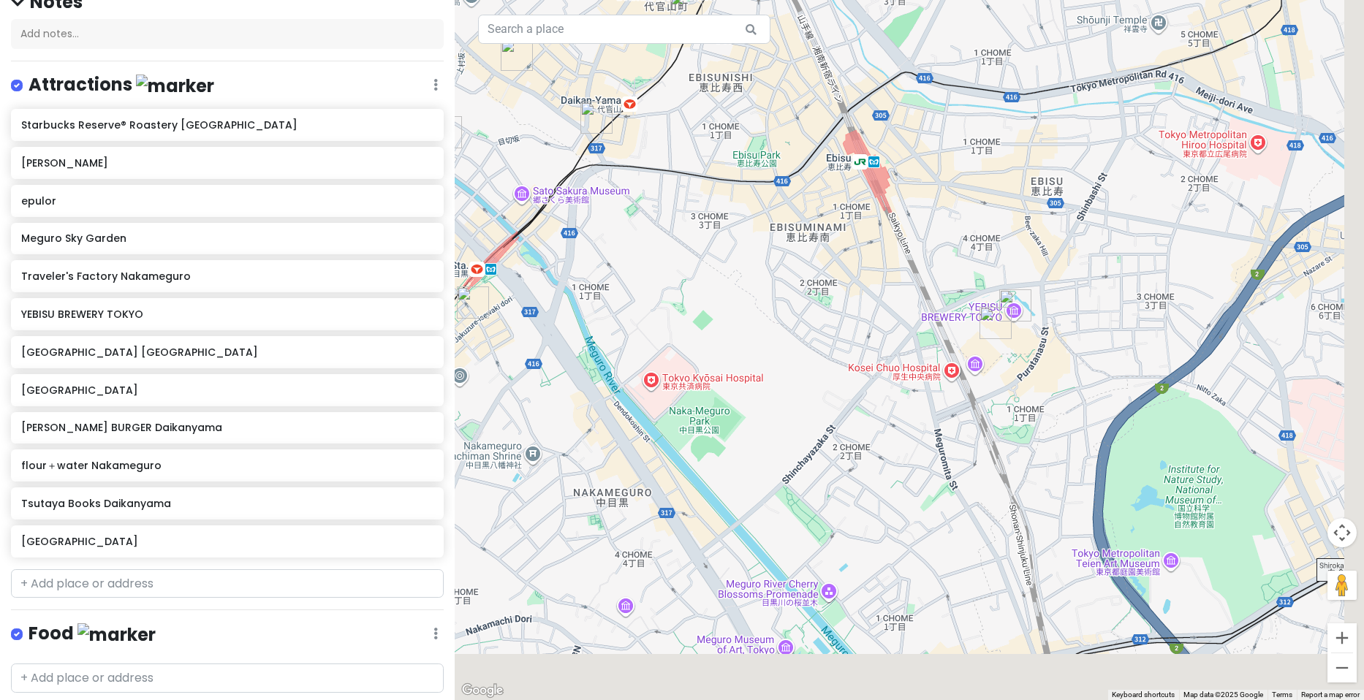
drag, startPoint x: 1137, startPoint y: 460, endPoint x: 878, endPoint y: 238, distance: 341.5
click at [979, 307] on img "Yebisu Garden Place" at bounding box center [995, 323] width 32 height 32
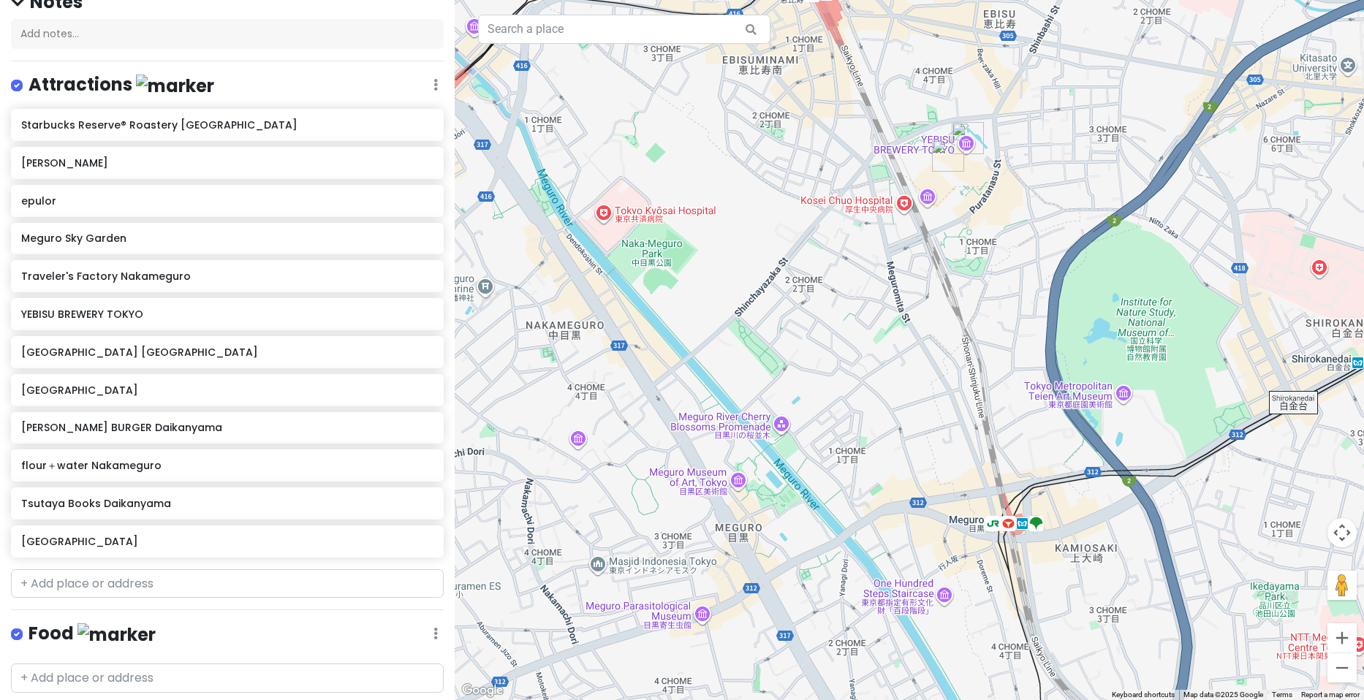
drag, startPoint x: 965, startPoint y: 403, endPoint x: 1043, endPoint y: 326, distance: 109.6
click at [1043, 329] on div at bounding box center [909, 350] width 909 height 700
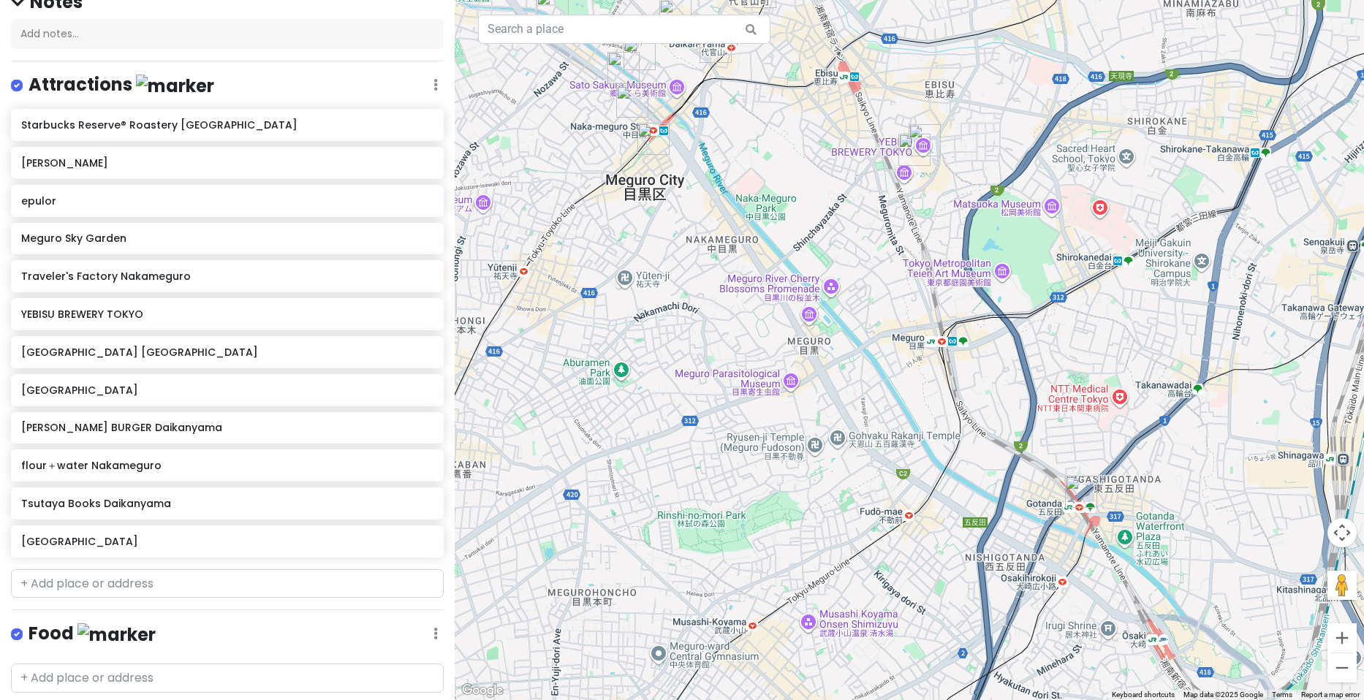
drag, startPoint x: 992, startPoint y: 371, endPoint x: 934, endPoint y: 291, distance: 98.4
click at [934, 291] on div at bounding box center [909, 350] width 909 height 700
click at [423, 128] on icon at bounding box center [428, 124] width 10 height 12
click at [415, 156] on h6 "[PERSON_NAME]" at bounding box center [226, 162] width 411 height 13
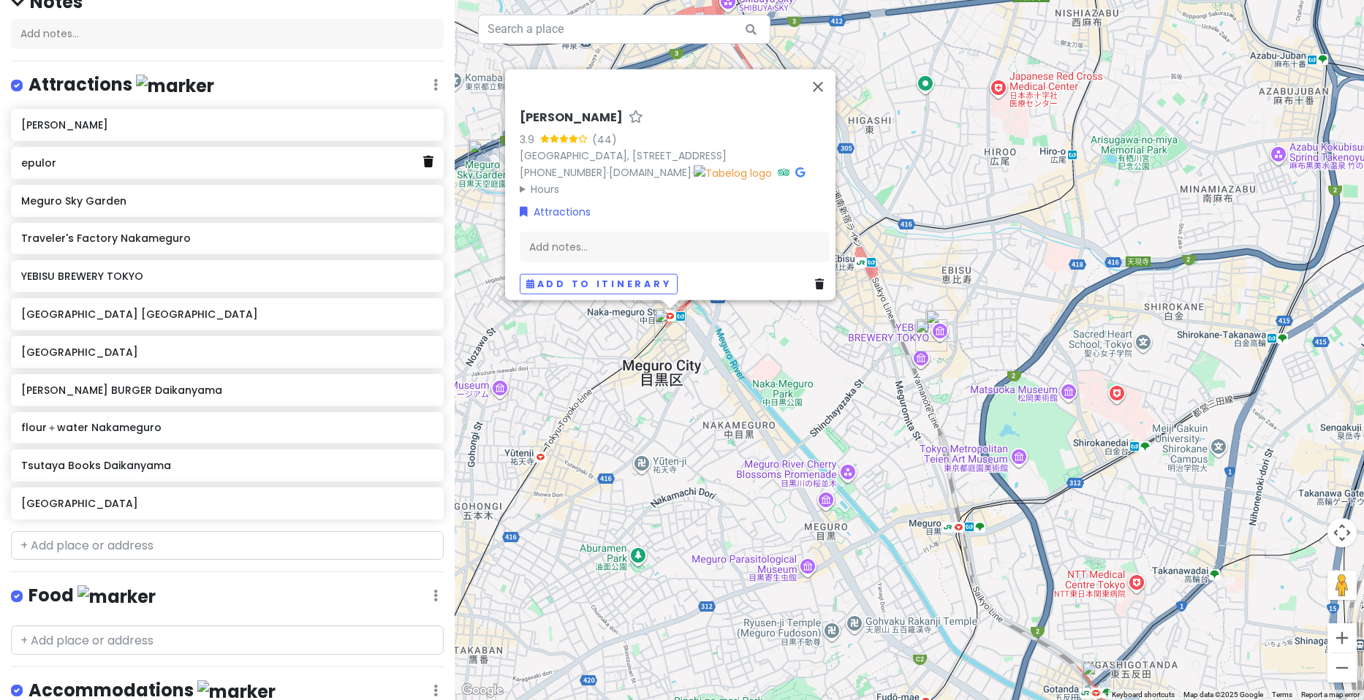
click at [423, 161] on icon at bounding box center [428, 162] width 10 height 12
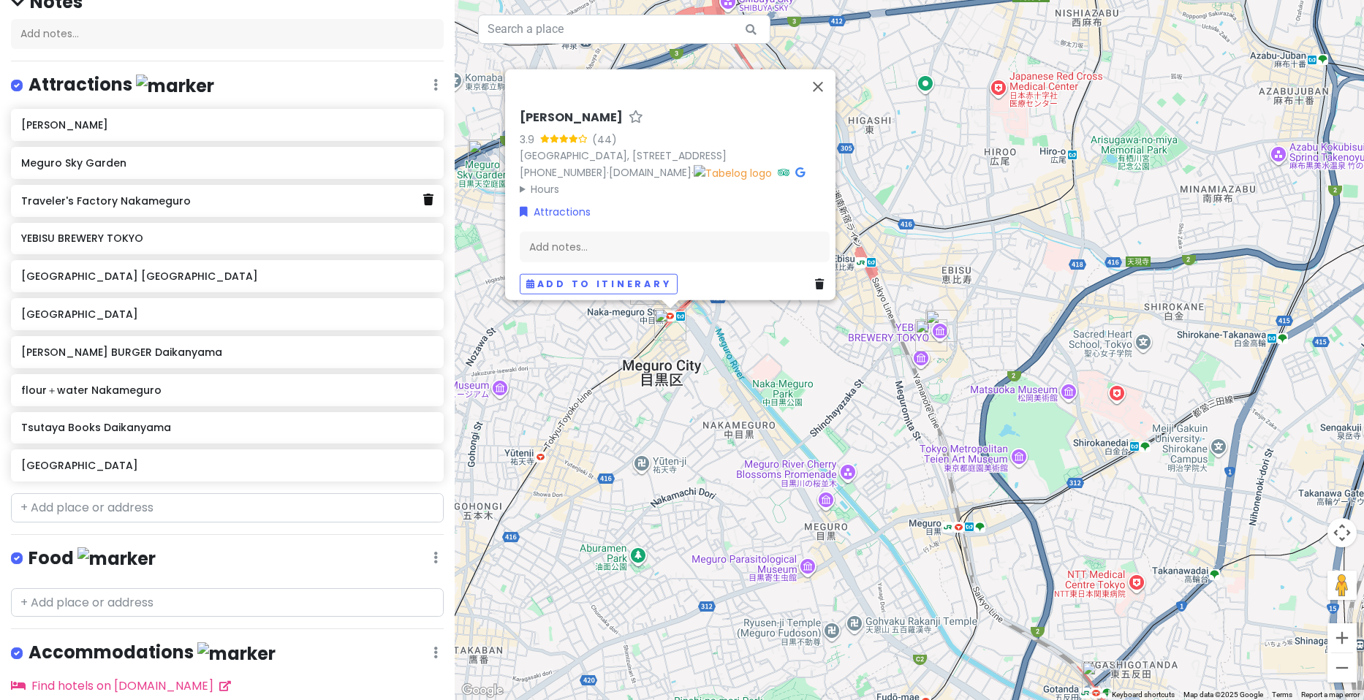
click at [423, 200] on icon at bounding box center [428, 200] width 10 height 12
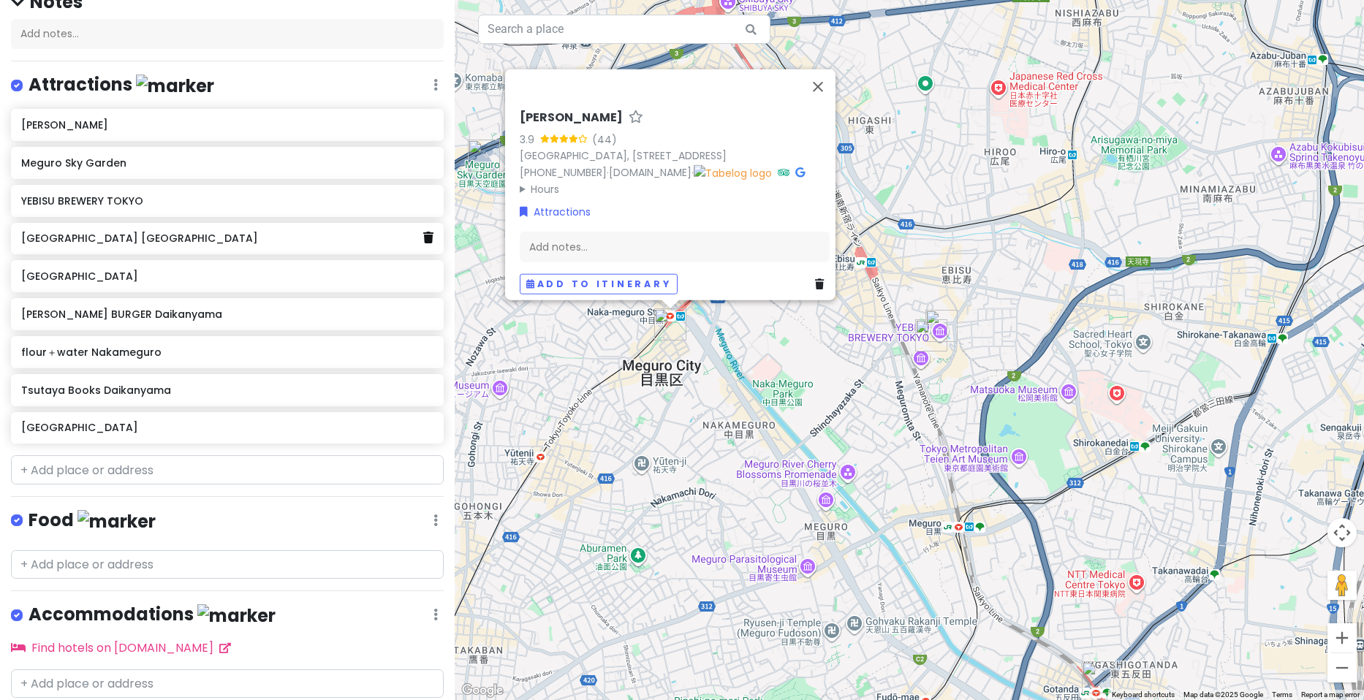
click at [423, 240] on icon at bounding box center [428, 238] width 10 height 12
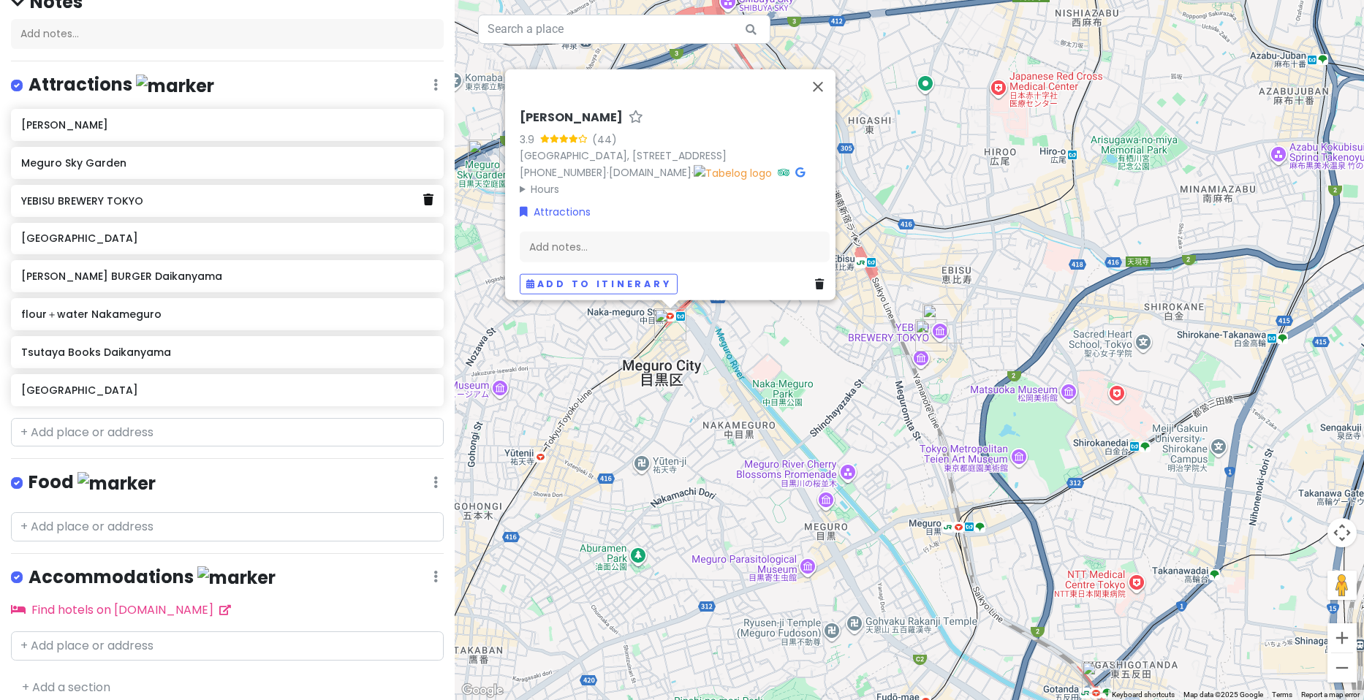
click at [423, 200] on icon at bounding box center [428, 200] width 10 height 12
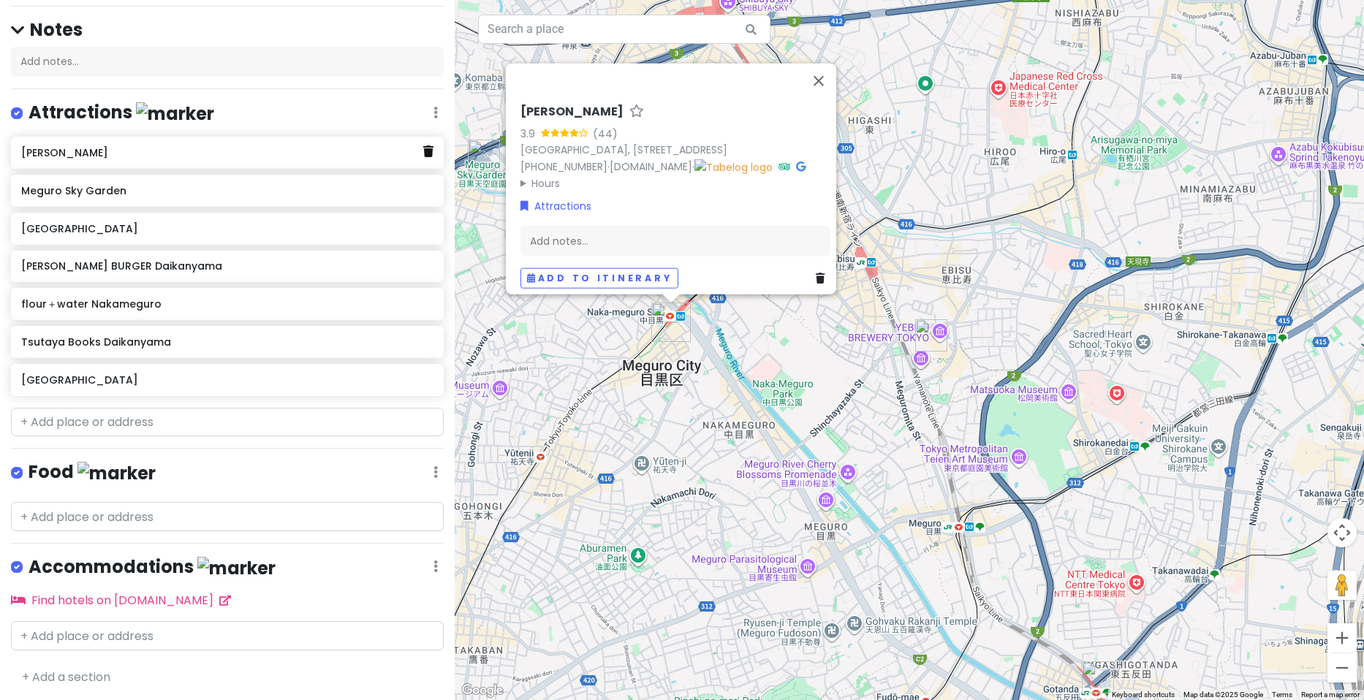
click at [423, 153] on icon at bounding box center [428, 151] width 10 height 12
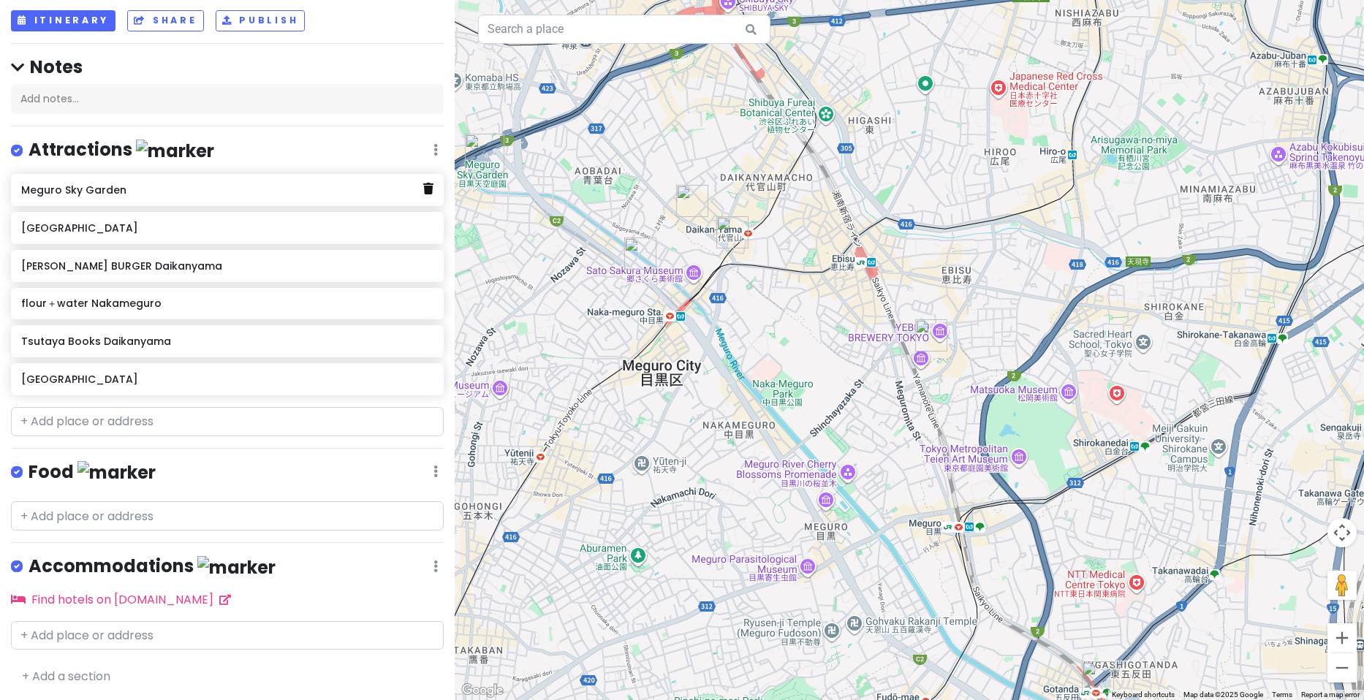
click at [423, 188] on icon at bounding box center [428, 189] width 10 height 12
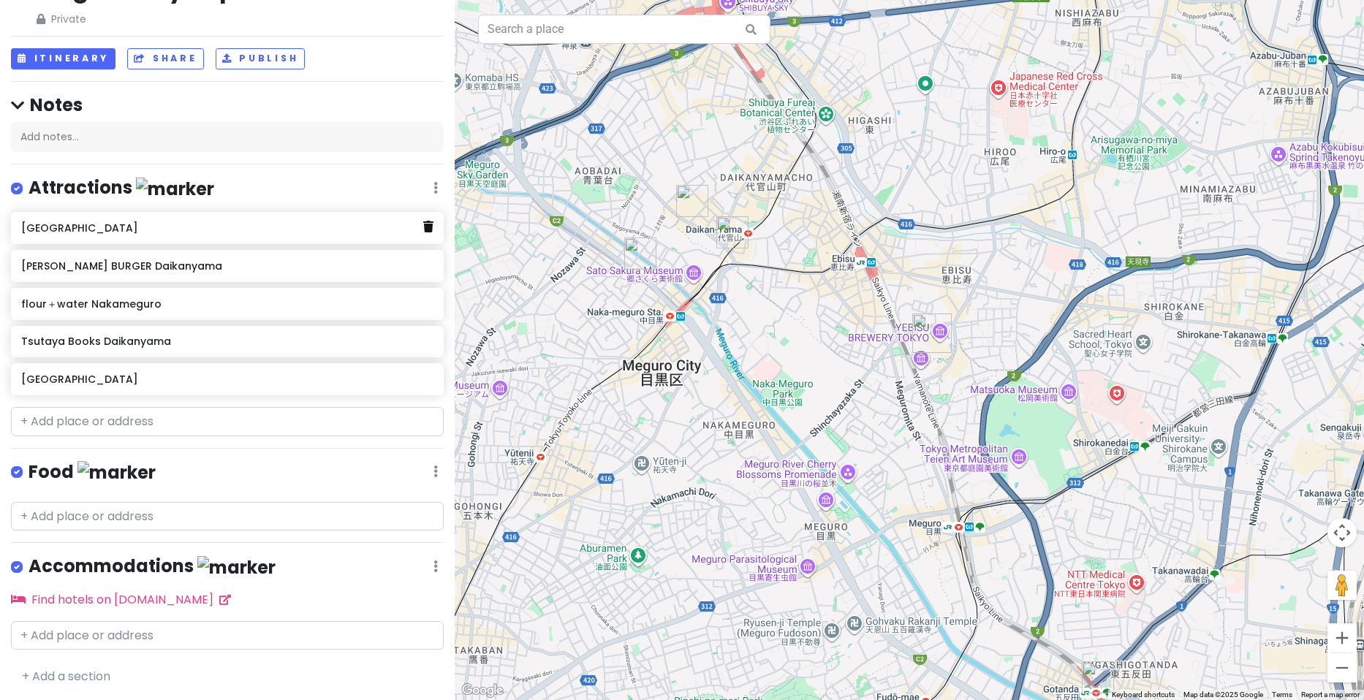
click at [423, 231] on icon at bounding box center [428, 227] width 10 height 12
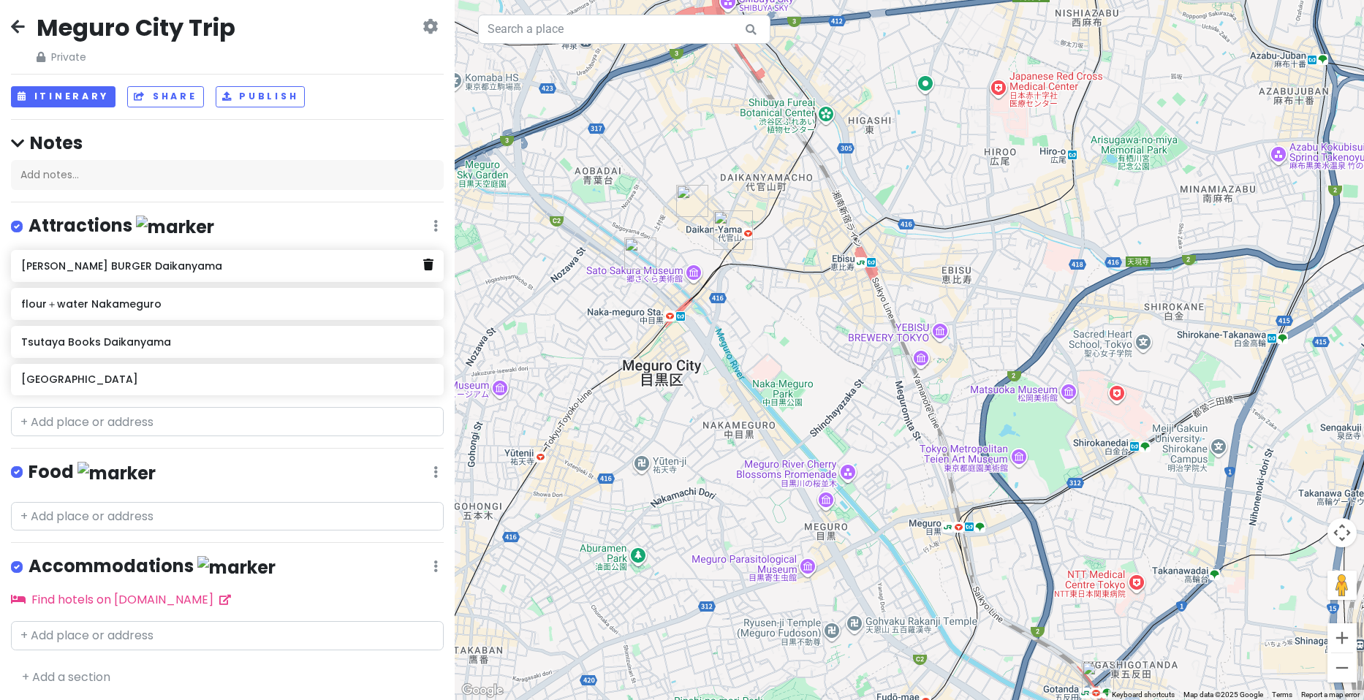
click at [423, 260] on icon at bounding box center [428, 265] width 10 height 12
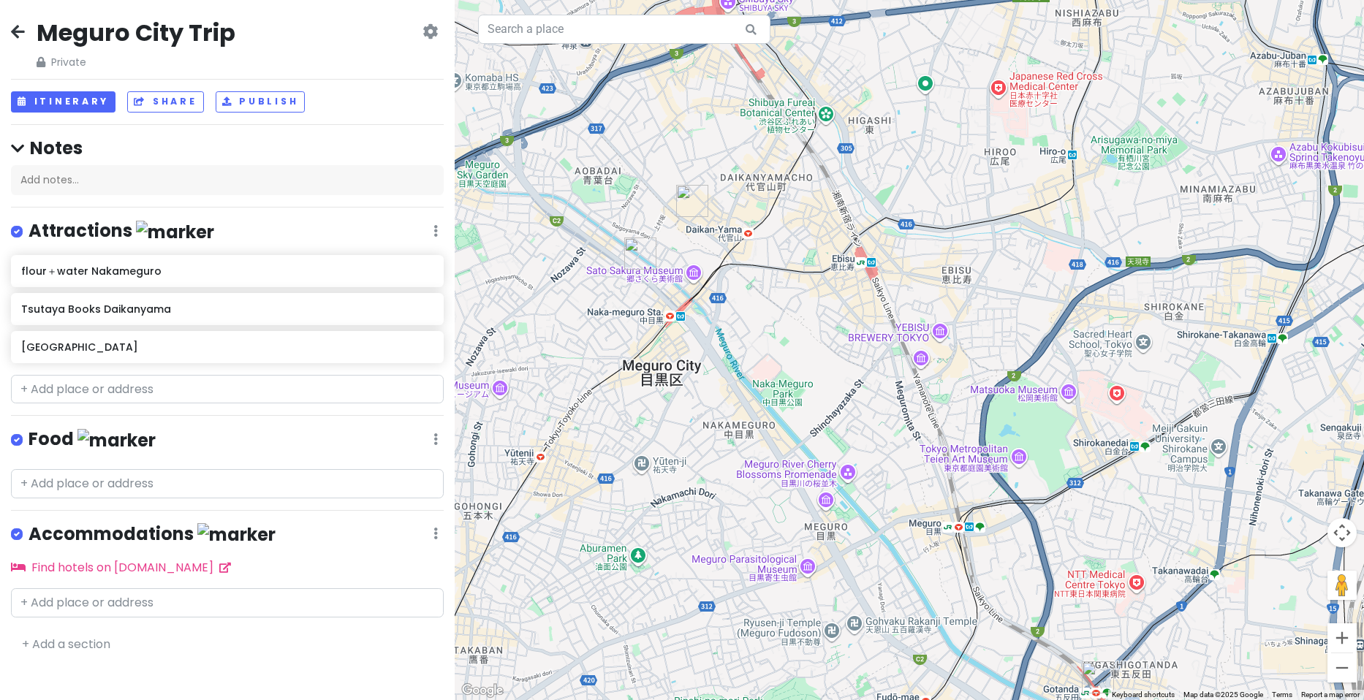
scroll to position [0, 0]
click at [427, 314] on link at bounding box center [428, 308] width 10 height 19
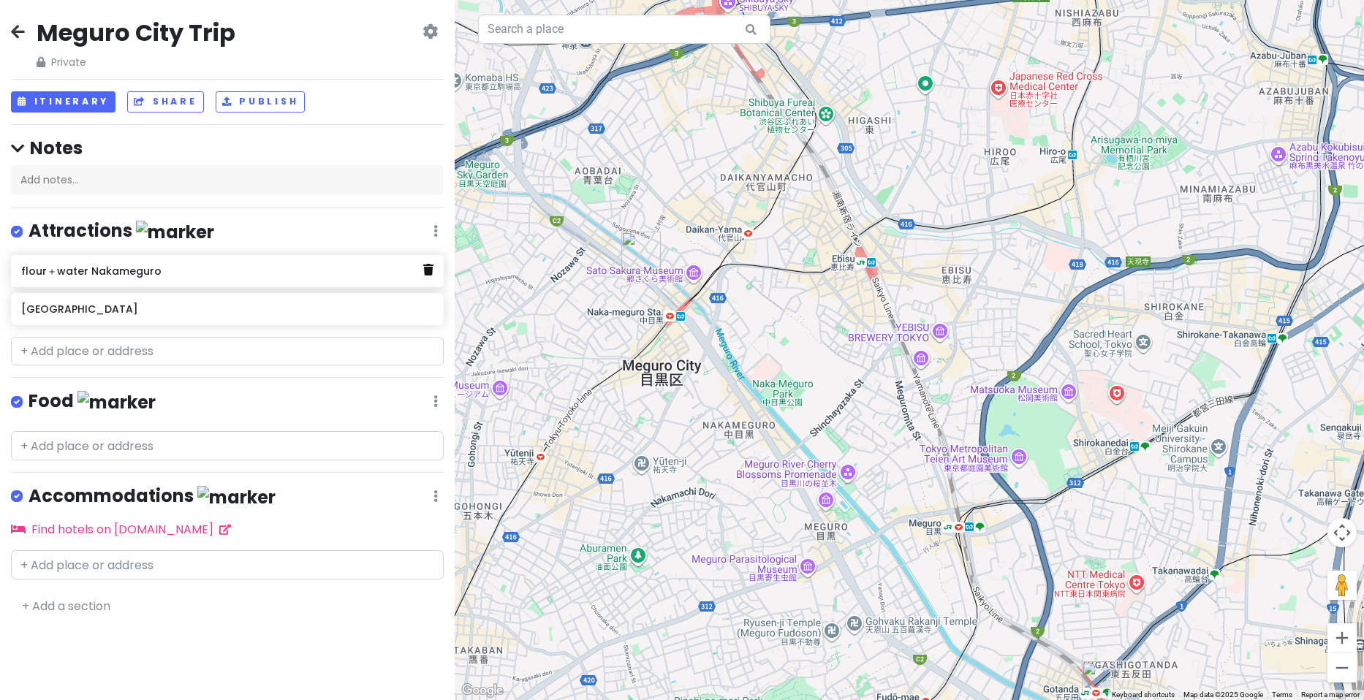
click at [427, 272] on icon at bounding box center [428, 270] width 10 height 12
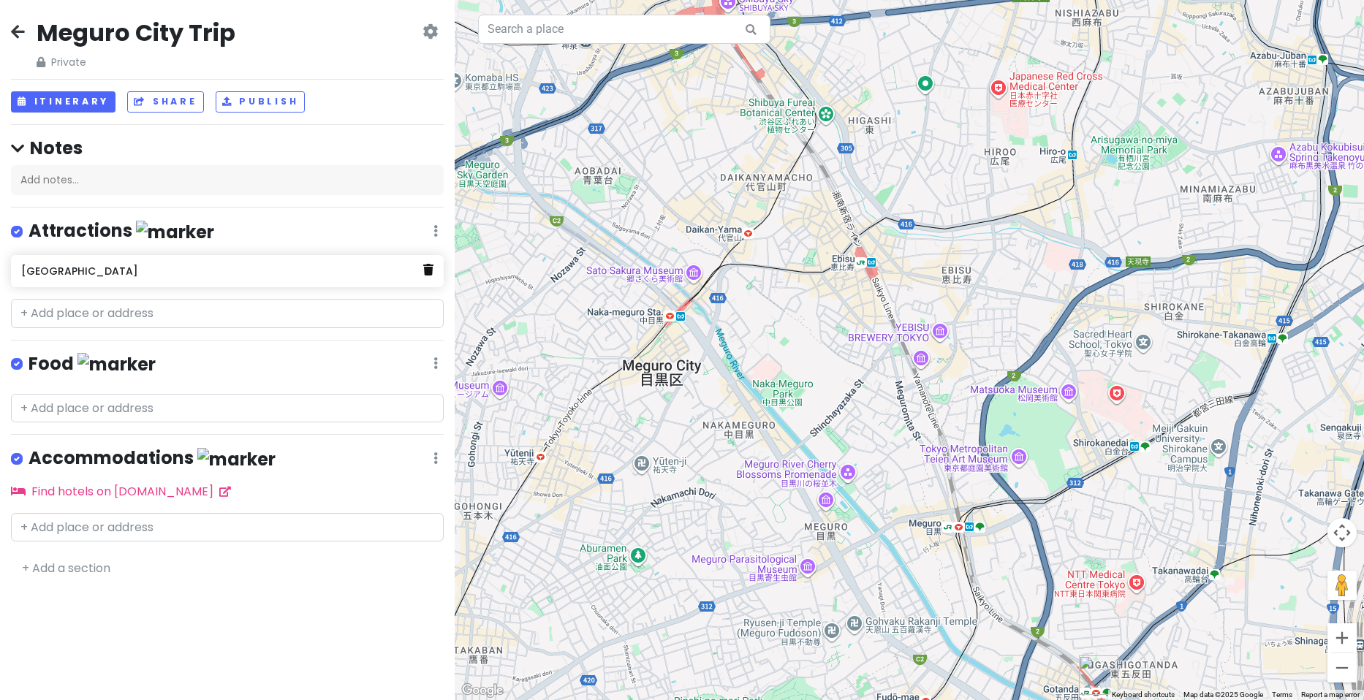
click at [427, 266] on icon at bounding box center [428, 270] width 10 height 12
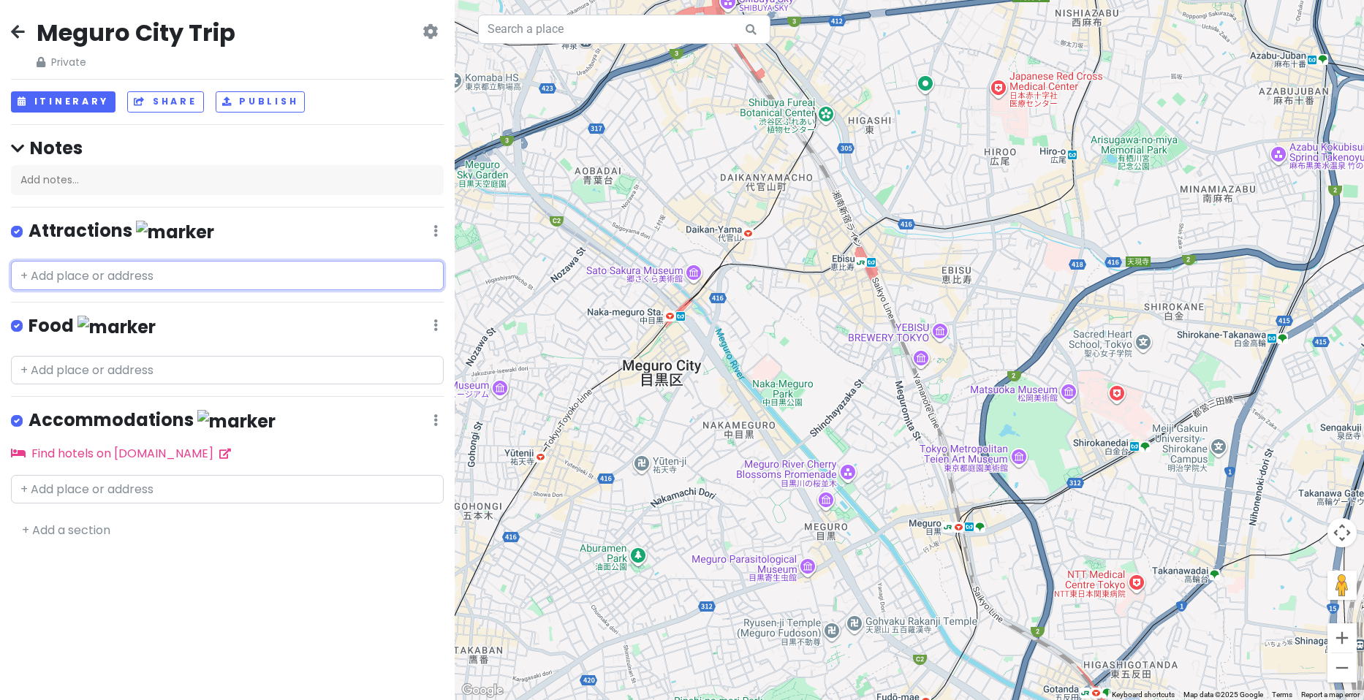
click at [248, 271] on input "text" at bounding box center [227, 275] width 433 height 29
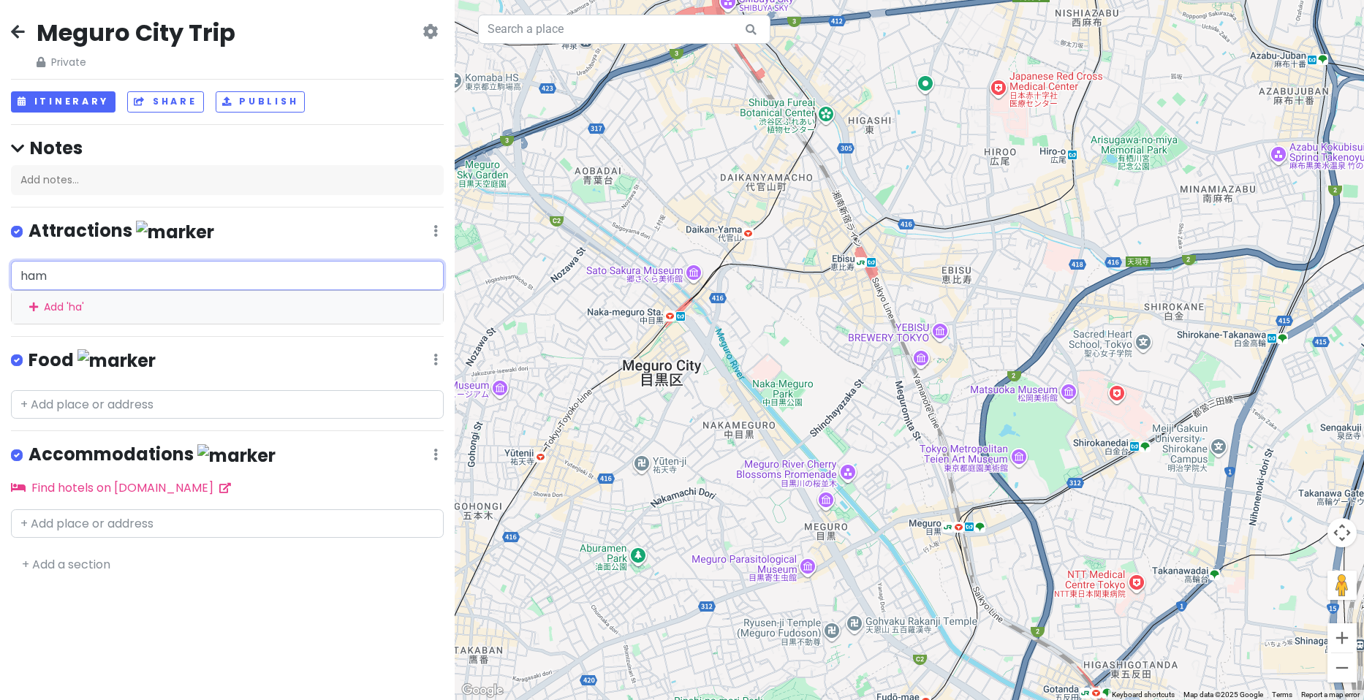
type input "hama"
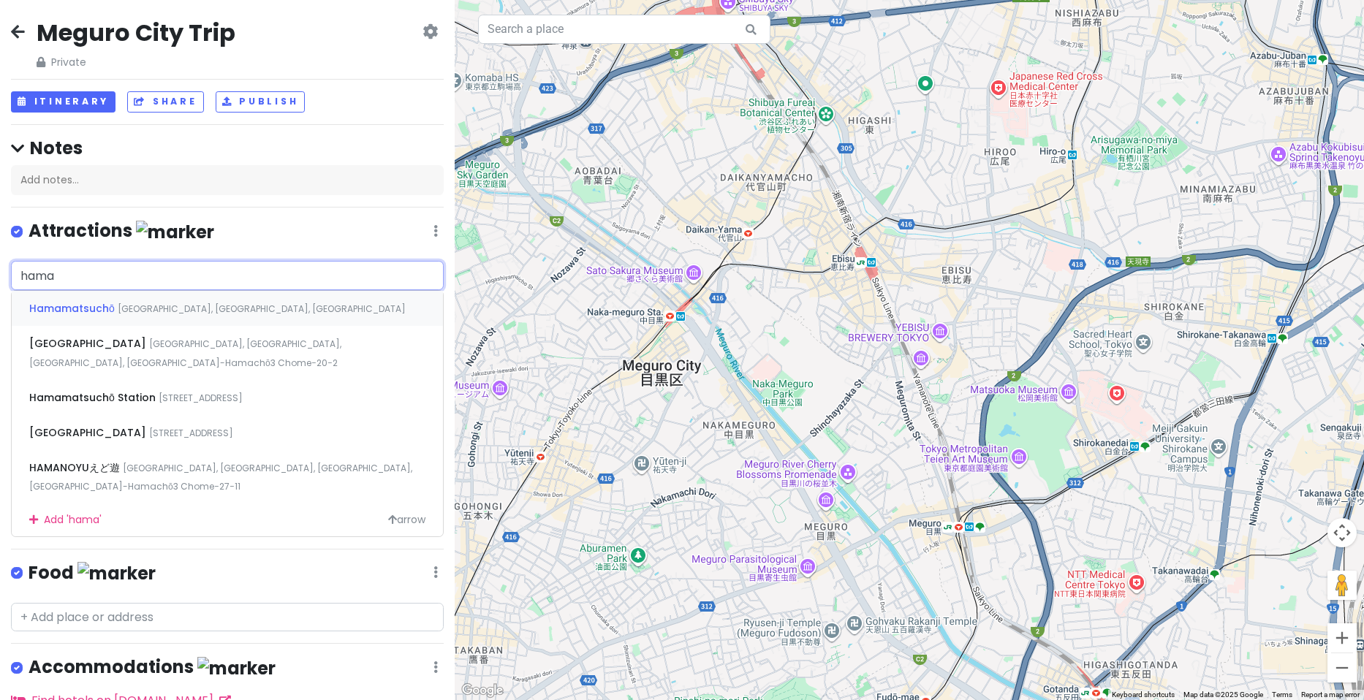
click at [256, 296] on div "Hamamatsuchō [GEOGRAPHIC_DATA], [GEOGRAPHIC_DATA], [GEOGRAPHIC_DATA]" at bounding box center [227, 308] width 431 height 35
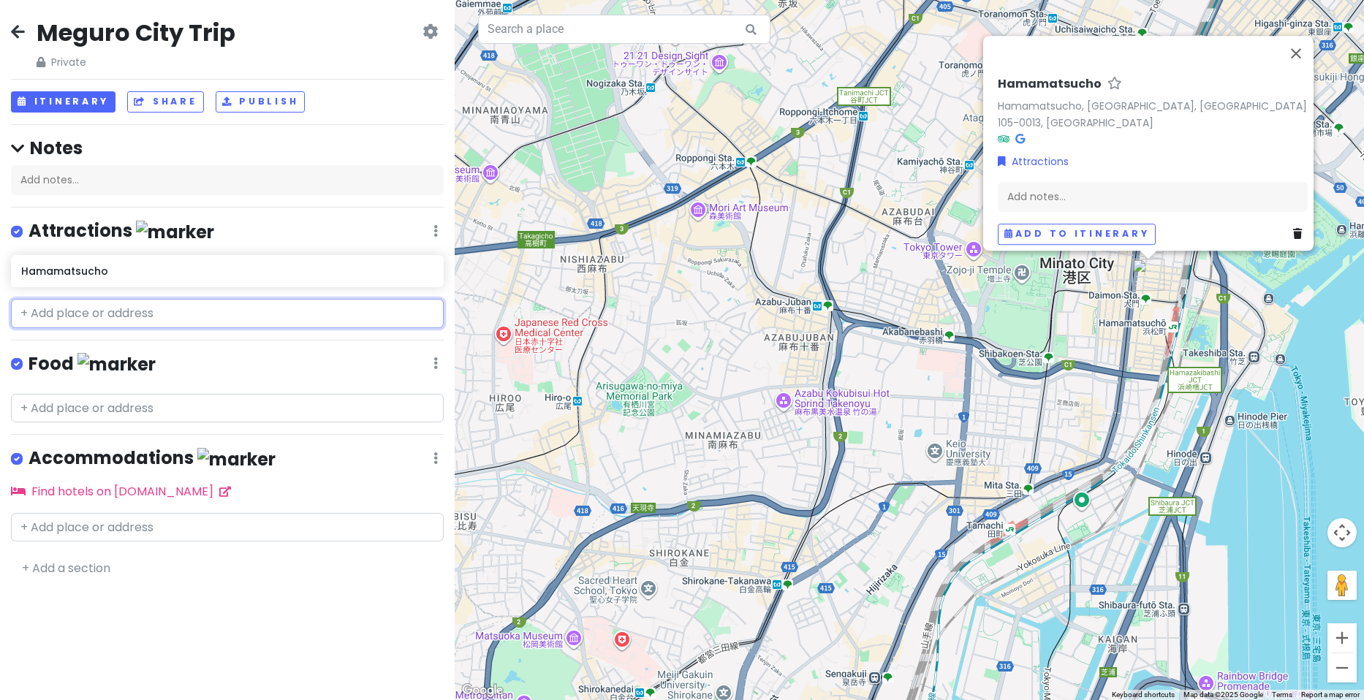
click at [86, 310] on input "text" at bounding box center [227, 313] width 433 height 29
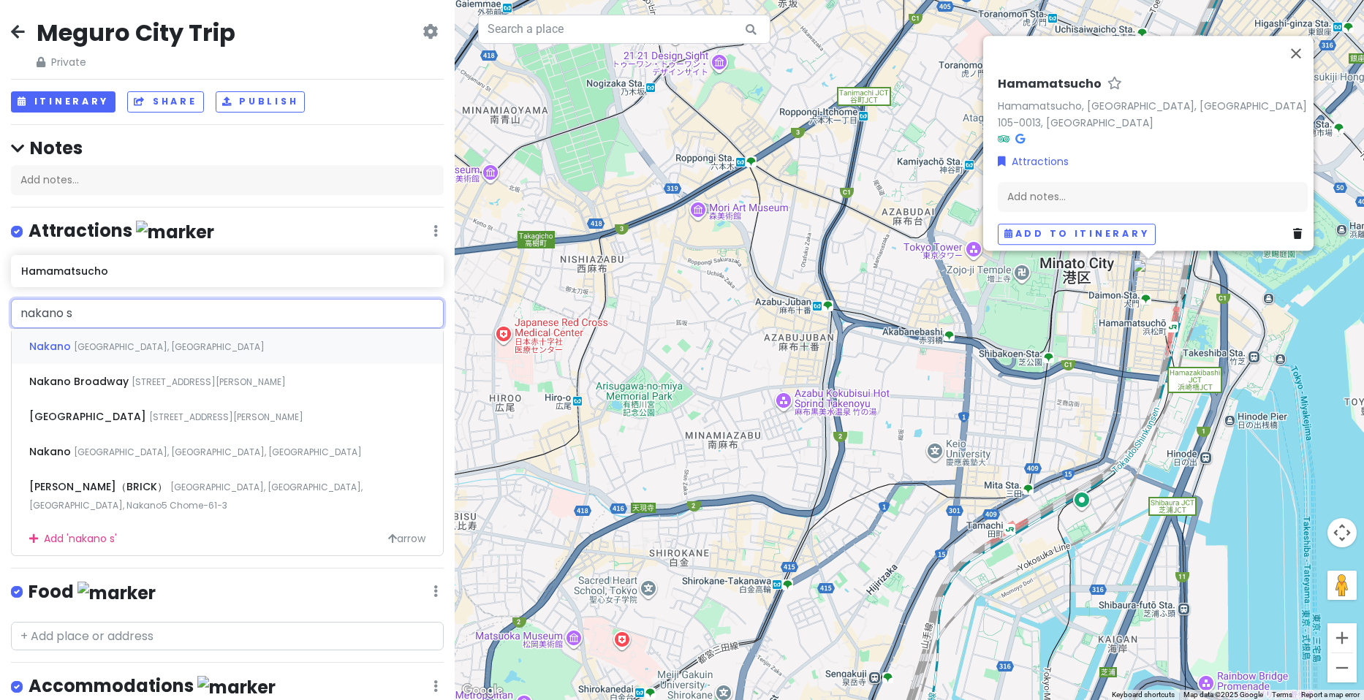
type input "nakano st"
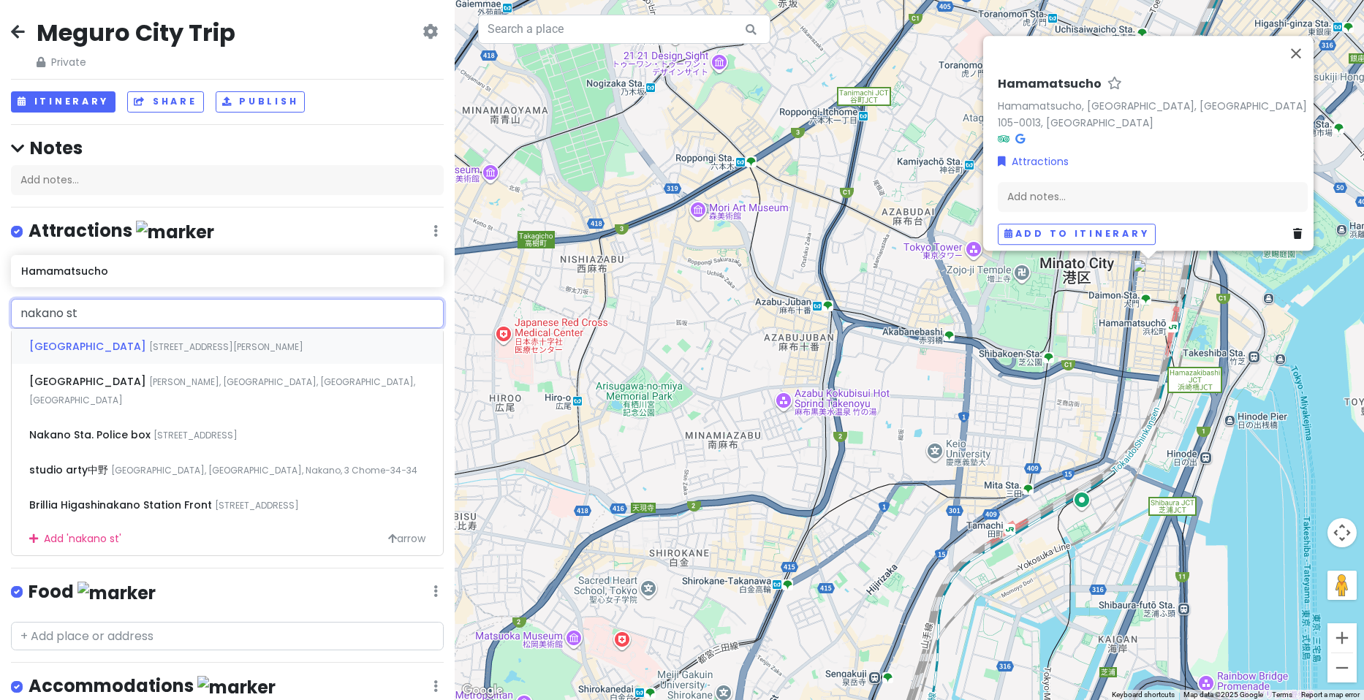
click at [152, 335] on div "[GEOGRAPHIC_DATA] [STREET_ADDRESS]" at bounding box center [227, 346] width 431 height 35
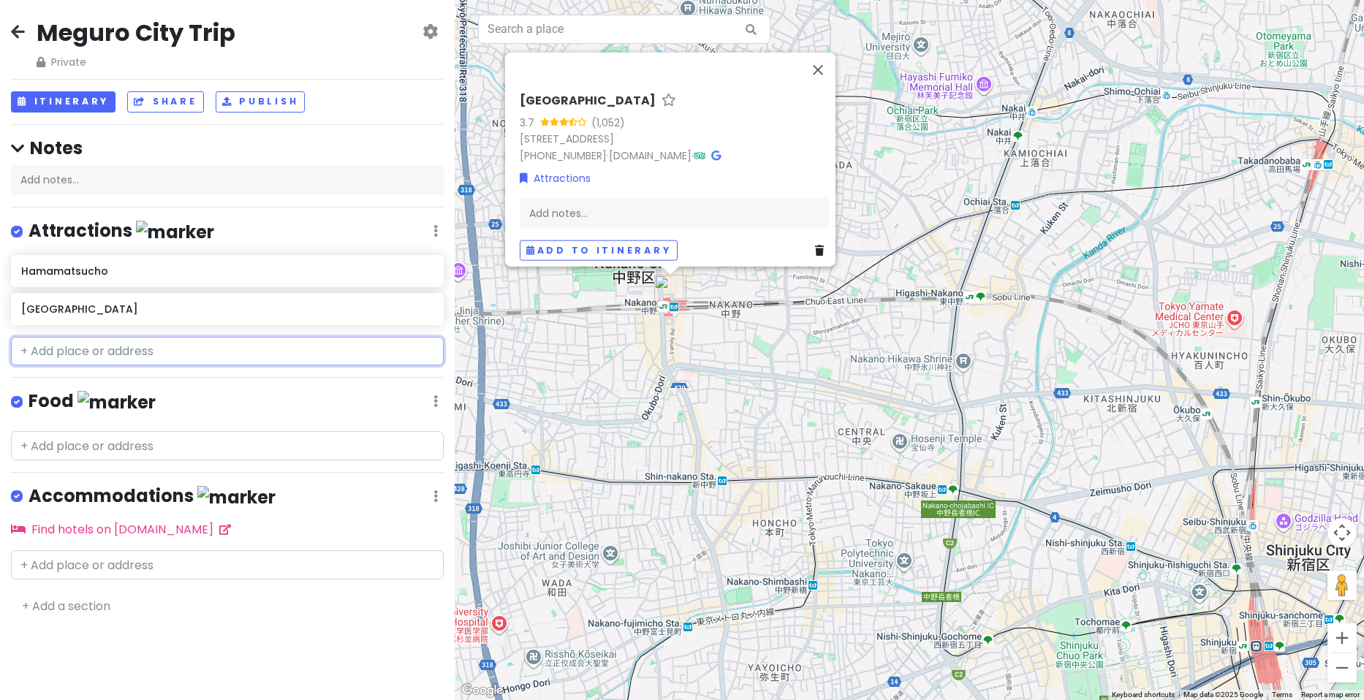
click at [172, 356] on input "text" at bounding box center [227, 351] width 433 height 29
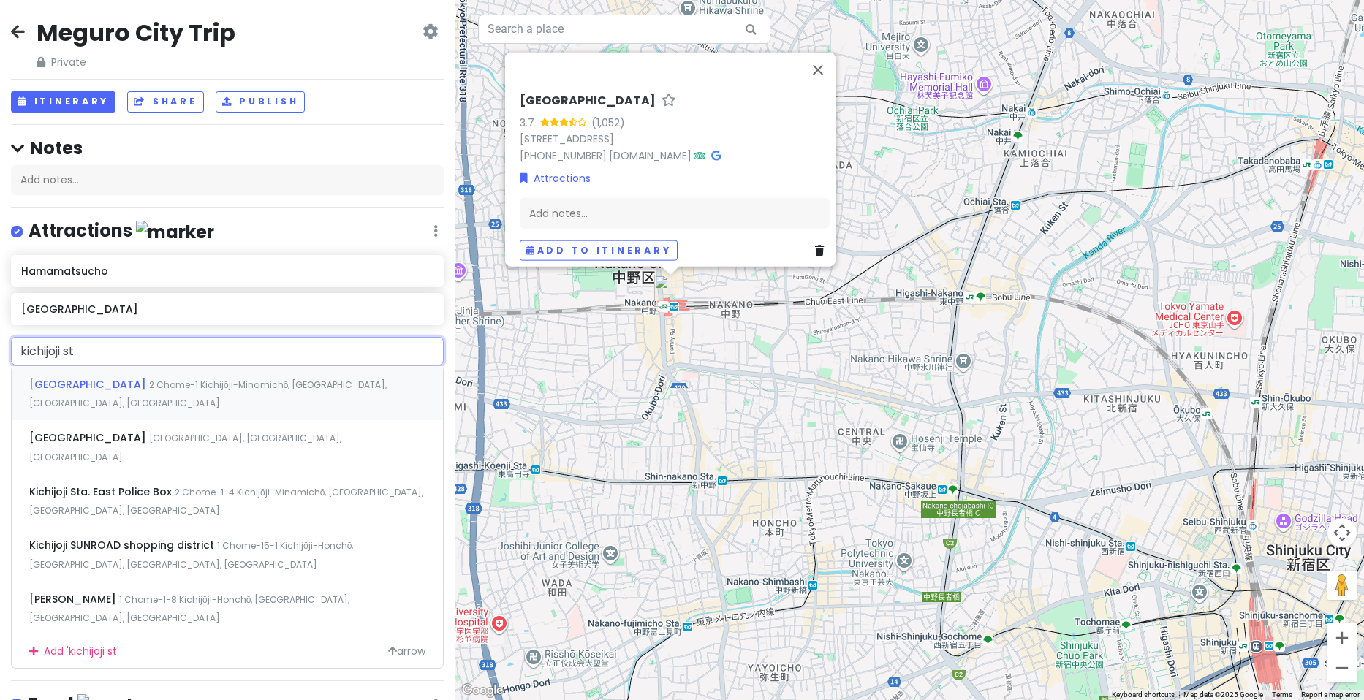
type input "kichijoji sta"
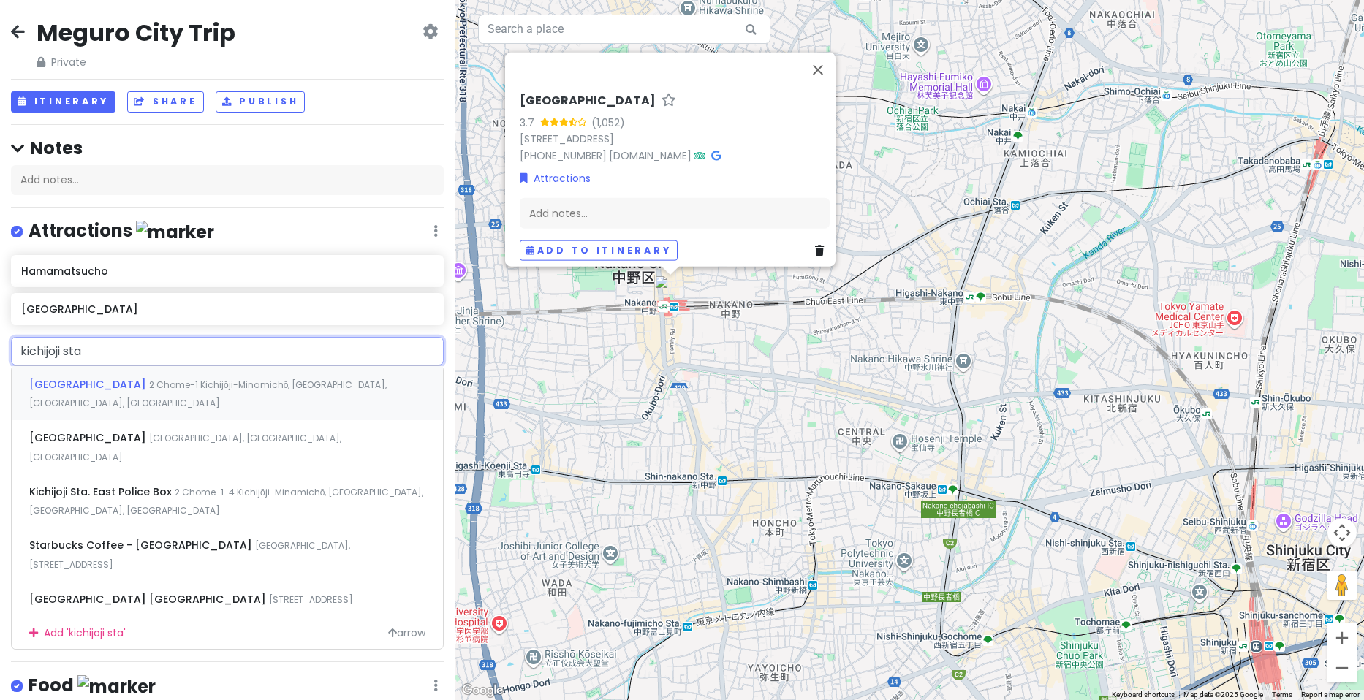
click at [205, 379] on span "2 Chome-1 Kichijōji-Minamichō, [GEOGRAPHIC_DATA], [GEOGRAPHIC_DATA], [GEOGRAPHI…" at bounding box center [207, 394] width 357 height 31
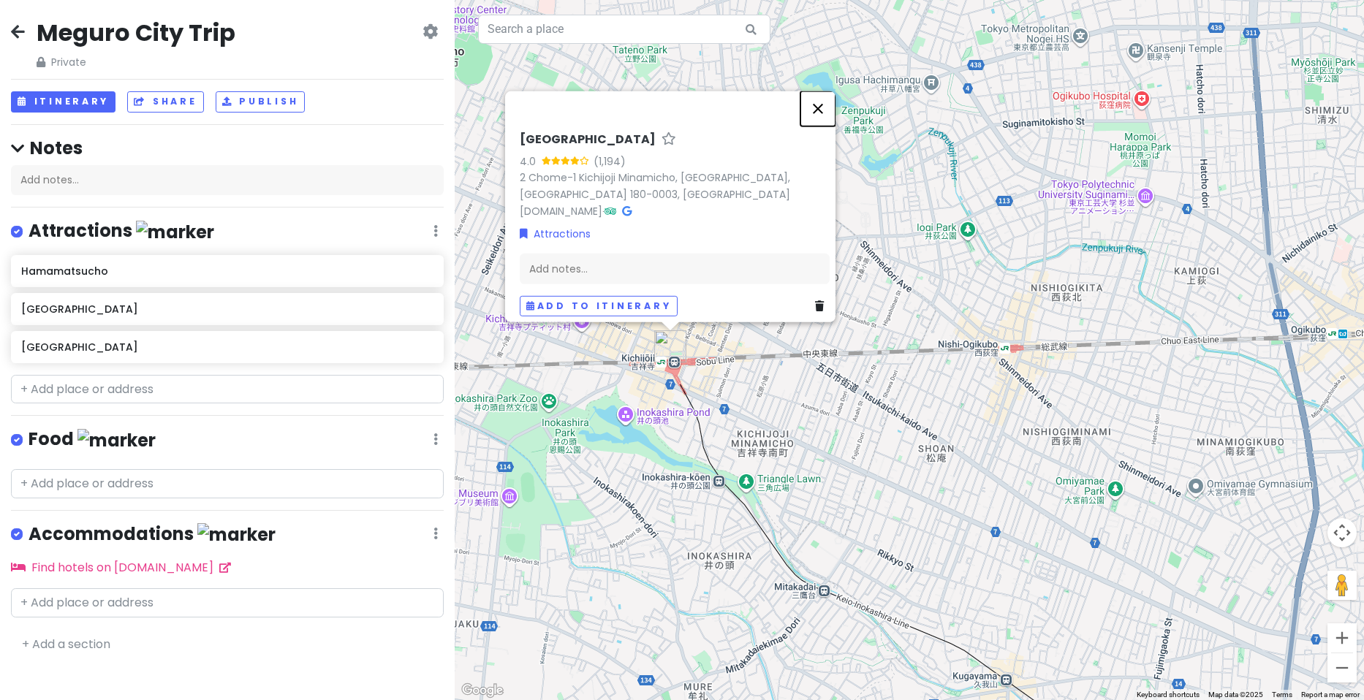
click at [816, 102] on button "Close" at bounding box center [817, 108] width 35 height 35
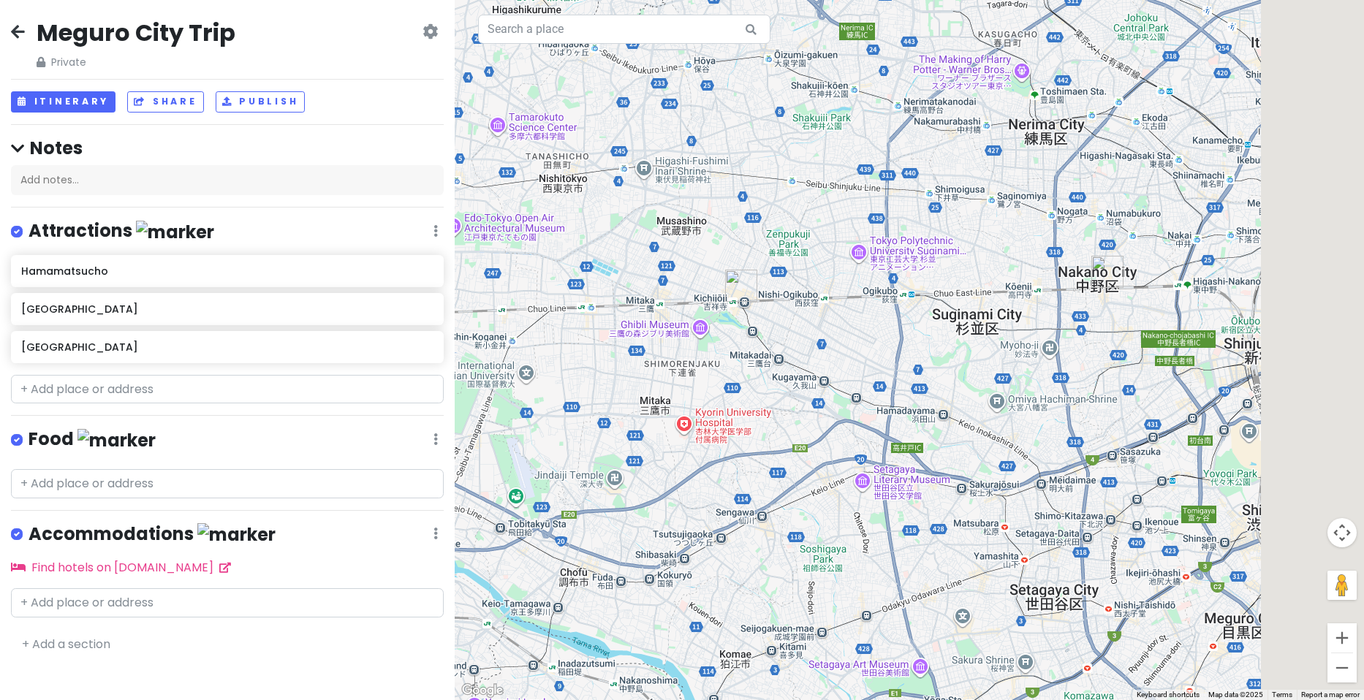
drag, startPoint x: 1058, startPoint y: 307, endPoint x: 732, endPoint y: 247, distance: 331.4
click at [735, 249] on div at bounding box center [909, 350] width 909 height 700
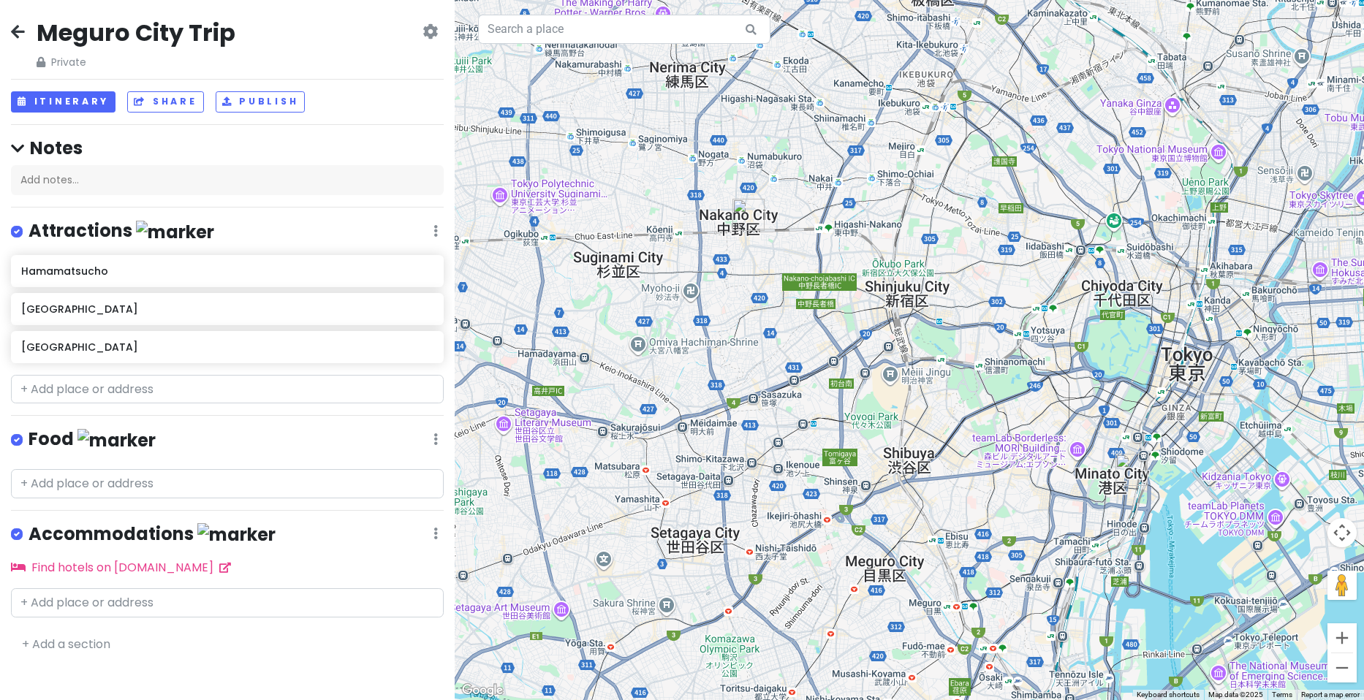
drag, startPoint x: 998, startPoint y: 273, endPoint x: 781, endPoint y: 262, distance: 217.3
click at [781, 262] on div at bounding box center [909, 350] width 909 height 700
paste input "Inokashiro Park"
type input "Inokashiro Park"
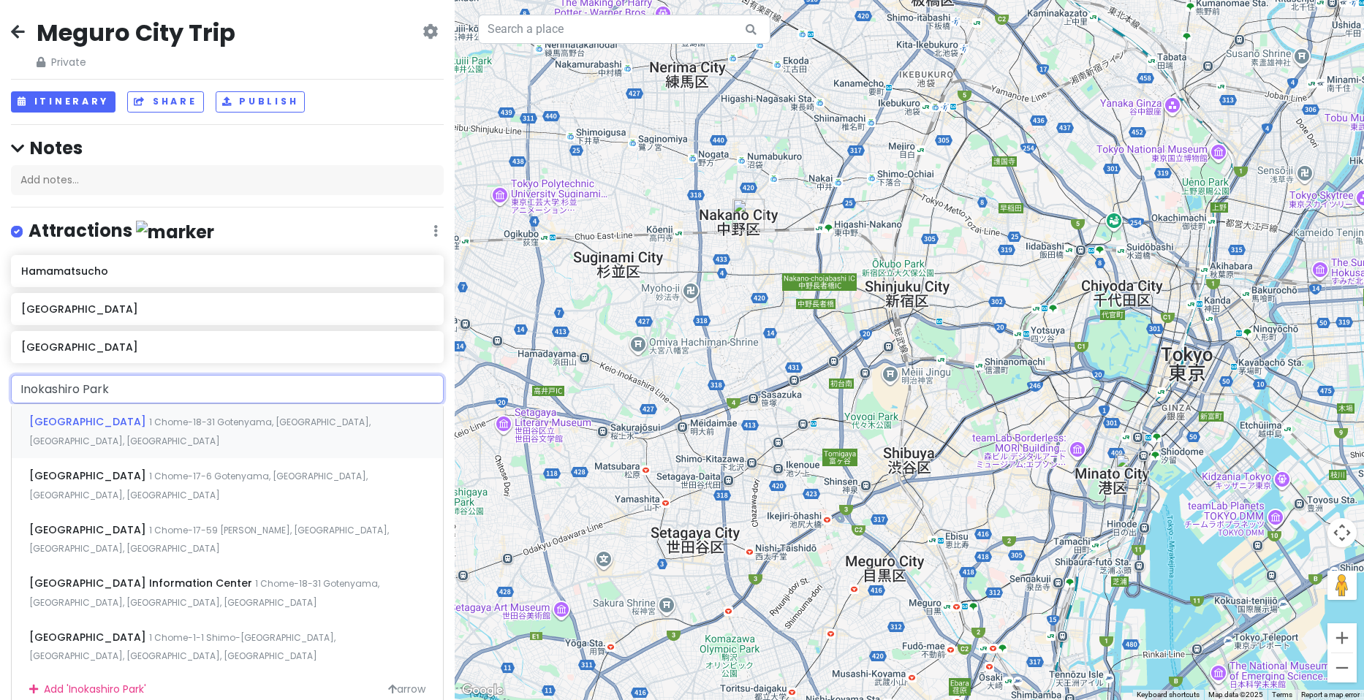
click at [227, 420] on span "1 Chome-18-31 Gotenyama, [GEOGRAPHIC_DATA], [GEOGRAPHIC_DATA], [GEOGRAPHIC_DATA]" at bounding box center [199, 431] width 341 height 31
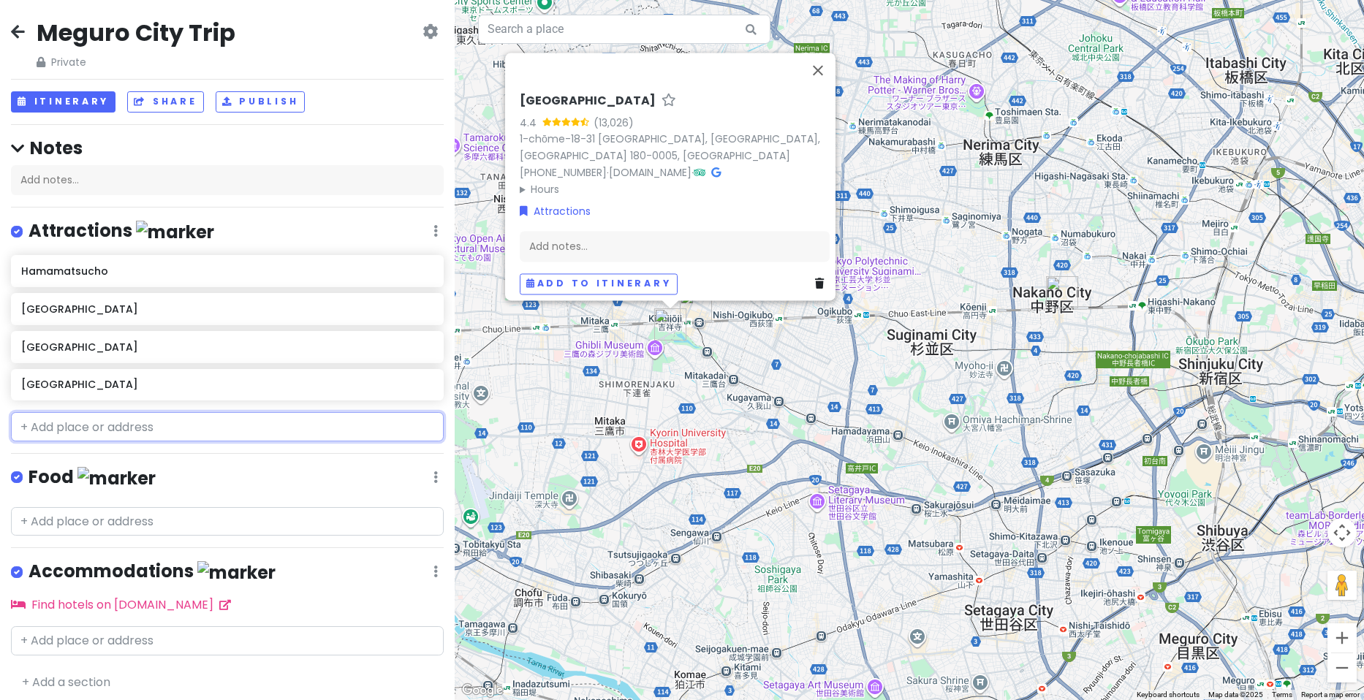
paste input "Sunroad"
type input "Sunroad"
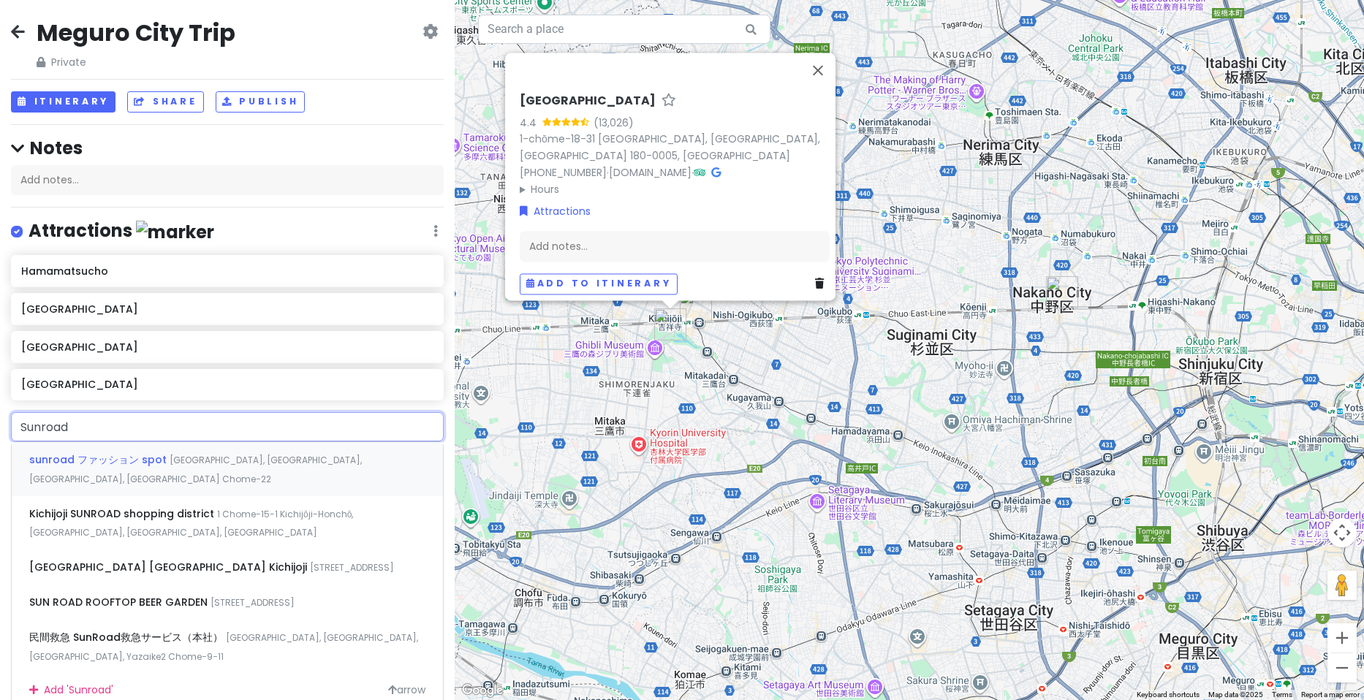
click at [132, 456] on span "sunroad ファッション spot" at bounding box center [99, 459] width 140 height 15
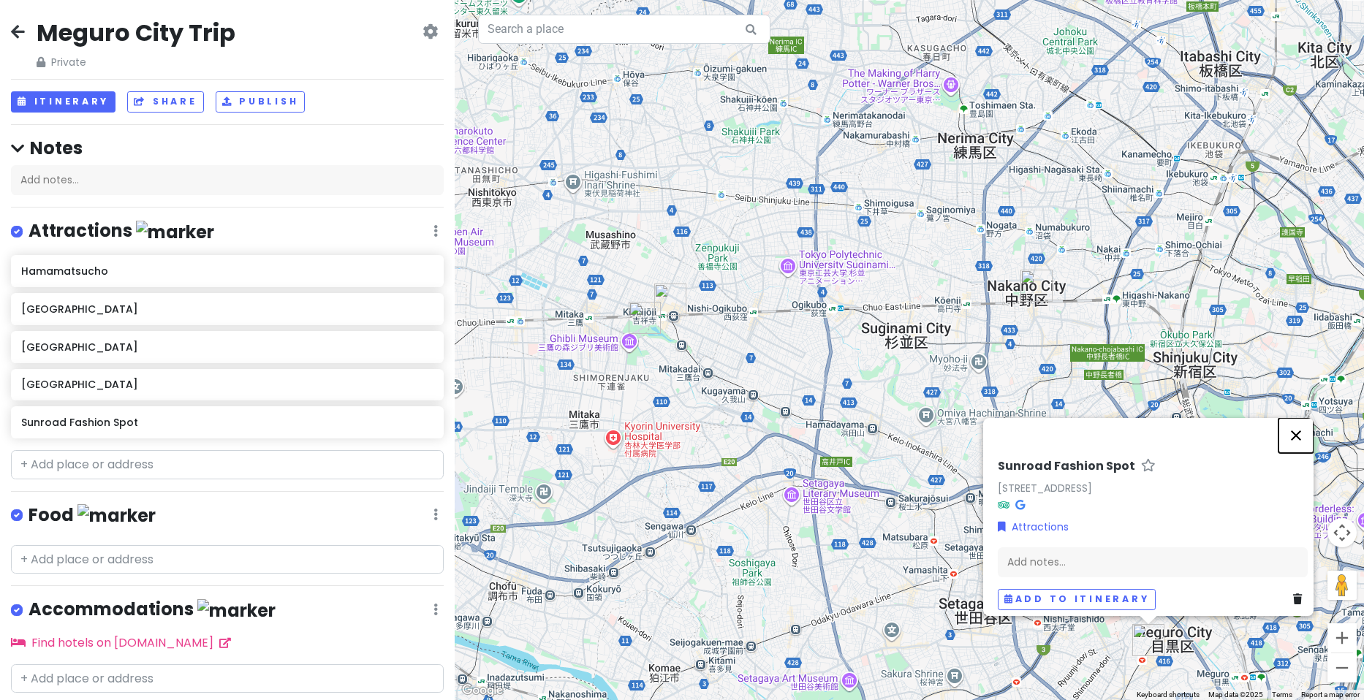
click at [1305, 425] on button "Close" at bounding box center [1295, 435] width 35 height 35
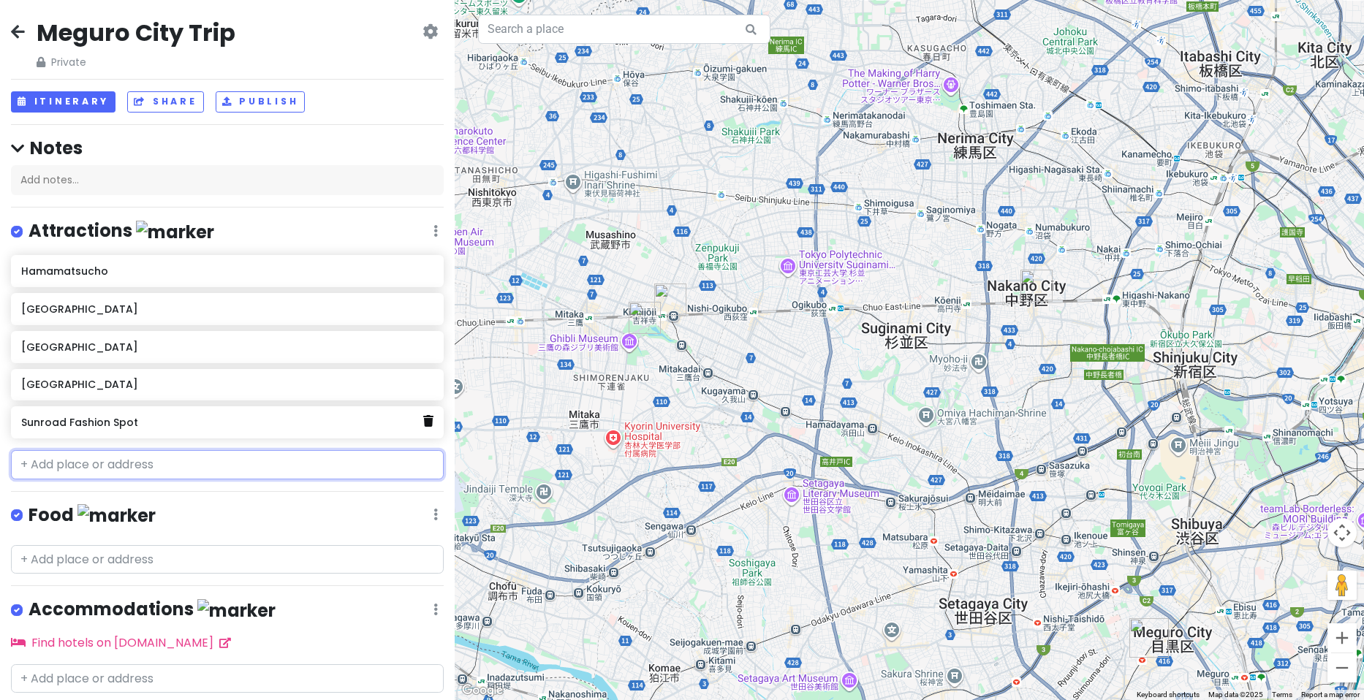
click at [423, 422] on icon at bounding box center [428, 421] width 10 height 12
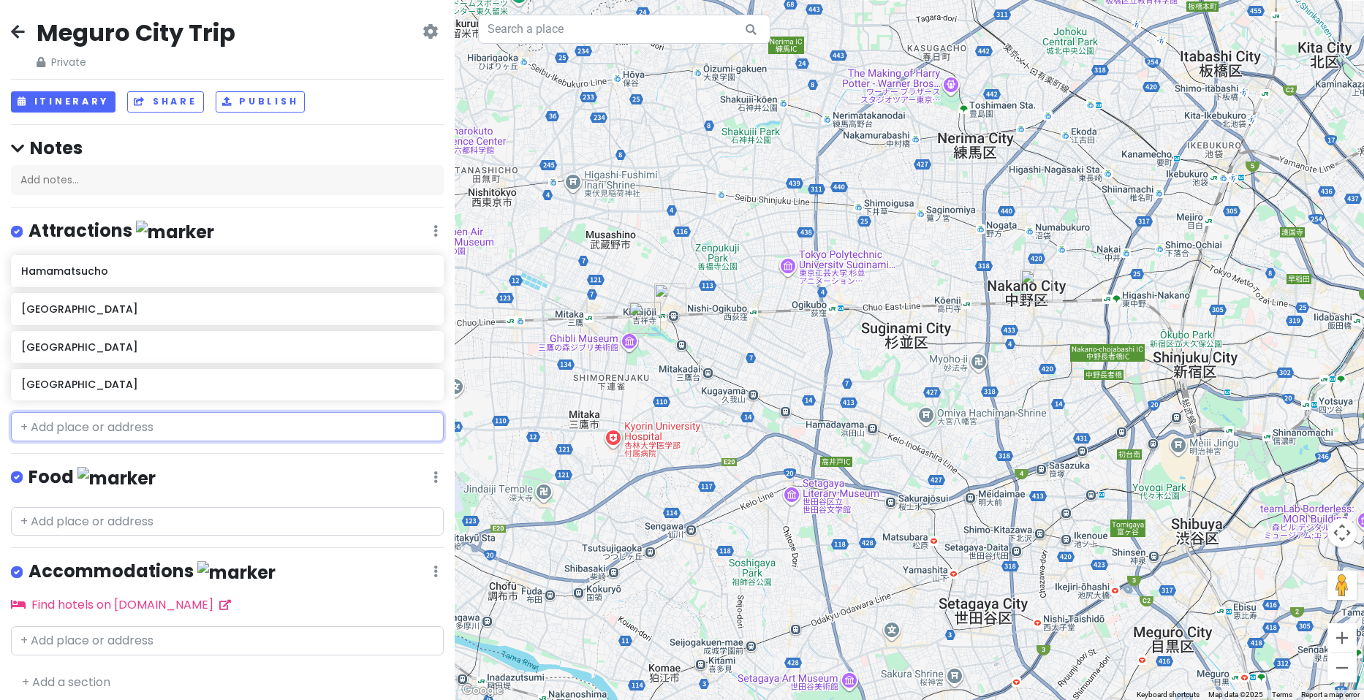
paste input "Sunroad"
type input "Sunroad"
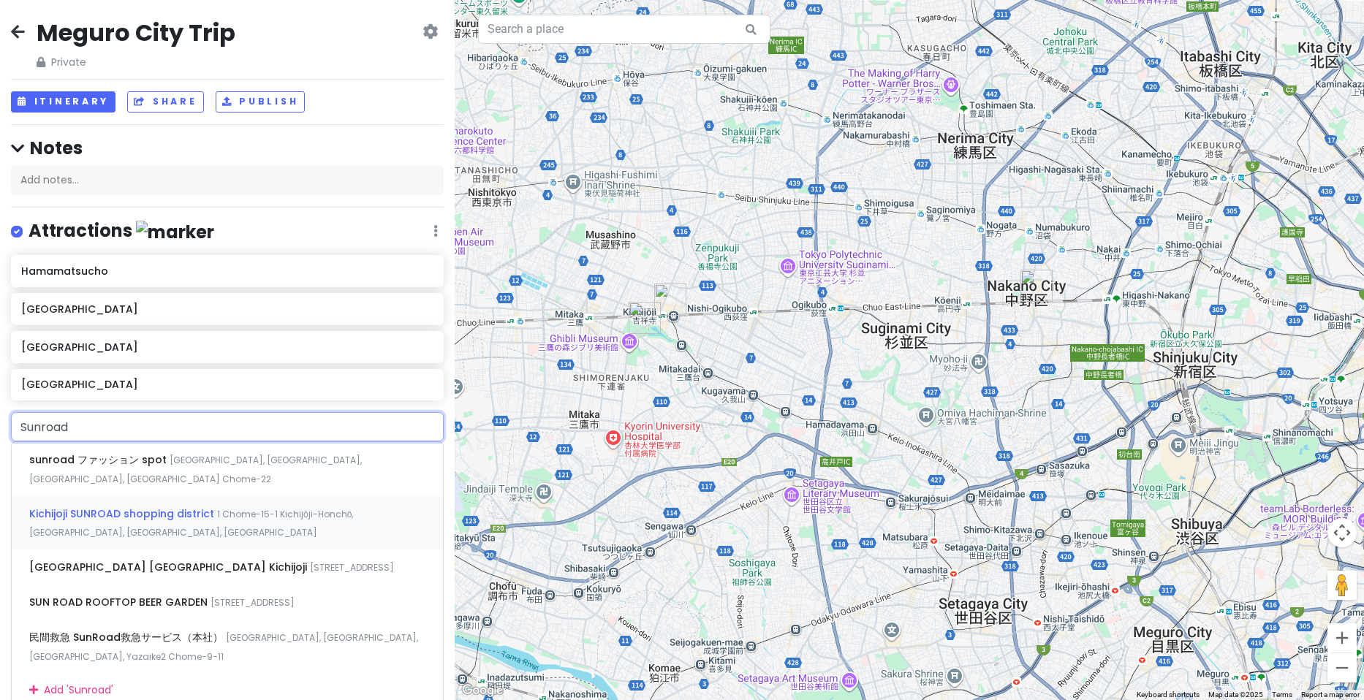
click at [199, 507] on span "Kichijoji SUNROAD shopping district" at bounding box center [123, 514] width 188 height 15
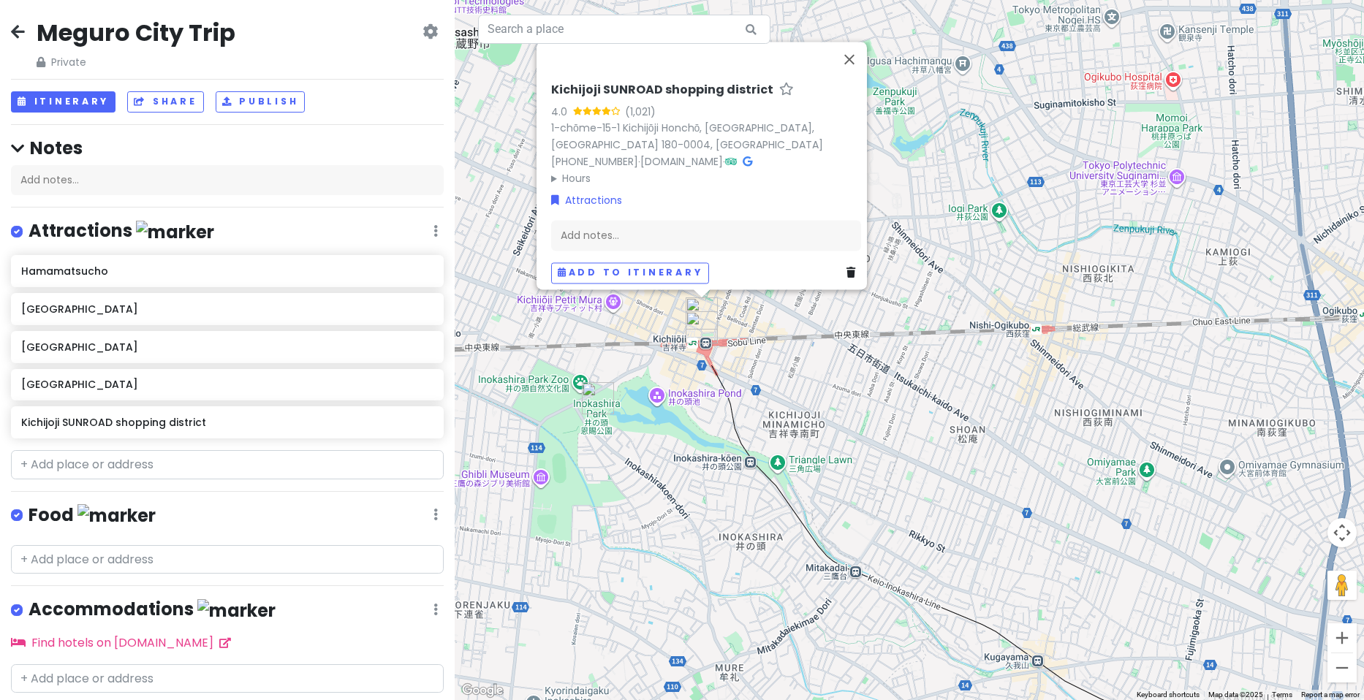
drag, startPoint x: 673, startPoint y: 363, endPoint x: 773, endPoint y: 374, distance: 100.7
click at [773, 374] on div "Kichijoji SUNROAD shopping district 4.0 (1,021) 1-chōme-15-1 Kichijōji Honchō, …" at bounding box center [909, 350] width 909 height 700
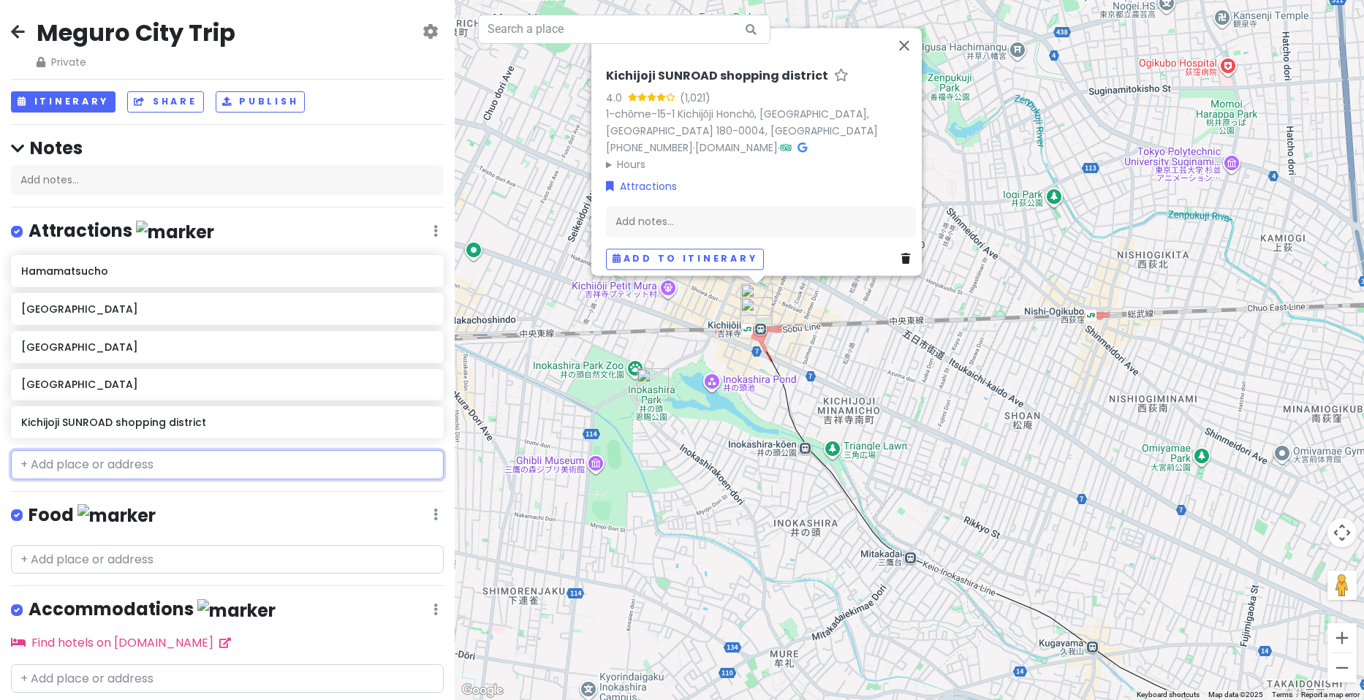
drag, startPoint x: 242, startPoint y: 479, endPoint x: 221, endPoint y: 468, distance: 23.6
paste input "Harmonica Yokocho Alley"
type input "Harmonica Yokocho Alley"
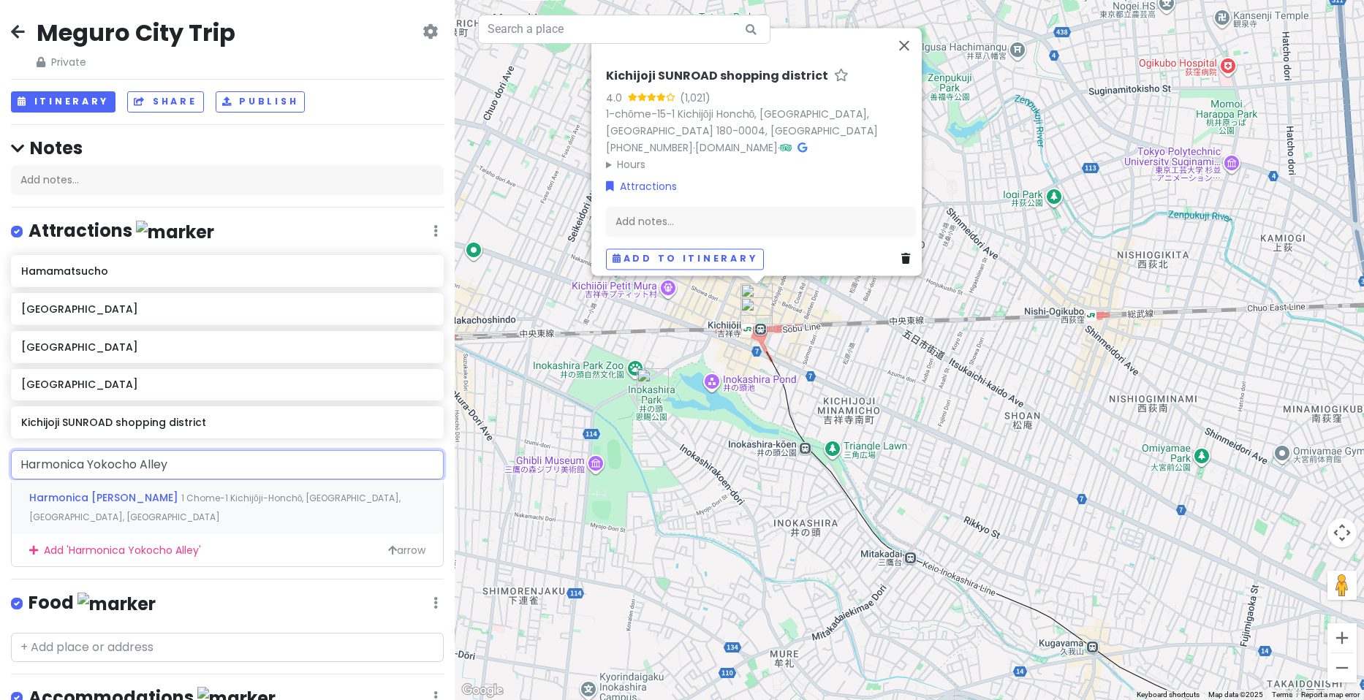
click at [251, 497] on span "1 Chome-1 Kichijōji-Honchō, [GEOGRAPHIC_DATA], [GEOGRAPHIC_DATA], [GEOGRAPHIC_D…" at bounding box center [214, 507] width 371 height 31
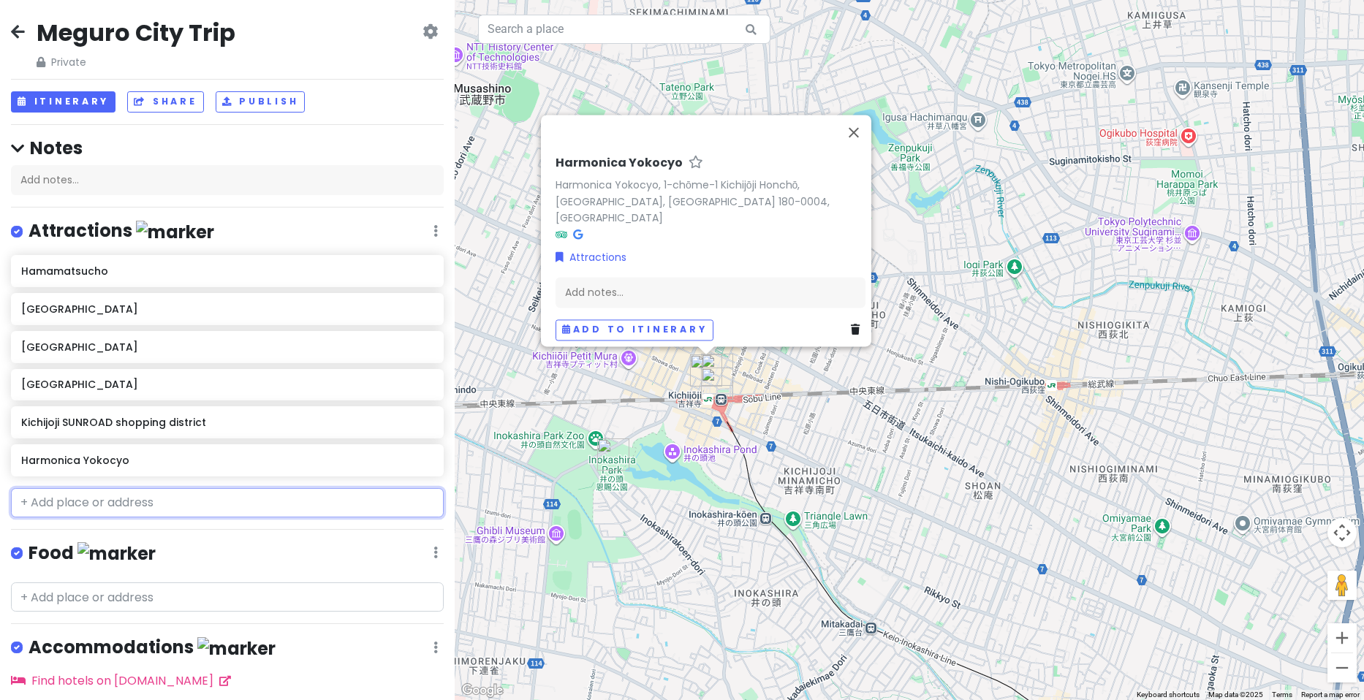
paste input "01 coffee"
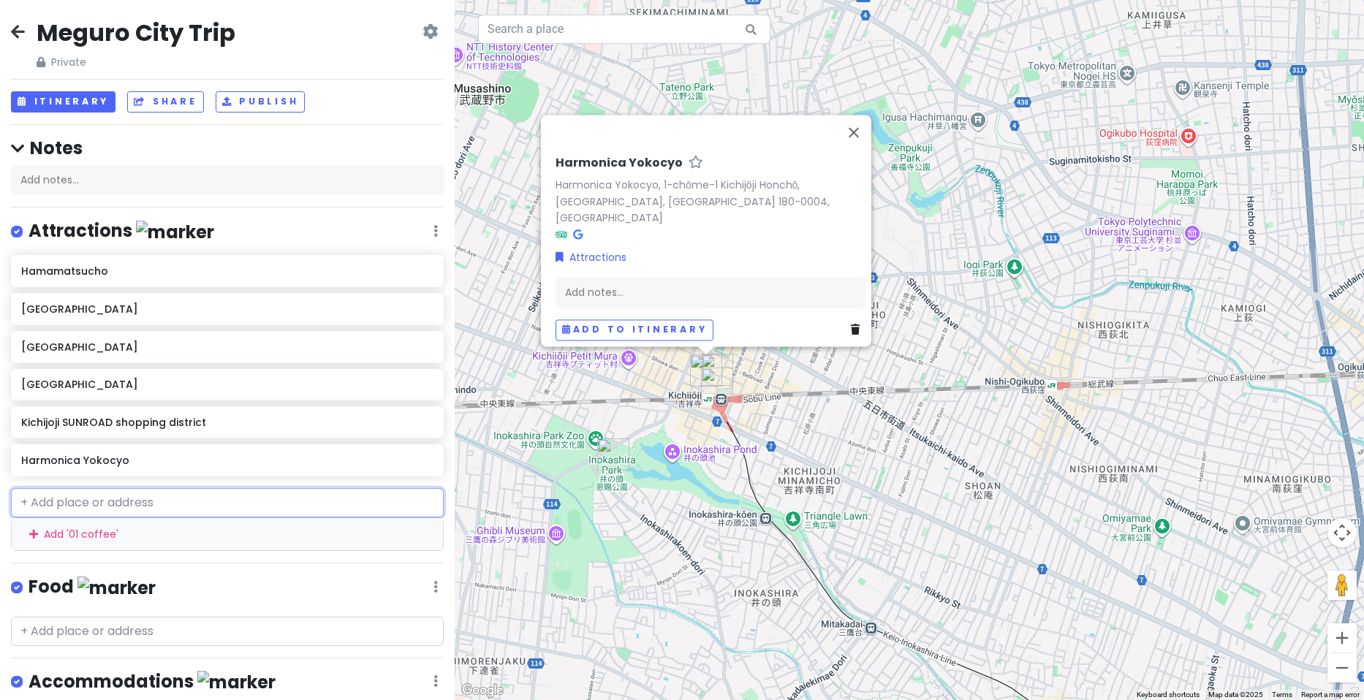
type input "01 coffee"
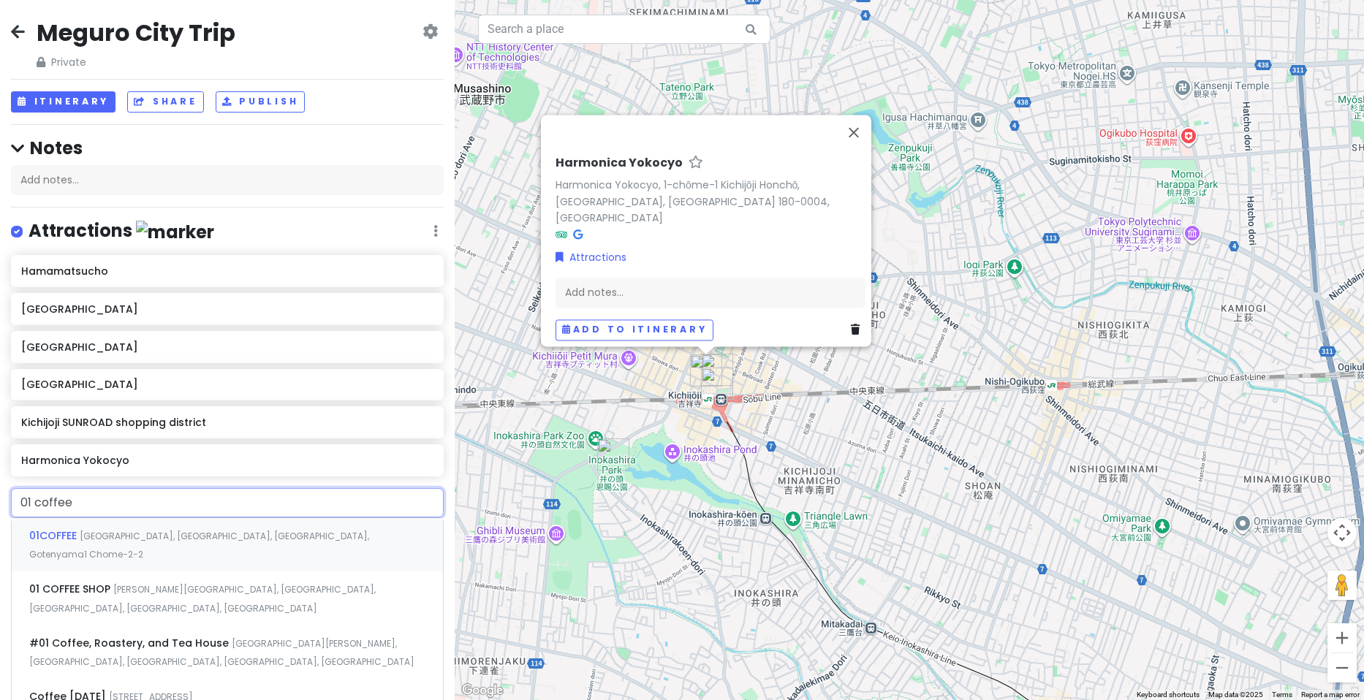
click at [300, 531] on span "[GEOGRAPHIC_DATA], [GEOGRAPHIC_DATA], [GEOGRAPHIC_DATA], Gotenyama1 Chome−2−2" at bounding box center [199, 545] width 340 height 31
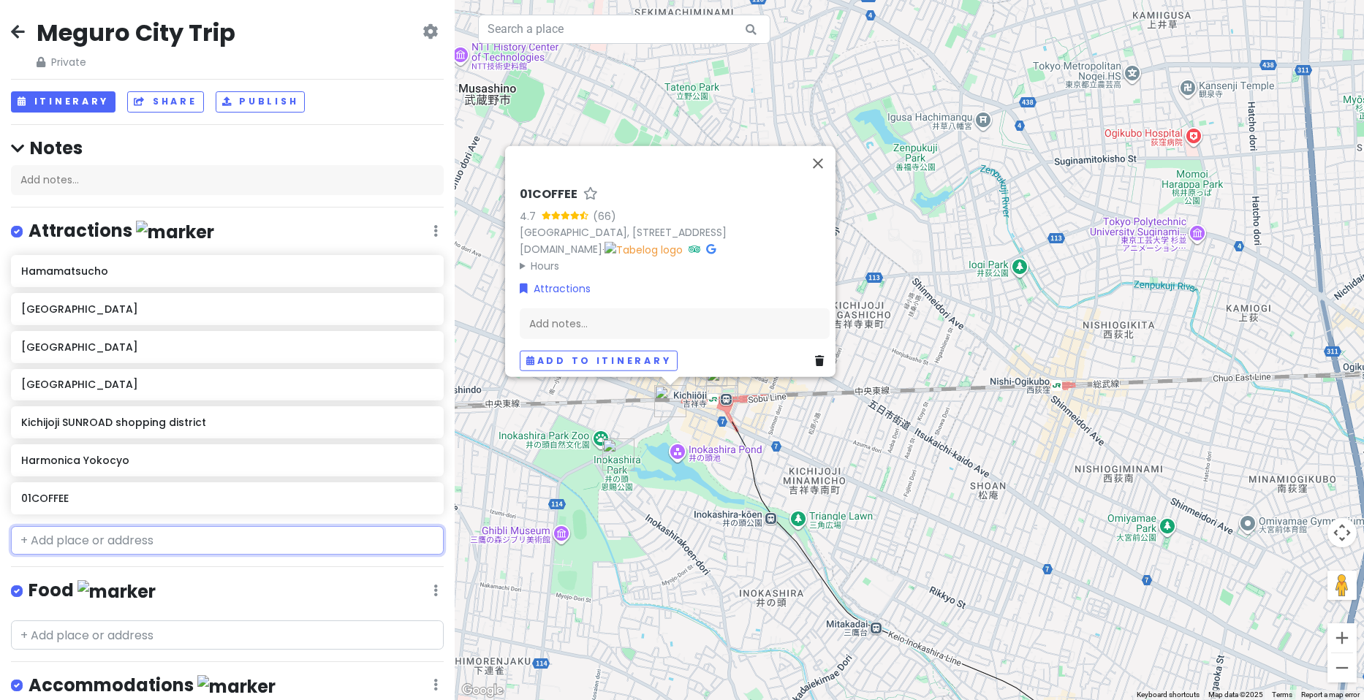
paste input "Café amrita"
type input "Café amrita"
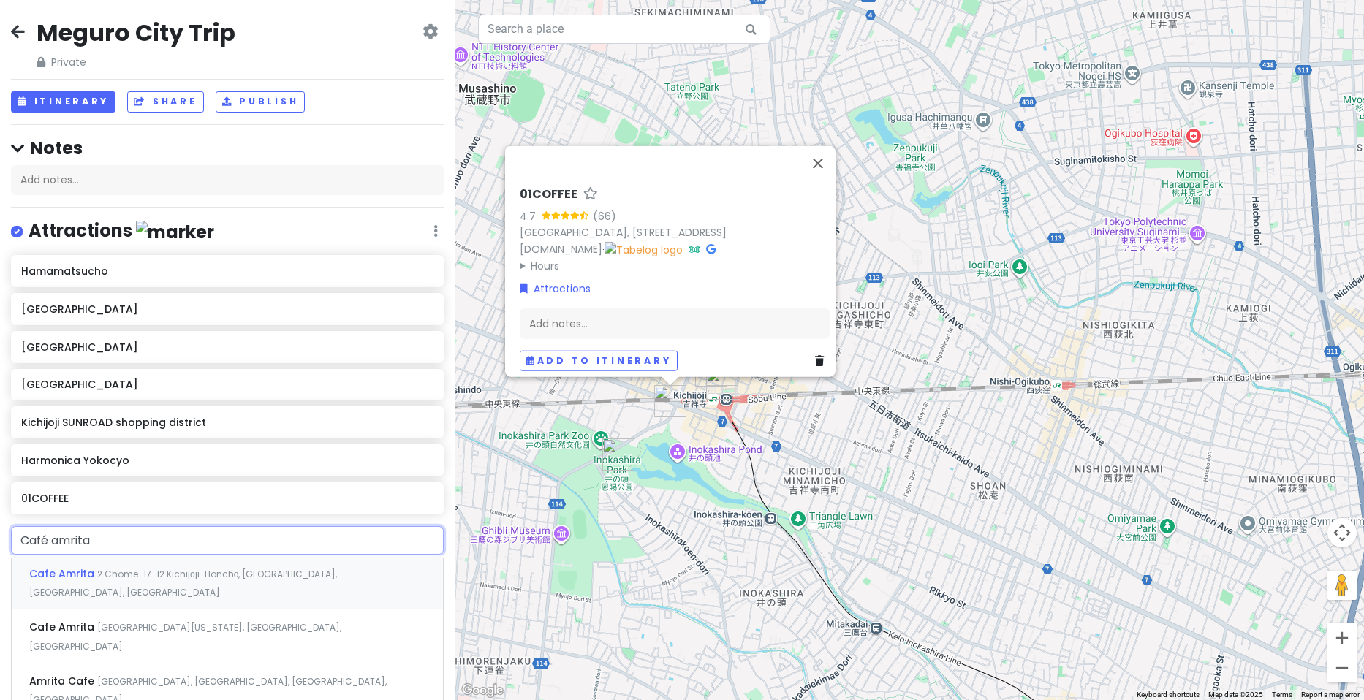
click at [214, 572] on span "2 Chome-17-12 Kichijōji-Honchō, [GEOGRAPHIC_DATA], [GEOGRAPHIC_DATA], [GEOGRAPH…" at bounding box center [183, 583] width 308 height 31
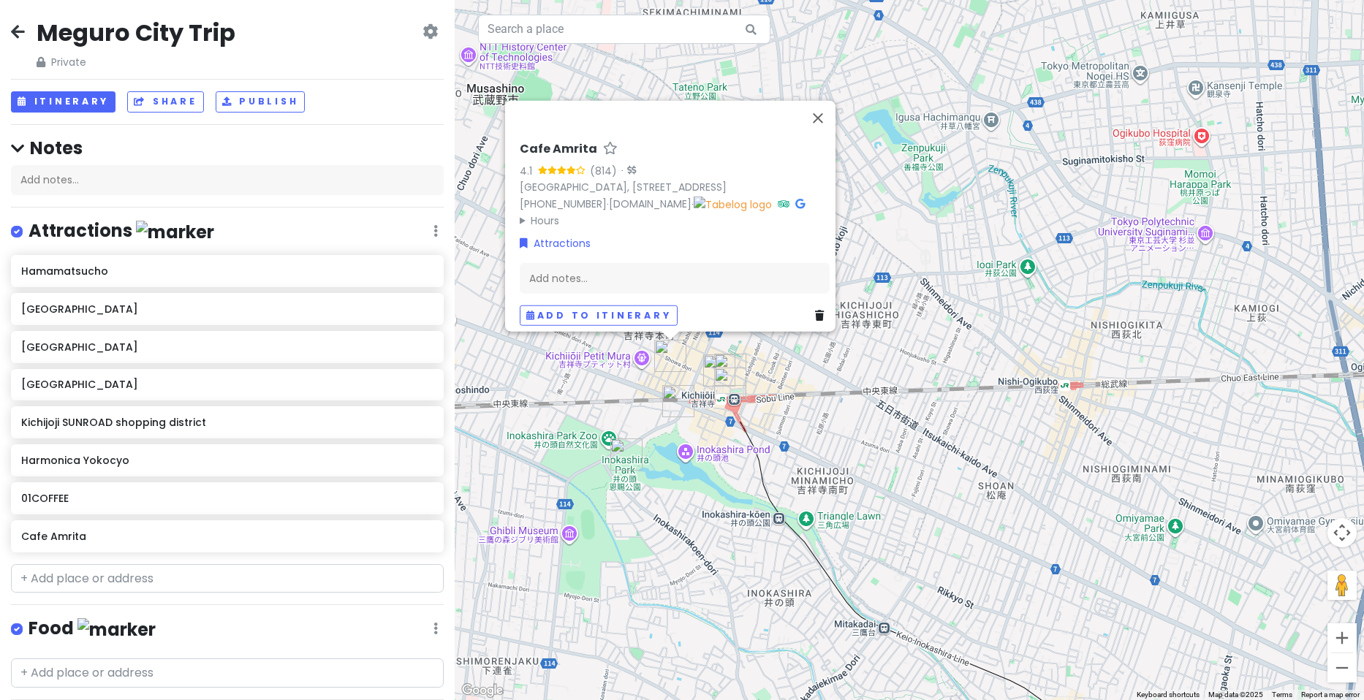
click at [535, 213] on summary "Hours" at bounding box center [675, 221] width 310 height 16
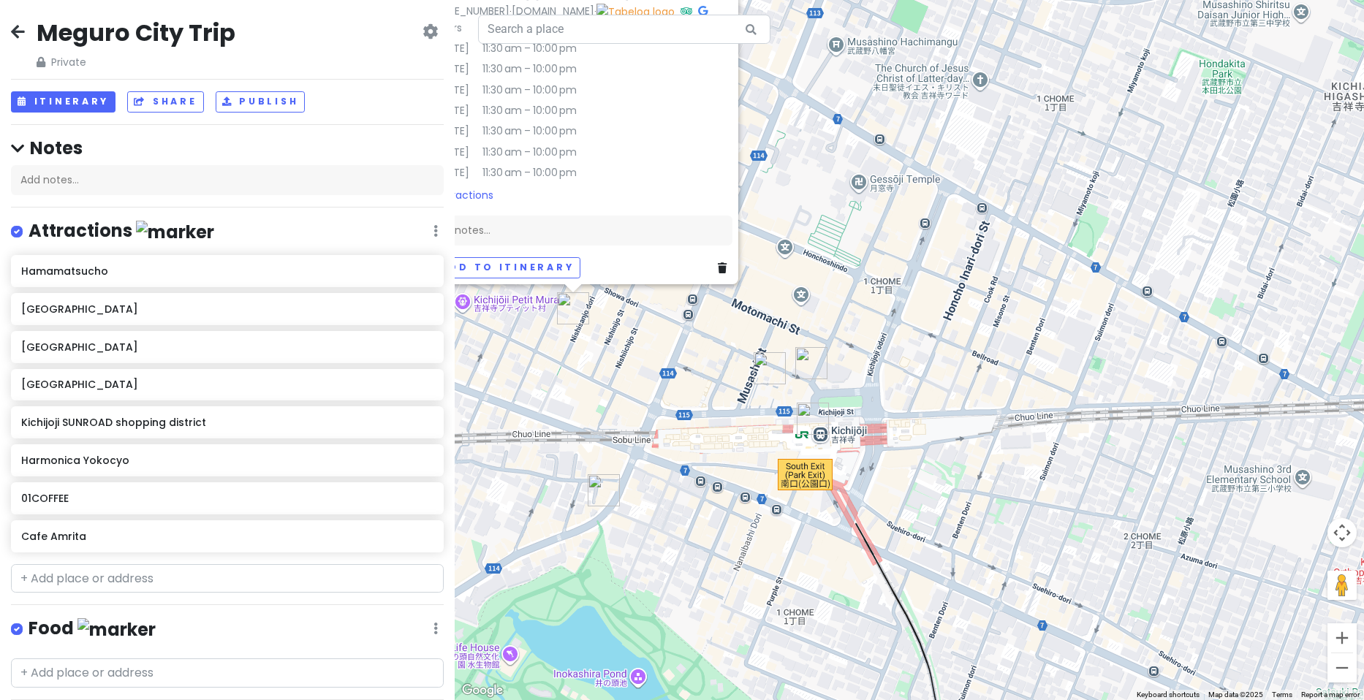
drag, startPoint x: 736, startPoint y: 346, endPoint x: 1017, endPoint y: 337, distance: 280.8
click at [1023, 338] on div "Cafe Amrita 4.1 (814) · [GEOGRAPHIC_DATA], [STREET_ADDRESS][PERSON_NAME] [PHONE…" at bounding box center [909, 350] width 909 height 700
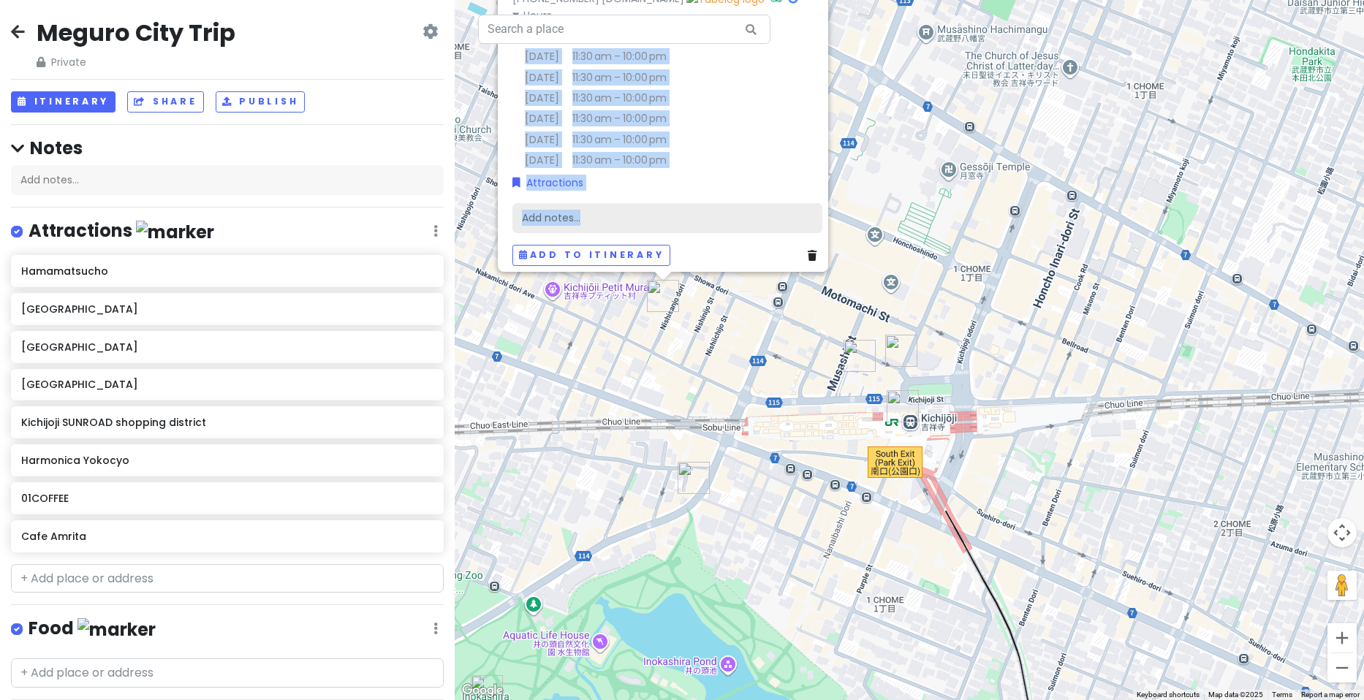
drag, startPoint x: 774, startPoint y: 84, endPoint x: 783, endPoint y: 200, distance: 115.8
click at [783, 200] on div "Cafe Amrita 4.1 (814) · [GEOGRAPHIC_DATA], [STREET_ADDRESS][PERSON_NAME] [PHONE…" at bounding box center [668, 101] width 322 height 341
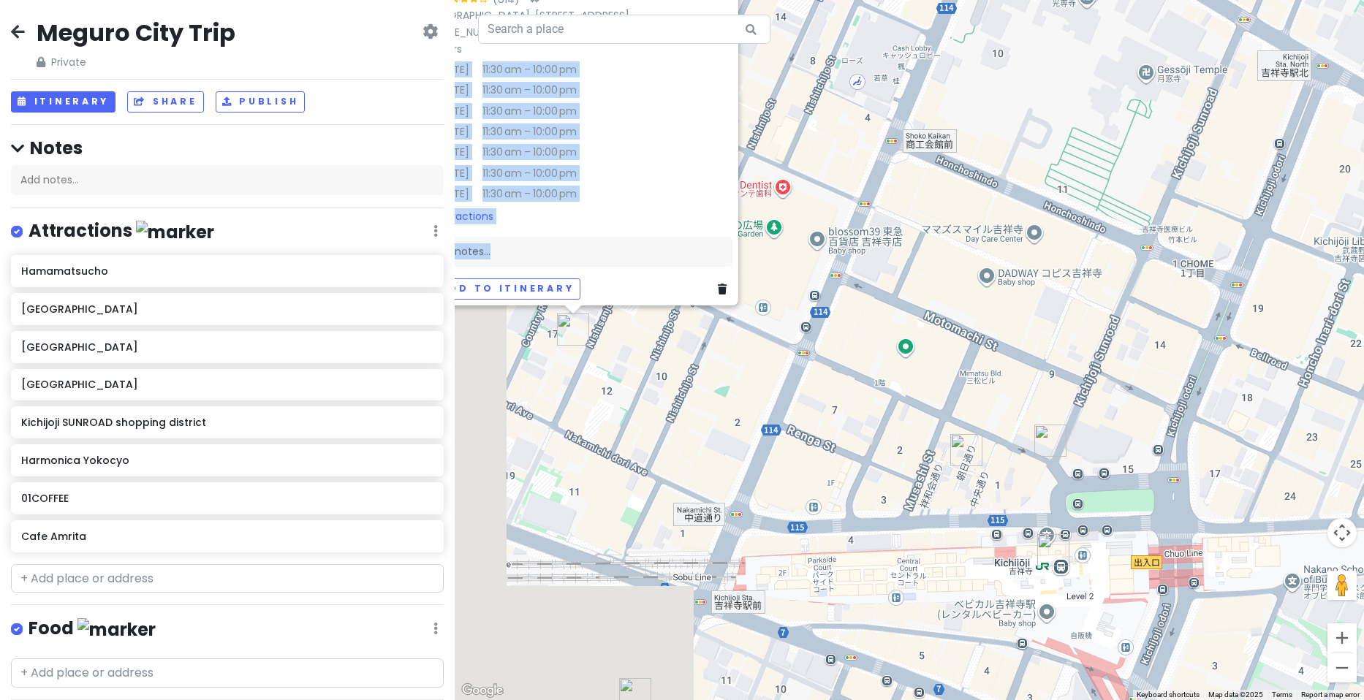
drag, startPoint x: 794, startPoint y: 304, endPoint x: 1002, endPoint y: 172, distance: 246.4
click at [1042, 124] on div "Cafe Amrita 4.1 (814) · [GEOGRAPHIC_DATA], [STREET_ADDRESS][PERSON_NAME] [PHONE…" at bounding box center [909, 350] width 909 height 700
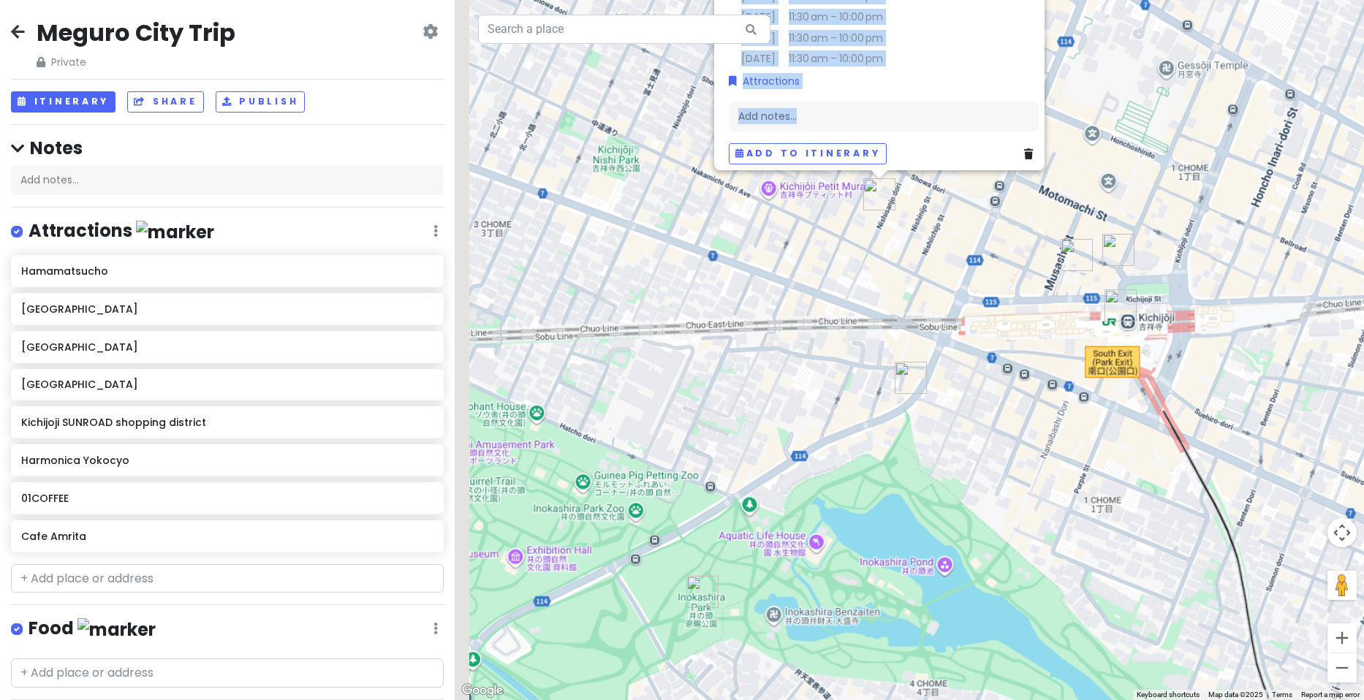
drag, startPoint x: 626, startPoint y: 466, endPoint x: 933, endPoint y: 343, distance: 330.6
click at [933, 345] on div "Cafe Amrita 4.1 (814) · [GEOGRAPHIC_DATA], [STREET_ADDRESS][PERSON_NAME] [PHONE…" at bounding box center [909, 350] width 909 height 700
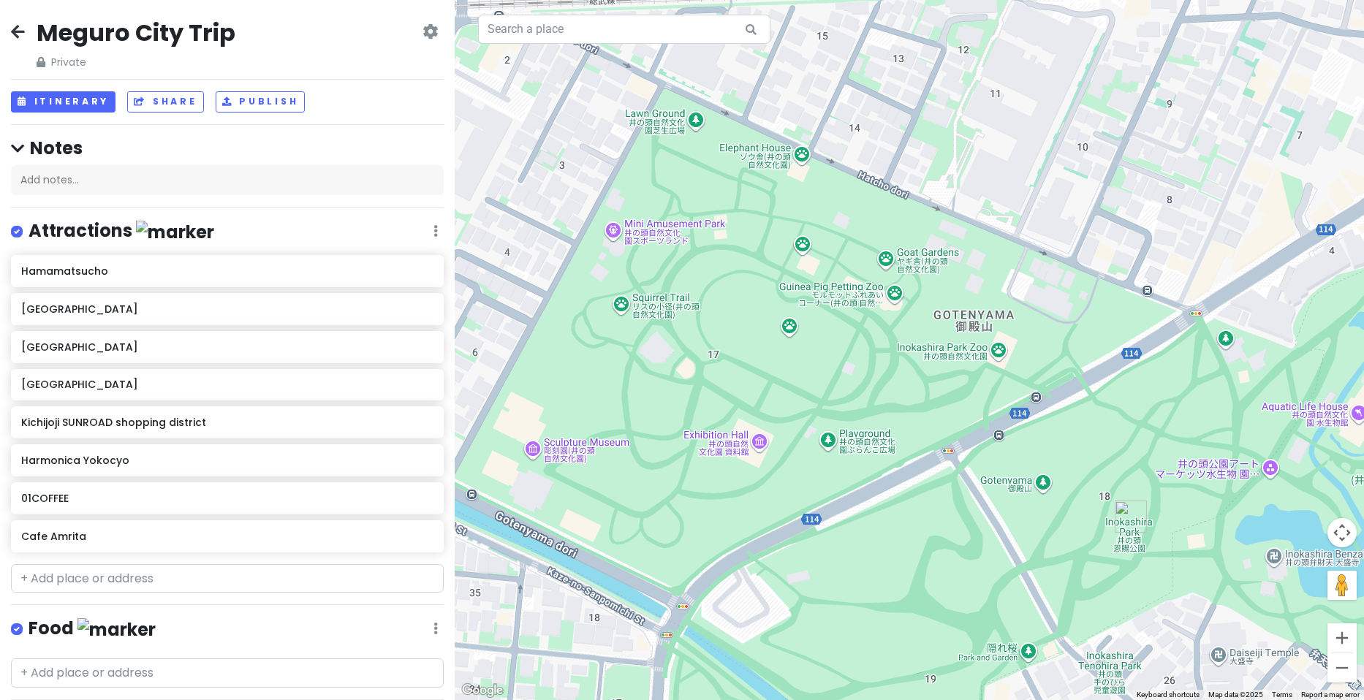
drag, startPoint x: 902, startPoint y: 451, endPoint x: 890, endPoint y: 390, distance: 62.5
click at [890, 390] on div "Cafe Amrita 4.1 (814) · [GEOGRAPHIC_DATA], [STREET_ADDRESS][PERSON_NAME] [PHONE…" at bounding box center [909, 350] width 909 height 700
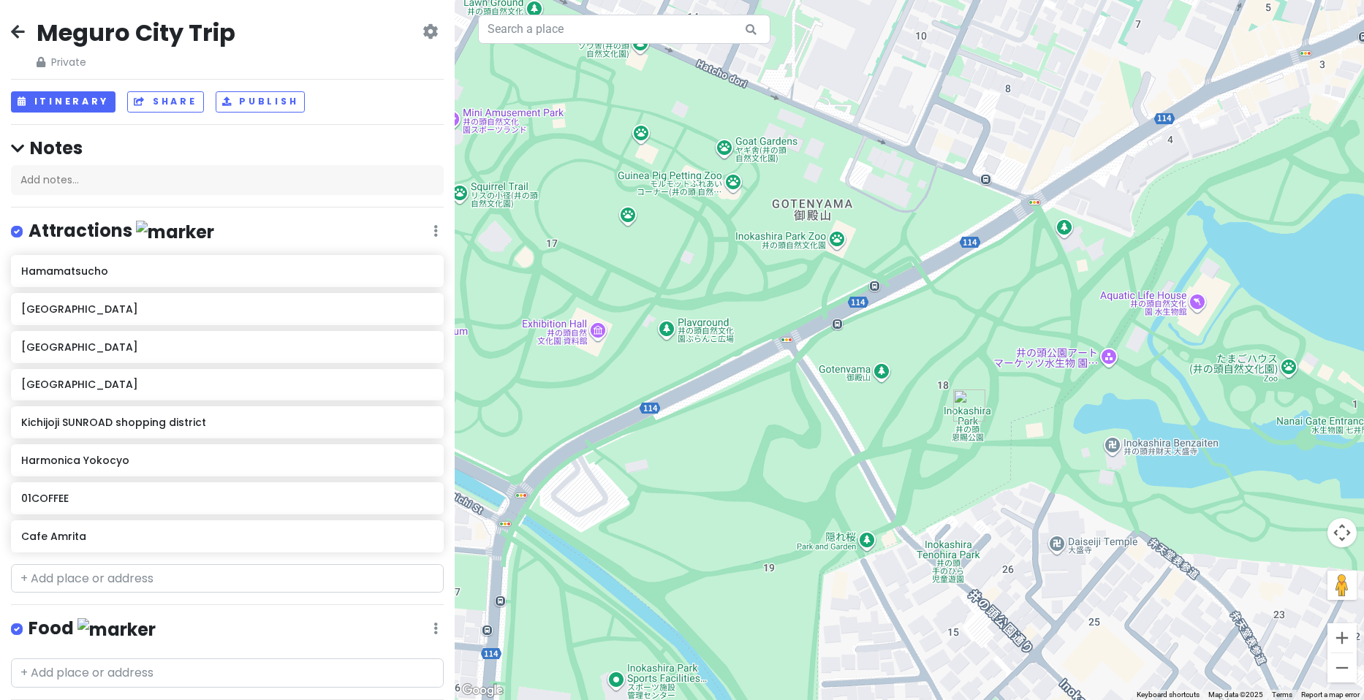
drag, startPoint x: 1106, startPoint y: 436, endPoint x: 903, endPoint y: 268, distance: 263.7
click at [907, 276] on div "Cafe Amrita 4.1 (814) · [GEOGRAPHIC_DATA], [STREET_ADDRESS][PERSON_NAME] [PHONE…" at bounding box center [909, 350] width 909 height 700
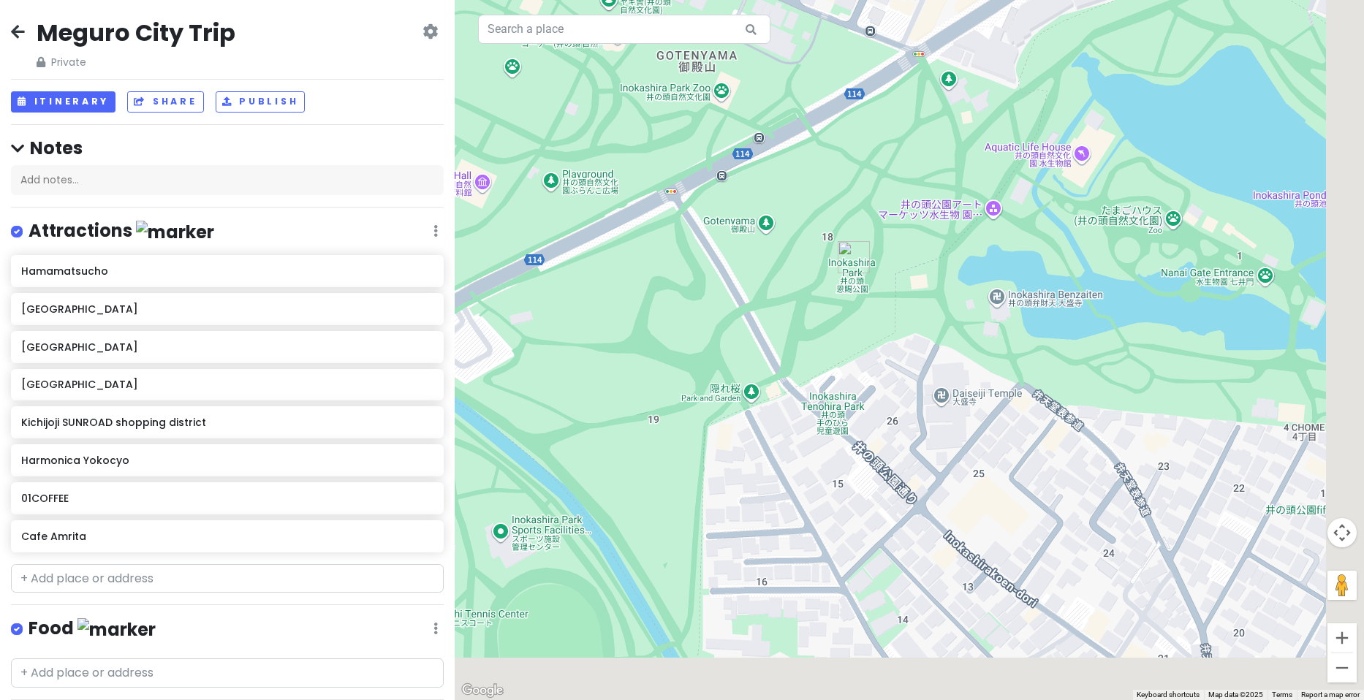
drag, startPoint x: 1051, startPoint y: 423, endPoint x: 970, endPoint y: 318, distance: 132.9
click at [971, 322] on div "Cafe Amrita 4.1 (814) · [GEOGRAPHIC_DATA], [STREET_ADDRESS][PERSON_NAME] [PHONE…" at bounding box center [909, 350] width 909 height 700
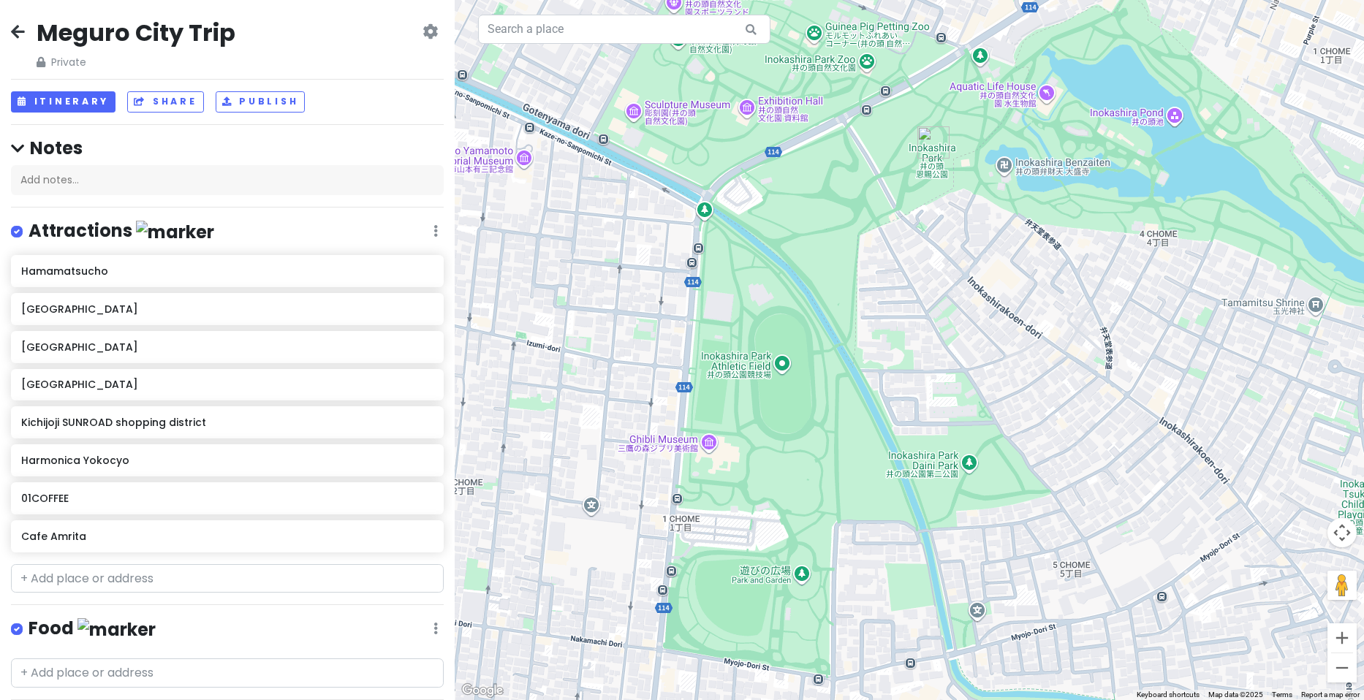
drag, startPoint x: 868, startPoint y: 398, endPoint x: 1023, endPoint y: 228, distance: 229.7
click at [1023, 228] on div "Cafe Amrita 4.1 (814) · [GEOGRAPHIC_DATA], [STREET_ADDRESS][PERSON_NAME] [PHONE…" at bounding box center [909, 350] width 909 height 700
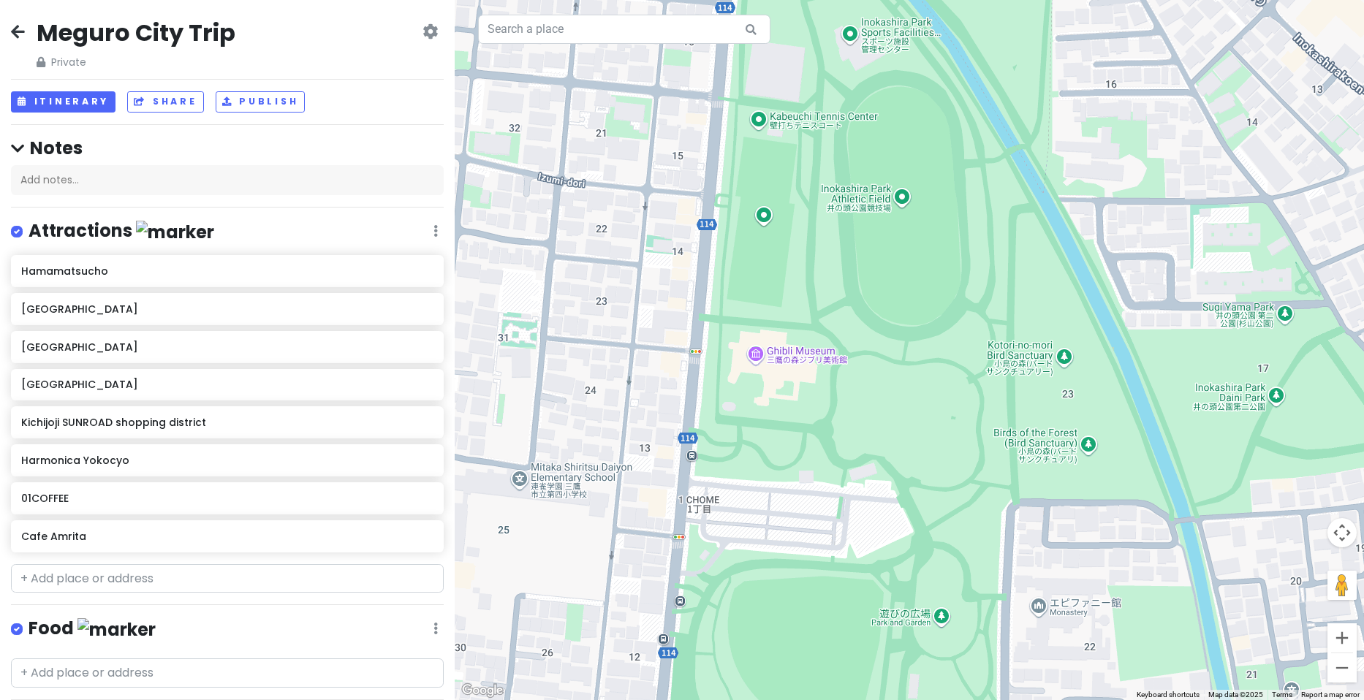
drag, startPoint x: 954, startPoint y: 410, endPoint x: 990, endPoint y: 263, distance: 151.4
click at [990, 263] on div "Cafe Amrita 4.1 (814) · [GEOGRAPHIC_DATA], [STREET_ADDRESS][PERSON_NAME] [PHONE…" at bounding box center [909, 350] width 909 height 700
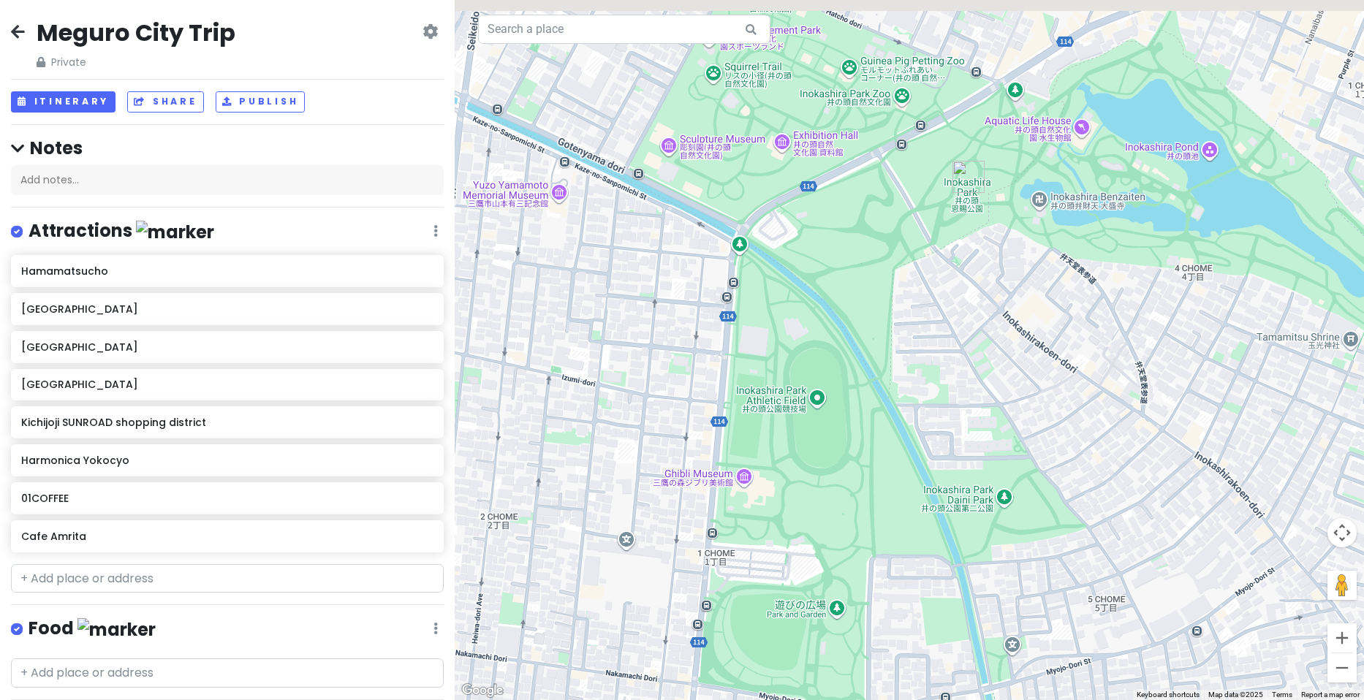
drag, startPoint x: 1001, startPoint y: 201, endPoint x: 913, endPoint y: 333, distance: 158.5
click at [913, 333] on div "Cafe Amrita 4.1 (814) · [GEOGRAPHIC_DATA], [STREET_ADDRESS][PERSON_NAME] [PHONE…" at bounding box center [909, 350] width 909 height 700
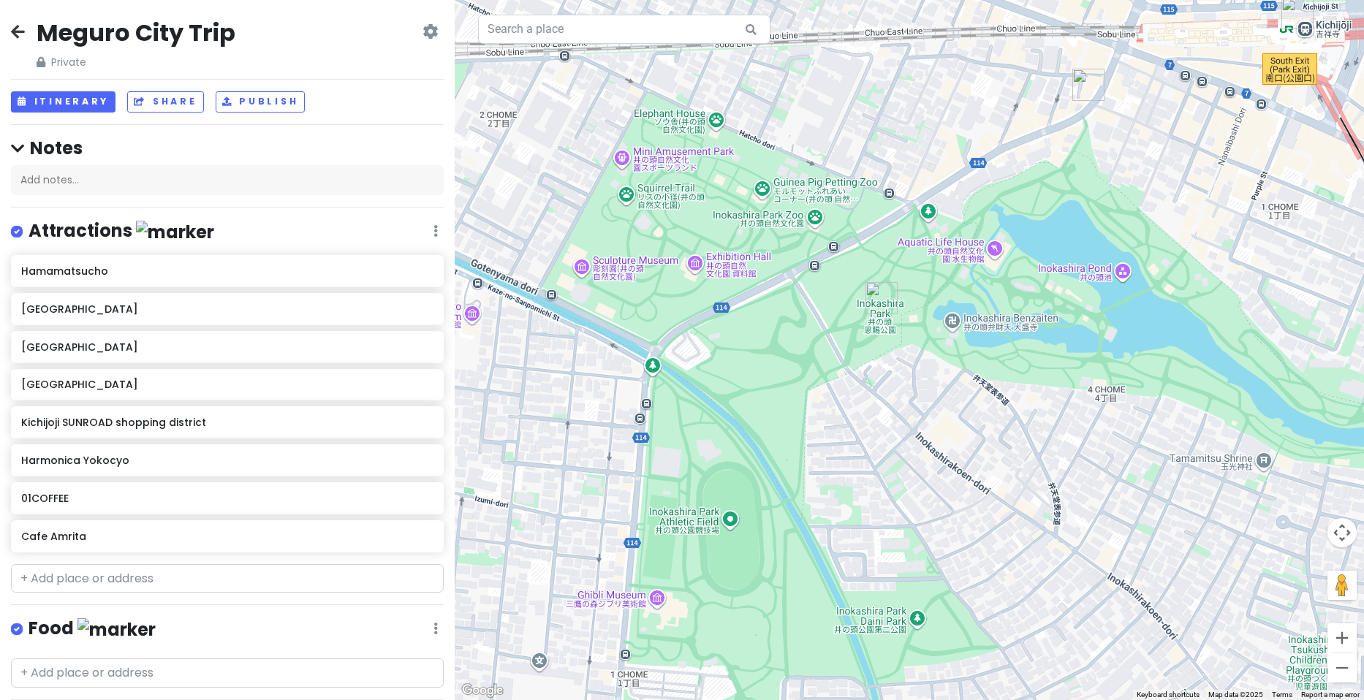
drag, startPoint x: 898, startPoint y: 188, endPoint x: 811, endPoint y: 311, distance: 150.5
click at [811, 311] on div "Cafe Amrita 4.1 (814) · [GEOGRAPHIC_DATA], [STREET_ADDRESS][PERSON_NAME] [PHONE…" at bounding box center [909, 350] width 909 height 700
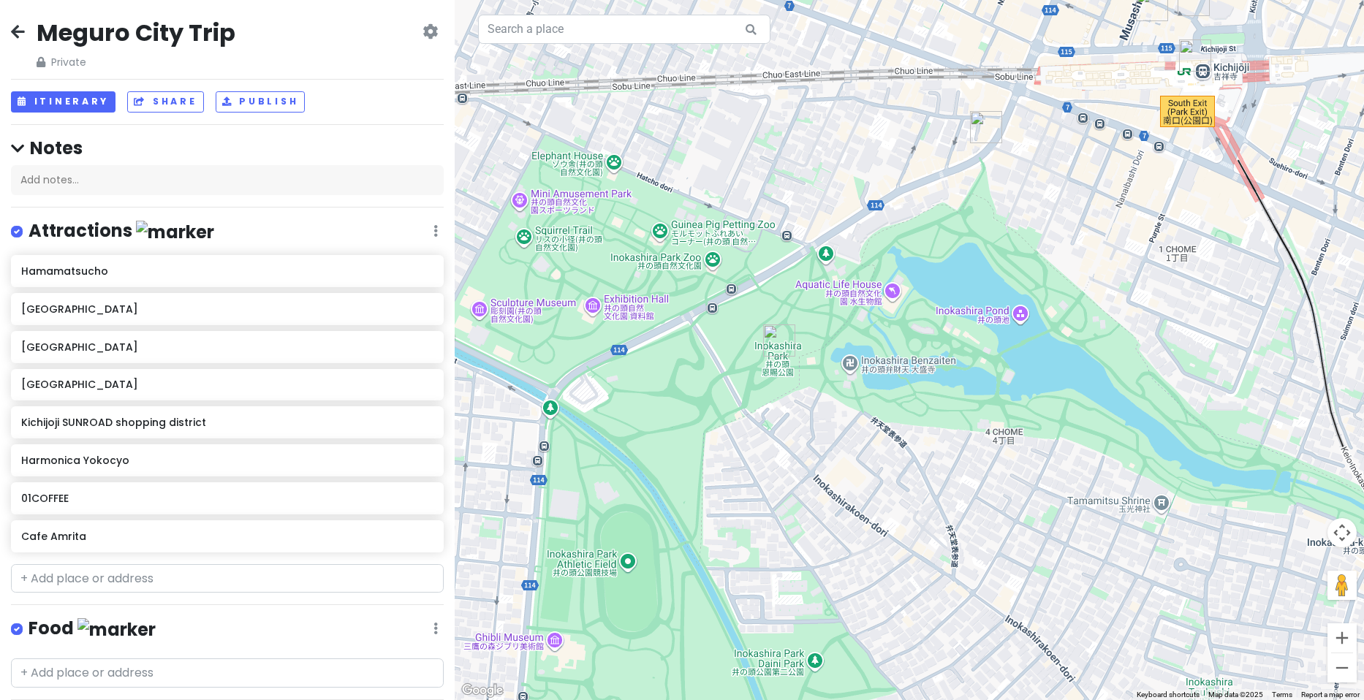
drag, startPoint x: 1001, startPoint y: 241, endPoint x: 879, endPoint y: 316, distance: 143.4
click at [879, 316] on div "Cafe Amrita 4.1 (814) · [GEOGRAPHIC_DATA], [STREET_ADDRESS][PERSON_NAME] [PHONE…" at bounding box center [909, 350] width 909 height 700
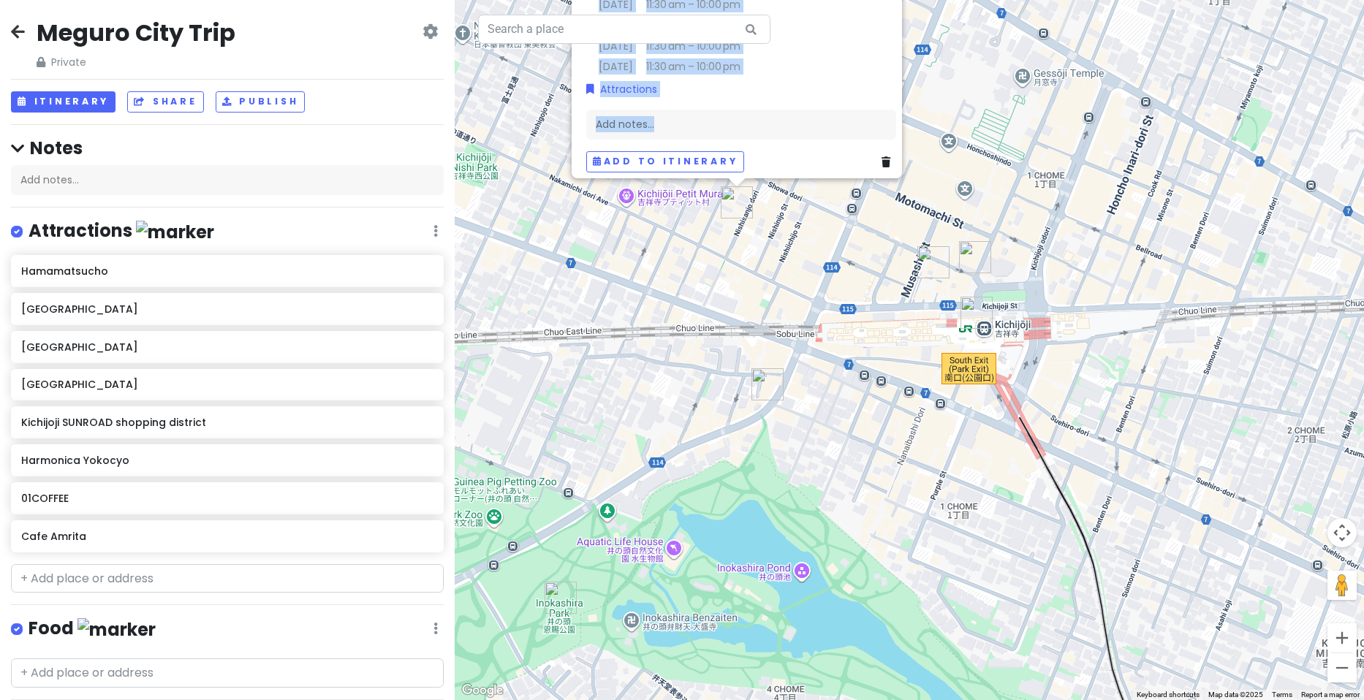
drag, startPoint x: 913, startPoint y: 150, endPoint x: 831, endPoint y: 307, distance: 177.2
click at [831, 307] on div "Cafe Amrita 4.1 (814) · [GEOGRAPHIC_DATA], [STREET_ADDRESS][PERSON_NAME] [PHONE…" at bounding box center [909, 350] width 909 height 700
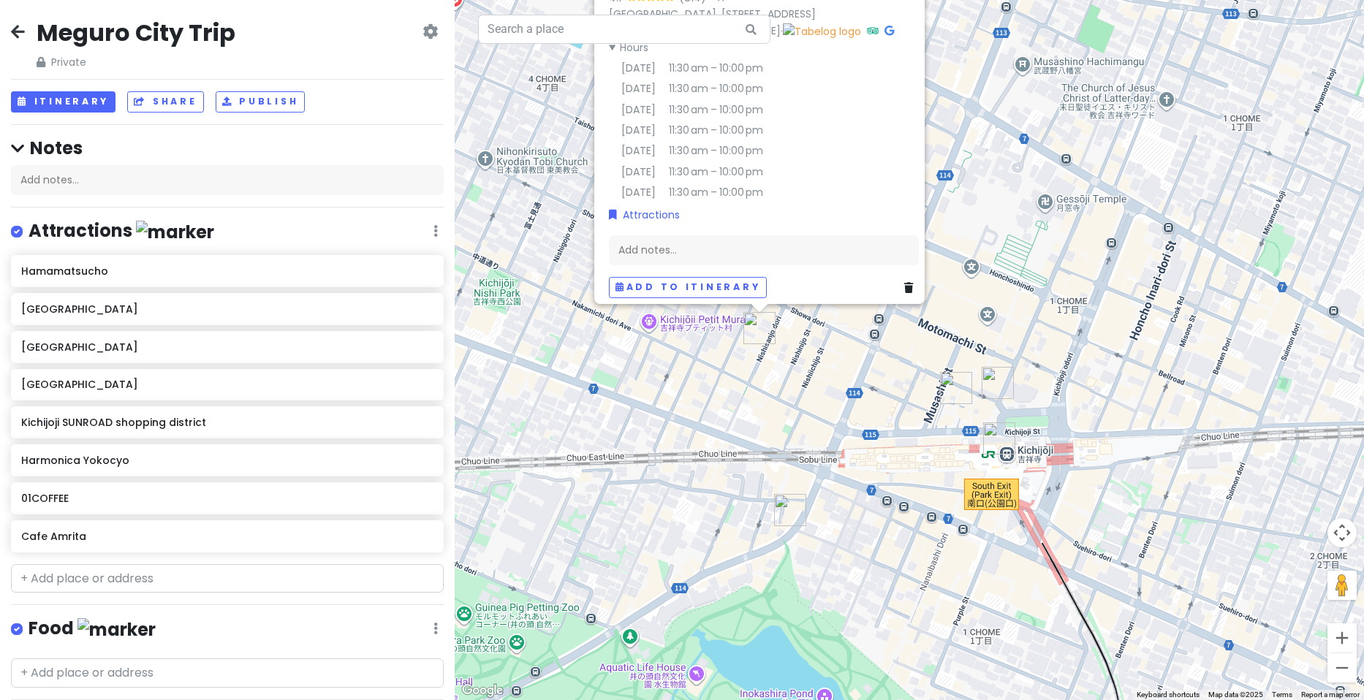
drag, startPoint x: 863, startPoint y: 249, endPoint x: 925, endPoint y: 452, distance: 211.6
click at [922, 452] on div "Cafe Amrita 4.1 (814) · [GEOGRAPHIC_DATA], [STREET_ADDRESS][PERSON_NAME] [PHONE…" at bounding box center [909, 350] width 909 height 700
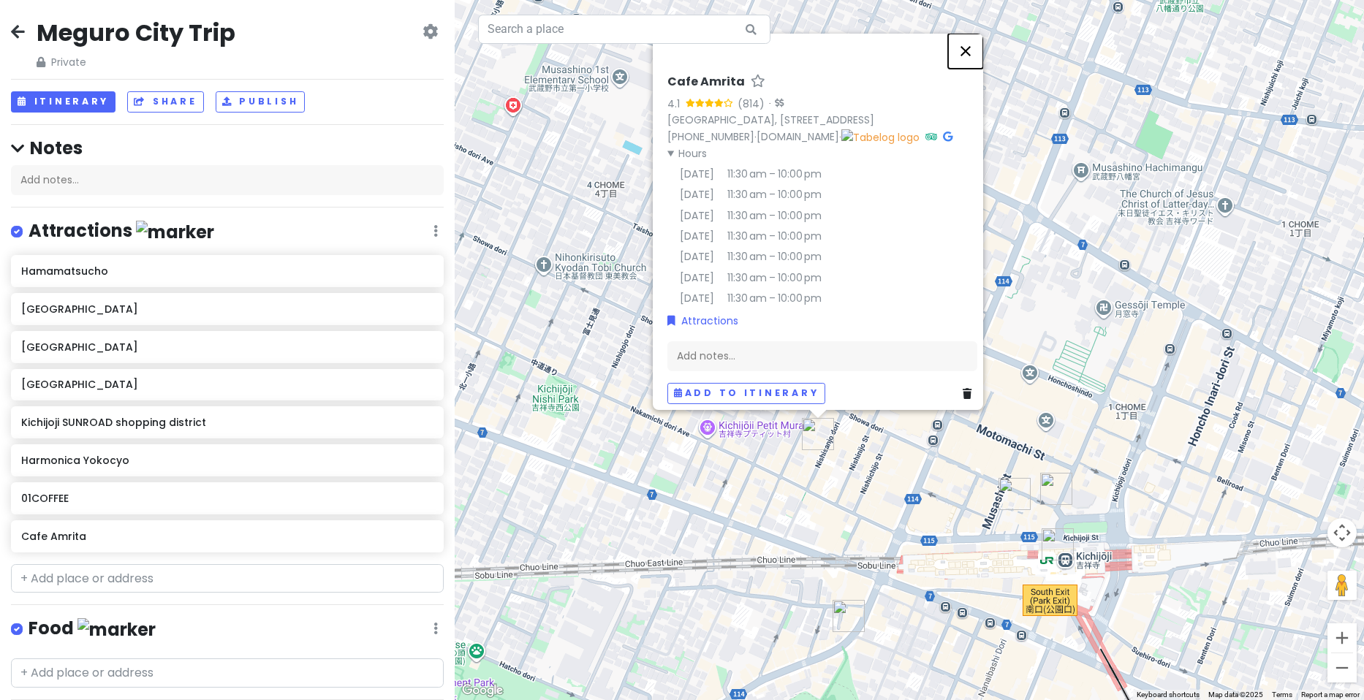
click at [971, 34] on button "Close" at bounding box center [965, 51] width 35 height 35
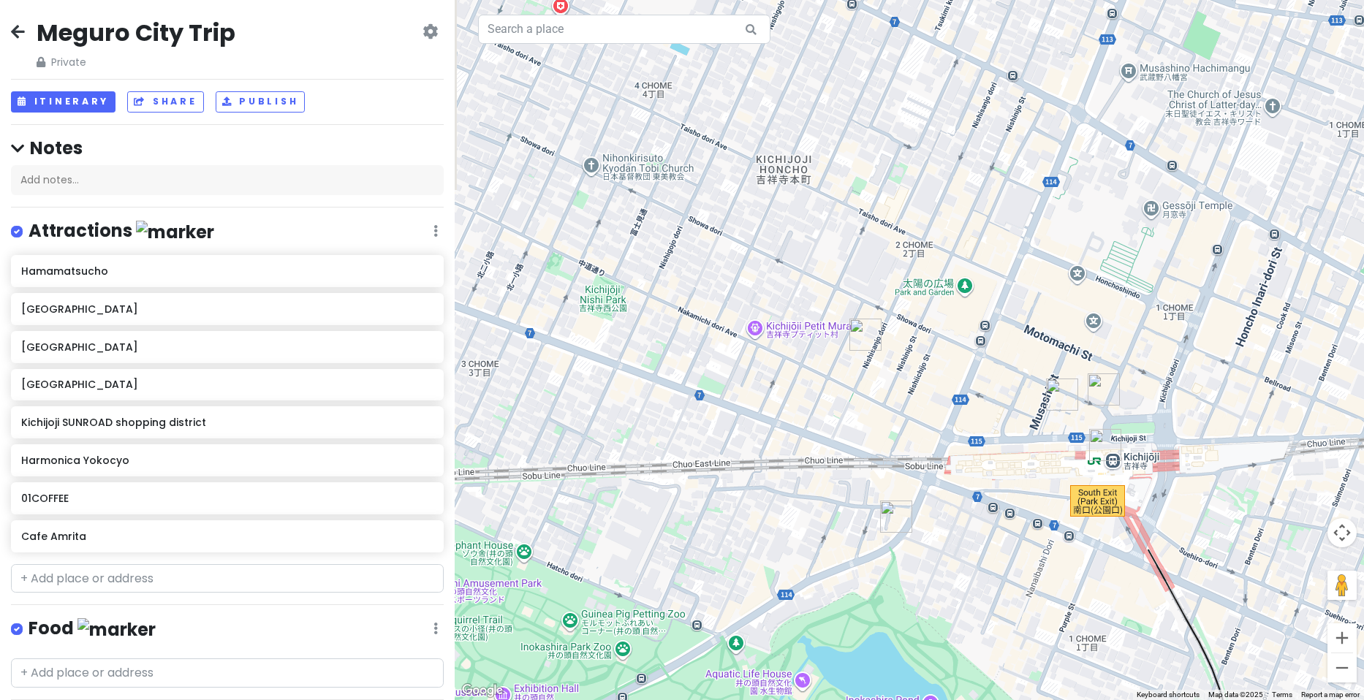
drag, startPoint x: 873, startPoint y: 505, endPoint x: 946, endPoint y: 357, distance: 164.7
click at [946, 357] on div at bounding box center [909, 350] width 909 height 700
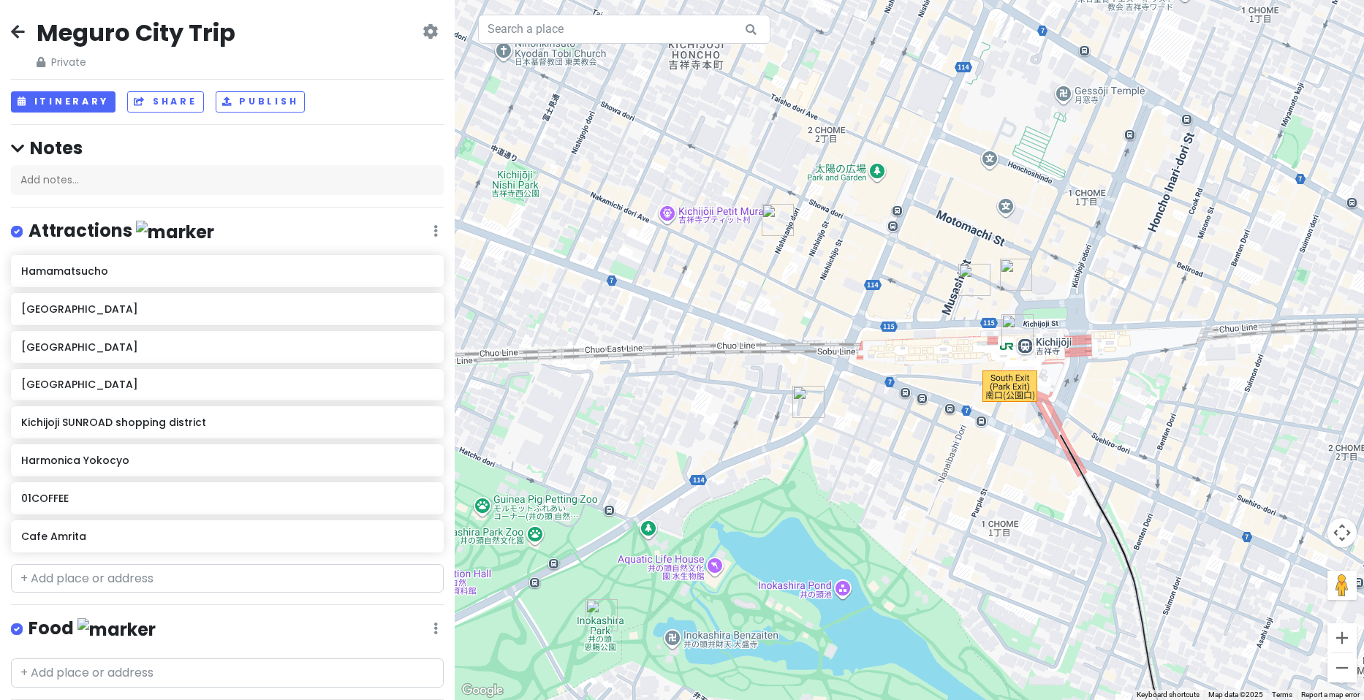
drag, startPoint x: 945, startPoint y: 421, endPoint x: 775, endPoint y: 346, distance: 185.5
click at [777, 347] on div at bounding box center [909, 350] width 909 height 700
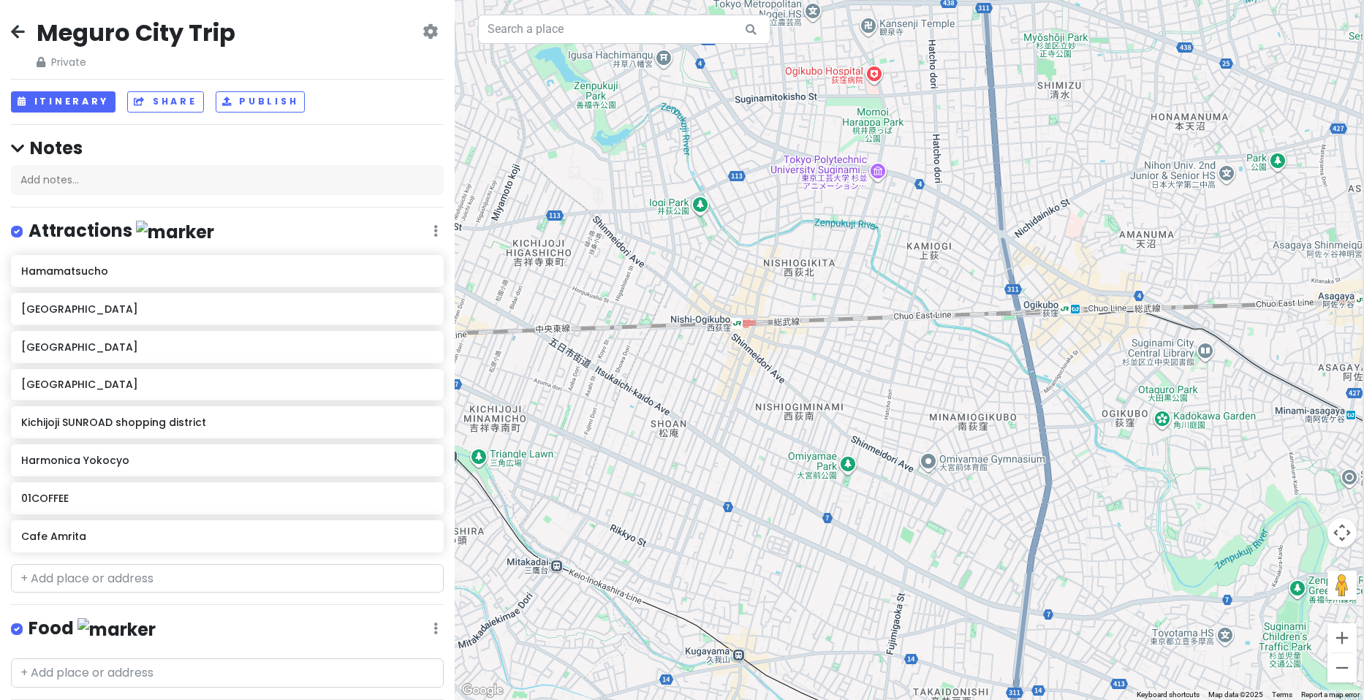
drag, startPoint x: 1245, startPoint y: 297, endPoint x: 748, endPoint y: 316, distance: 496.6
click at [748, 316] on div at bounding box center [909, 350] width 909 height 700
